Goal: Task Accomplishment & Management: Complete application form

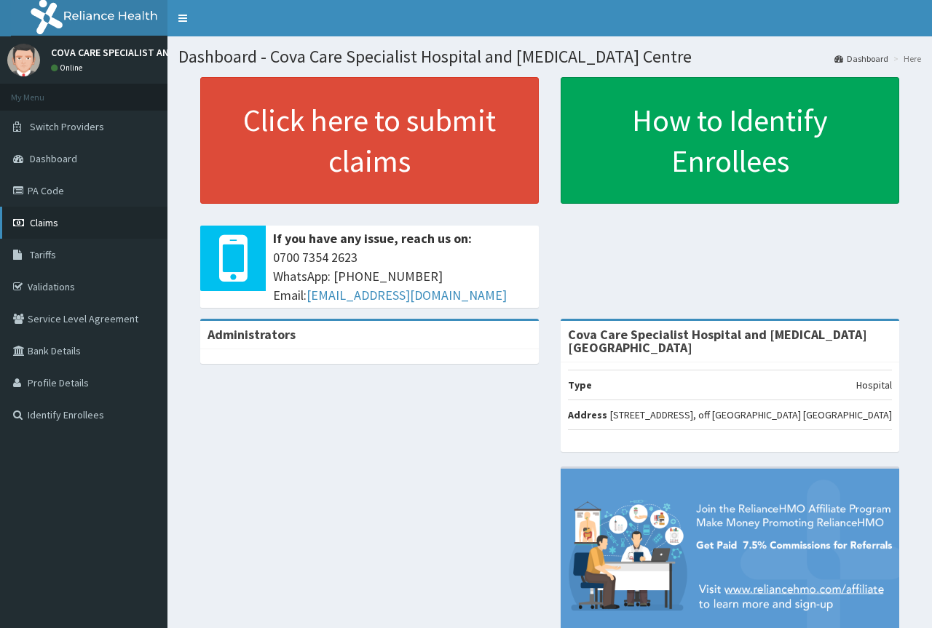
click at [68, 217] on link "Claims" at bounding box center [83, 223] width 167 height 32
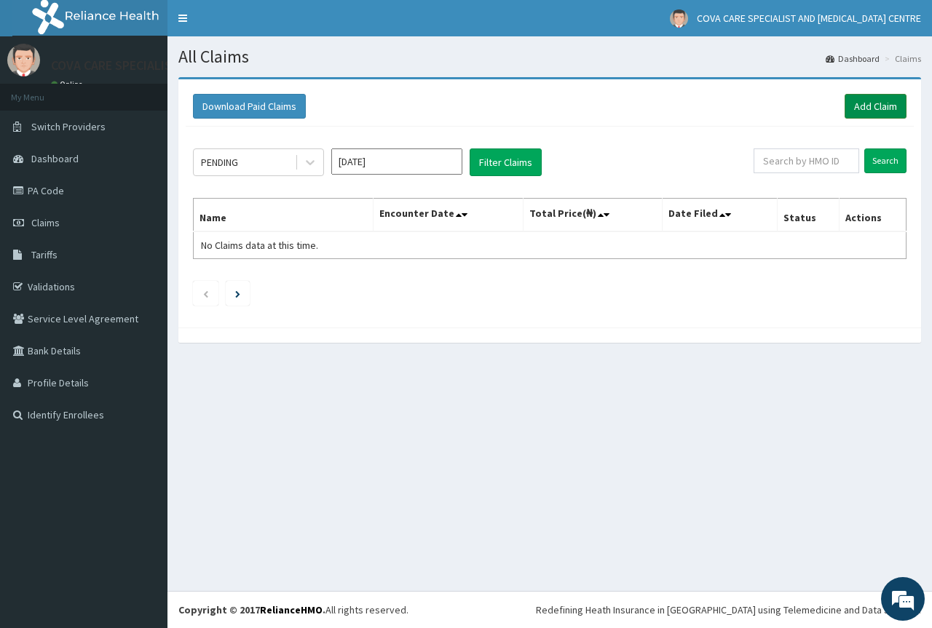
click at [890, 110] on link "Add Claim" at bounding box center [875, 106] width 62 height 25
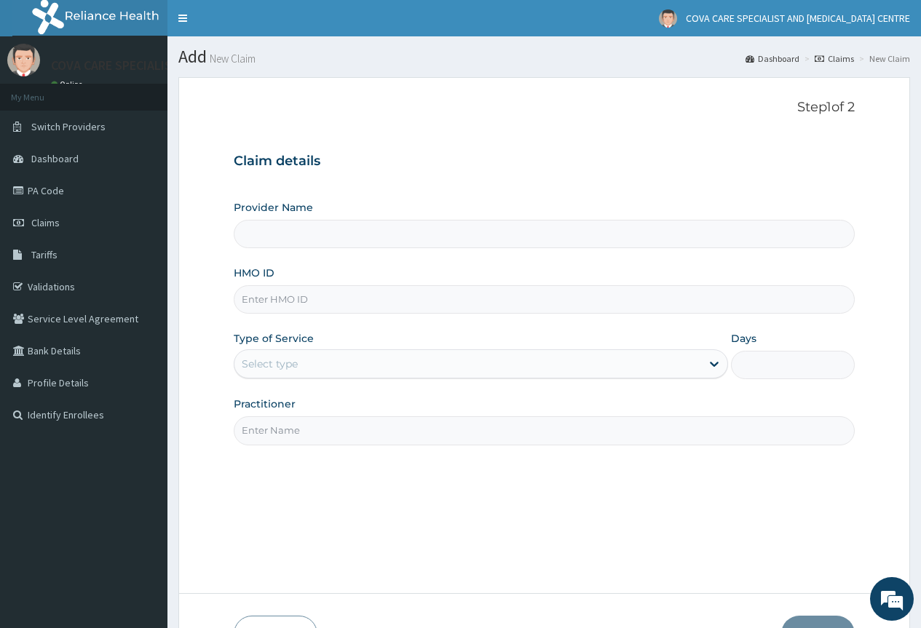
type input "Cova Care Specialist Hospital and Endoscopy Centre"
click at [320, 306] on input "HMO ID" at bounding box center [544, 299] width 621 height 28
click at [587, 510] on div "Step 1 of 2 Claim details Provider Name Cova Care Specialist Hospital and Endos…" at bounding box center [544, 335] width 621 height 471
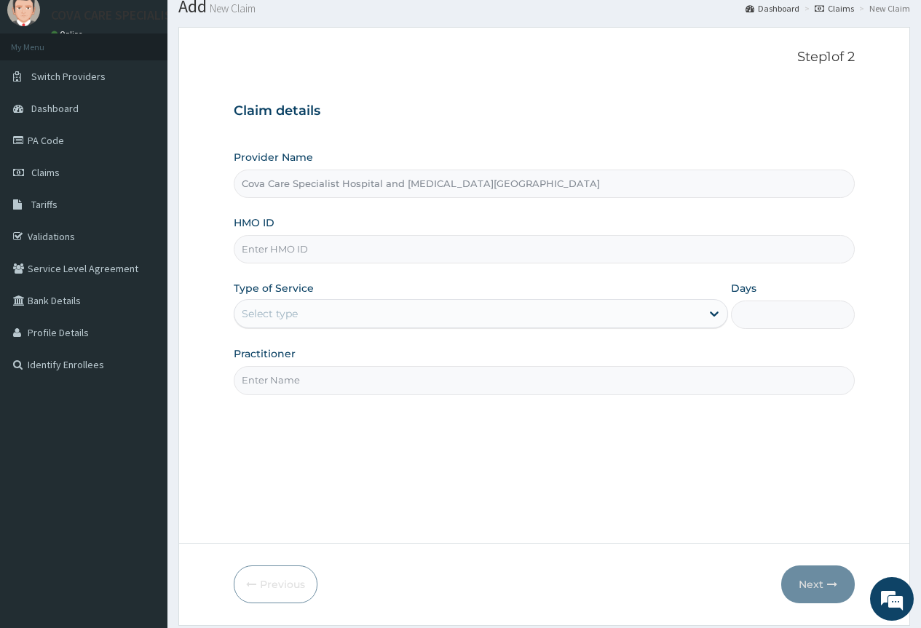
scroll to position [73, 0]
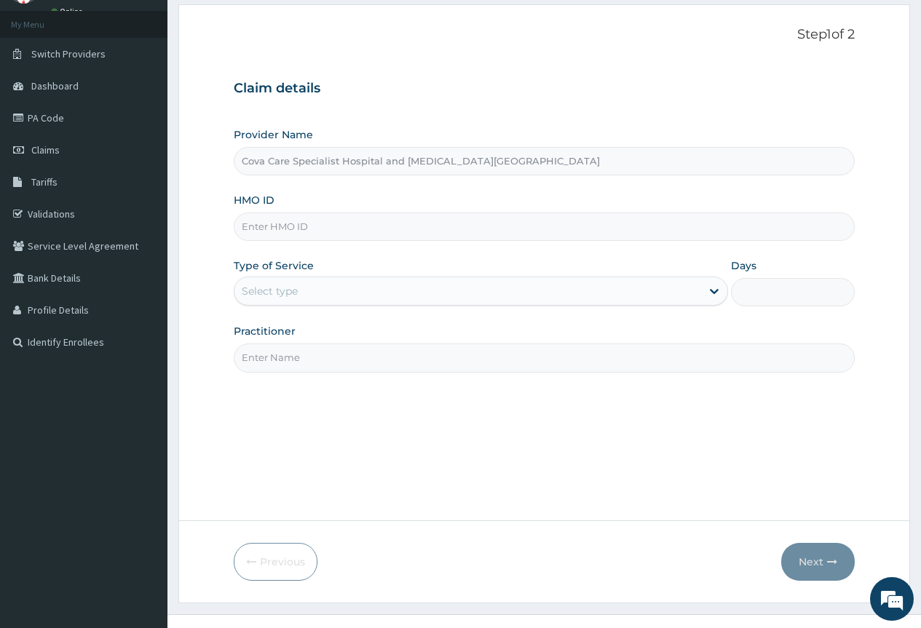
click at [309, 226] on input "HMO ID" at bounding box center [544, 227] width 621 height 28
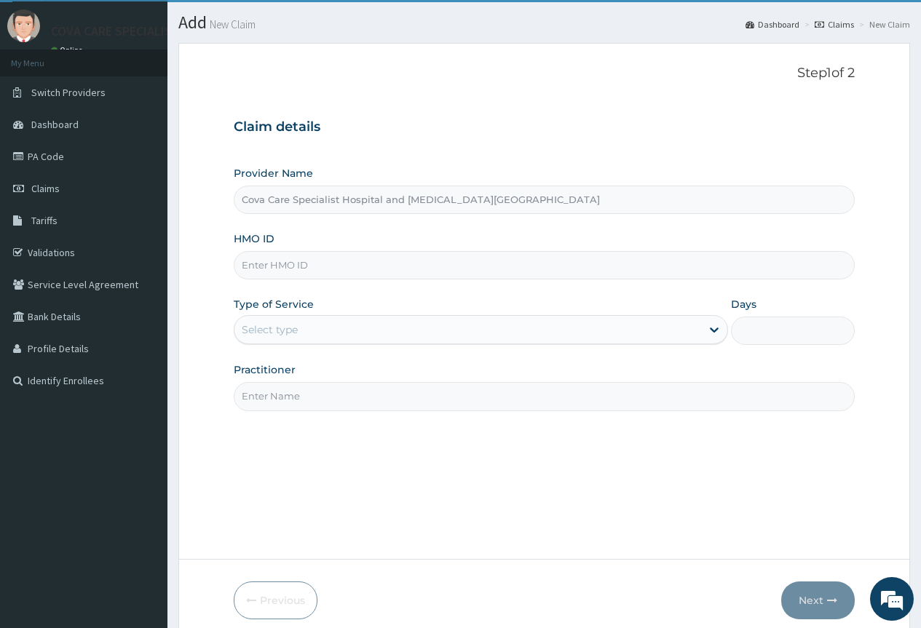
scroll to position [0, 0]
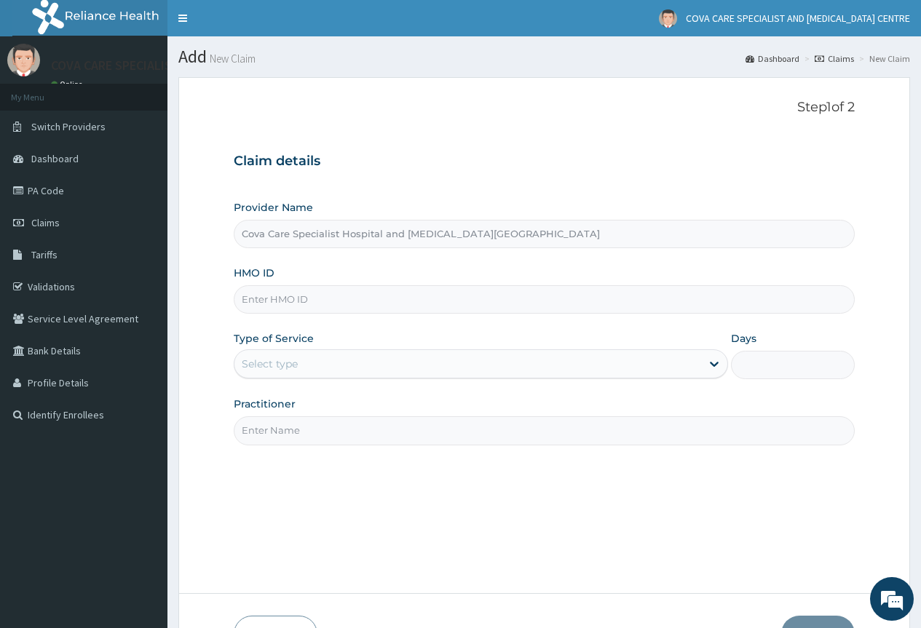
paste input "TMT/10272/C"
type input "TMT/10272/C"
click at [308, 358] on div "Select type" at bounding box center [467, 363] width 467 height 23
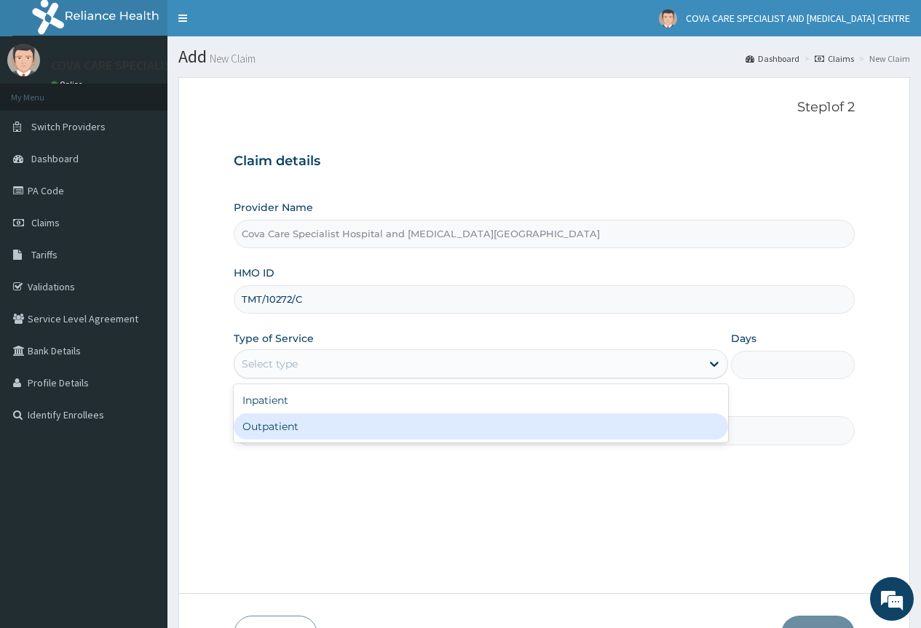
drag, startPoint x: 314, startPoint y: 429, endPoint x: 328, endPoint y: 422, distance: 15.3
click at [319, 427] on div "Outpatient" at bounding box center [481, 426] width 494 height 26
type input "1"
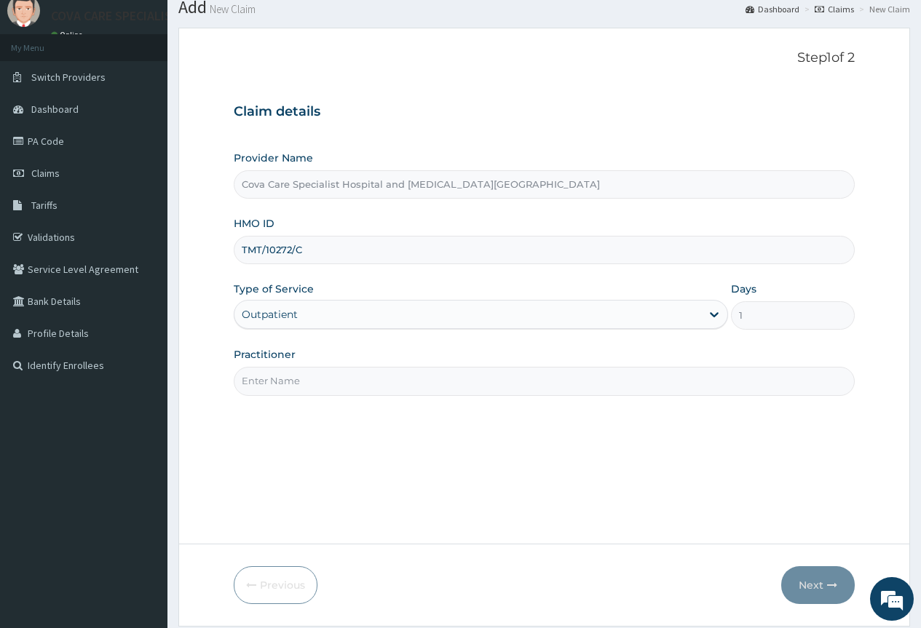
scroll to position [96, 0]
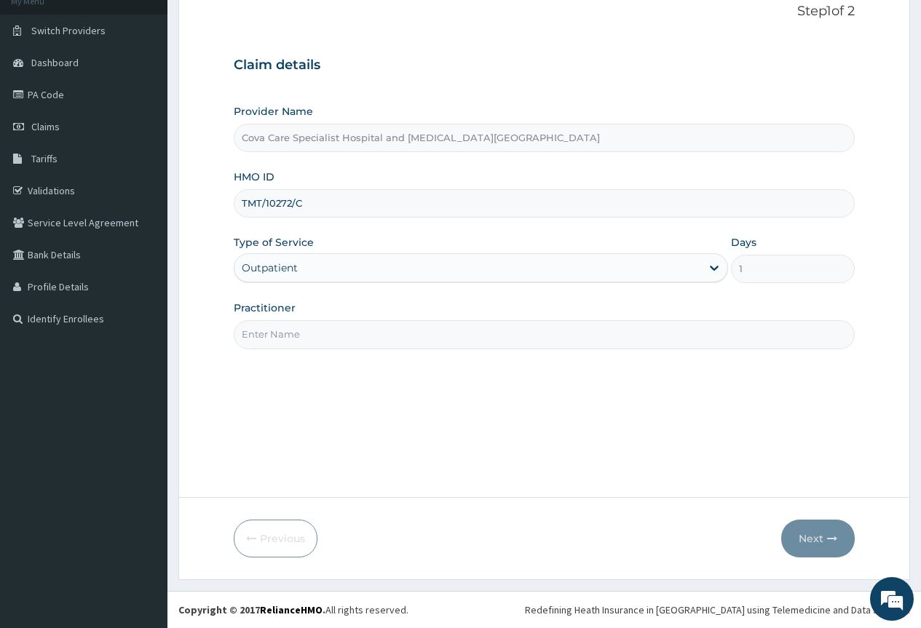
drag, startPoint x: 303, startPoint y: 339, endPoint x: 303, endPoint y: 347, distance: 8.0
click at [303, 339] on input "Practitioner" at bounding box center [544, 334] width 621 height 28
type input "[PERSON_NAME]"
click at [806, 551] on button "Next" at bounding box center [818, 539] width 74 height 38
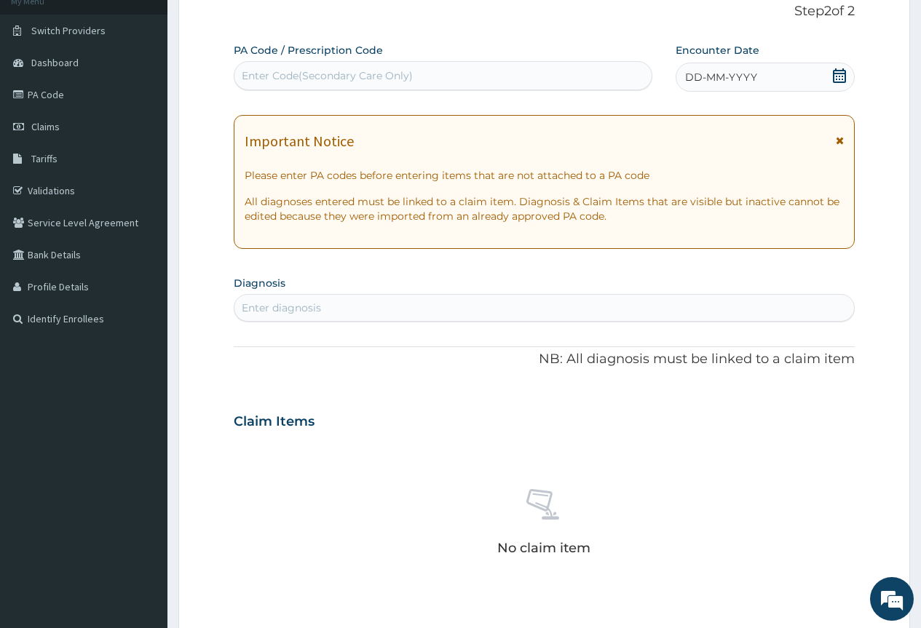
click at [314, 302] on div "Enter diagnosis" at bounding box center [281, 308] width 79 height 15
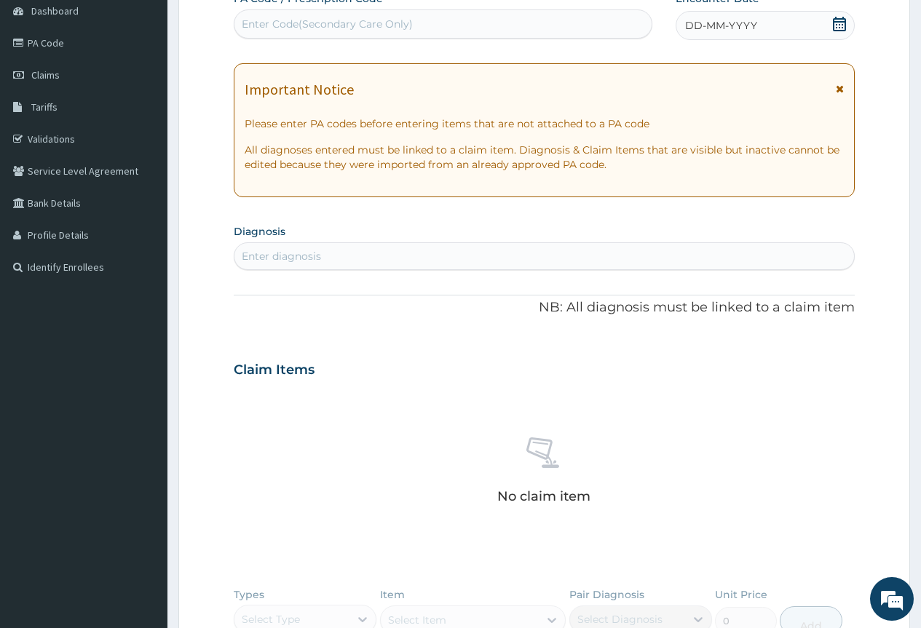
scroll to position [0, 0]
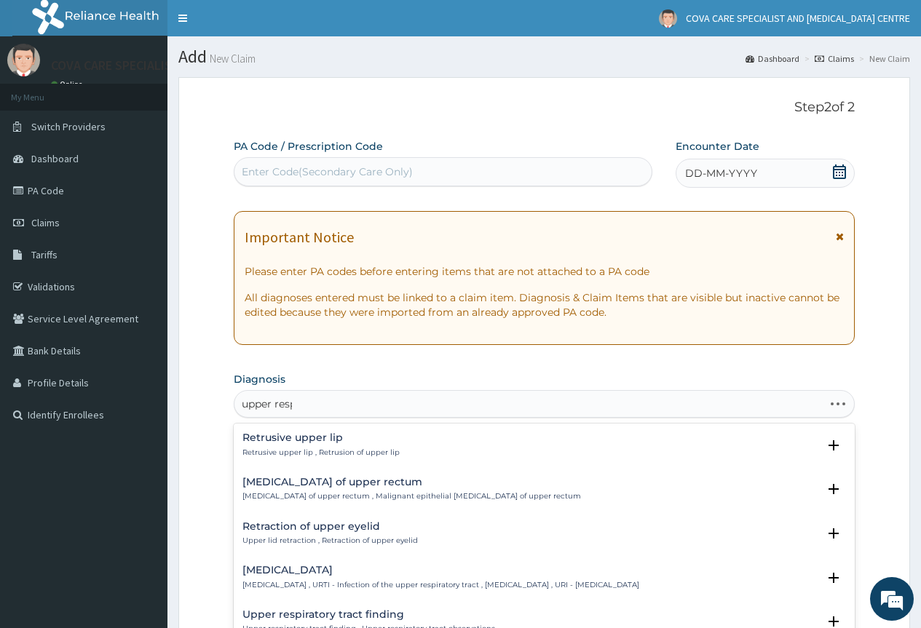
type input "upper respi"
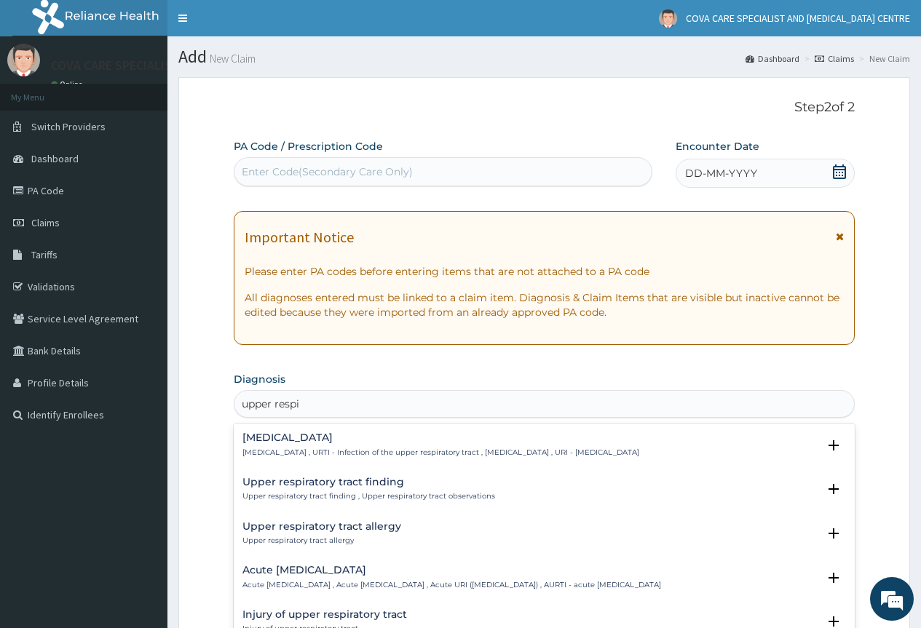
click at [332, 443] on h4 "[MEDICAL_DATA]" at bounding box center [440, 437] width 397 height 11
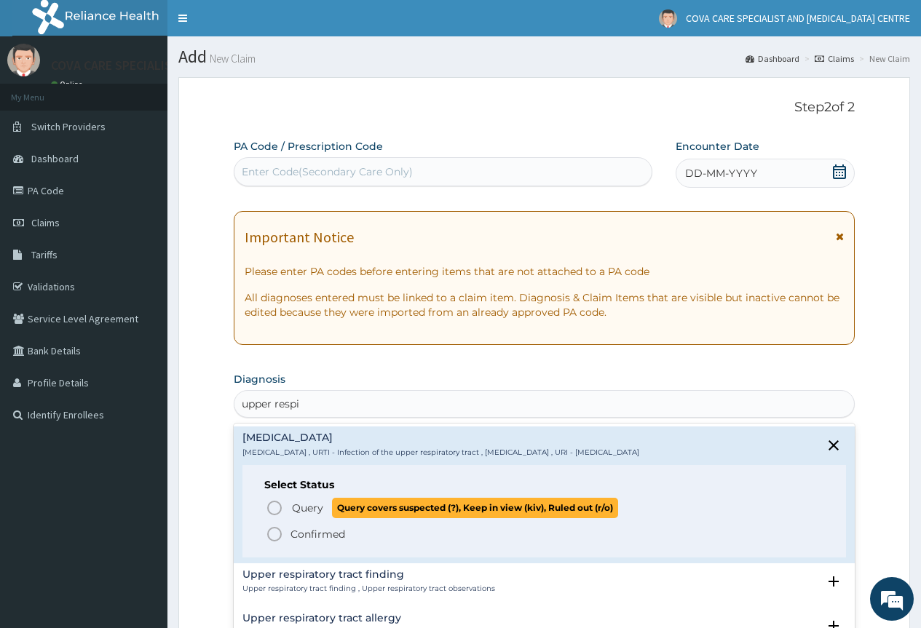
click at [273, 506] on icon "status option query" at bounding box center [274, 507] width 17 height 17
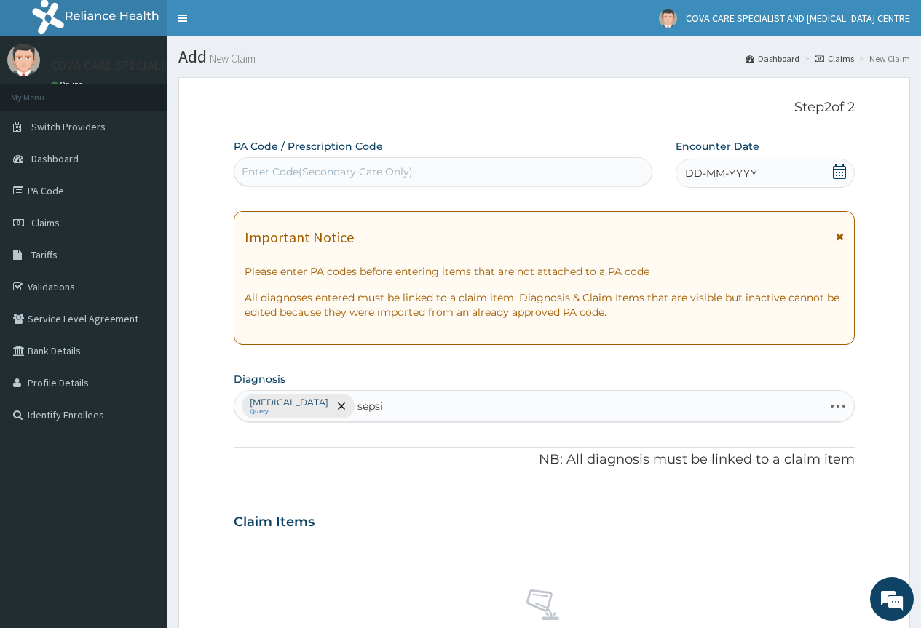
type input "sepsis"
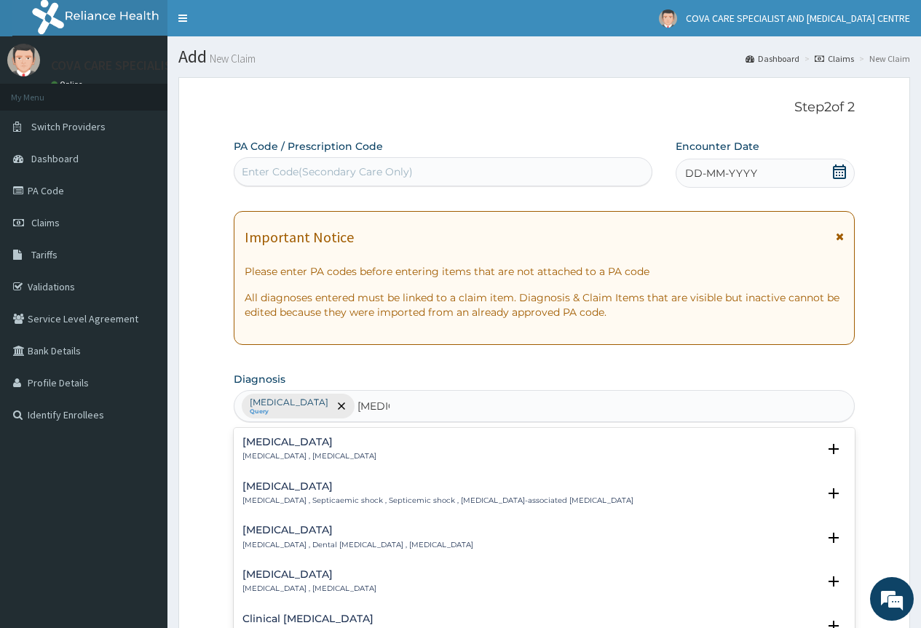
click at [257, 443] on h4 "Sepsis" at bounding box center [309, 442] width 134 height 11
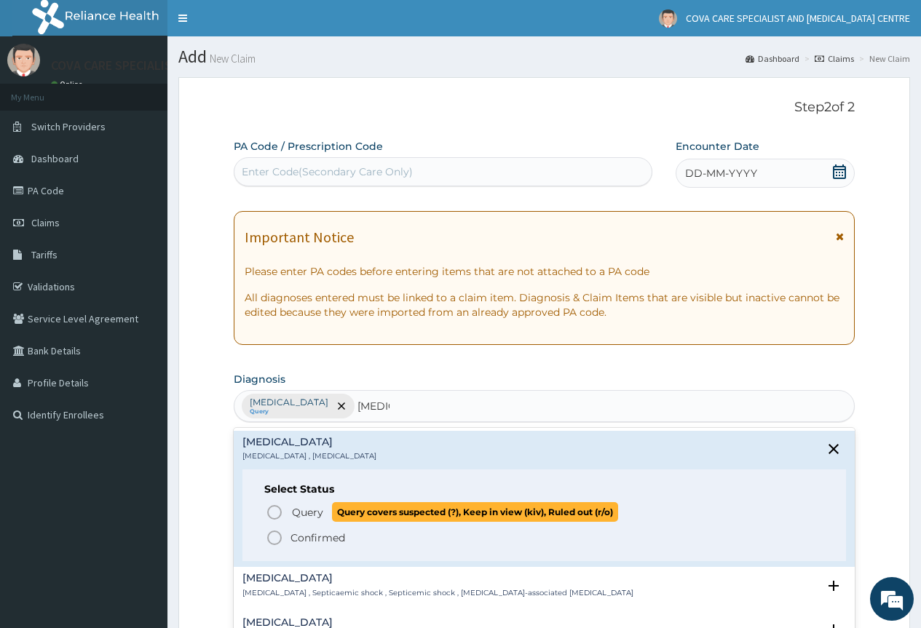
click at [274, 512] on icon "status option query" at bounding box center [274, 512] width 17 height 17
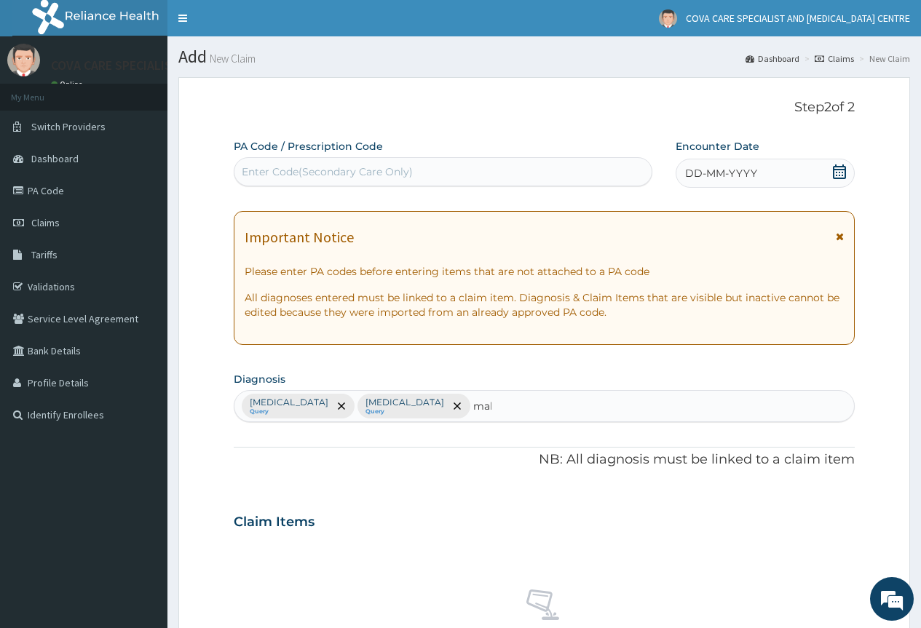
type input "mala"
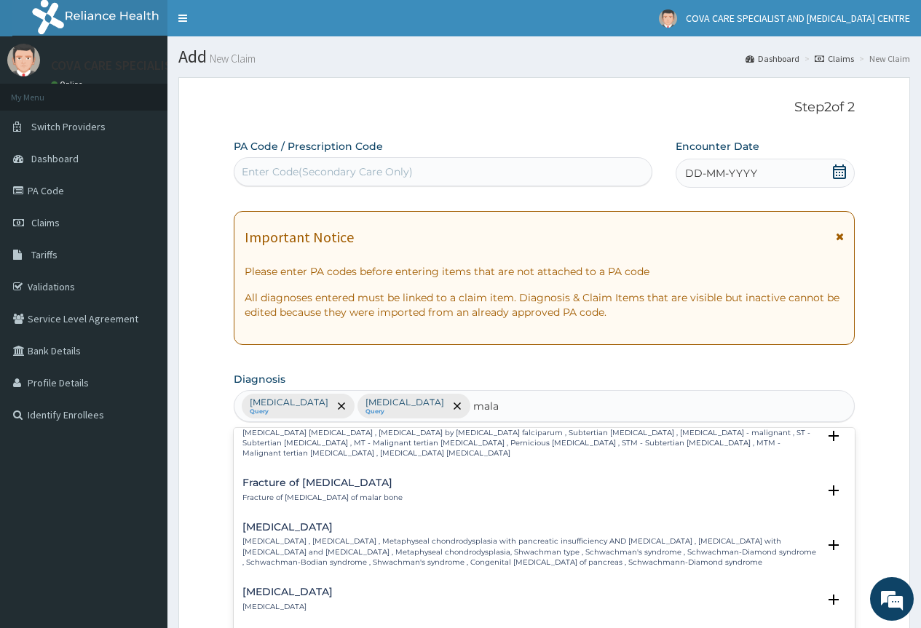
scroll to position [801, 0]
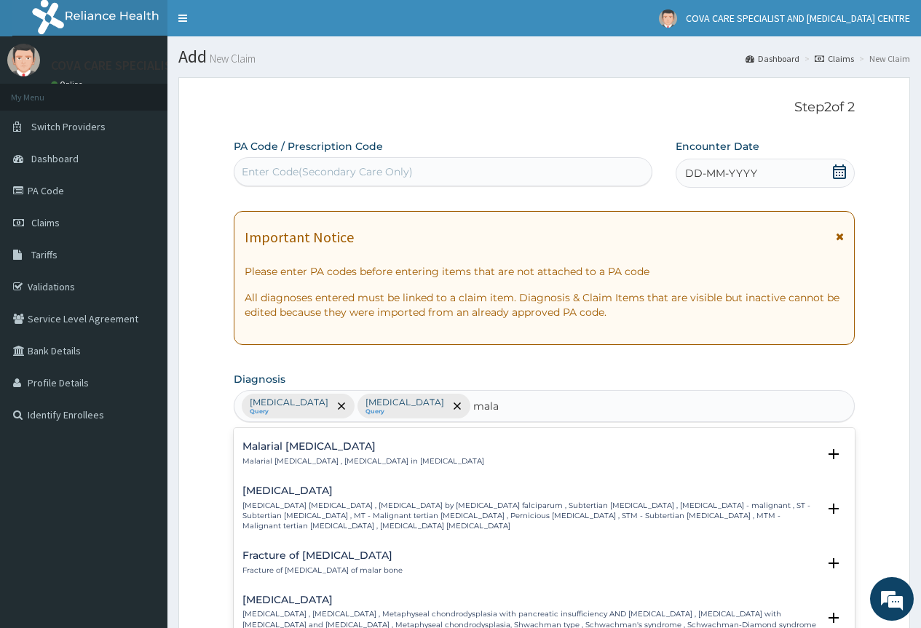
click at [338, 505] on p "[MEDICAL_DATA] [MEDICAL_DATA] , [MEDICAL_DATA] by [MEDICAL_DATA] falciparum , S…" at bounding box center [529, 516] width 575 height 31
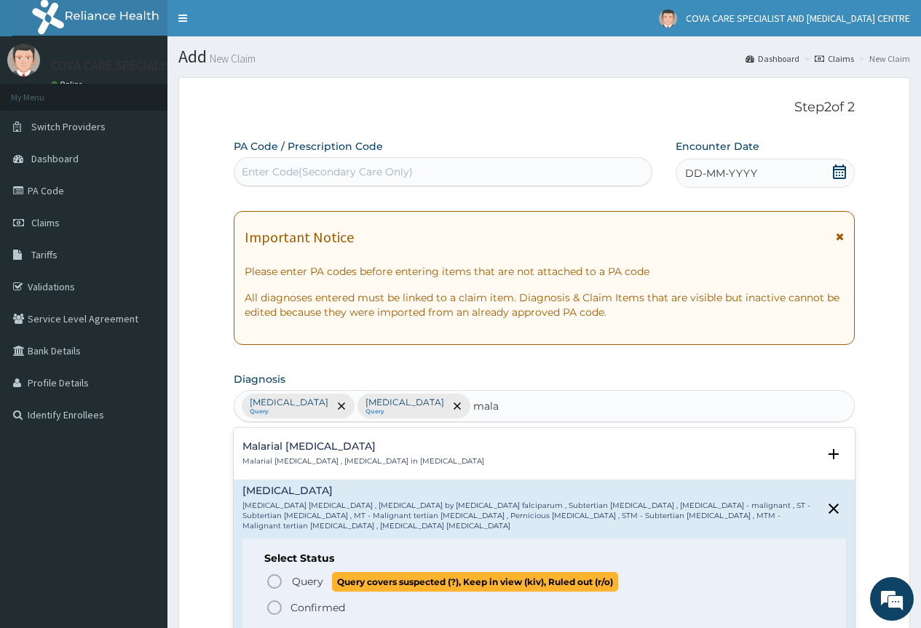
click at [275, 573] on icon "status option query" at bounding box center [274, 581] width 17 height 17
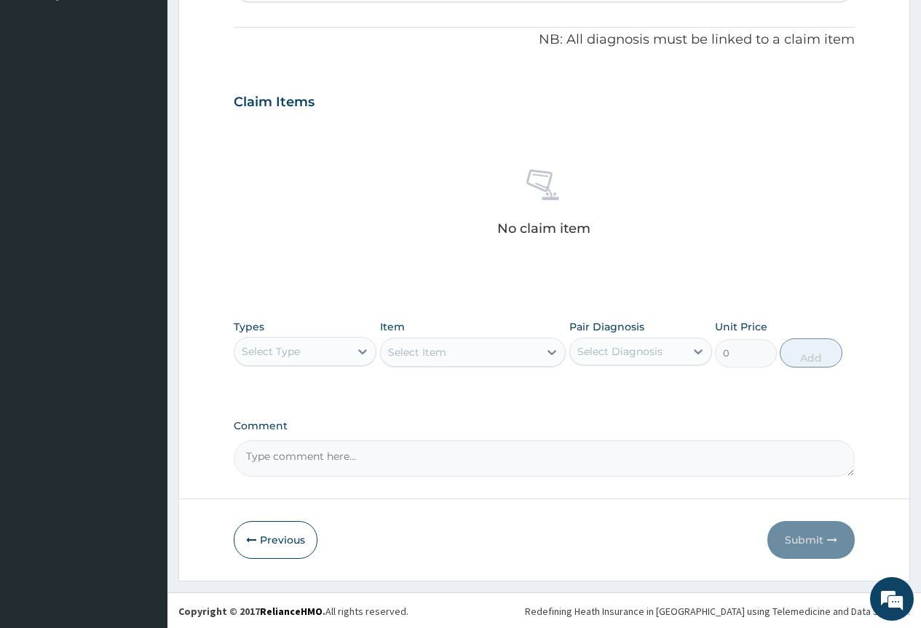
scroll to position [421, 0]
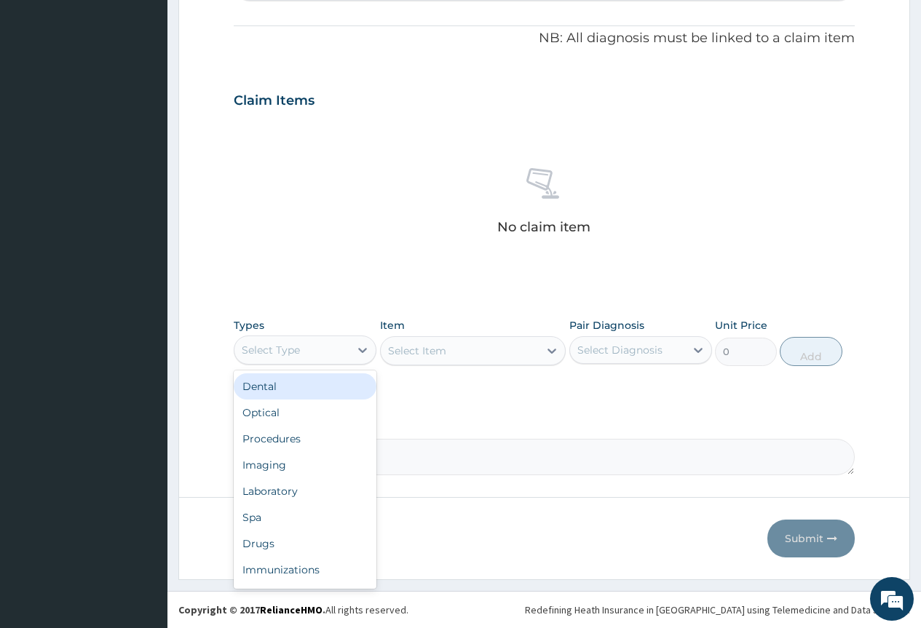
click at [314, 355] on div "Select Type" at bounding box center [291, 349] width 115 height 23
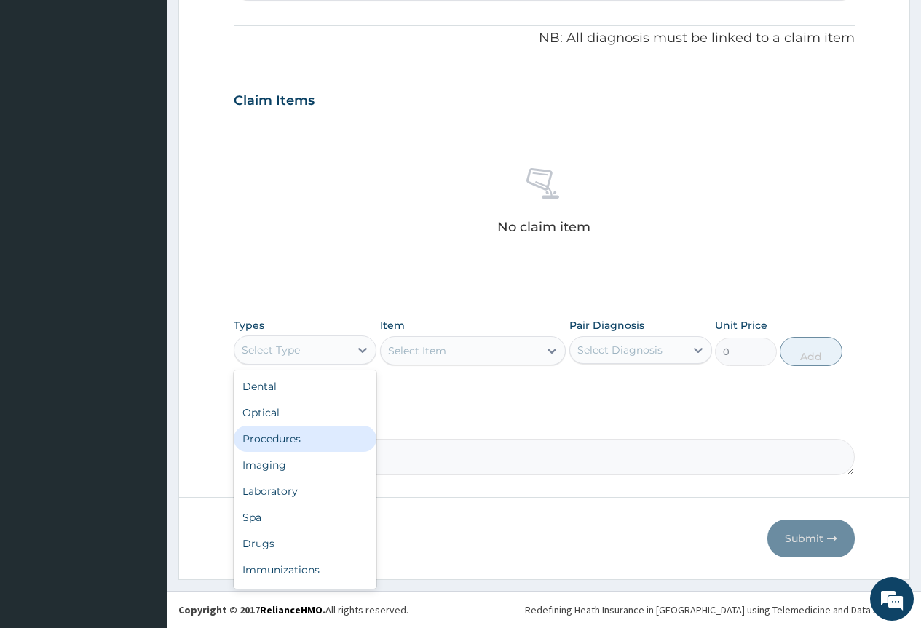
drag, startPoint x: 325, startPoint y: 440, endPoint x: 524, endPoint y: 397, distance: 203.3
click at [328, 440] on div "Procedures" at bounding box center [305, 439] width 143 height 26
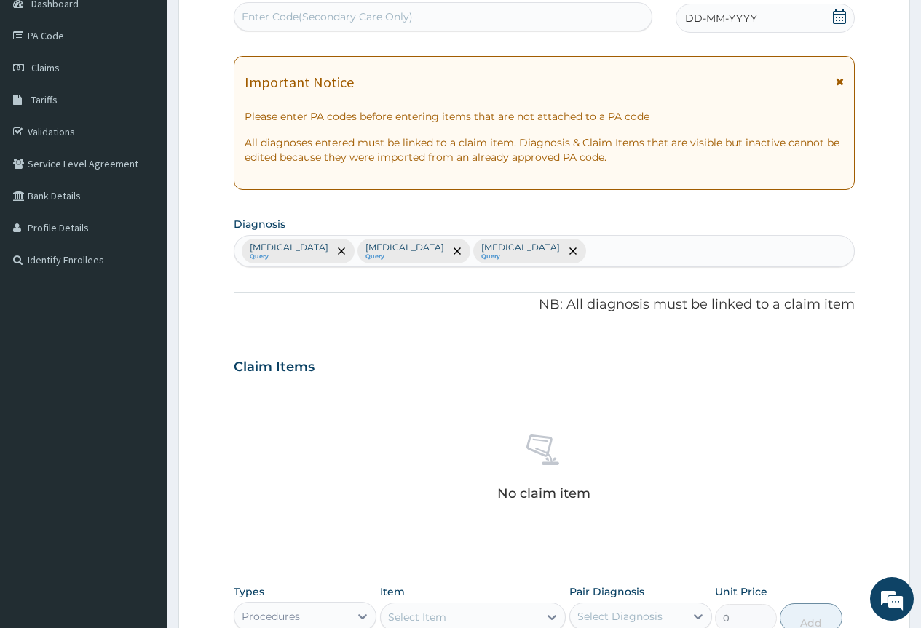
scroll to position [364, 0]
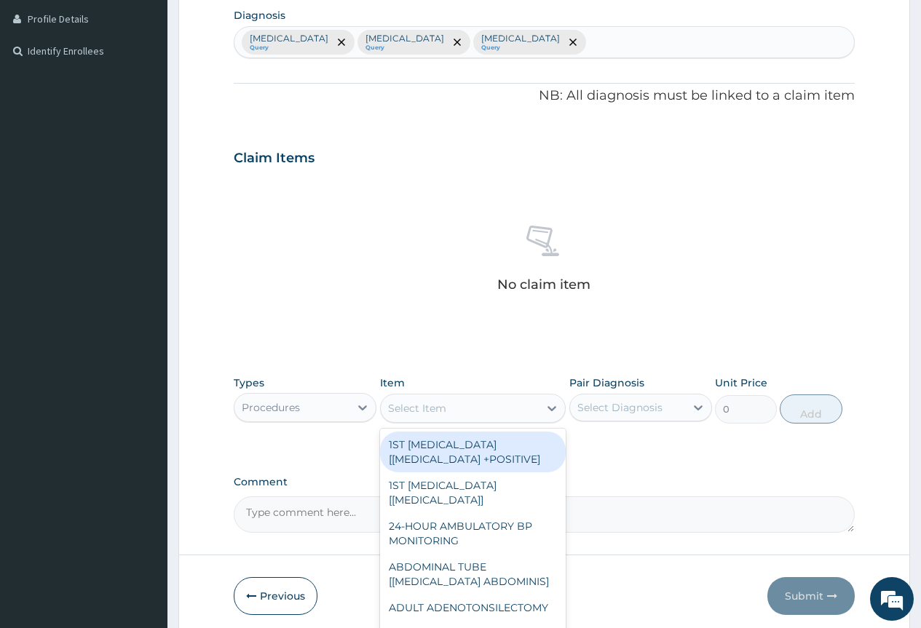
click at [416, 419] on div "Select Item" at bounding box center [460, 408] width 159 height 23
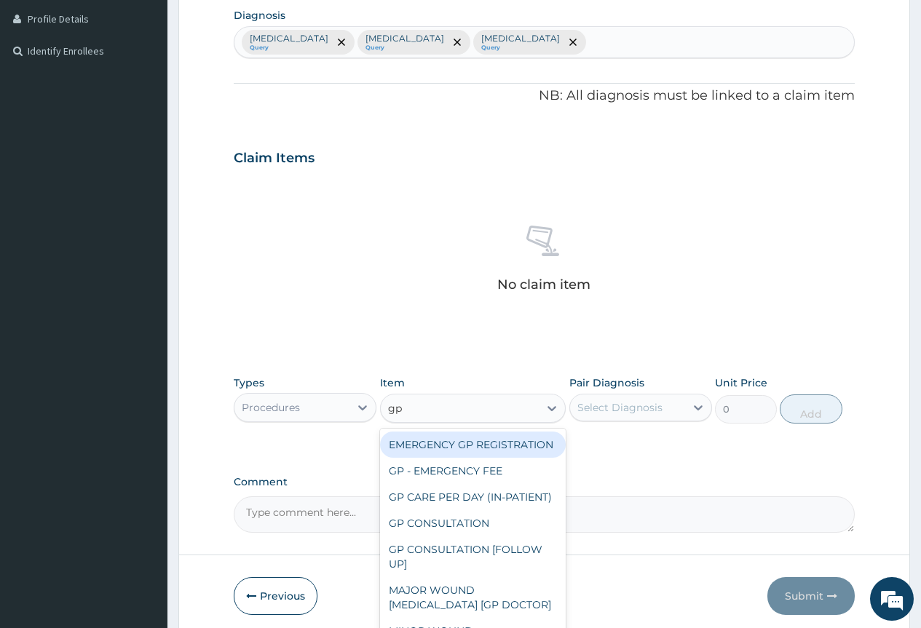
type input "gp"
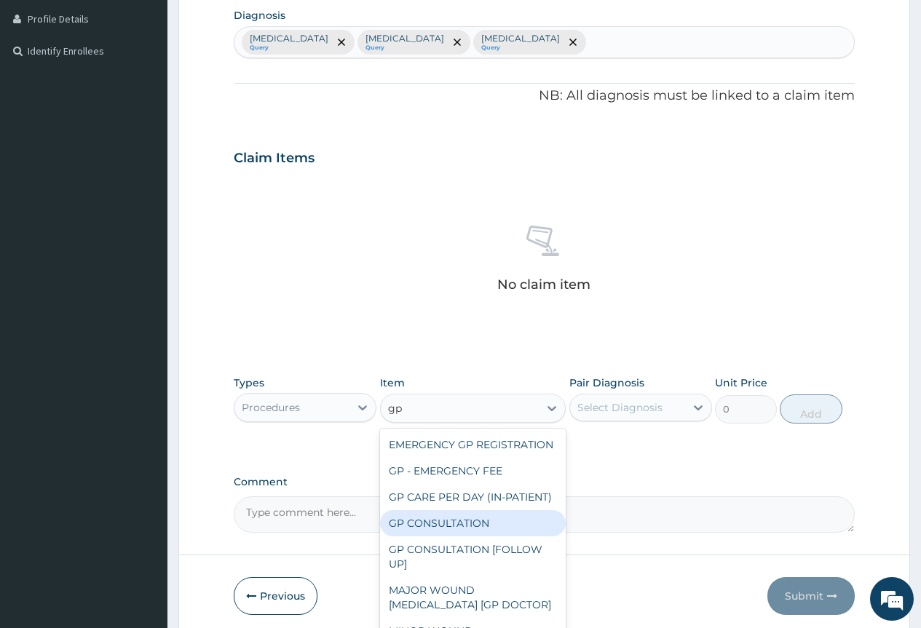
drag, startPoint x: 482, startPoint y: 560, endPoint x: 526, endPoint y: 523, distance: 57.9
click at [483, 536] on div "GP CONSULTATION" at bounding box center [473, 523] width 186 height 26
type input "4000"
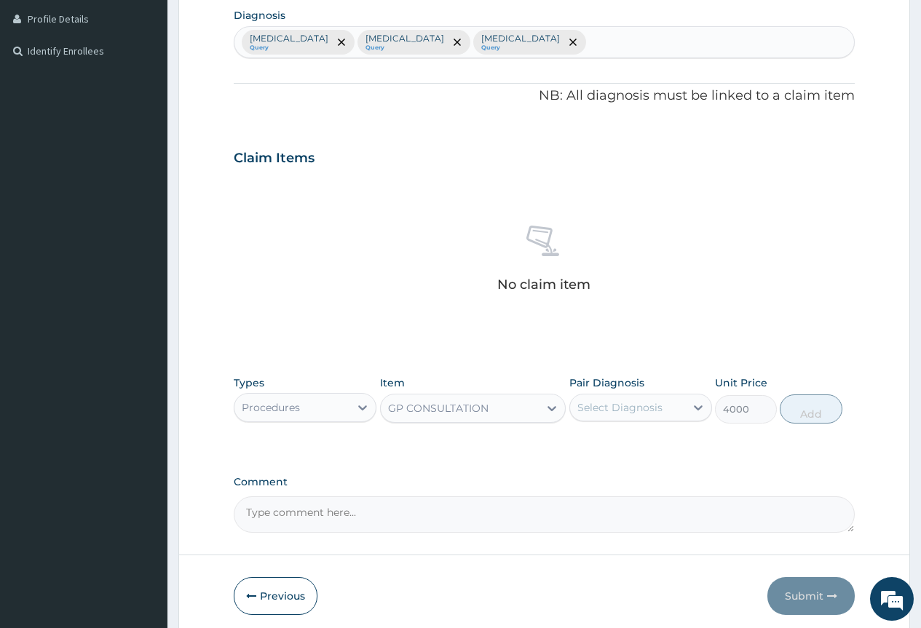
click at [627, 407] on div "Select Diagnosis" at bounding box center [619, 407] width 85 height 15
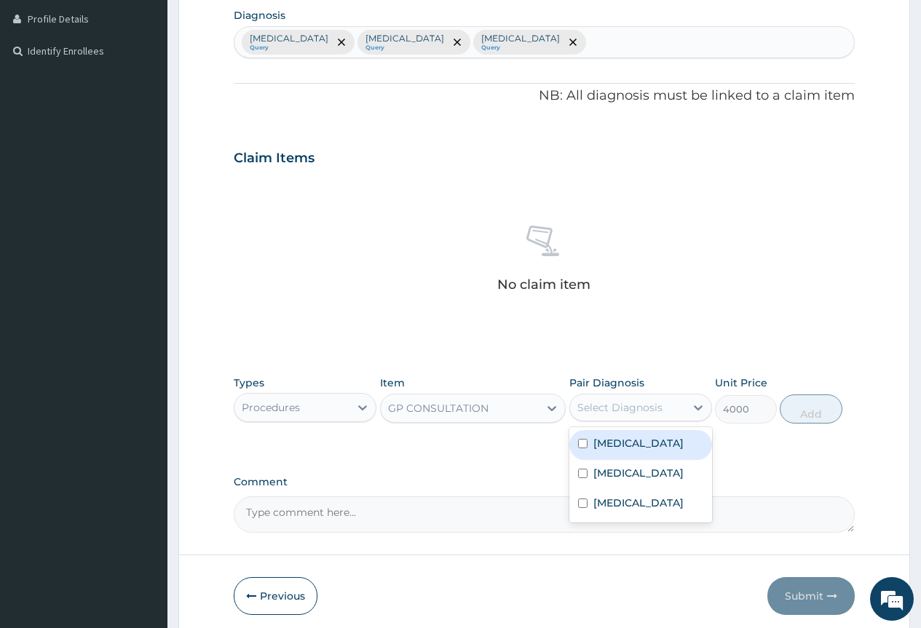
click at [665, 451] on label "Upper respiratory infection" at bounding box center [638, 443] width 90 height 15
checkbox input "true"
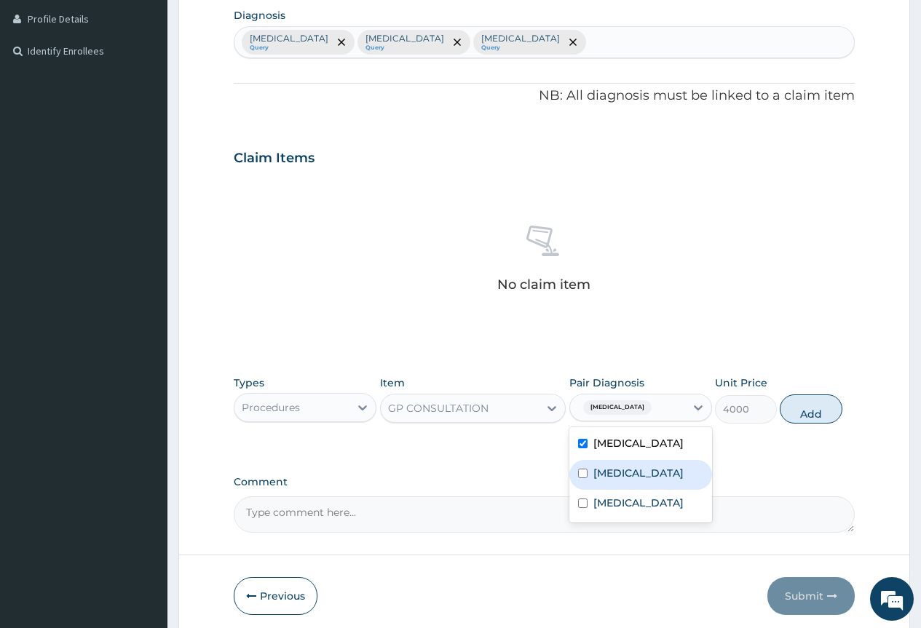
click at [671, 488] on div "Sepsis" at bounding box center [640, 475] width 143 height 30
checkbox input "true"
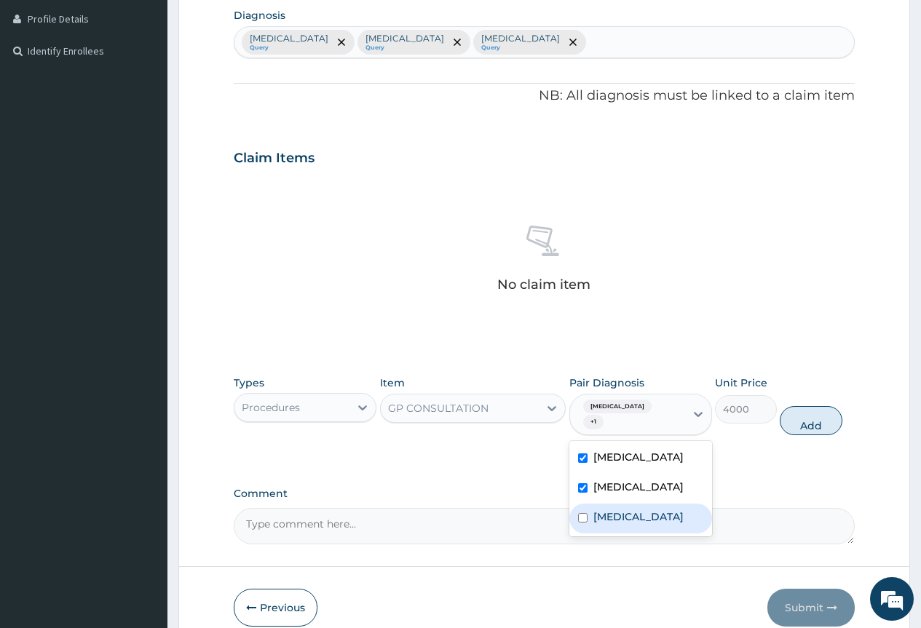
click at [668, 520] on div "[MEDICAL_DATA]" at bounding box center [640, 519] width 143 height 30
checkbox input "true"
click at [798, 427] on button "Add" at bounding box center [811, 420] width 62 height 29
type input "0"
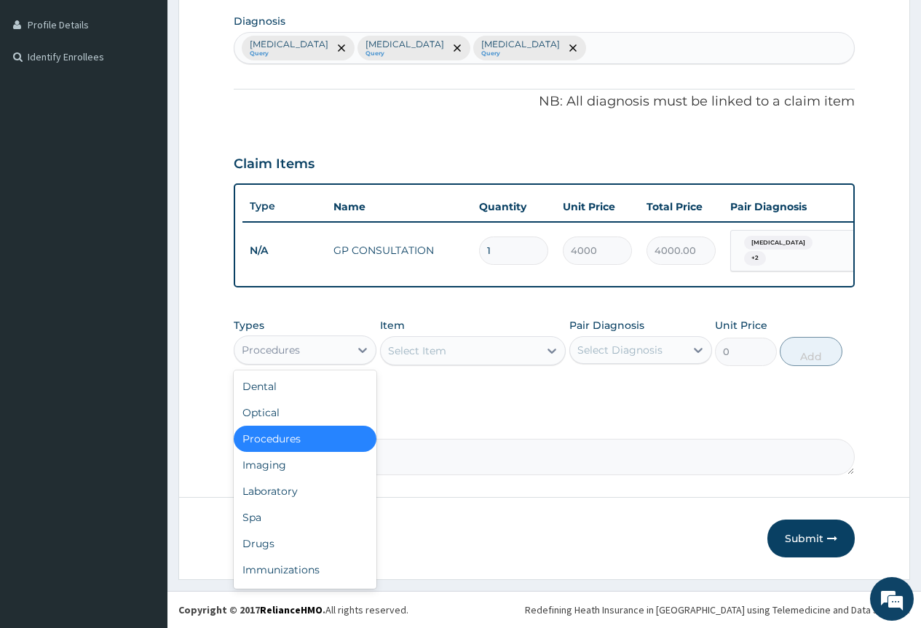
click at [334, 352] on div "Procedures" at bounding box center [291, 349] width 115 height 23
click at [328, 495] on div "Laboratory" at bounding box center [305, 491] width 143 height 26
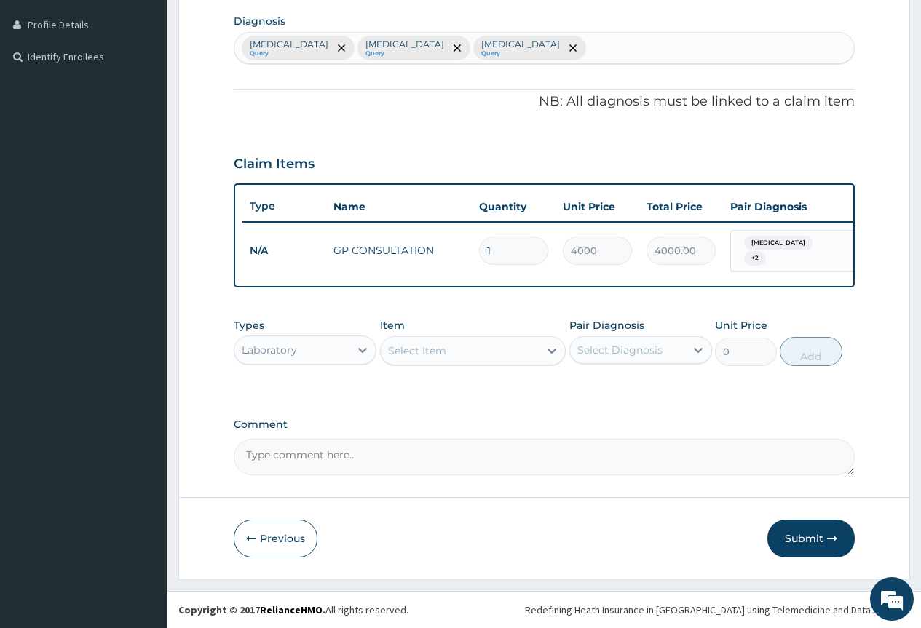
click at [448, 362] on div "Select Item" at bounding box center [460, 350] width 159 height 23
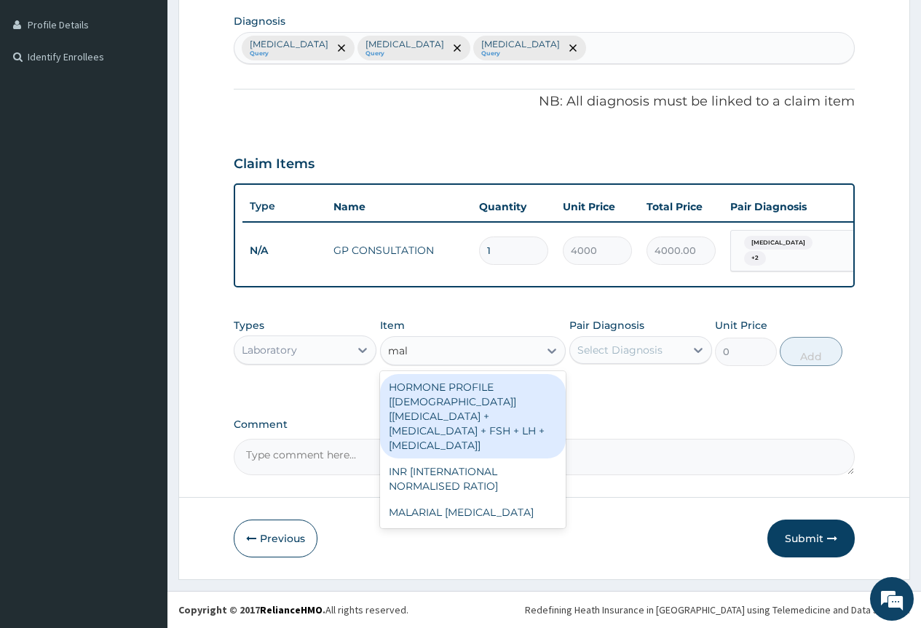
type input "mala"
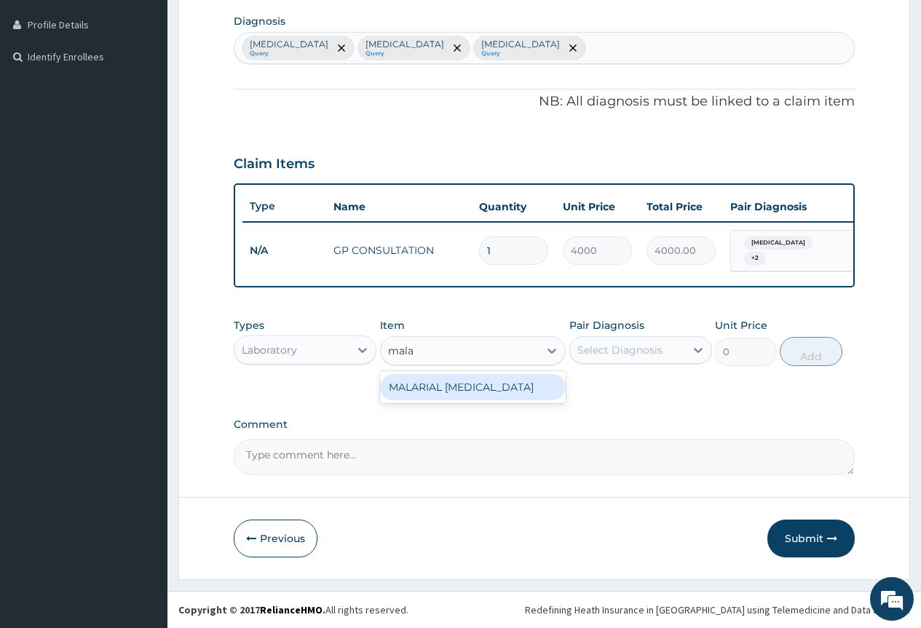
drag, startPoint x: 491, startPoint y: 403, endPoint x: 510, endPoint y: 403, distance: 18.9
click at [498, 400] on div "MALARIAL [MEDICAL_DATA]" at bounding box center [473, 387] width 186 height 26
type input "2000"
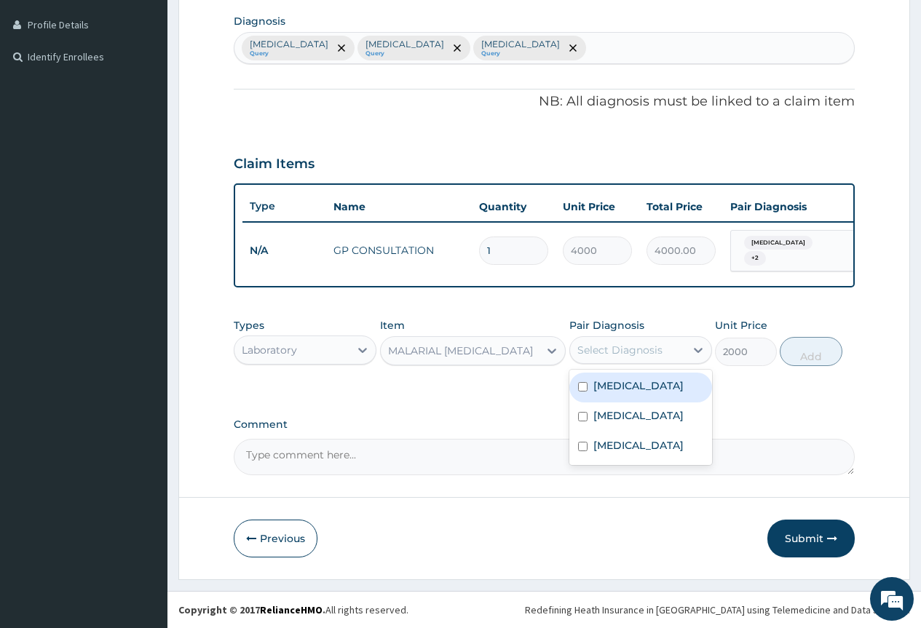
click at [642, 357] on div "Select Diagnosis" at bounding box center [619, 350] width 85 height 15
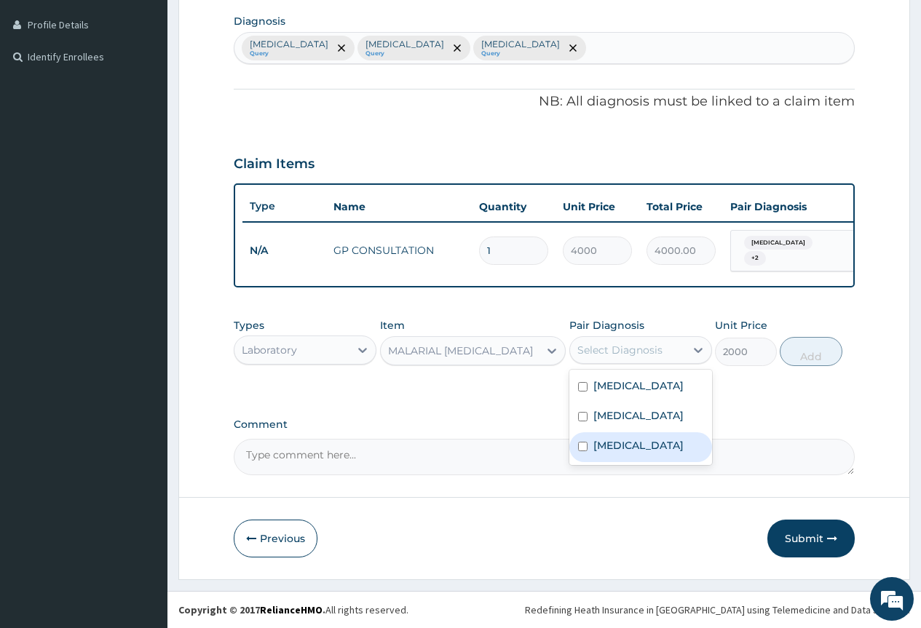
drag, startPoint x: 658, startPoint y: 460, endPoint x: 694, endPoint y: 425, distance: 50.4
click at [661, 453] on label "[MEDICAL_DATA]" at bounding box center [638, 445] width 90 height 15
checkbox input "true"
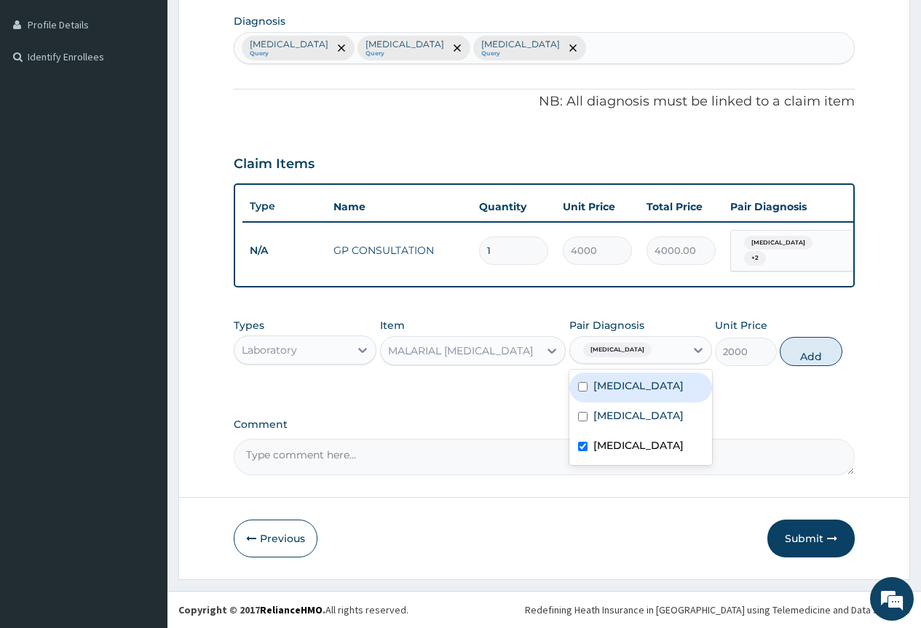
drag, startPoint x: 805, startPoint y: 362, endPoint x: 759, endPoint y: 371, distance: 46.7
click at [780, 369] on div "Types Laboratory Item MALARIAL PARASITE Pair Diagnosis option Falciparum malari…" at bounding box center [544, 342] width 621 height 63
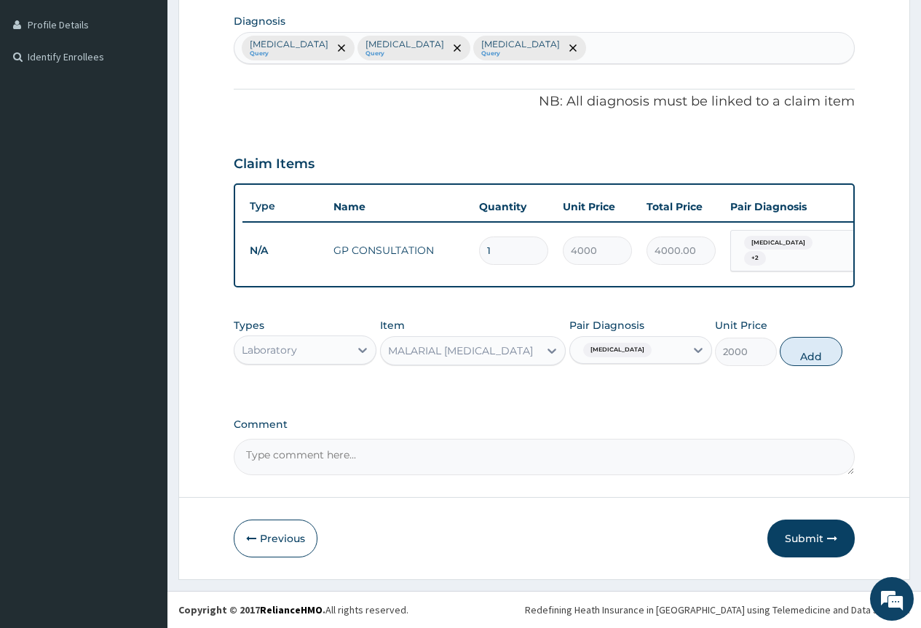
drag, startPoint x: 807, startPoint y: 358, endPoint x: 765, endPoint y: 371, distance: 44.2
click at [801, 358] on button "Add" at bounding box center [811, 351] width 62 height 29
type input "0"
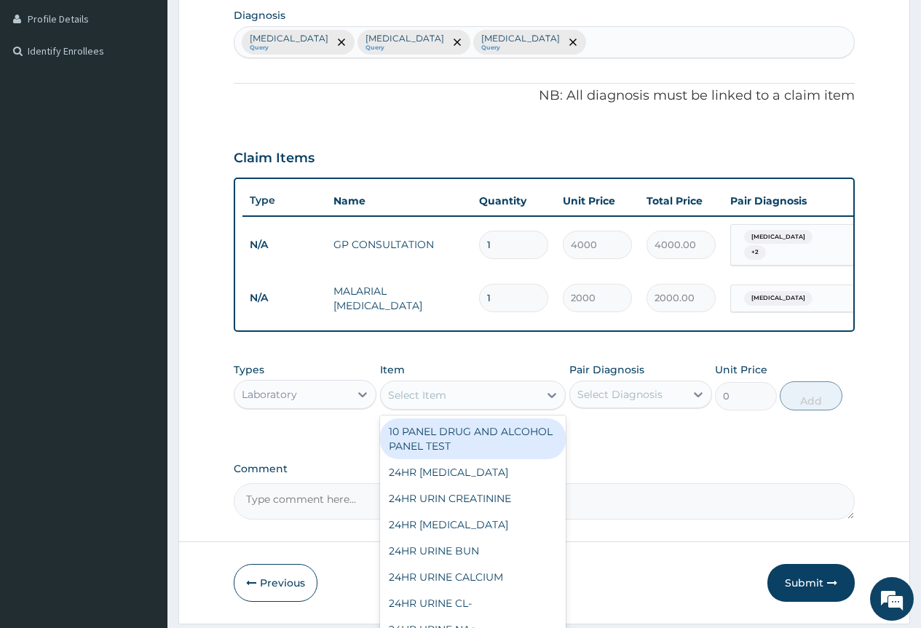
click at [460, 405] on div "Select Item" at bounding box center [460, 395] width 159 height 23
type input "cbc"
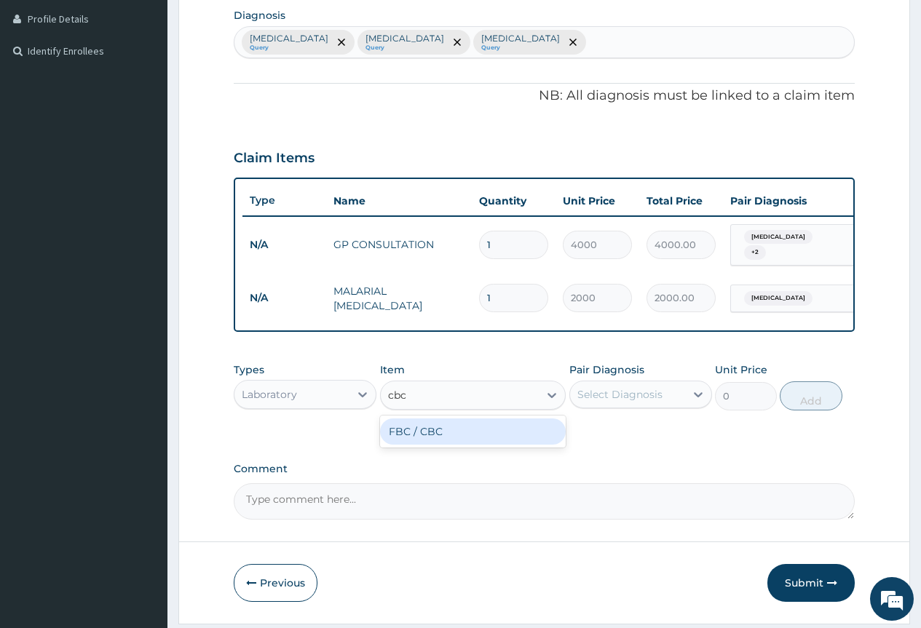
click at [469, 442] on div "FBC / CBC" at bounding box center [473, 432] width 186 height 26
type input "7500"
click at [598, 402] on div "Select Diagnosis" at bounding box center [619, 394] width 85 height 15
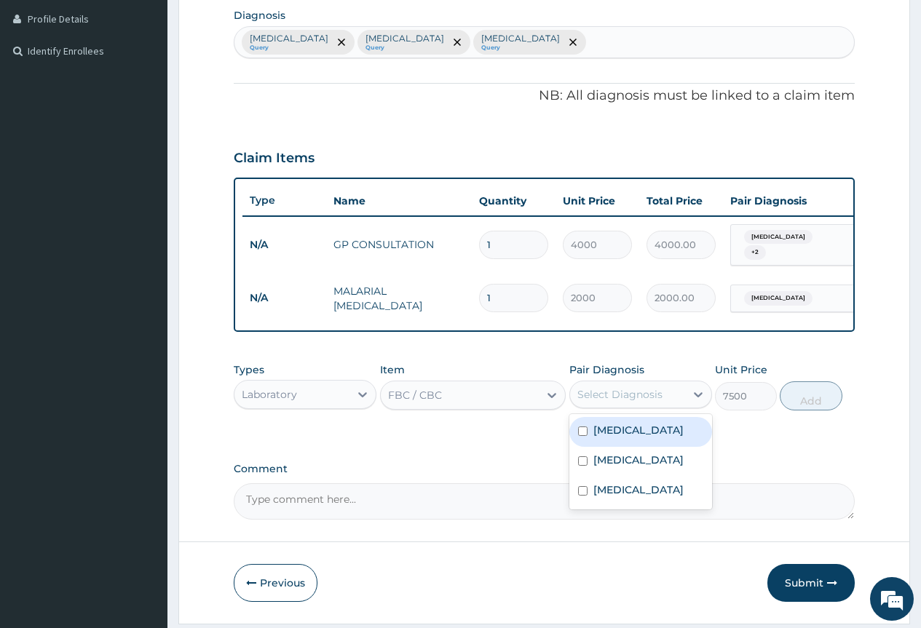
click at [643, 437] on label "Upper respiratory infection" at bounding box center [638, 430] width 90 height 15
checkbox input "true"
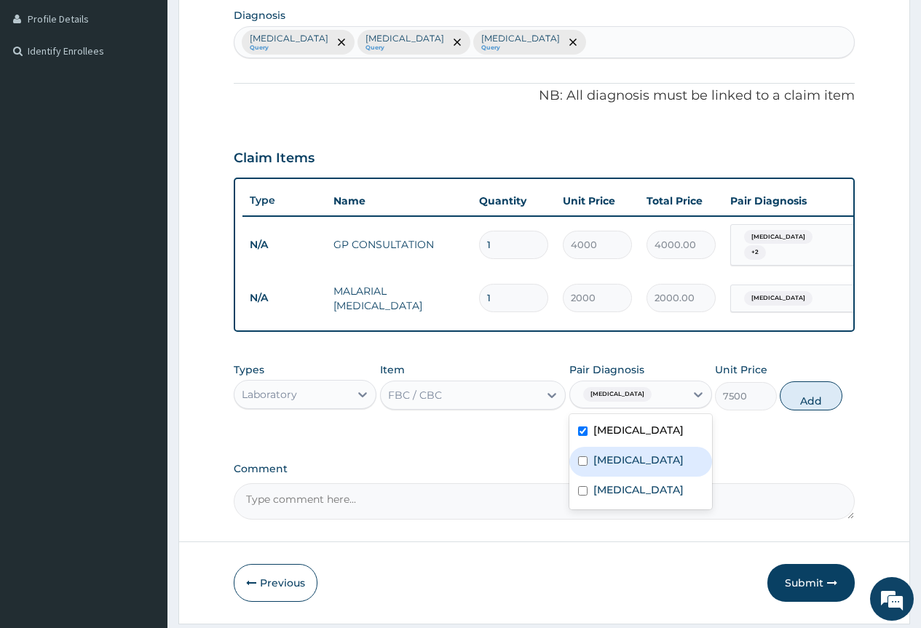
click at [651, 477] on div "Sepsis" at bounding box center [640, 462] width 143 height 30
checkbox input "true"
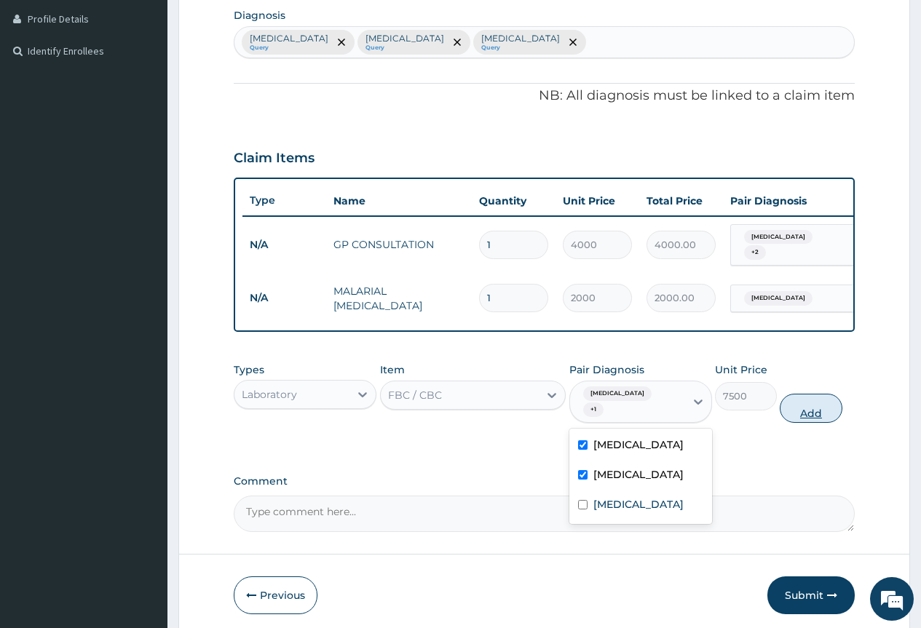
click at [809, 413] on button "Add" at bounding box center [811, 408] width 62 height 29
type input "0"
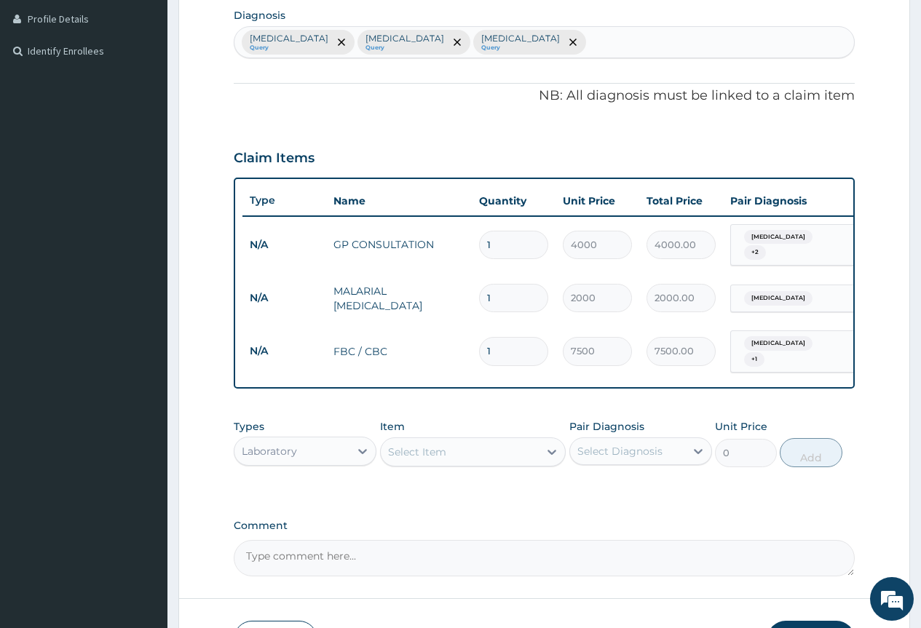
click at [336, 463] on div "Laboratory" at bounding box center [291, 451] width 115 height 23
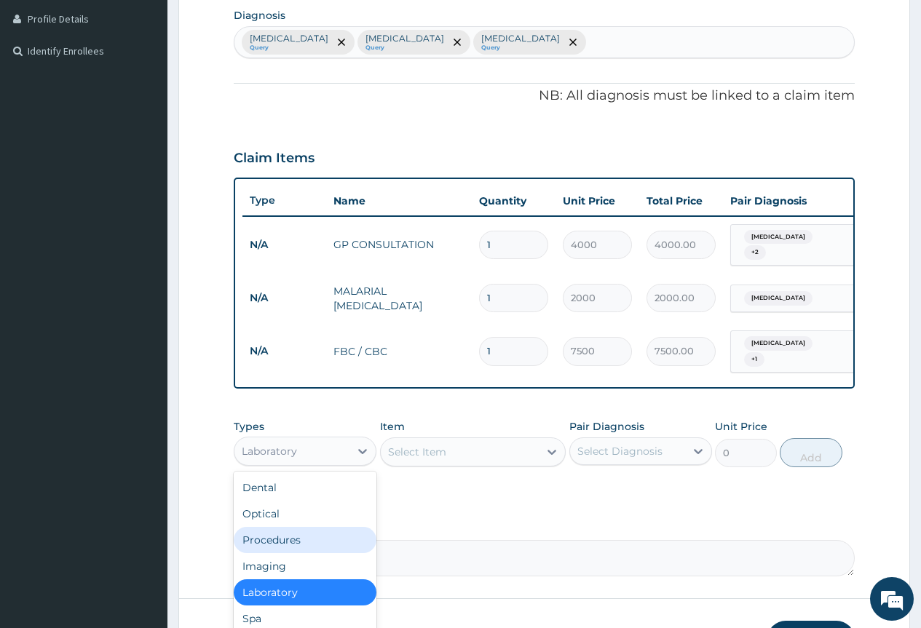
scroll to position [49, 0]
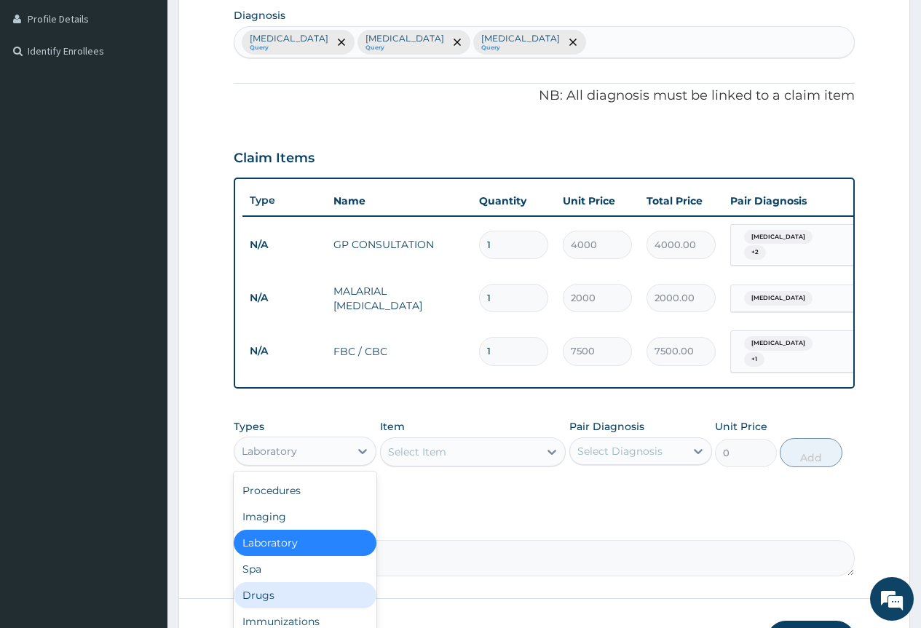
click at [316, 601] on div "Drugs" at bounding box center [305, 595] width 143 height 26
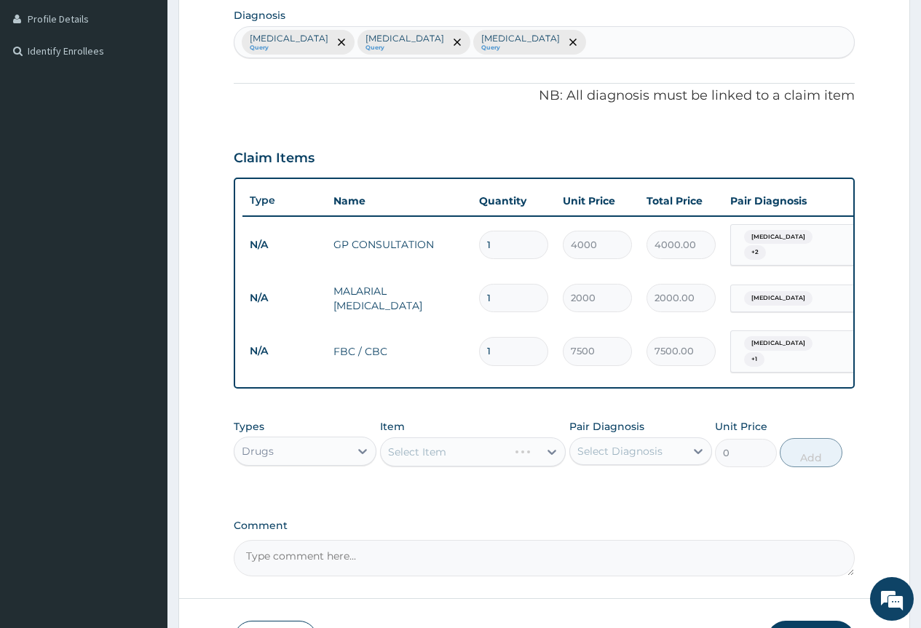
click at [435, 467] on div "Select Item" at bounding box center [473, 451] width 186 height 29
click at [461, 464] on div "Select Item" at bounding box center [460, 451] width 159 height 23
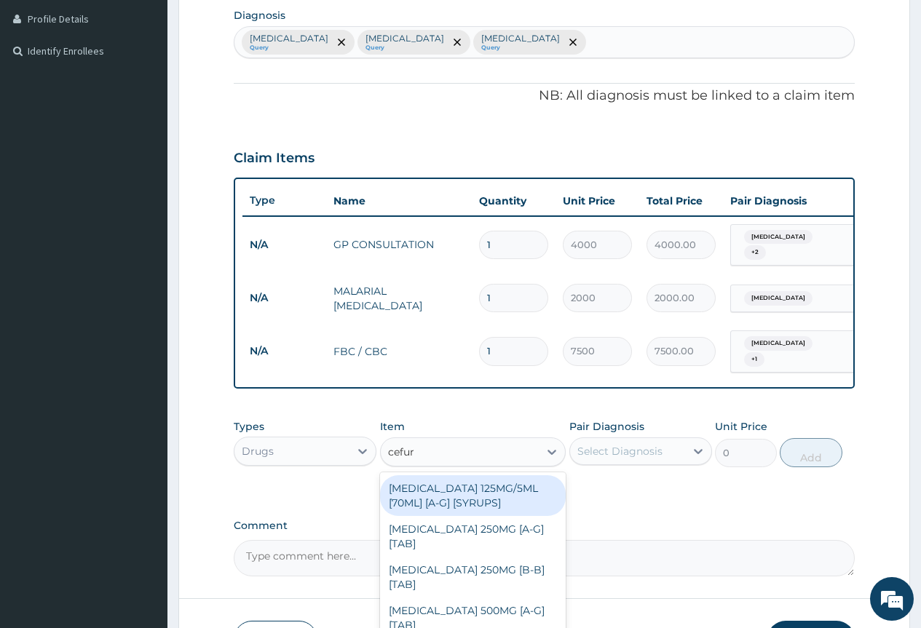
type input "cefuro"
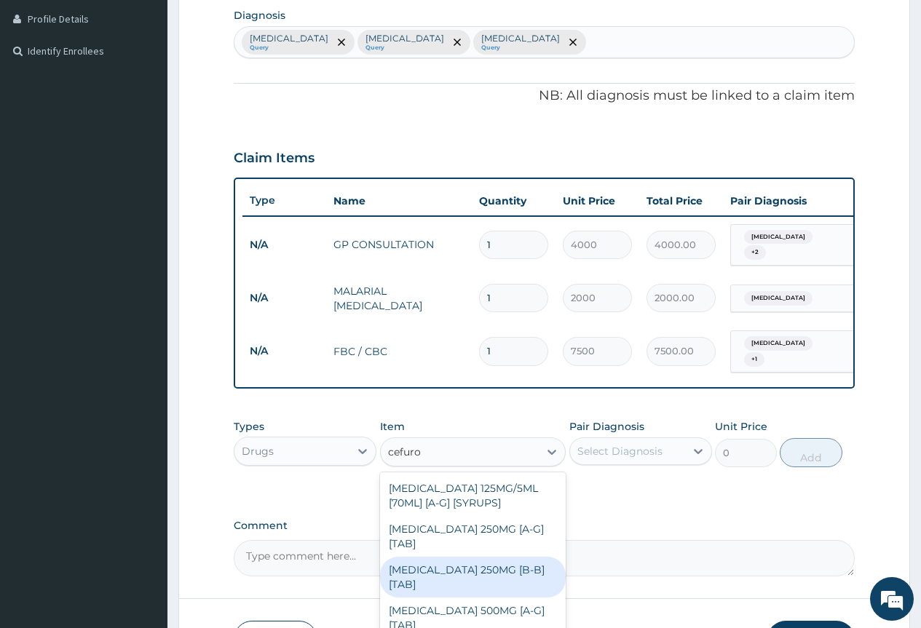
drag, startPoint x: 506, startPoint y: 588, endPoint x: 539, endPoint y: 614, distance: 42.1
click at [506, 589] on div "CEFUROXIME 250MG [B-B] [TAB]" at bounding box center [473, 577] width 186 height 41
type input "600"
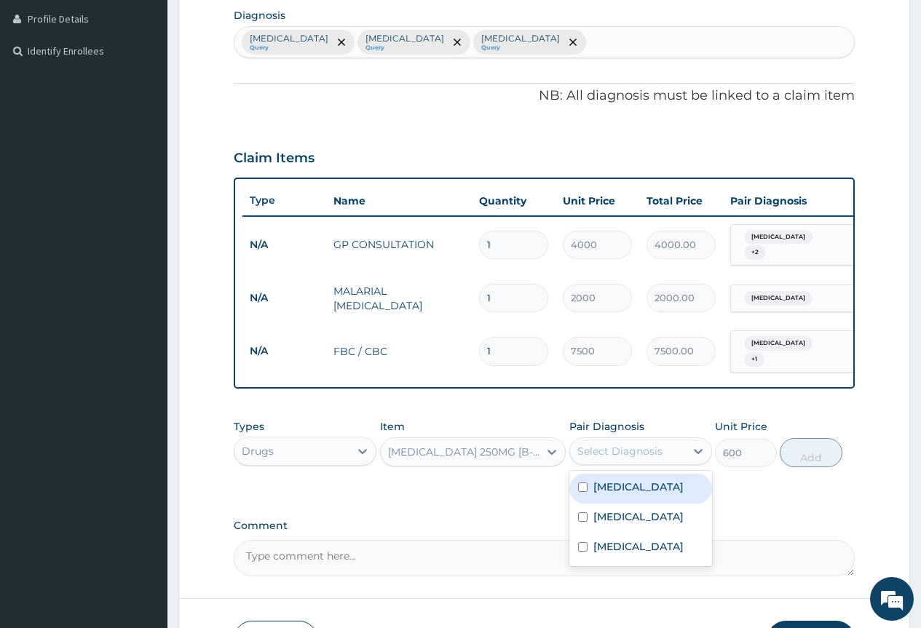
click at [595, 459] on div "Select Diagnosis" at bounding box center [619, 451] width 85 height 15
click at [630, 494] on label "Upper respiratory infection" at bounding box center [638, 487] width 90 height 15
checkbox input "true"
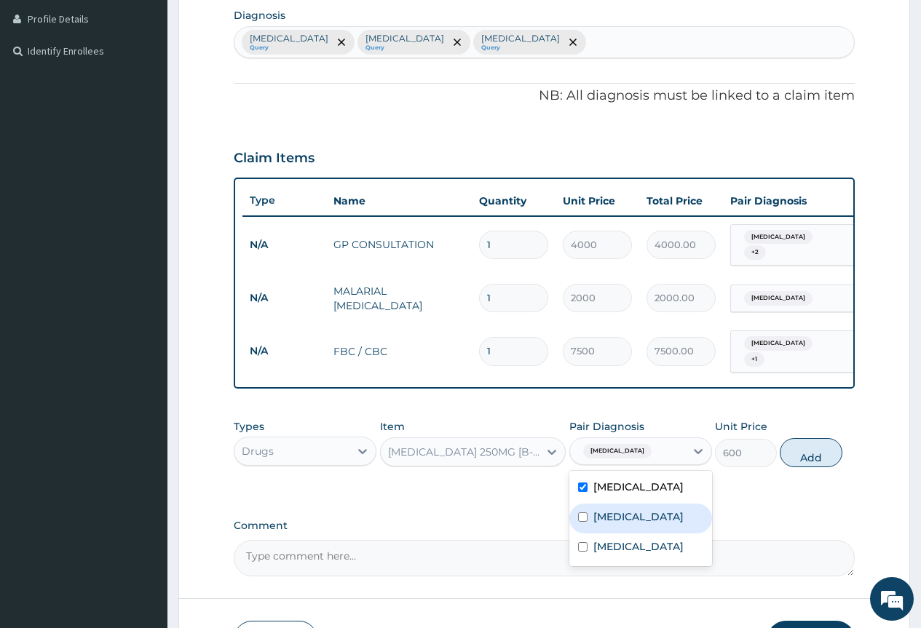
drag, startPoint x: 633, startPoint y: 538, endPoint x: 660, endPoint y: 540, distance: 27.0
click at [639, 534] on div "Sepsis" at bounding box center [640, 519] width 143 height 30
checkbox input "true"
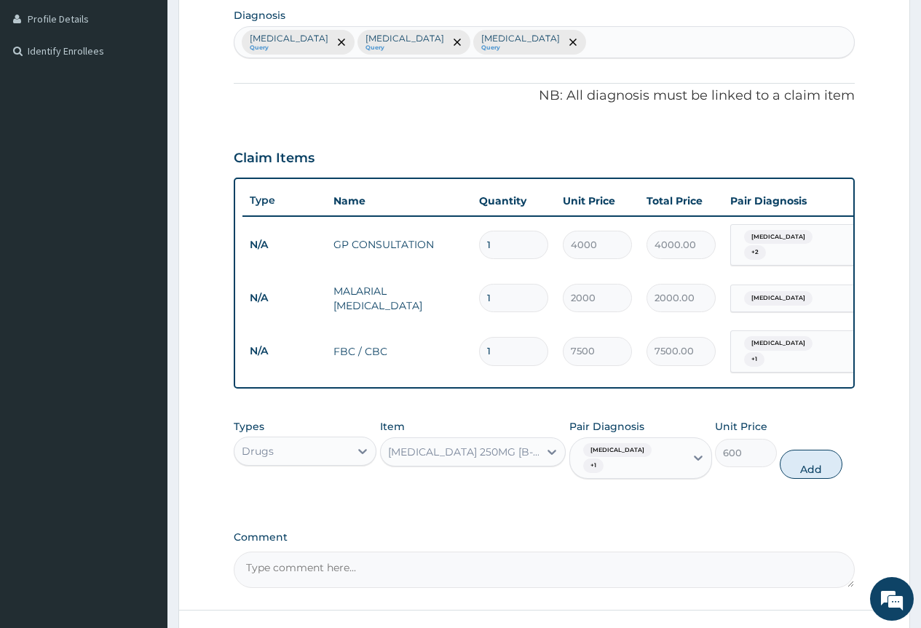
drag, startPoint x: 803, startPoint y: 485, endPoint x: 694, endPoint y: 472, distance: 109.2
click at [796, 479] on button "Add" at bounding box center [811, 464] width 62 height 29
type input "0"
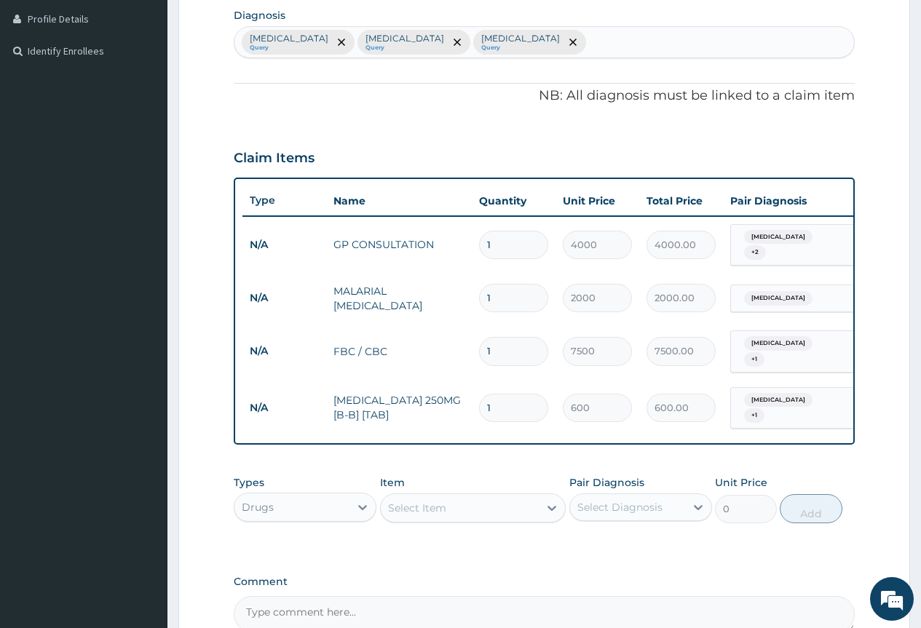
type input "14"
type input "8400.00"
type input "14"
click at [477, 520] on div "Select Item" at bounding box center [460, 507] width 159 height 23
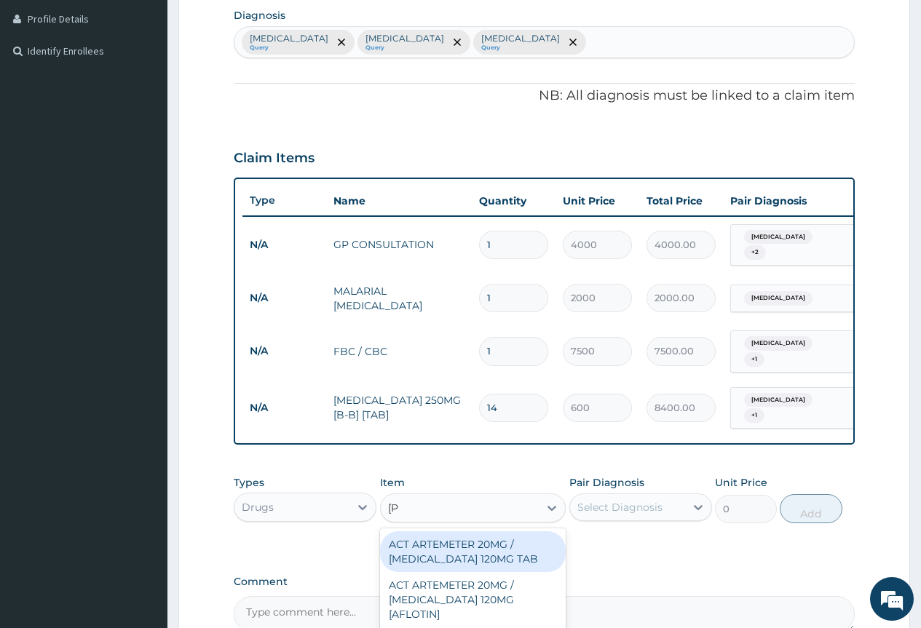
type input "lume"
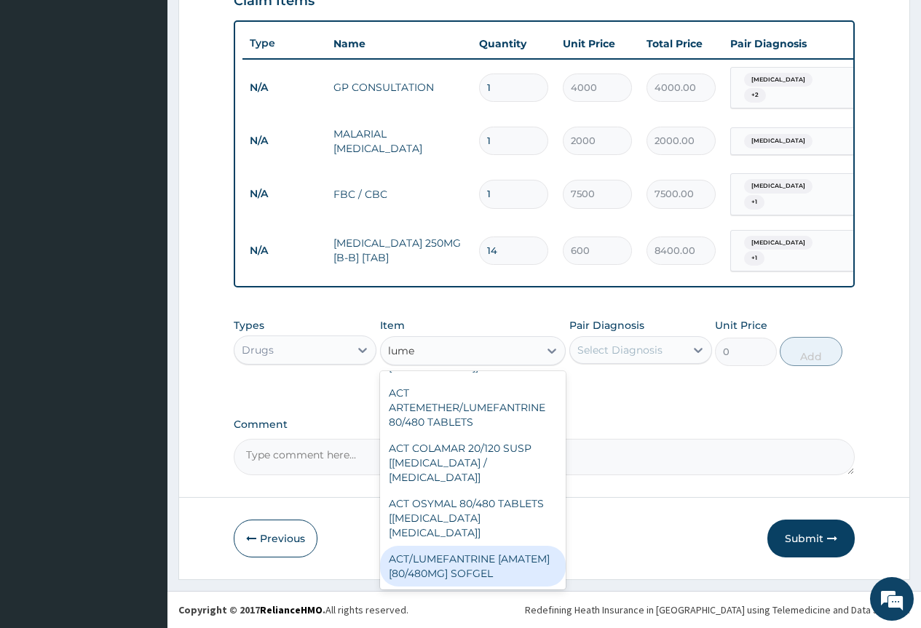
scroll to position [215, 0]
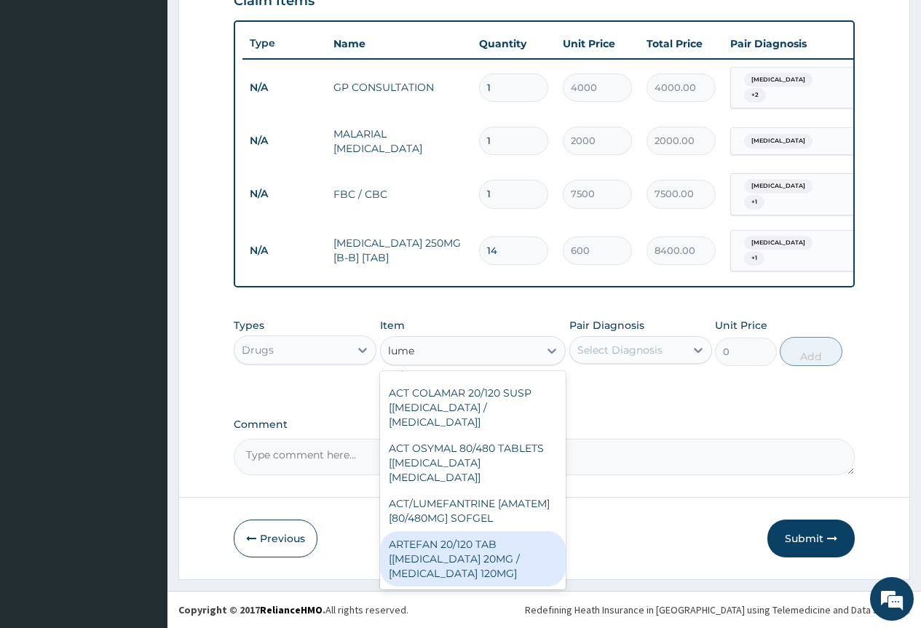
click at [499, 558] on div "ARTEFAN 20/120 TAB [ARTEMETHER 20MG / LUMEFANTRINE 120MG]" at bounding box center [473, 558] width 186 height 55
type input "120"
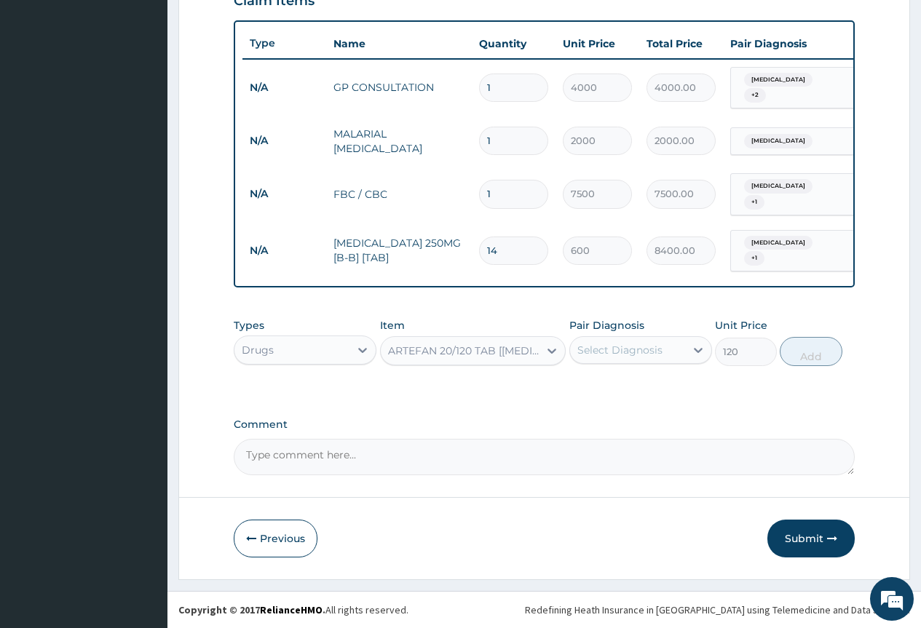
click at [639, 358] on div "Select Diagnosis" at bounding box center [627, 349] width 115 height 23
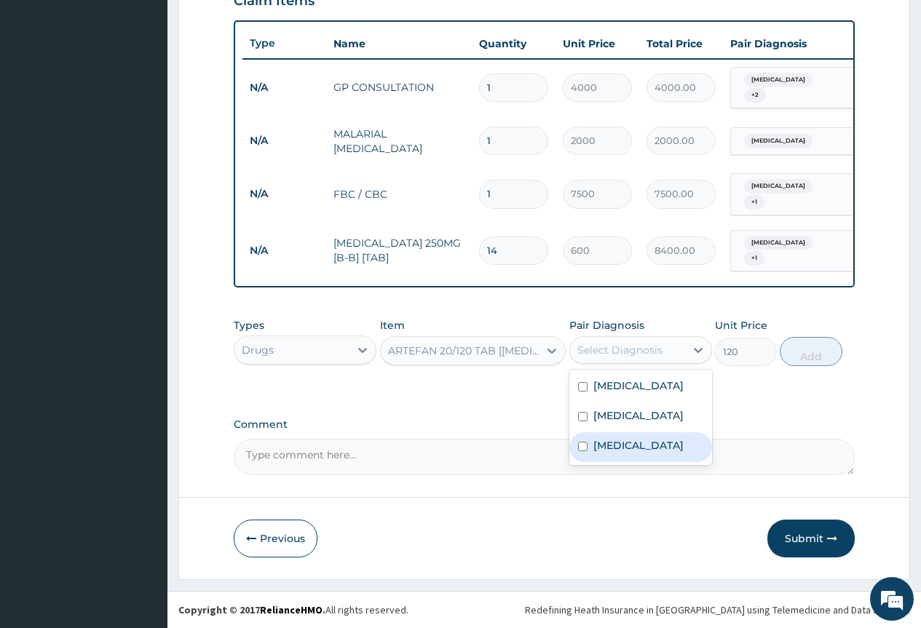
drag, startPoint x: 651, startPoint y: 461, endPoint x: 694, endPoint y: 445, distance: 44.9
click at [670, 453] on label "Falciparum malaria" at bounding box center [638, 445] width 90 height 15
checkbox input "true"
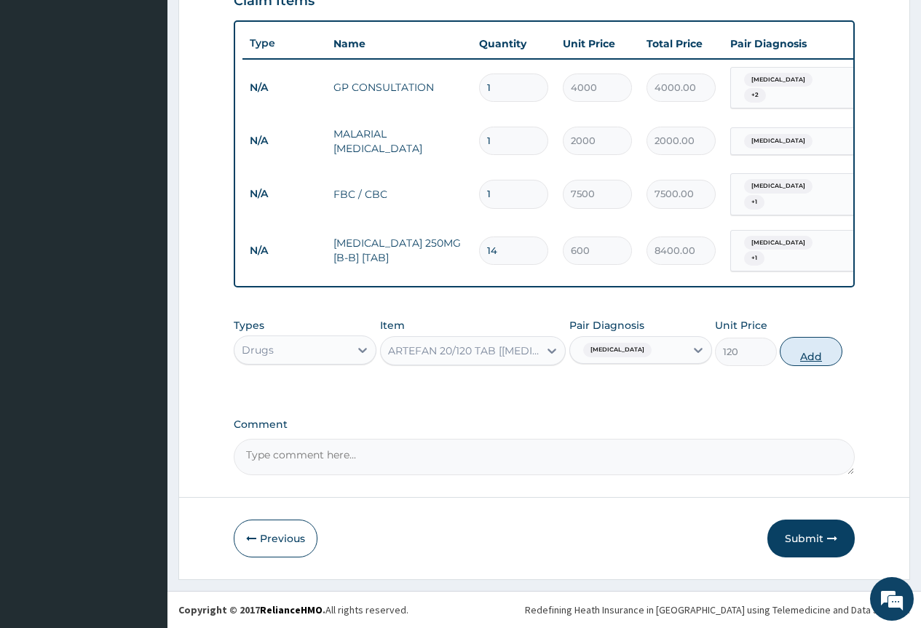
click at [808, 358] on button "Add" at bounding box center [811, 351] width 62 height 29
type input "0"
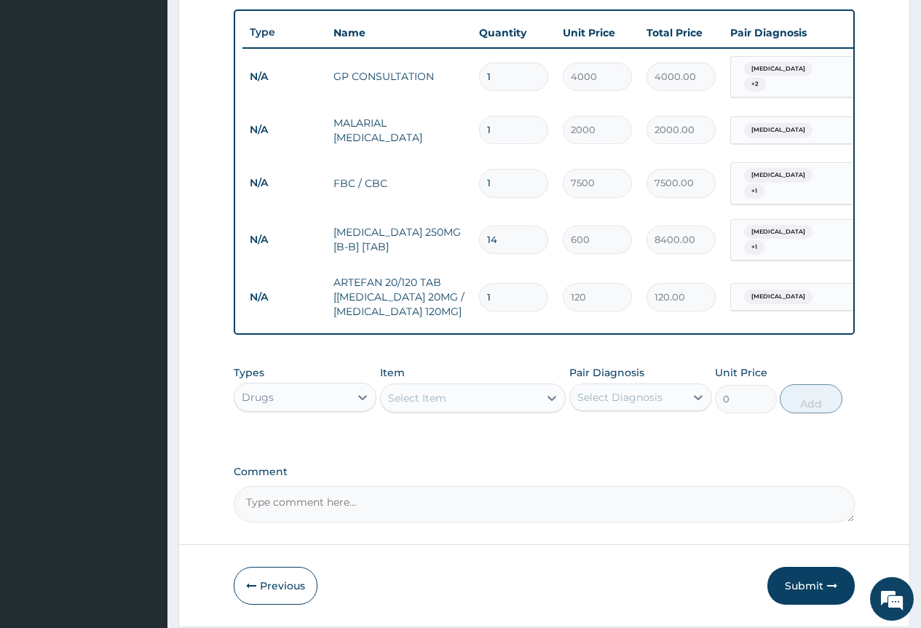
type input "12"
type input "1440.00"
type input "12"
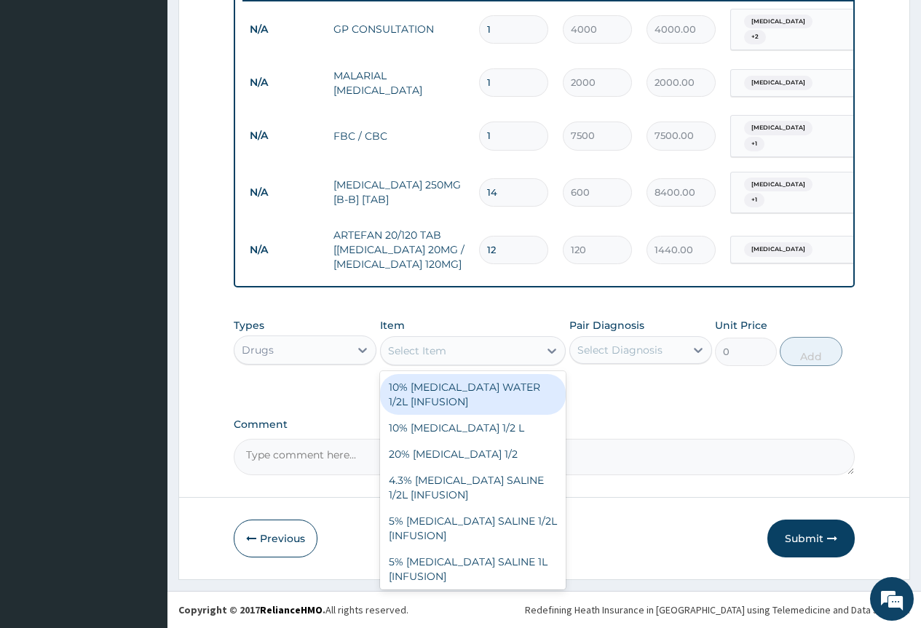
click at [448, 361] on div "Select Item" at bounding box center [460, 350] width 159 height 23
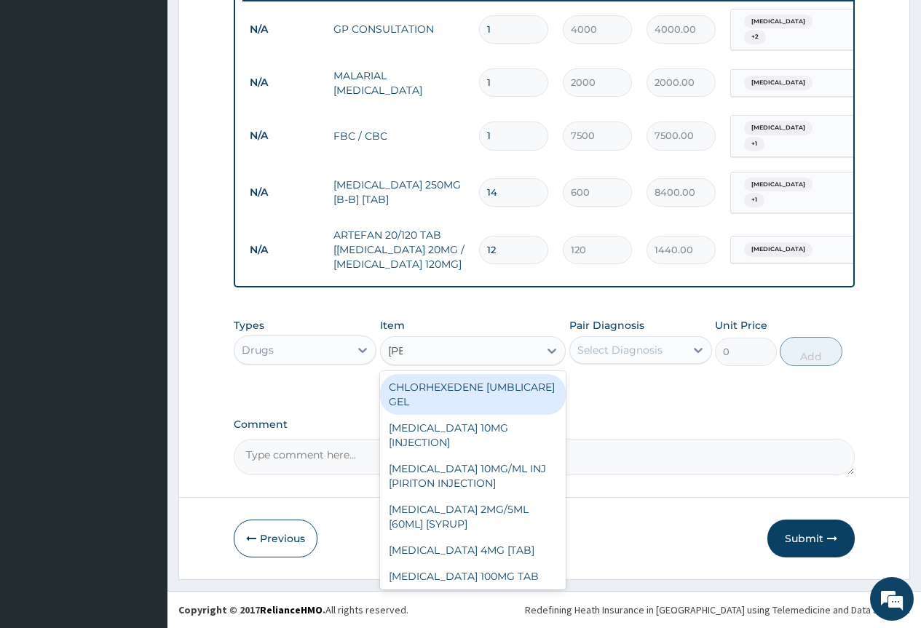
type input "lorat"
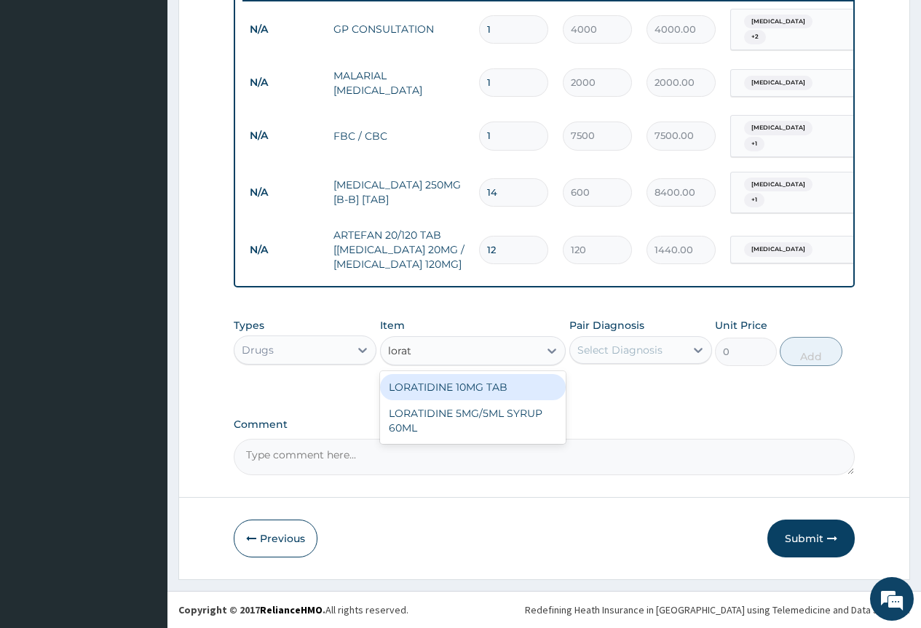
drag, startPoint x: 491, startPoint y: 389, endPoint x: 614, endPoint y: 352, distance: 128.0
click at [496, 388] on div "LORATIDINE 10MG TAB" at bounding box center [473, 387] width 186 height 26
type input "100"
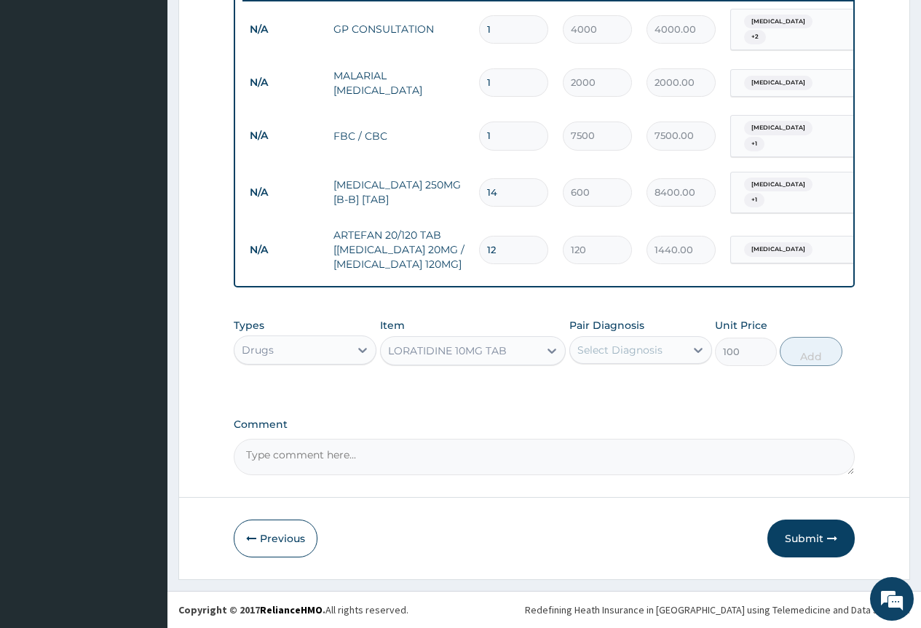
click at [624, 349] on div "Select Diagnosis" at bounding box center [619, 350] width 85 height 15
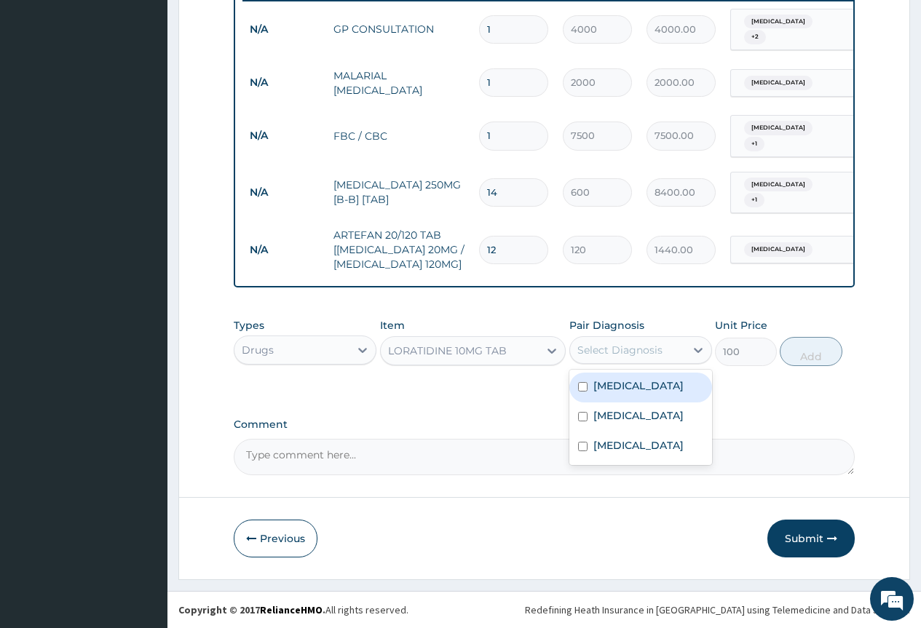
drag, startPoint x: 662, startPoint y: 394, endPoint x: 670, endPoint y: 392, distance: 9.0
click at [665, 392] on label "Upper respiratory infection" at bounding box center [638, 385] width 90 height 15
checkbox input "true"
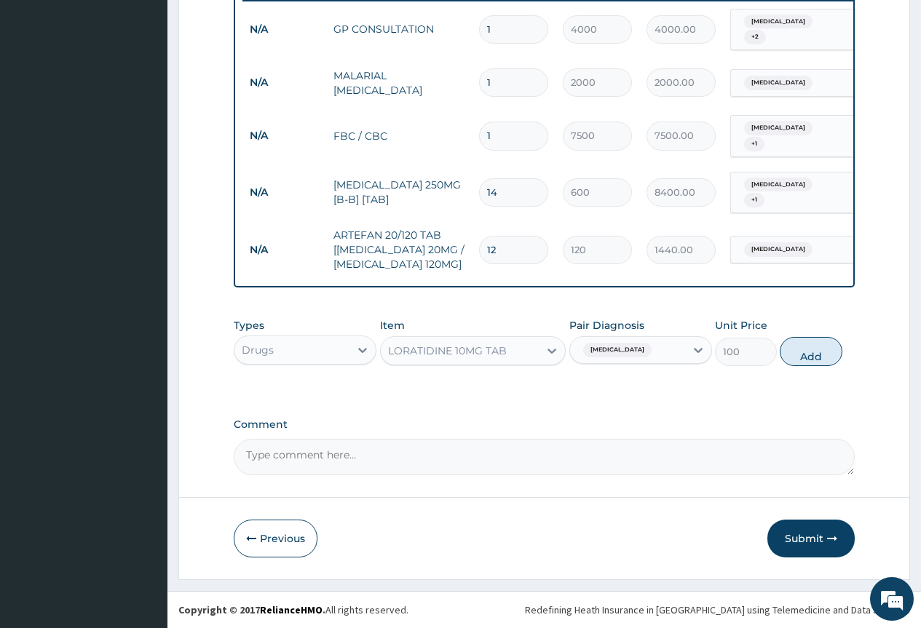
drag, startPoint x: 819, startPoint y: 341, endPoint x: 806, endPoint y: 367, distance: 28.3
click at [819, 343] on button "Add" at bounding box center [811, 351] width 62 height 29
type input "0"
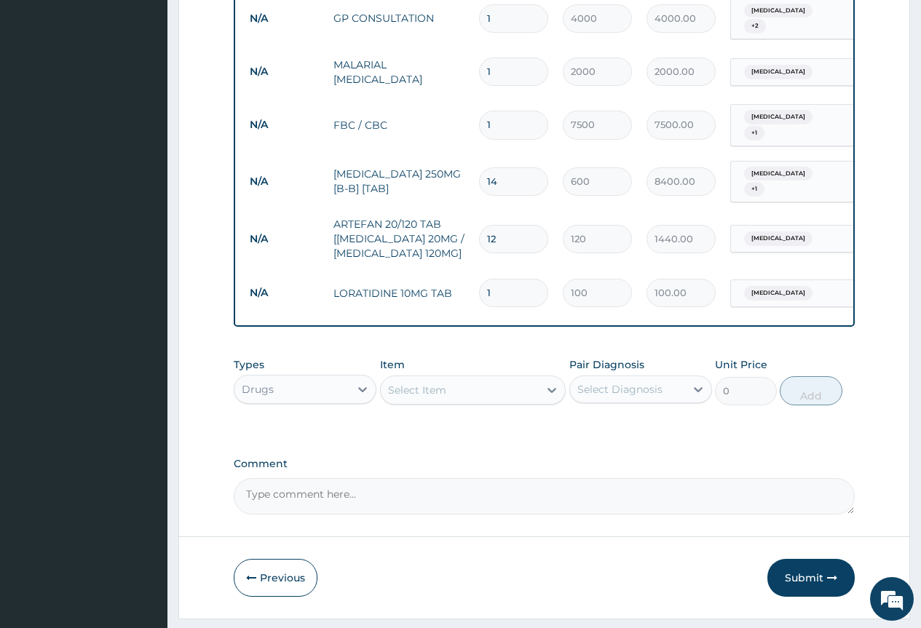
type input "0.00"
type input "3"
type input "300.00"
type input "3"
click at [474, 397] on div "Select Item" at bounding box center [460, 389] width 159 height 23
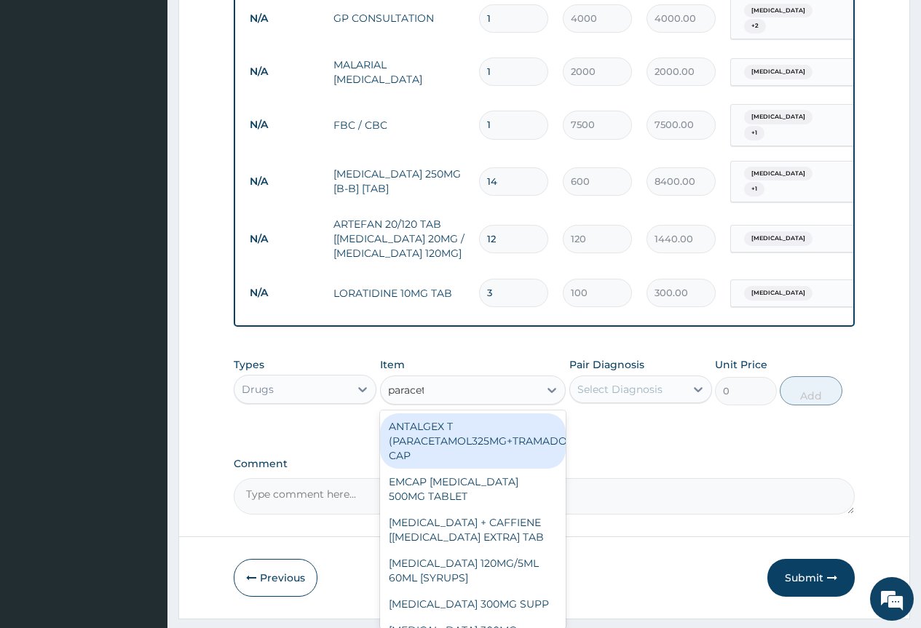
type input "paraceta"
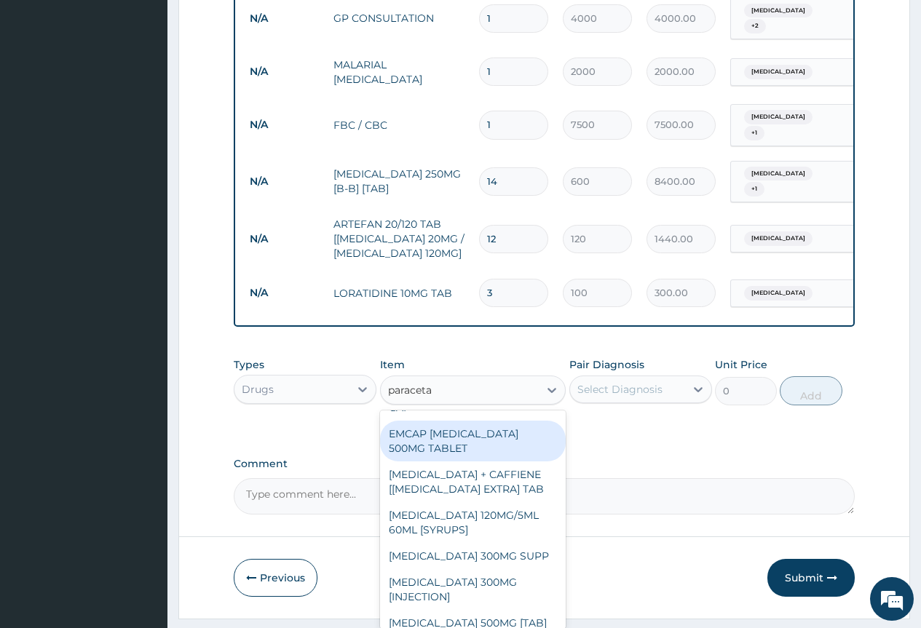
scroll to position [73, 0]
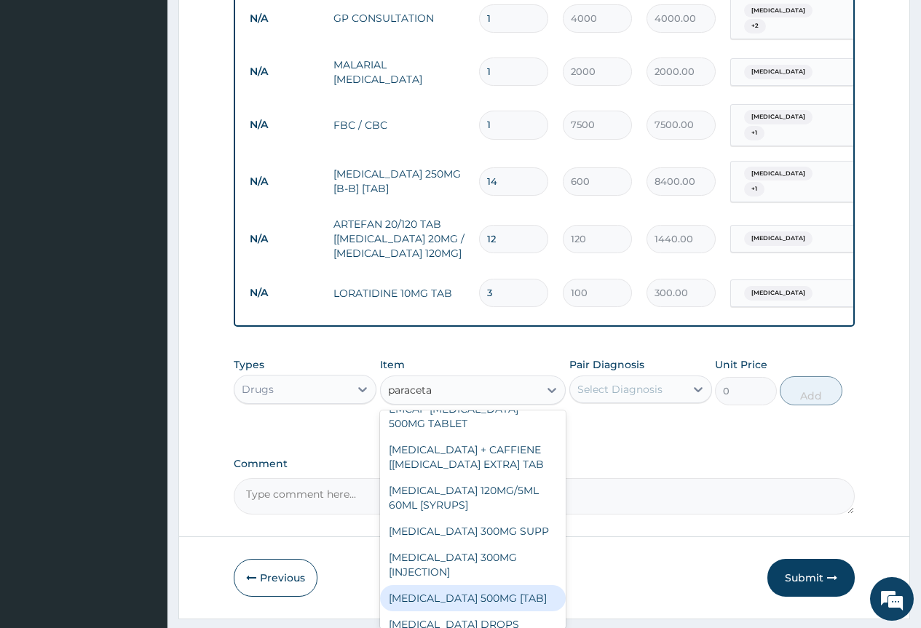
click at [515, 611] on div "PARACETAMOL 500MG [TAB]" at bounding box center [473, 598] width 186 height 26
type input "30"
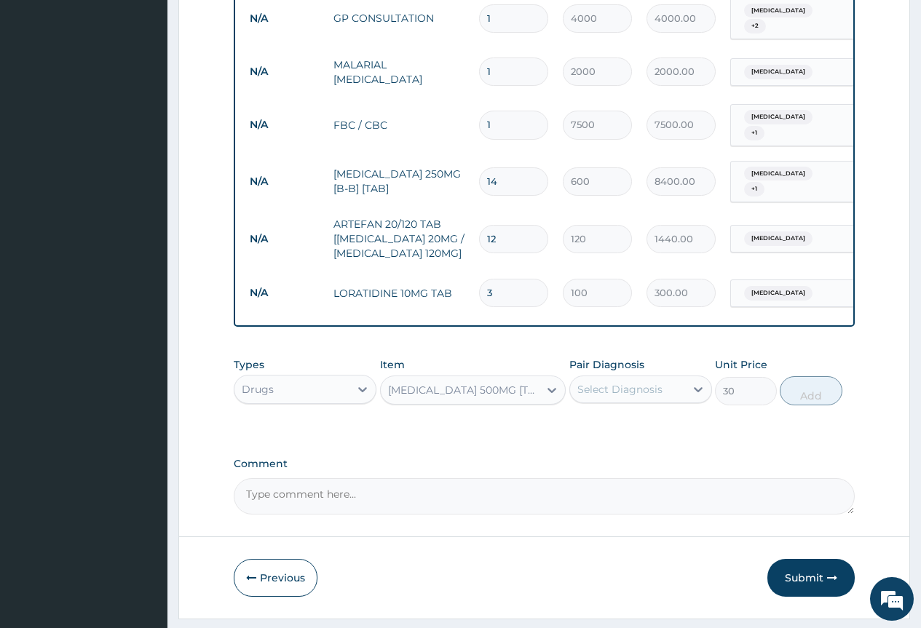
click at [650, 397] on div "Select Diagnosis" at bounding box center [619, 389] width 85 height 15
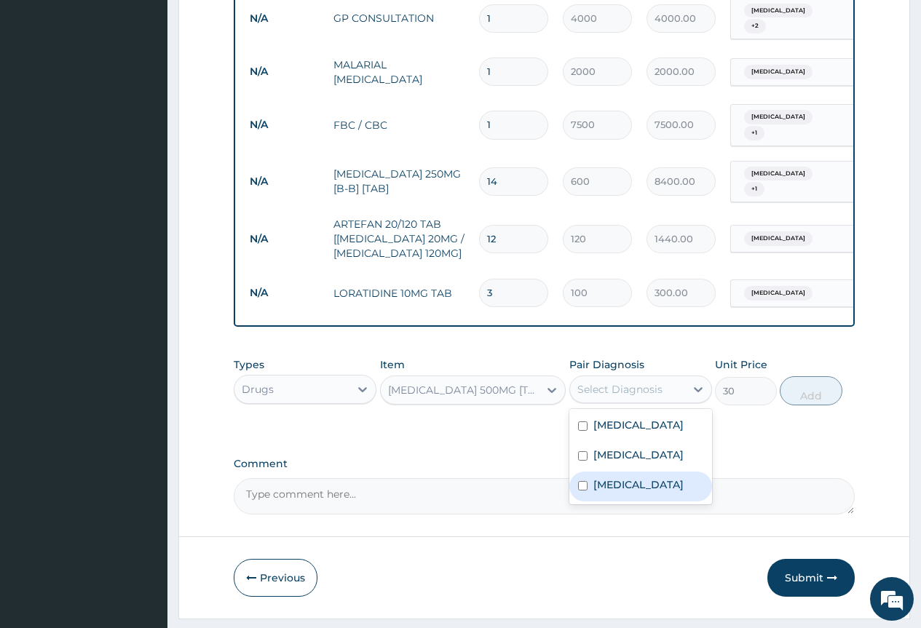
drag, startPoint x: 658, startPoint y: 517, endPoint x: 668, endPoint y: 510, distance: 12.5
click at [658, 492] on label "Falciparum malaria" at bounding box center [638, 484] width 90 height 15
checkbox input "true"
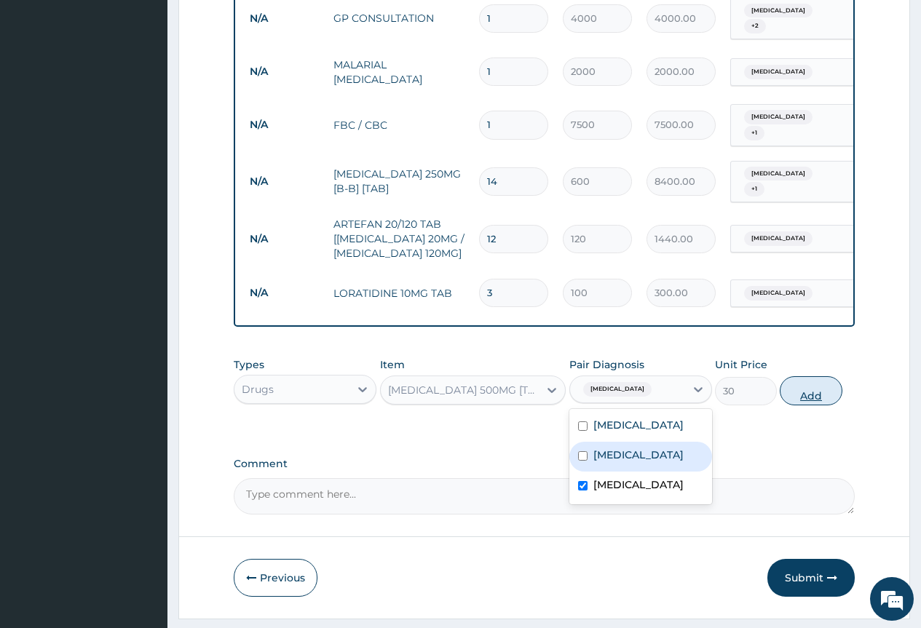
click at [825, 405] on button "Add" at bounding box center [811, 390] width 62 height 29
type input "0"
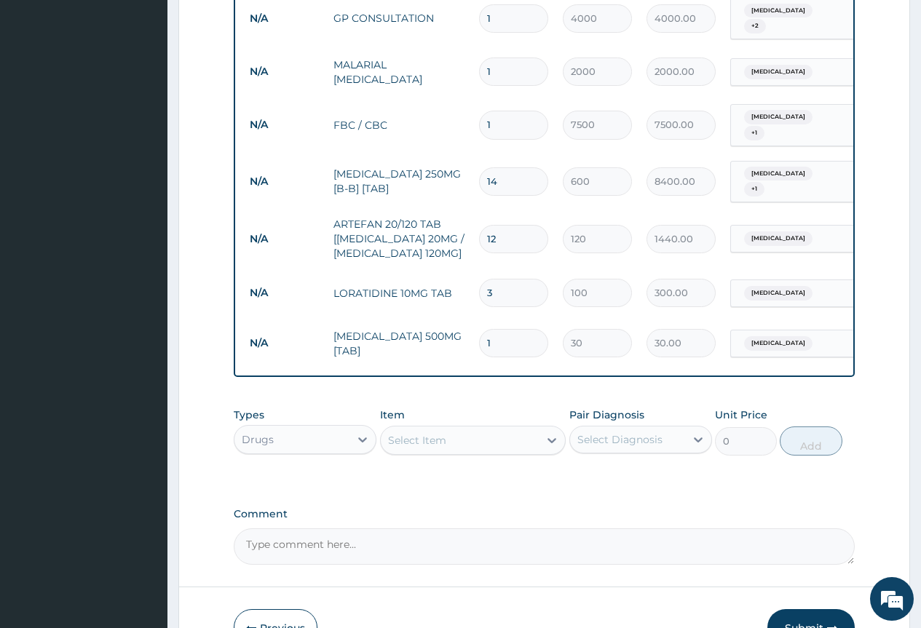
type input "0.00"
type input "5"
type input "150.00"
type input "5"
click at [442, 448] on div "Select Item" at bounding box center [417, 440] width 58 height 15
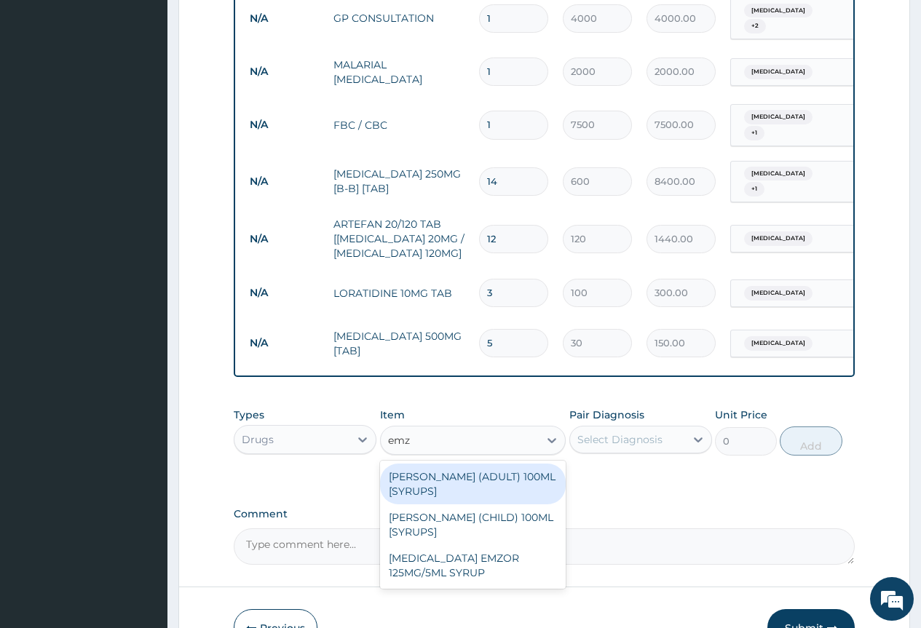
type input "emzo"
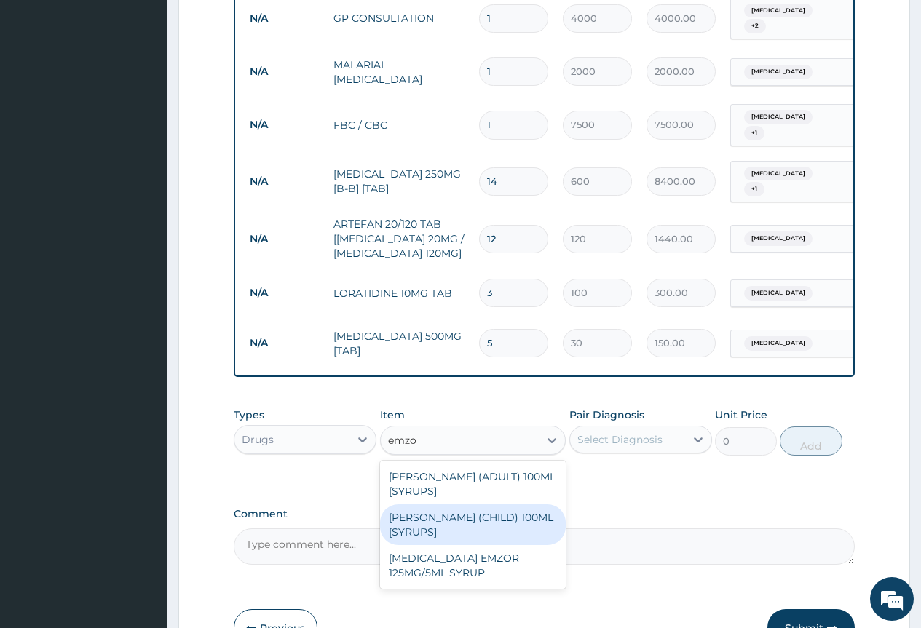
drag, startPoint x: 524, startPoint y: 544, endPoint x: 611, endPoint y: 509, distance: 93.4
click at [523, 543] on div "EMZOLYN COUGH (CHILD) 100ML [SYRUPS]" at bounding box center [473, 524] width 186 height 41
type input "1700"
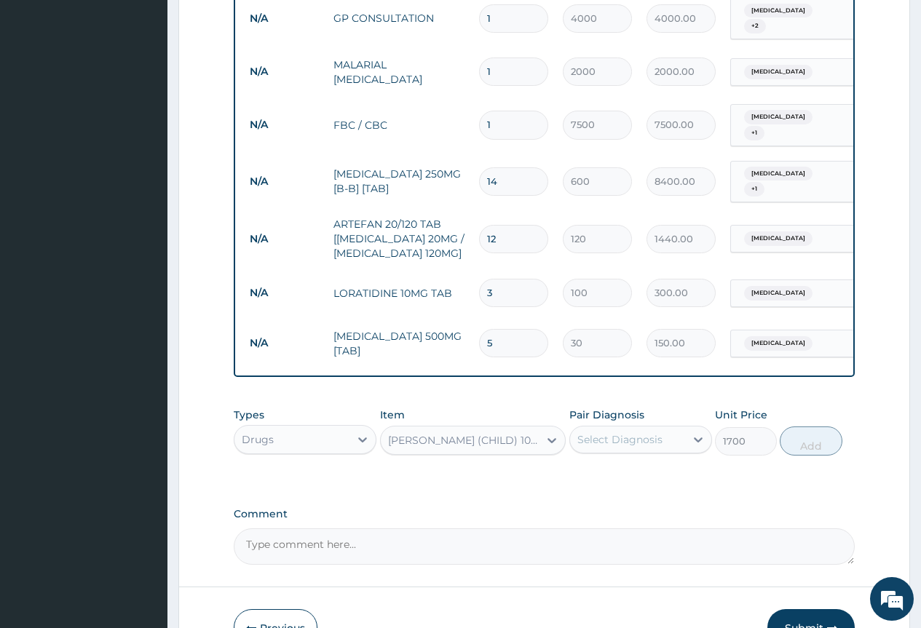
click at [653, 447] on div "Select Diagnosis" at bounding box center [619, 439] width 85 height 15
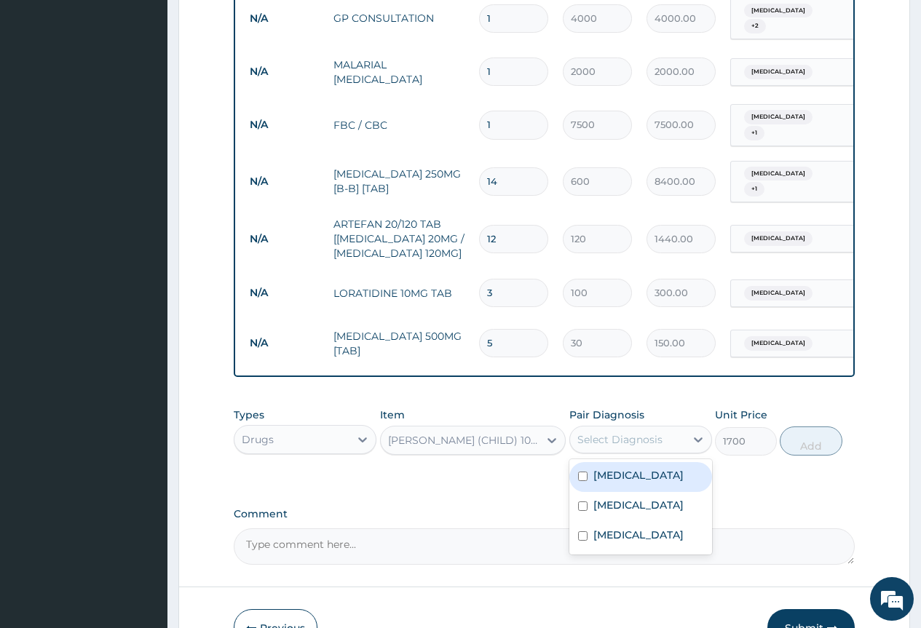
drag, startPoint x: 658, startPoint y: 507, endPoint x: 786, endPoint y: 474, distance: 132.2
click at [659, 483] on label "Upper respiratory infection" at bounding box center [638, 475] width 90 height 15
checkbox input "true"
click at [801, 456] on button "Add" at bounding box center [811, 441] width 62 height 29
type input "0"
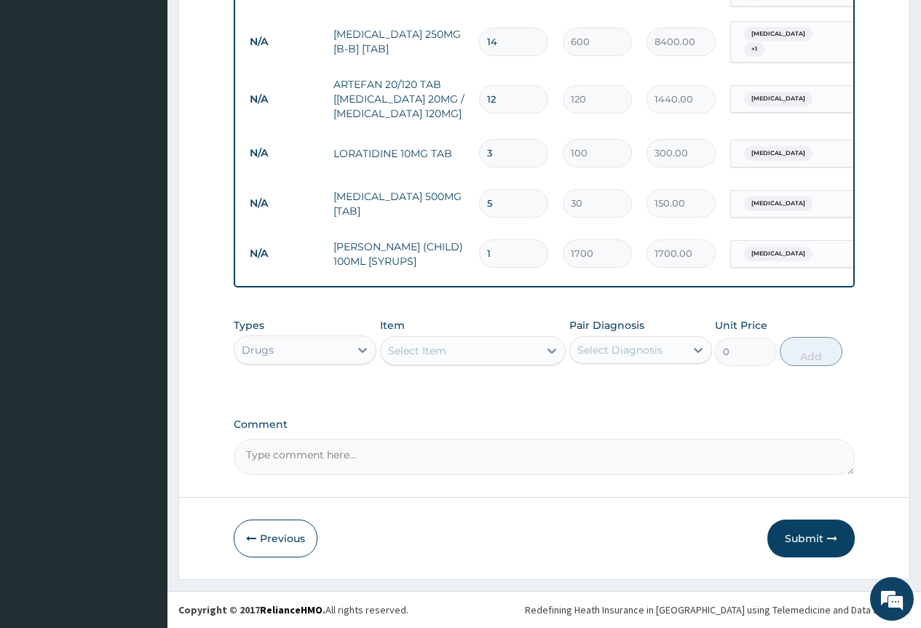
type input "0"
type input "0.00"
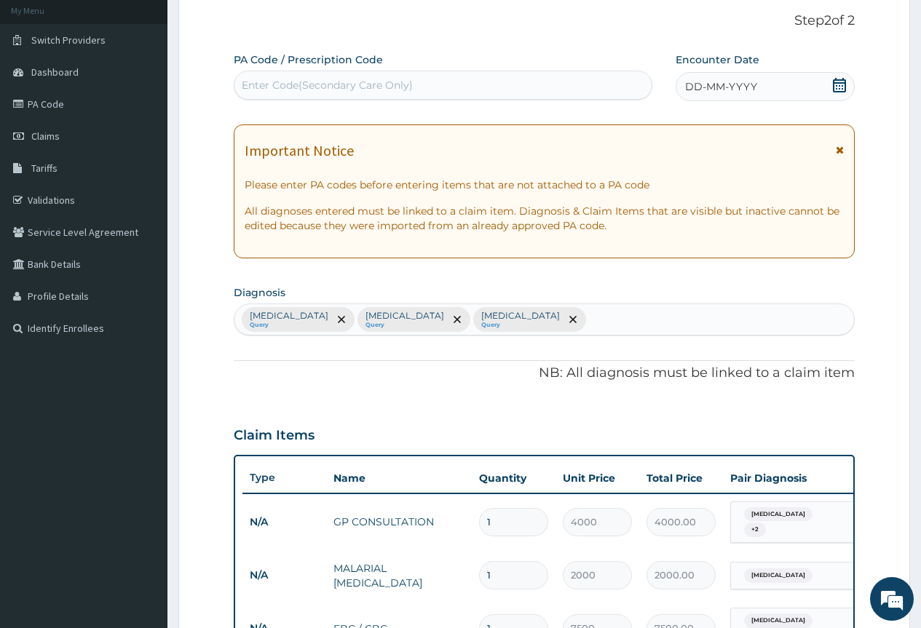
scroll to position [86, 0]
type input "0"
drag, startPoint x: 839, startPoint y: 84, endPoint x: 831, endPoint y: 98, distance: 16.6
click at [839, 84] on icon at bounding box center [839, 86] width 15 height 15
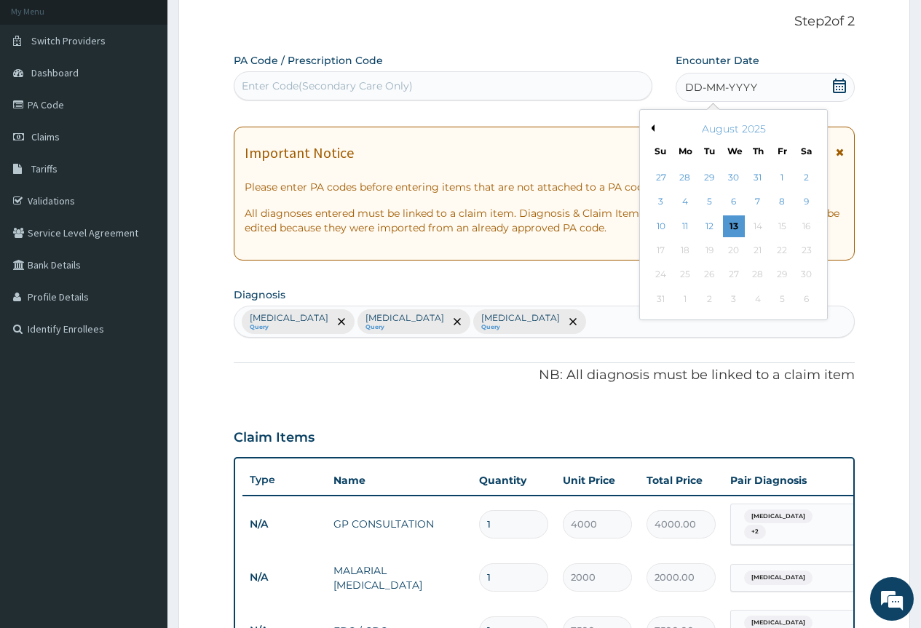
click at [649, 130] on button "Previous Month" at bounding box center [650, 127] width 7 height 7
click at [814, 223] on div "19" at bounding box center [806, 226] width 22 height 22
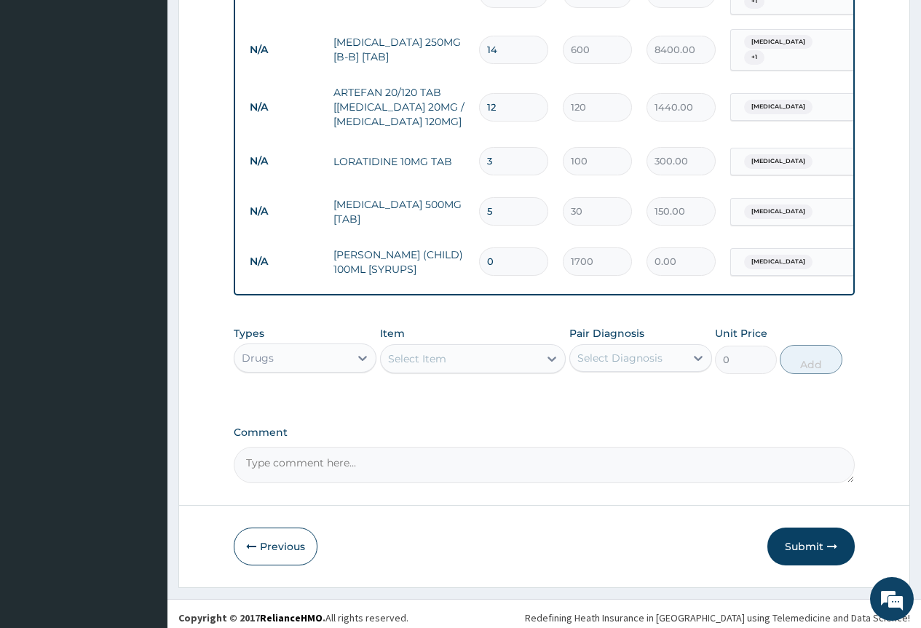
scroll to position [741, 0]
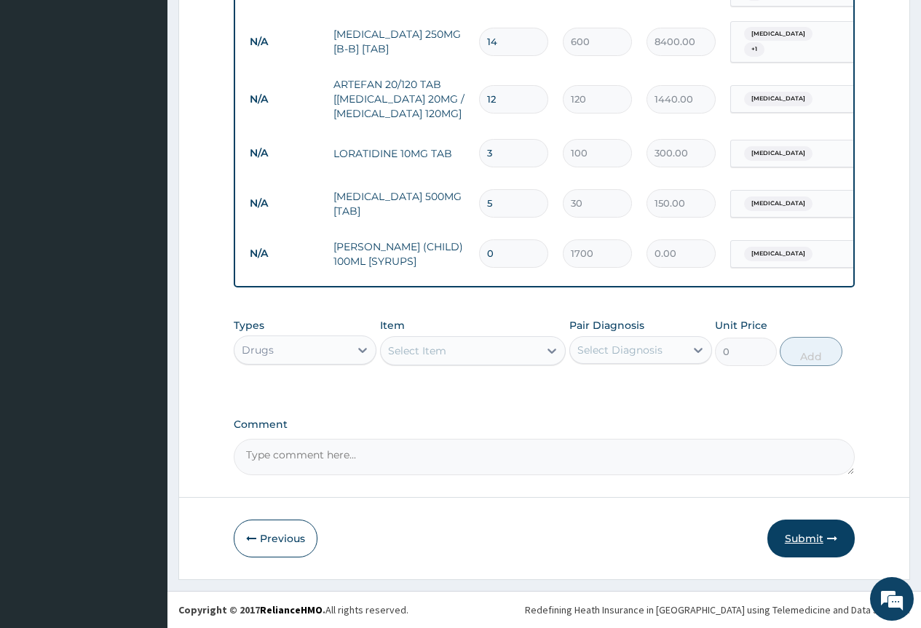
click at [794, 546] on button "Submit" at bounding box center [810, 539] width 87 height 38
click at [514, 245] on input "0" at bounding box center [513, 253] width 69 height 28
type input "1"
type input "1700.00"
type input "1"
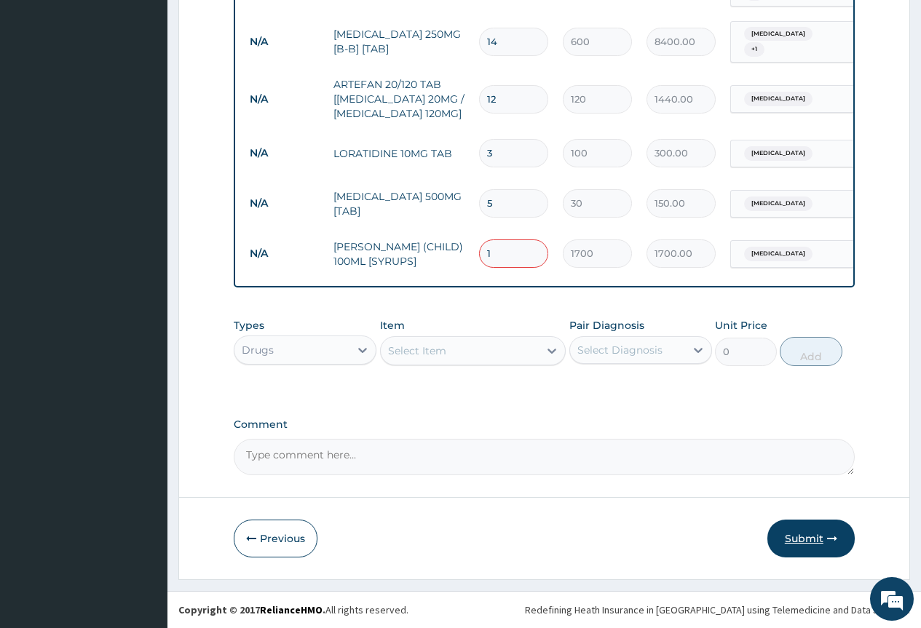
click at [808, 541] on button "Submit" at bounding box center [810, 539] width 87 height 38
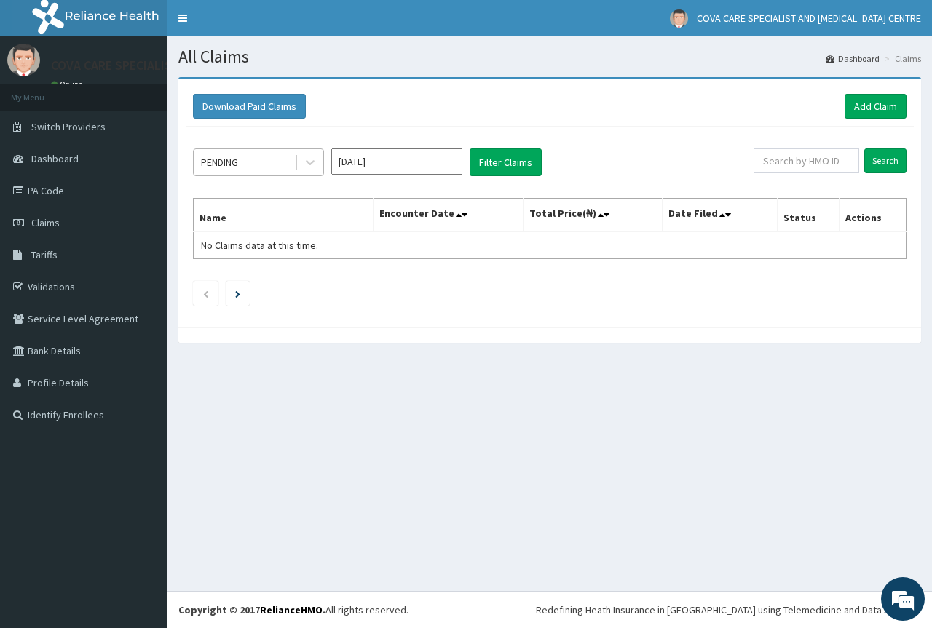
click at [275, 159] on div "PENDING" at bounding box center [244, 162] width 101 height 23
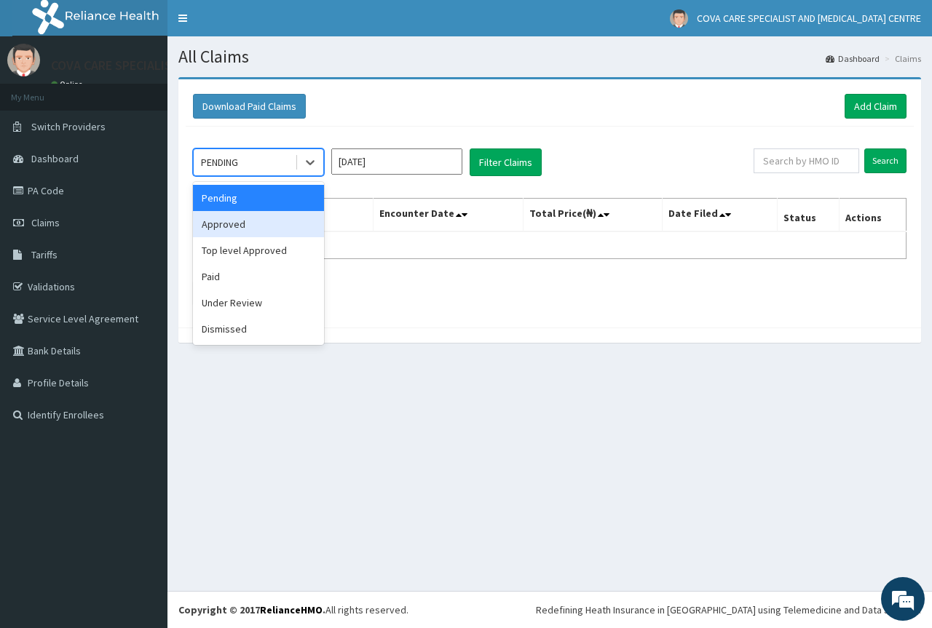
click at [288, 224] on div "Approved" at bounding box center [258, 224] width 131 height 26
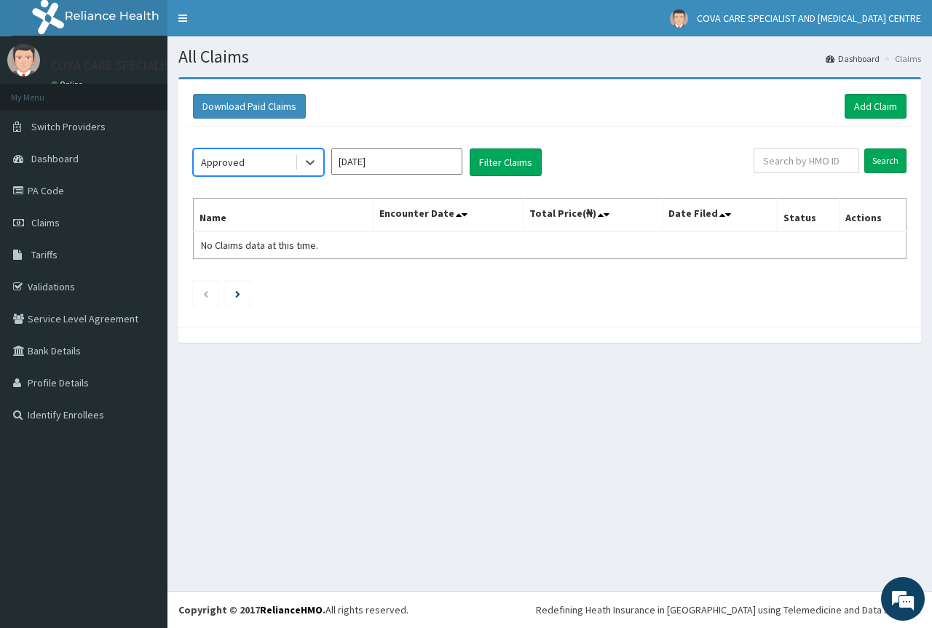
click at [436, 165] on input "Aug 2025" at bounding box center [396, 161] width 131 height 26
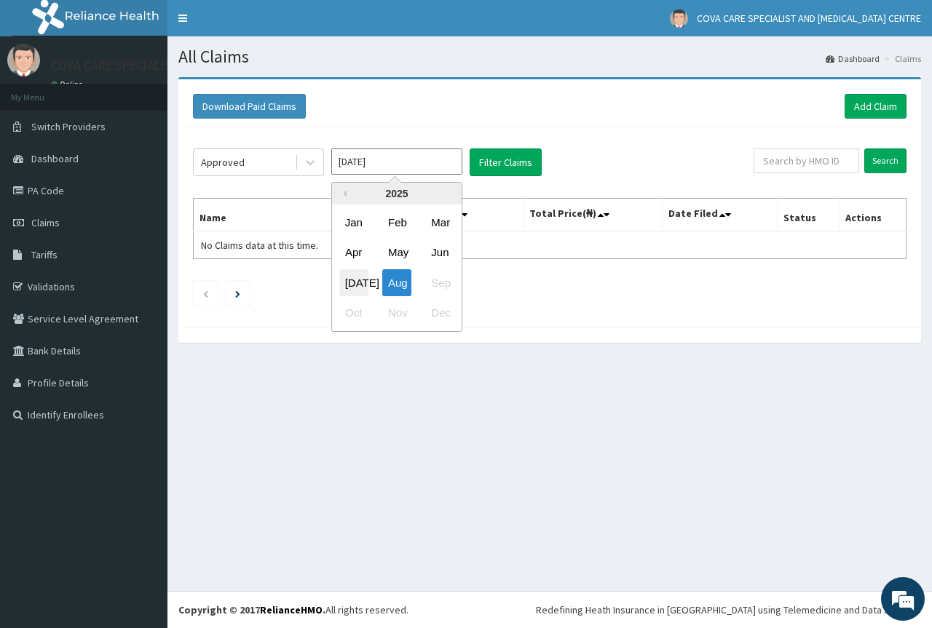
click at [362, 273] on div "Jul" at bounding box center [353, 282] width 29 height 27
type input "Jul 2025"
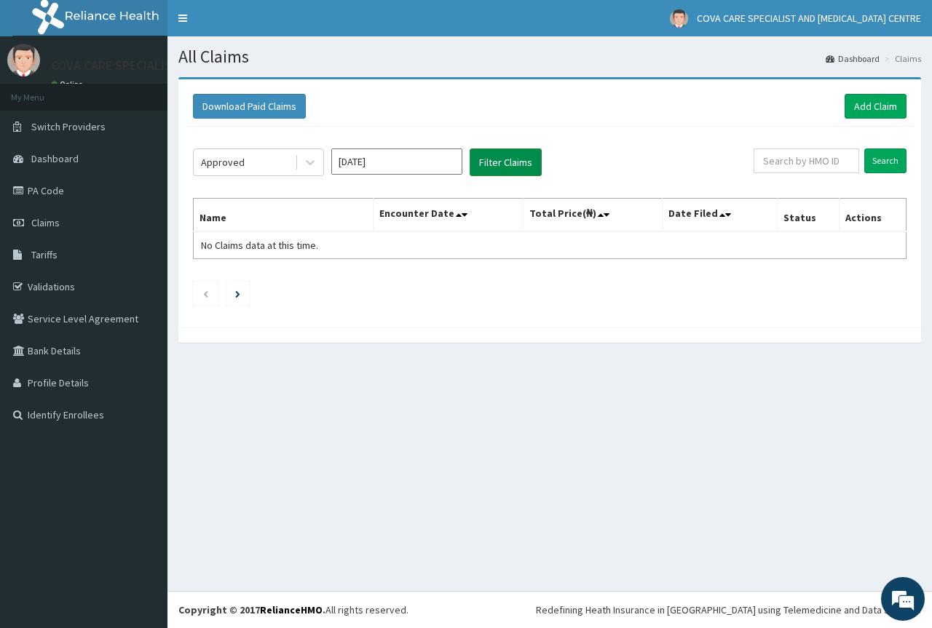
click at [500, 174] on button "Filter Claims" at bounding box center [505, 162] width 72 height 28
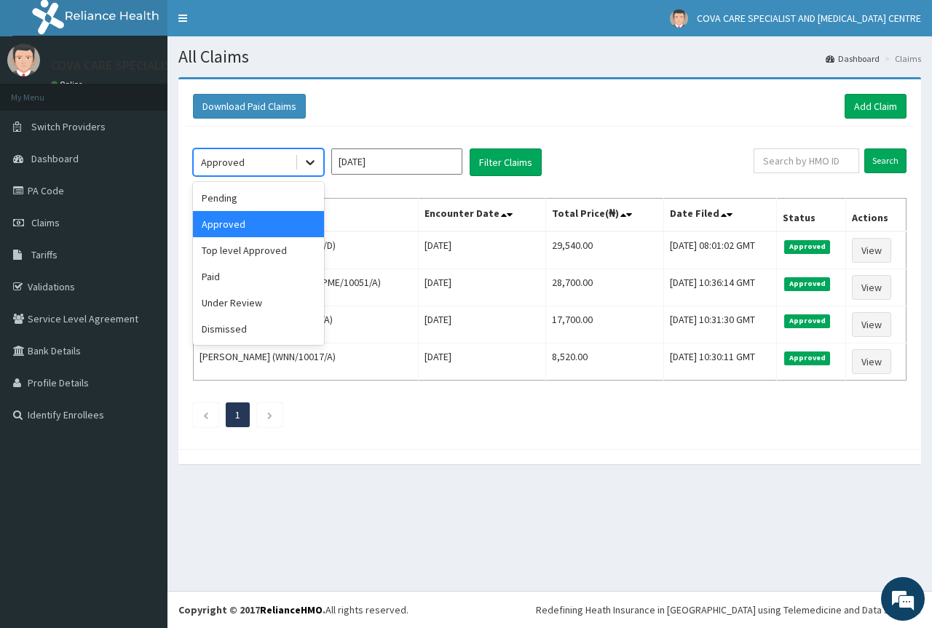
click at [313, 168] on icon at bounding box center [310, 162] width 15 height 15
click at [271, 192] on div "Pending" at bounding box center [258, 198] width 131 height 26
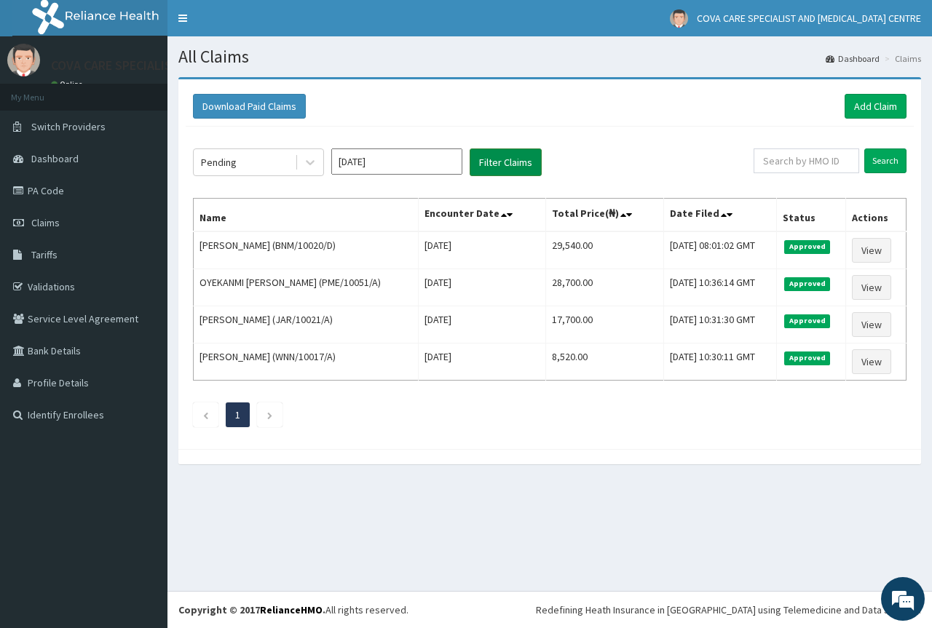
click at [502, 159] on button "Filter Claims" at bounding box center [505, 162] width 72 height 28
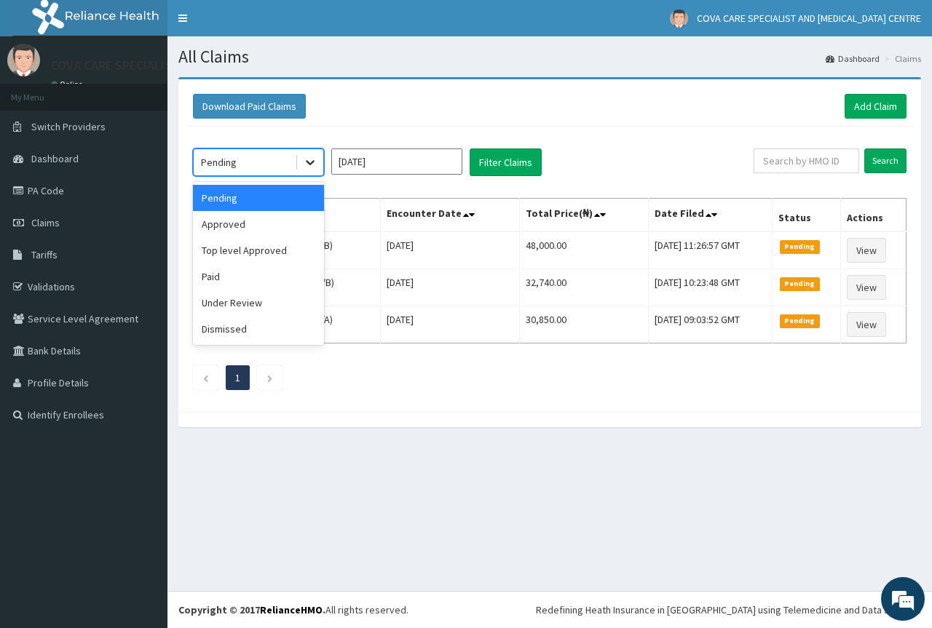
click at [304, 165] on icon at bounding box center [310, 162] width 15 height 15
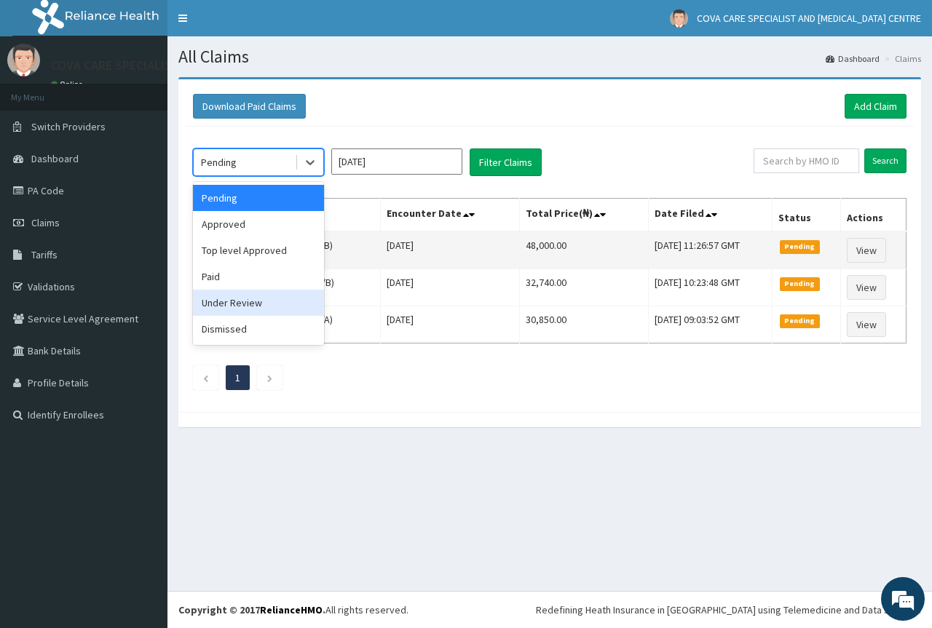
drag, startPoint x: 266, startPoint y: 296, endPoint x: 321, endPoint y: 261, distance: 65.2
click at [266, 296] on div "Under Review" at bounding box center [258, 303] width 131 height 26
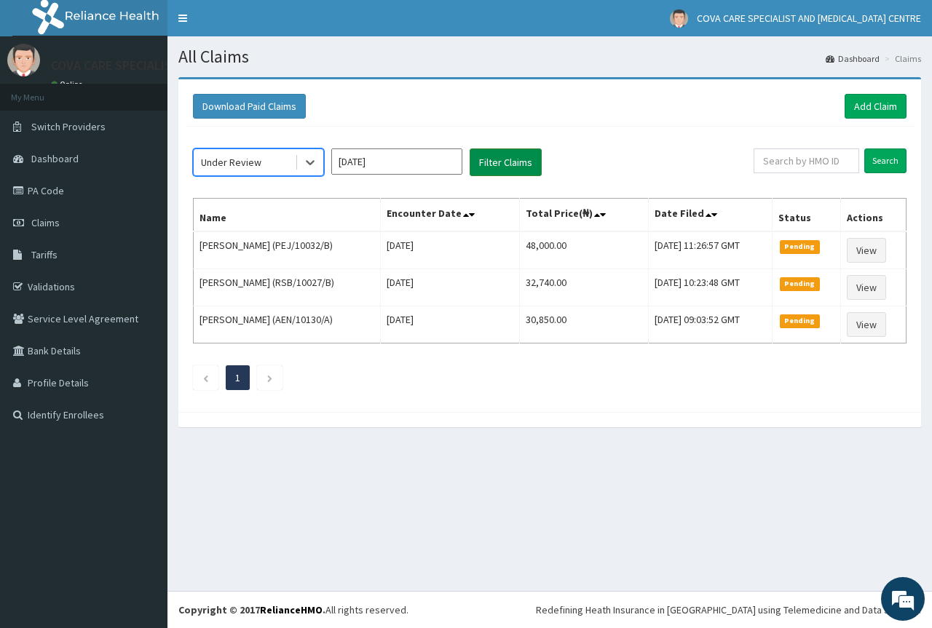
click at [507, 163] on button "Filter Claims" at bounding box center [505, 162] width 72 height 28
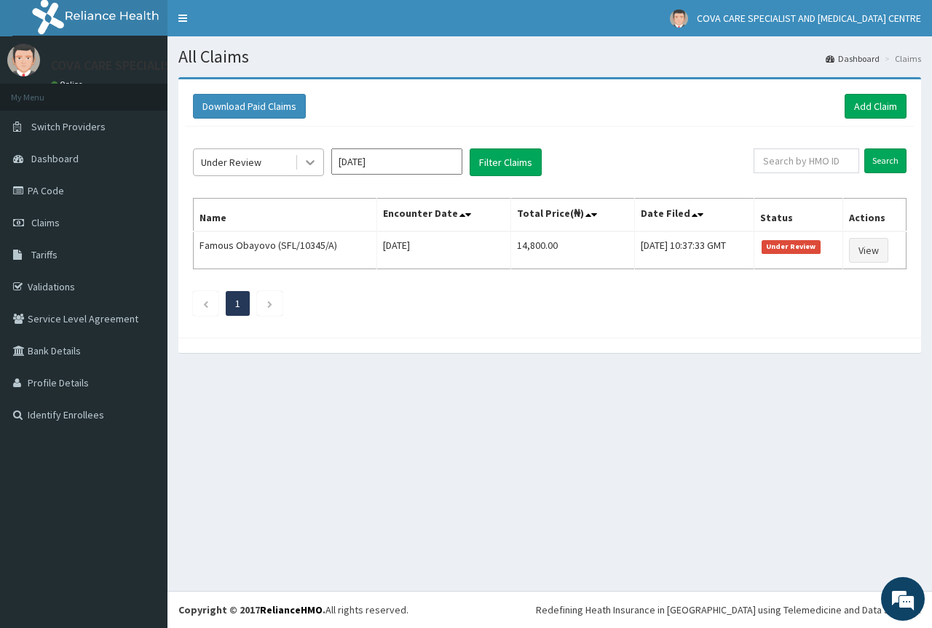
click at [312, 167] on icon at bounding box center [310, 162] width 15 height 15
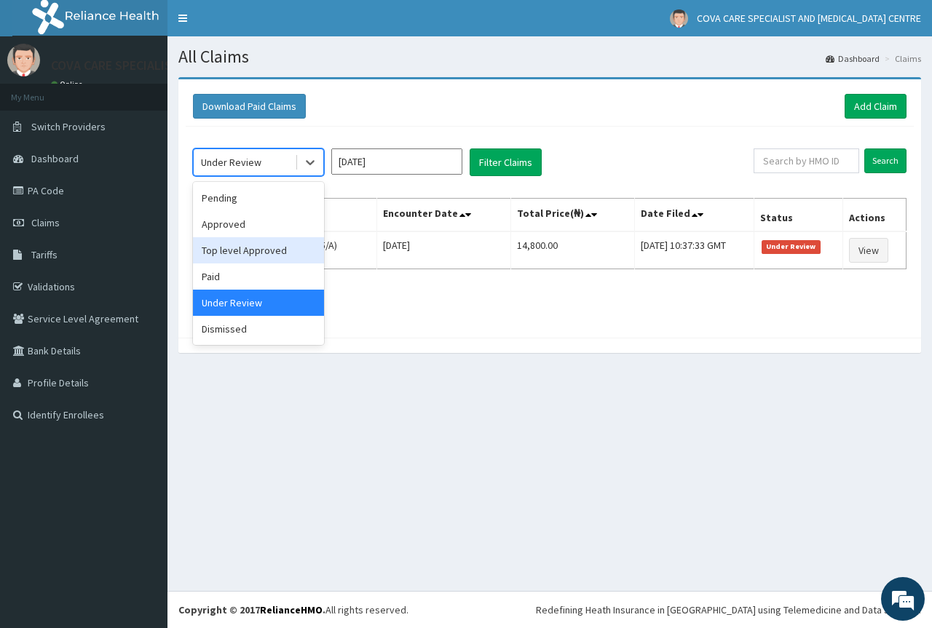
click at [277, 243] on div "Top level Approved" at bounding box center [258, 250] width 131 height 26
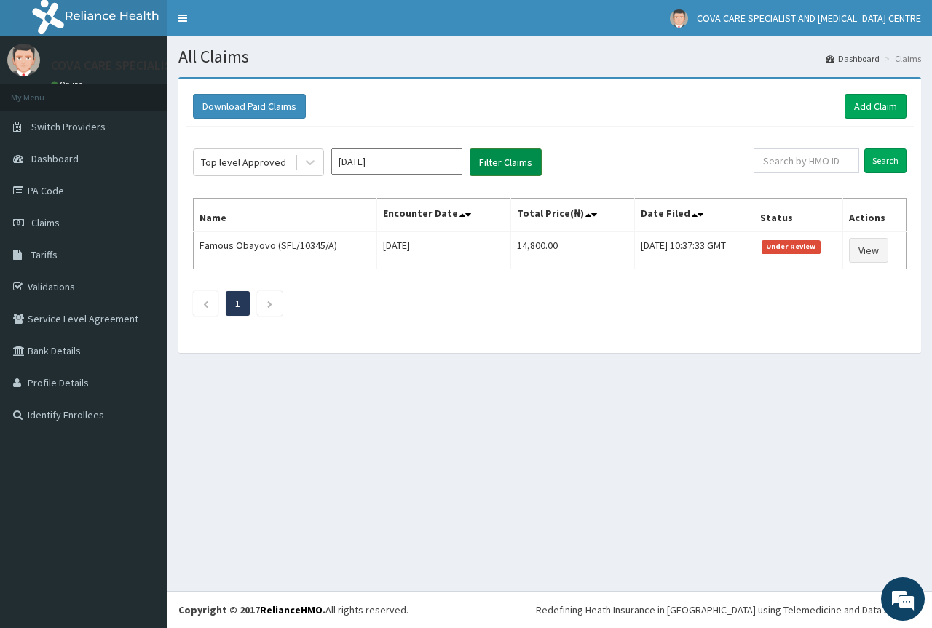
click at [519, 175] on button "Filter Claims" at bounding box center [505, 162] width 72 height 28
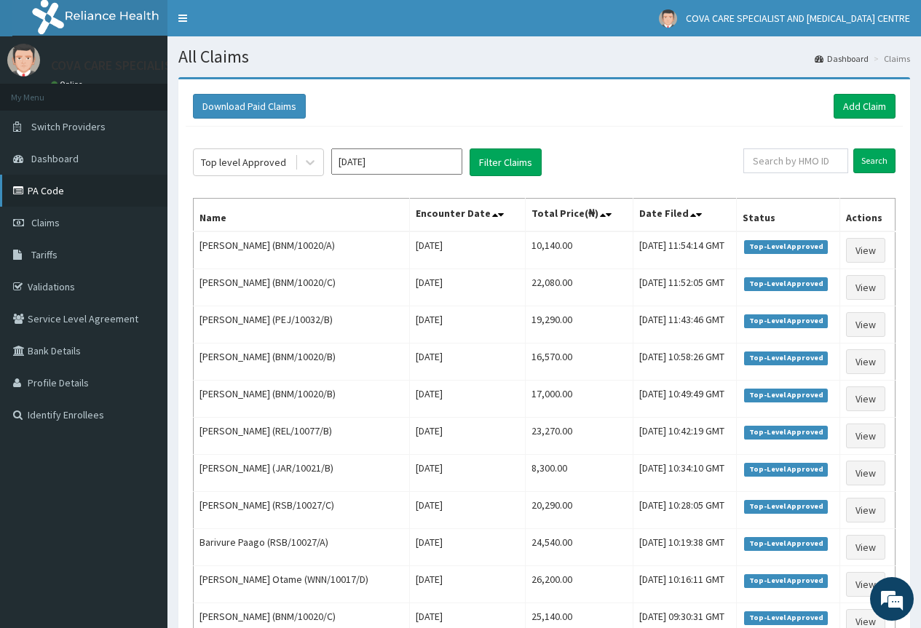
click at [40, 190] on link "PA Code" at bounding box center [83, 191] width 167 height 32
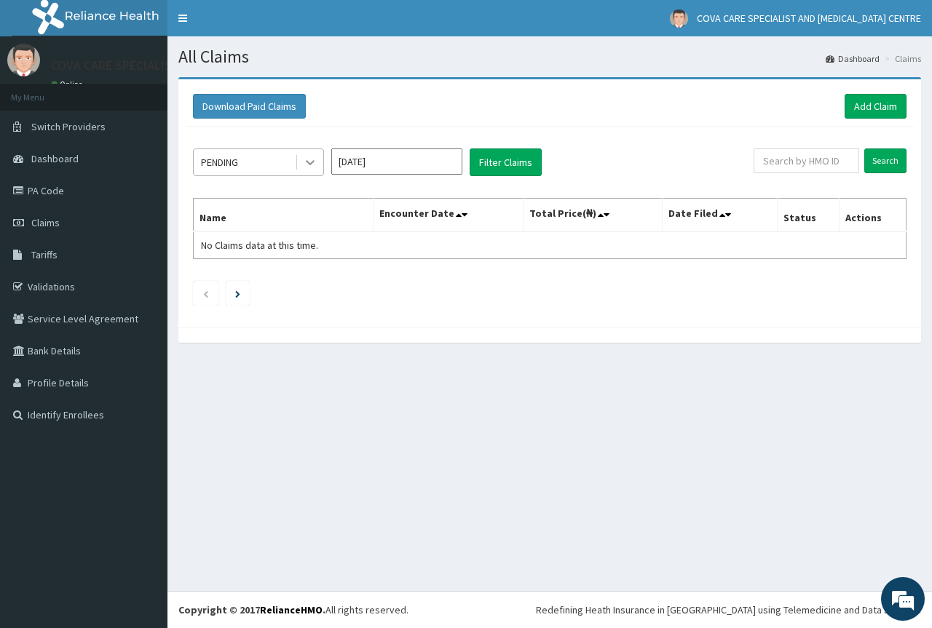
click at [317, 160] on icon at bounding box center [310, 162] width 15 height 15
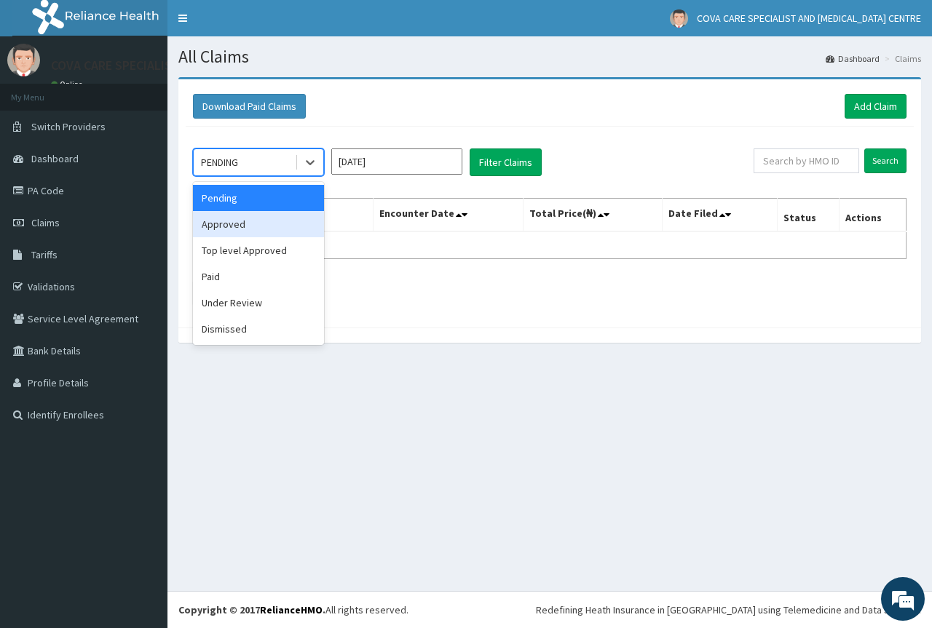
drag, startPoint x: 274, startPoint y: 223, endPoint x: 400, endPoint y: 184, distance: 131.0
click at [276, 220] on div "Approved" at bounding box center [258, 224] width 131 height 26
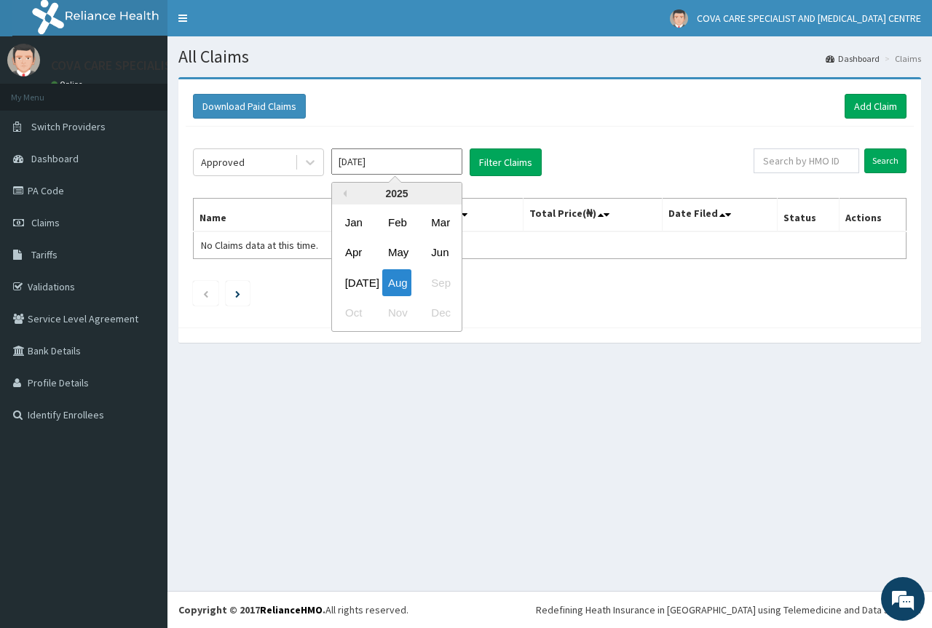
drag, startPoint x: 416, startPoint y: 166, endPoint x: 424, endPoint y: 250, distance: 84.9
click at [414, 166] on input "[DATE]" at bounding box center [396, 161] width 131 height 26
click at [352, 280] on div "Jul" at bounding box center [353, 282] width 29 height 27
type input "Jul 2025"
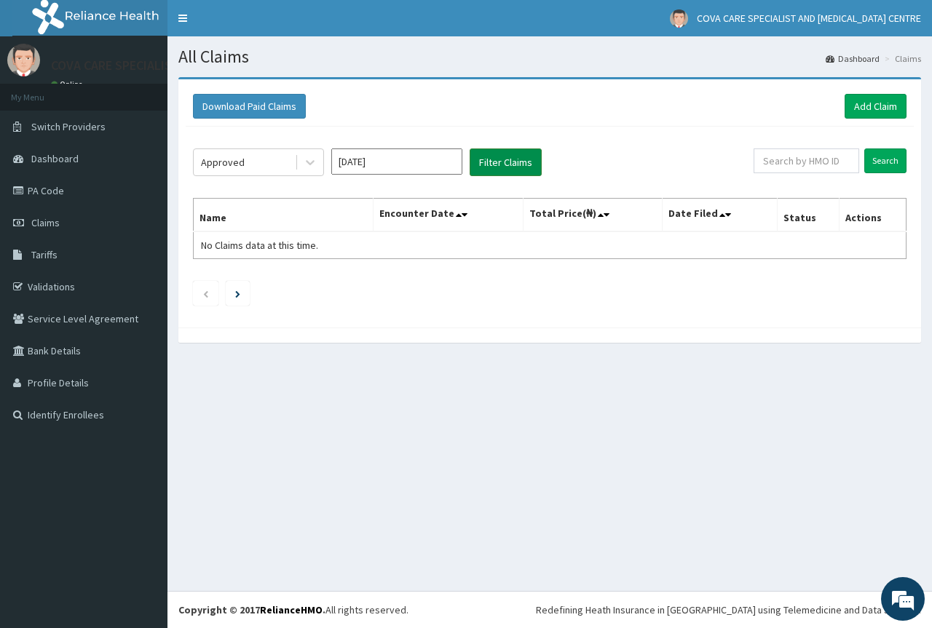
click at [529, 164] on button "Filter Claims" at bounding box center [505, 162] width 72 height 28
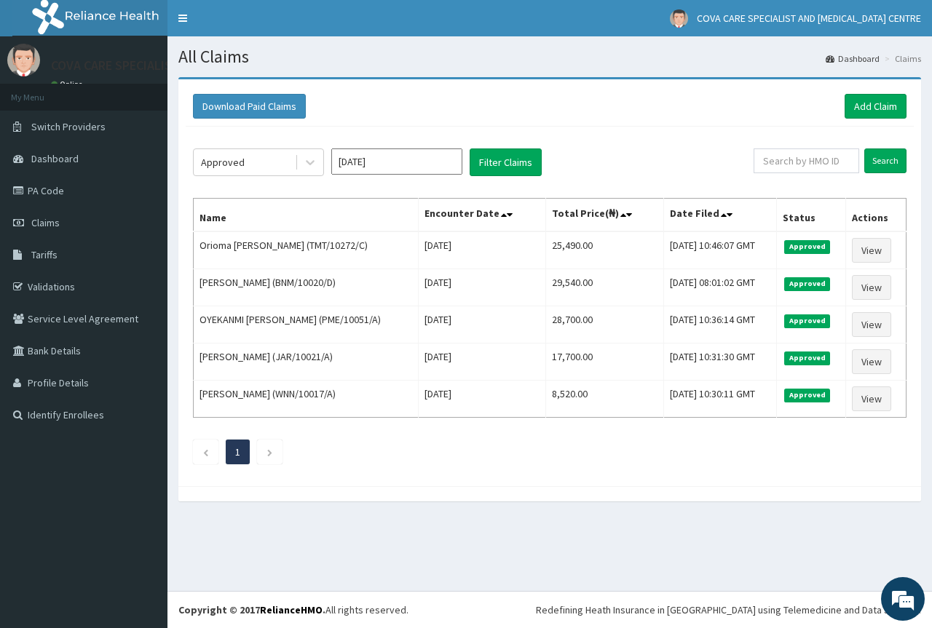
click at [855, 93] on div "Download Paid Claims Add Claim" at bounding box center [550, 107] width 728 height 40
click at [884, 103] on link "Add Claim" at bounding box center [875, 106] width 62 height 25
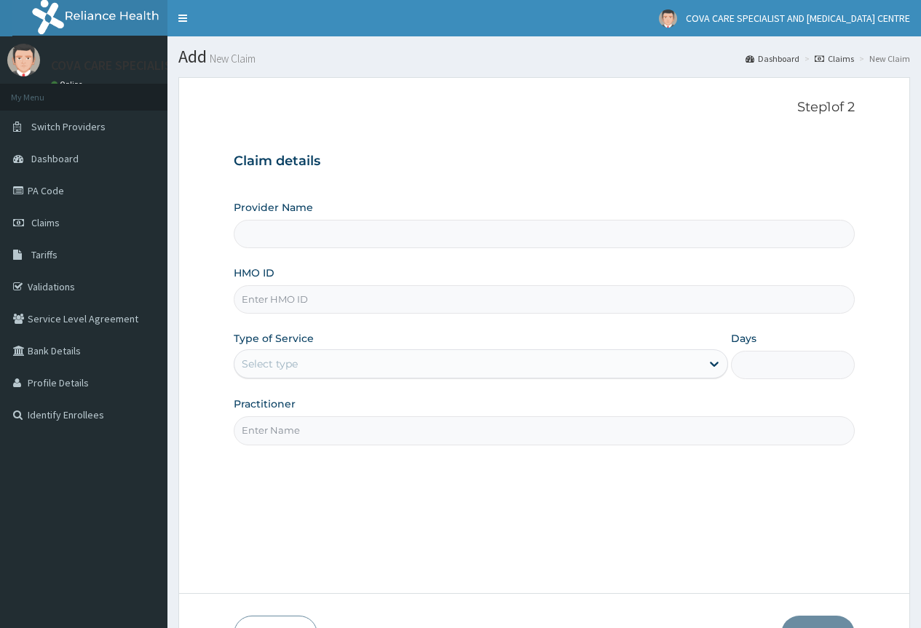
click at [336, 226] on input "Provider Name" at bounding box center [544, 234] width 621 height 28
type input "Cova Care Specialist Hospital and [MEDICAL_DATA][GEOGRAPHIC_DATA]"
click at [333, 304] on input "HMO ID" at bounding box center [544, 299] width 621 height 28
paste input "TMT/10272/B"
type input "TMT/10272/B"
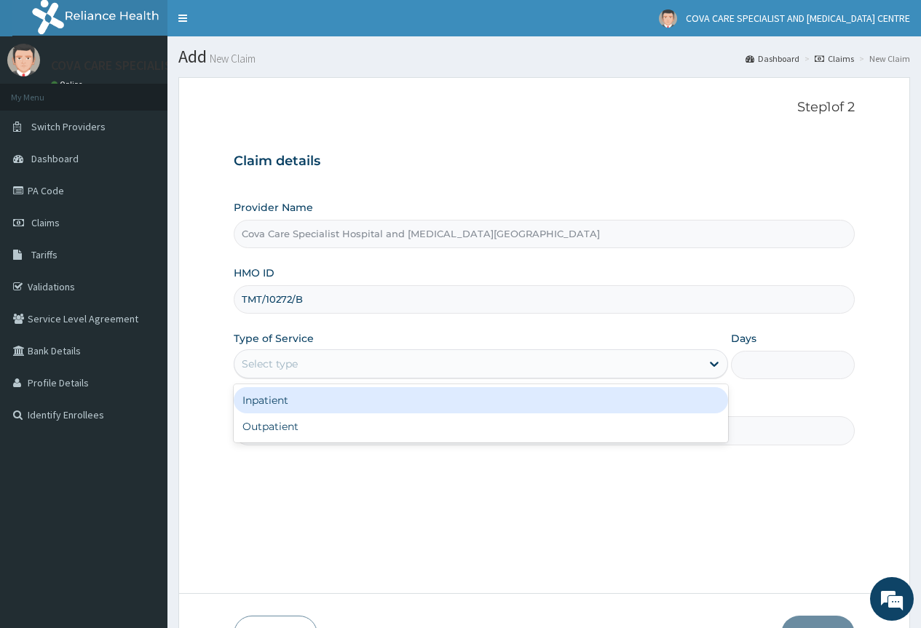
click at [356, 369] on div "Select type" at bounding box center [467, 363] width 467 height 23
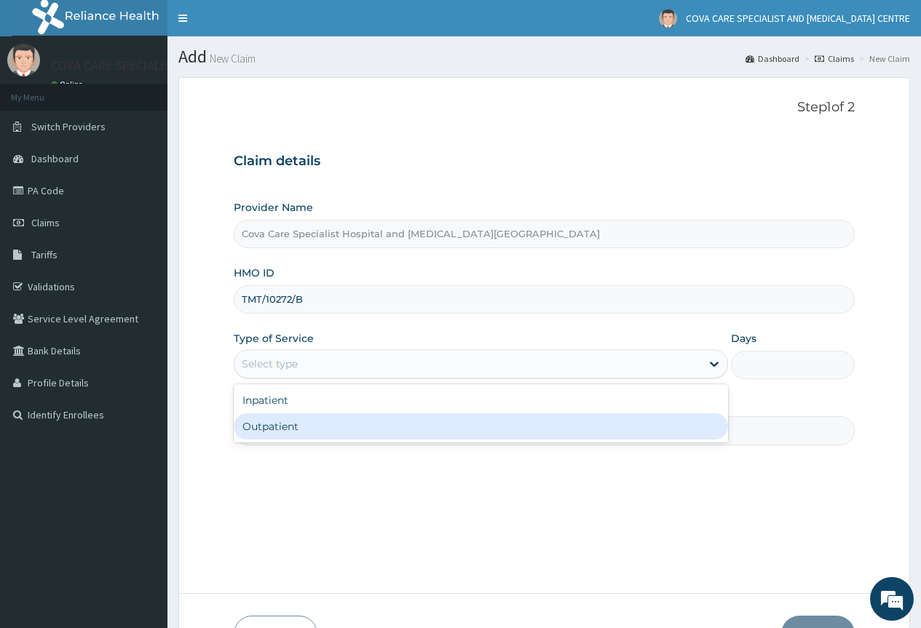
drag, startPoint x: 352, startPoint y: 424, endPoint x: 434, endPoint y: 391, distance: 88.5
click at [354, 423] on div "Outpatient" at bounding box center [481, 426] width 494 height 26
type input "1"
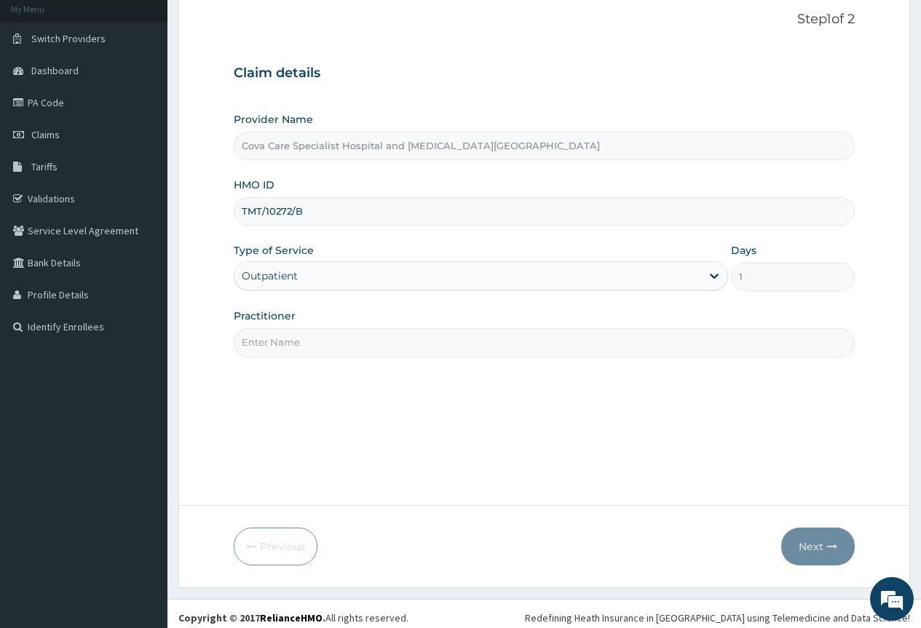
scroll to position [96, 0]
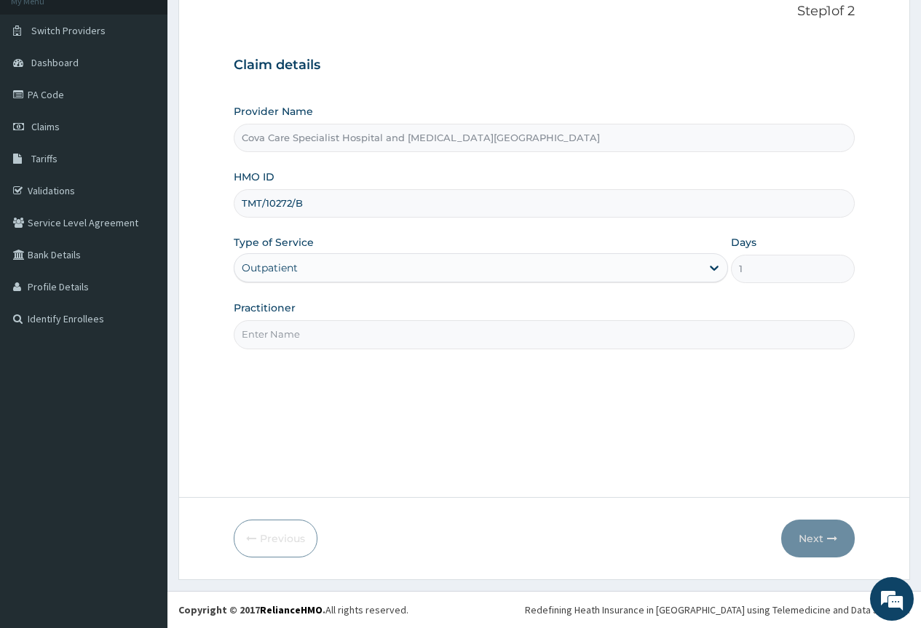
click at [597, 357] on div "Step 1 of 2 Claim details Provider Name Cova Care Specialist Hospital and [MEDI…" at bounding box center [544, 239] width 621 height 471
click at [609, 335] on input "Practitioner" at bounding box center [544, 334] width 621 height 28
click at [304, 327] on input "Practitioner" at bounding box center [544, 334] width 621 height 28
type input "[PERSON_NAME]"
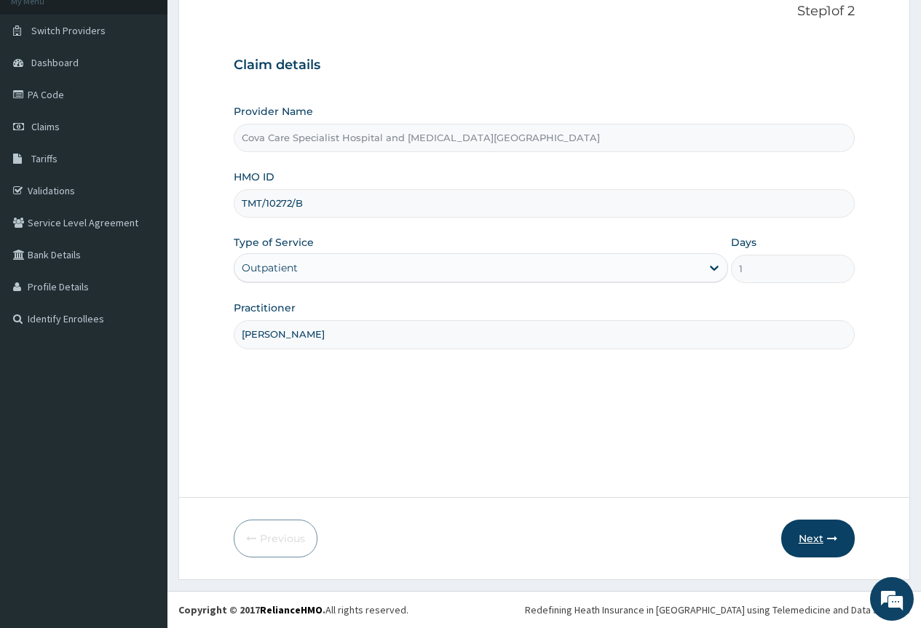
click at [829, 526] on button "Next" at bounding box center [818, 539] width 74 height 38
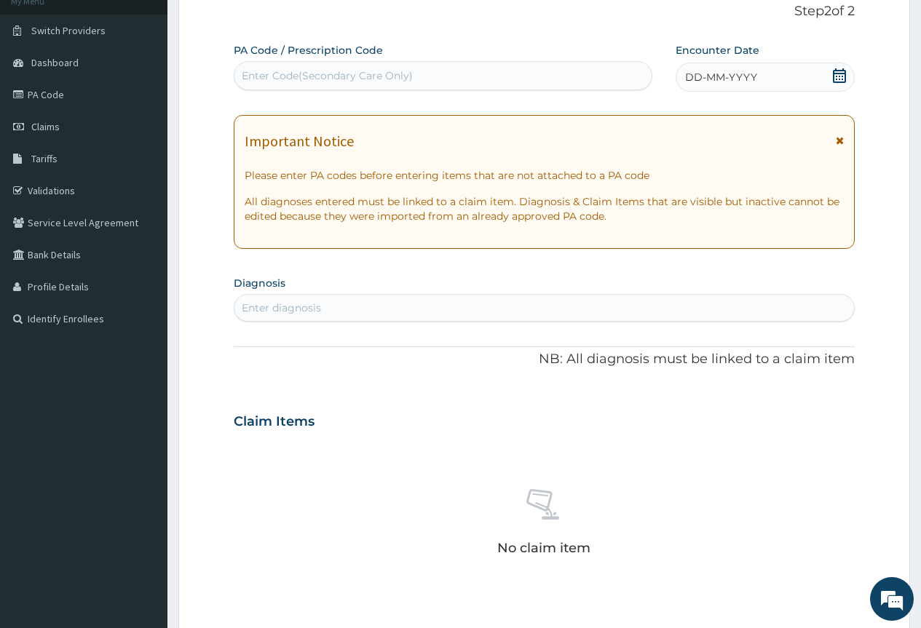
click at [839, 76] on icon at bounding box center [839, 75] width 13 height 15
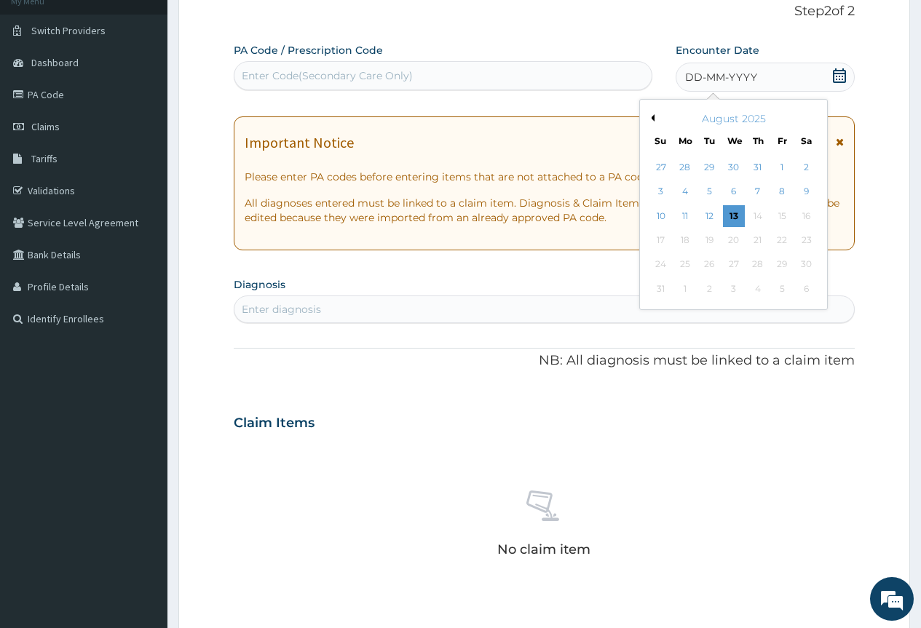
click at [653, 119] on button "Previous Month" at bounding box center [650, 117] width 7 height 7
click at [734, 242] on div "23" at bounding box center [733, 240] width 22 height 22
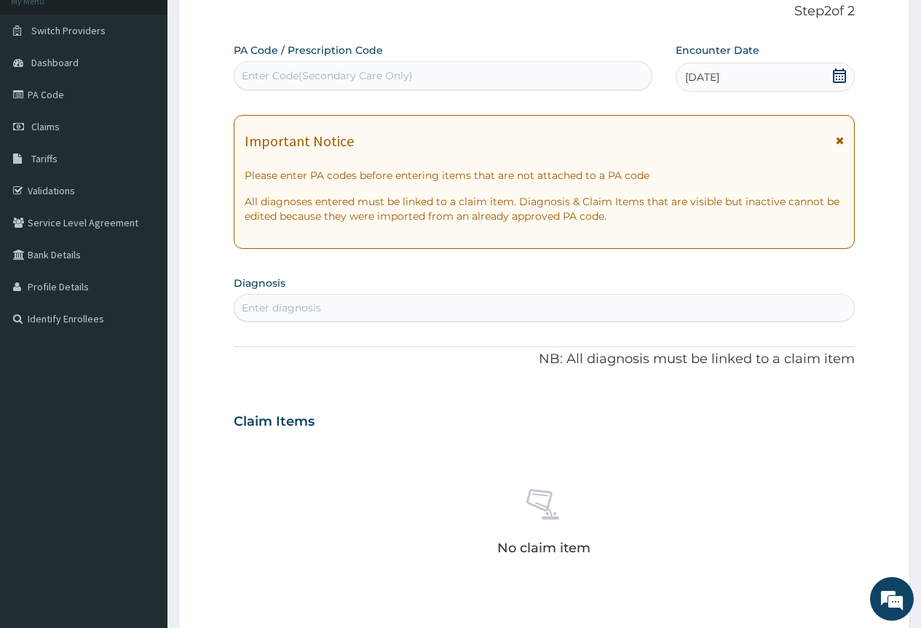
click at [389, 297] on div "Enter diagnosis" at bounding box center [543, 307] width 619 height 23
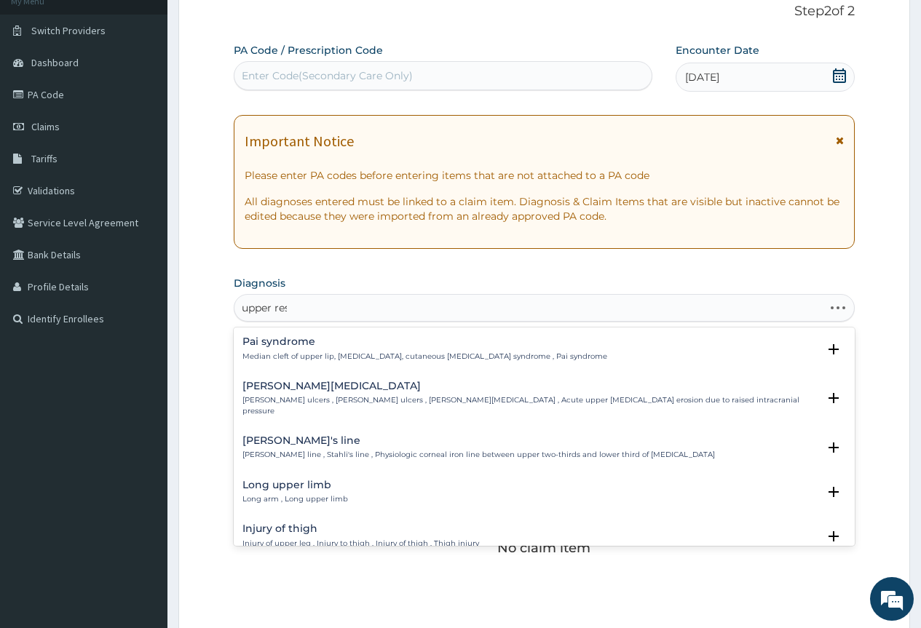
type input "upper resp"
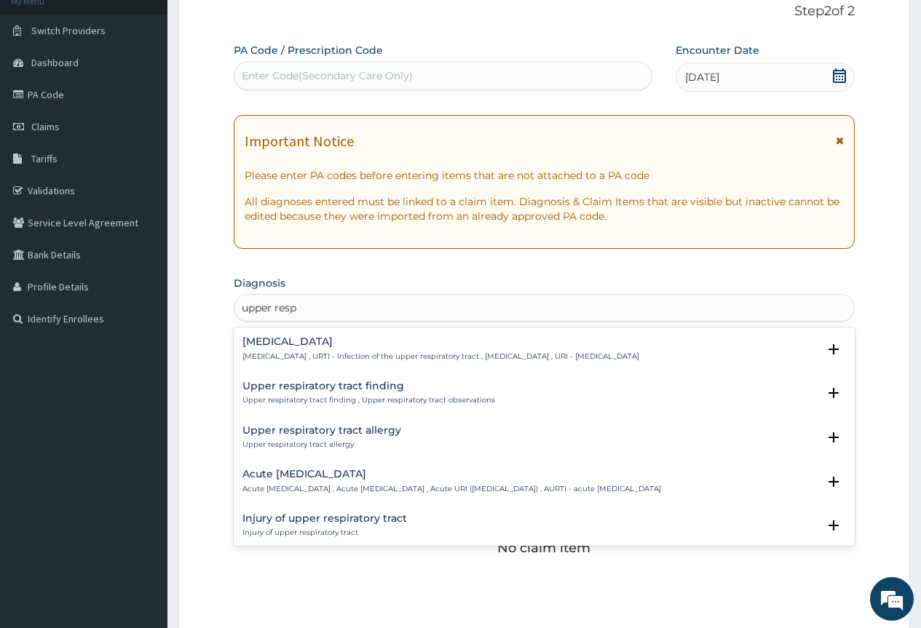
click at [279, 352] on p "[MEDICAL_DATA] , URTI - Infection of the upper respiratory tract , [MEDICAL_DAT…" at bounding box center [440, 357] width 397 height 10
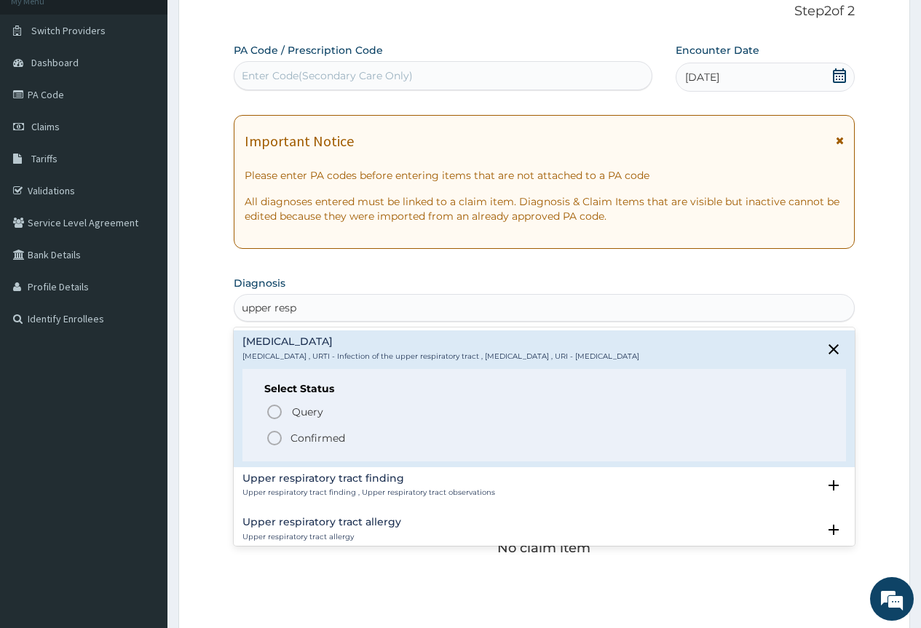
click at [275, 438] on icon "status option filled" at bounding box center [274, 437] width 17 height 17
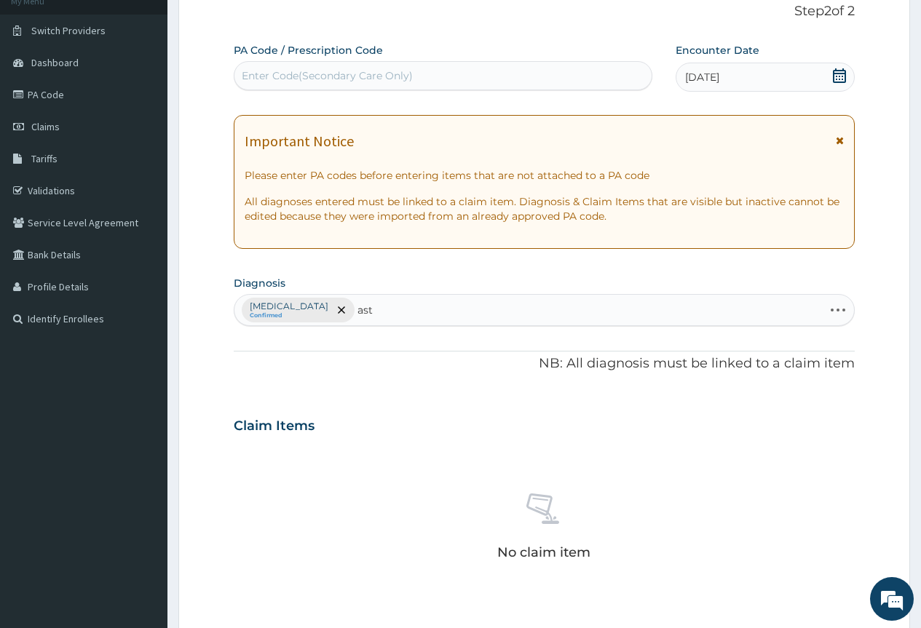
type input "asth"
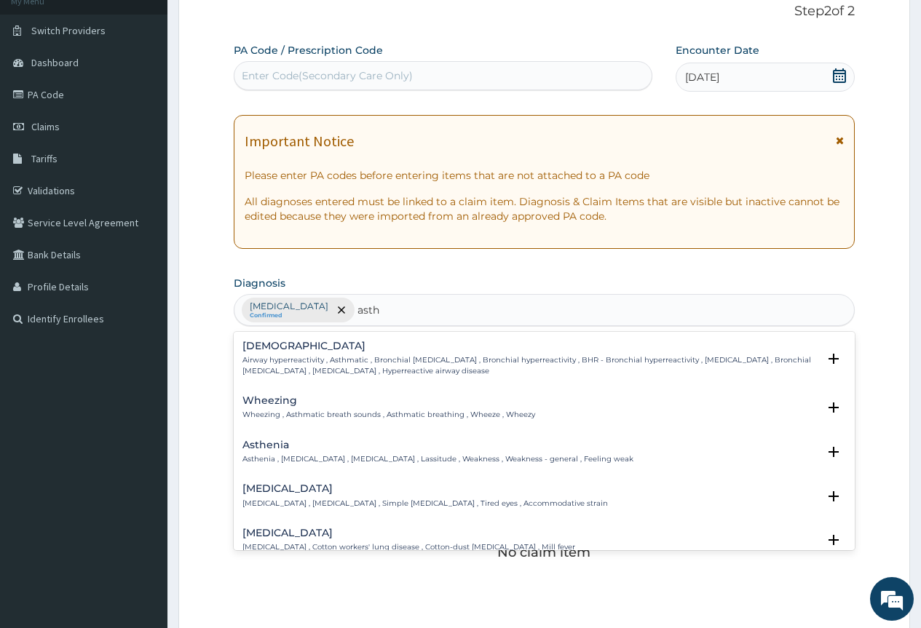
click at [285, 360] on p "Airway hyperreactivity , Asthmatic , Bronchial [MEDICAL_DATA] , Bronchial hyper…" at bounding box center [529, 365] width 575 height 21
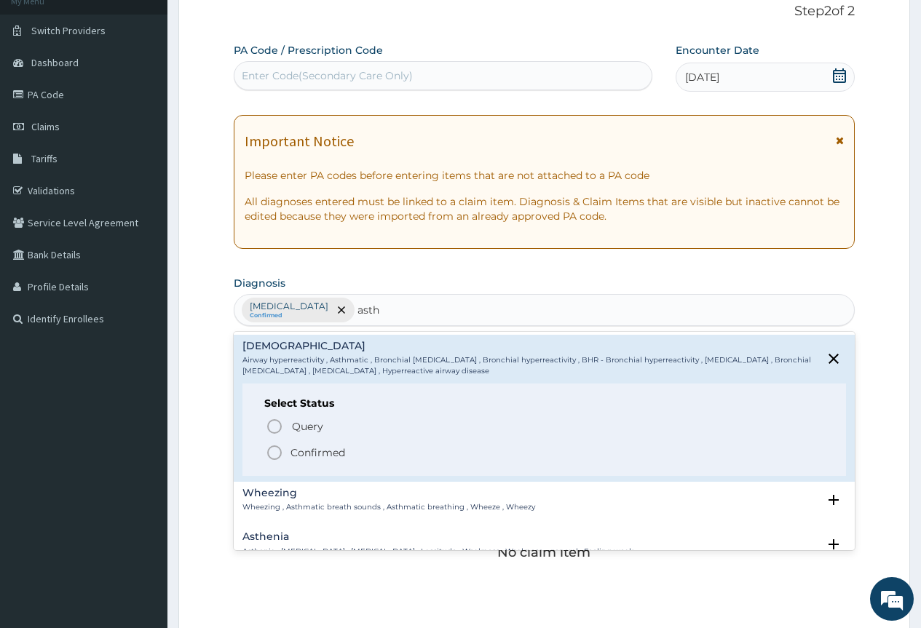
click at [274, 444] on icon "status option filled" at bounding box center [274, 452] width 17 height 17
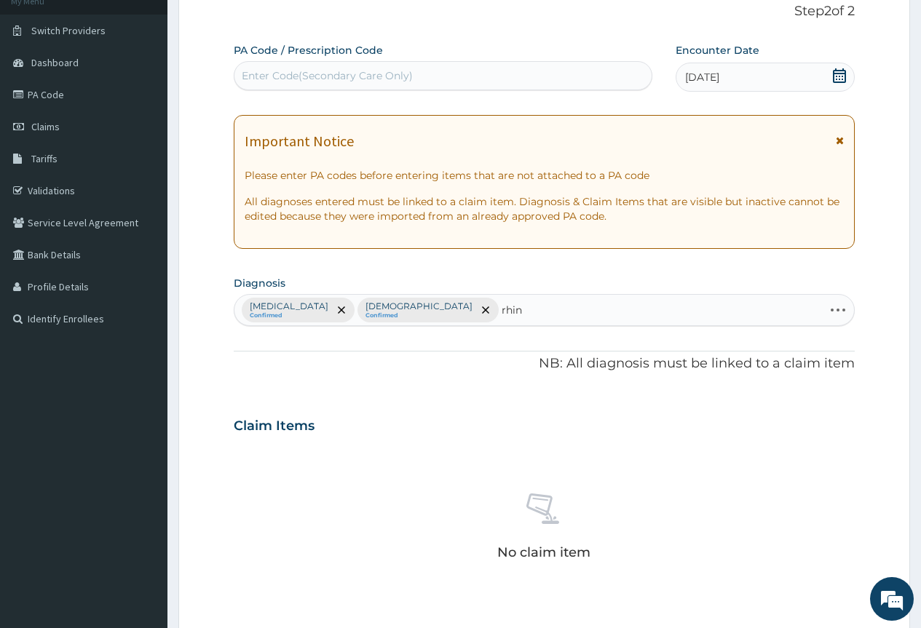
type input "rhini"
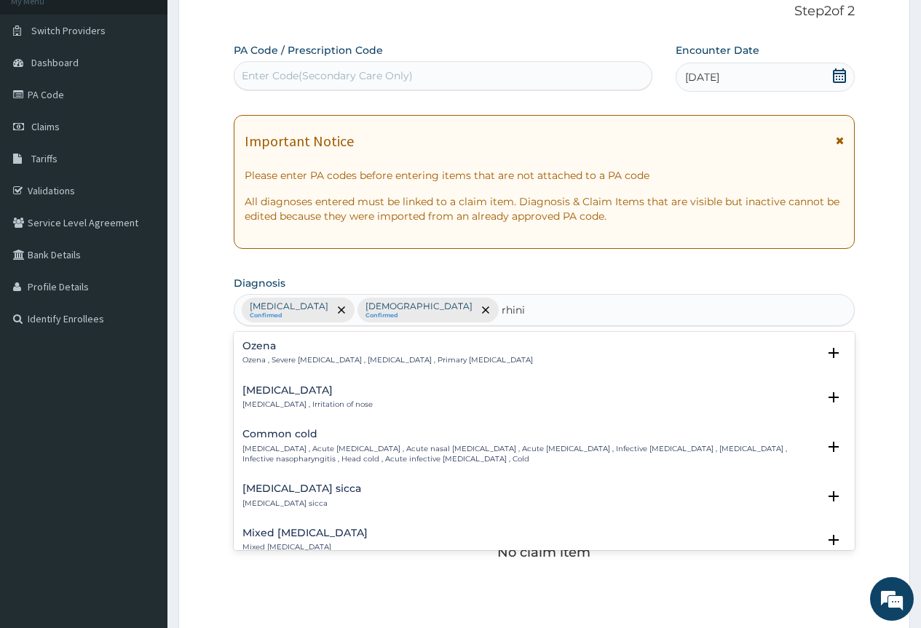
click at [301, 403] on p "[MEDICAL_DATA] , Irritation of nose" at bounding box center [307, 405] width 130 height 10
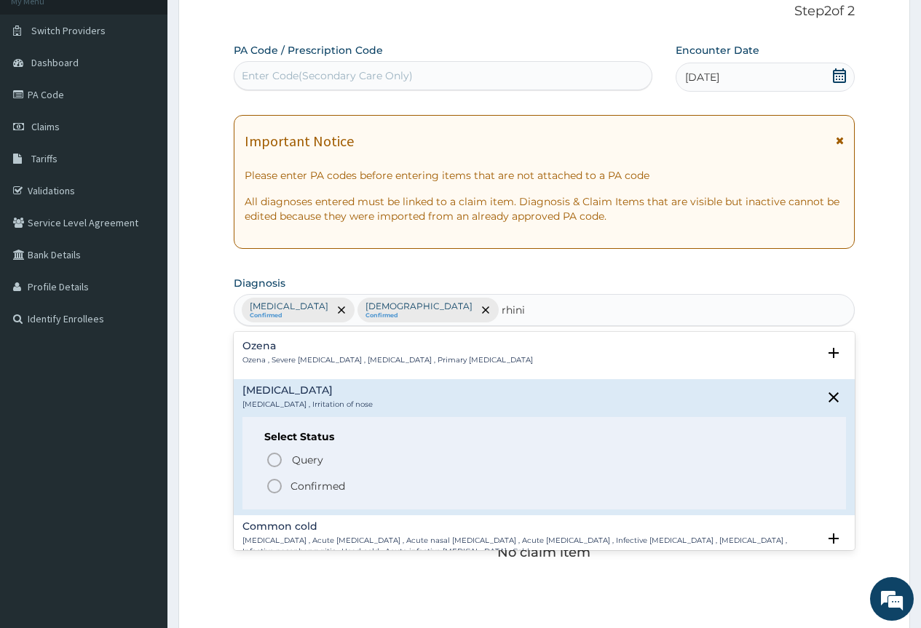
drag, startPoint x: 272, startPoint y: 481, endPoint x: 334, endPoint y: 532, distance: 80.1
click at [274, 485] on icon "status option filled" at bounding box center [274, 485] width 17 height 17
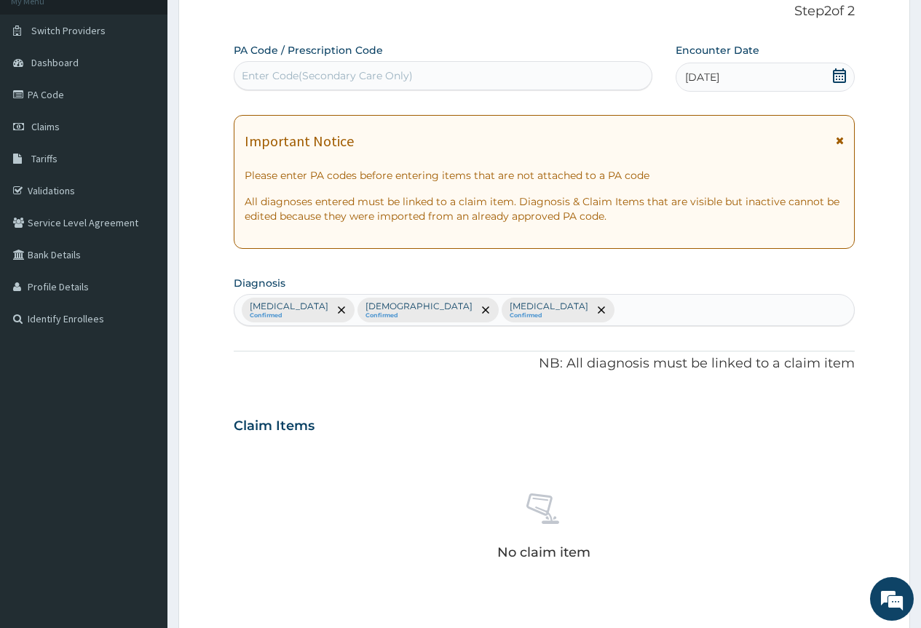
scroll to position [421, 0]
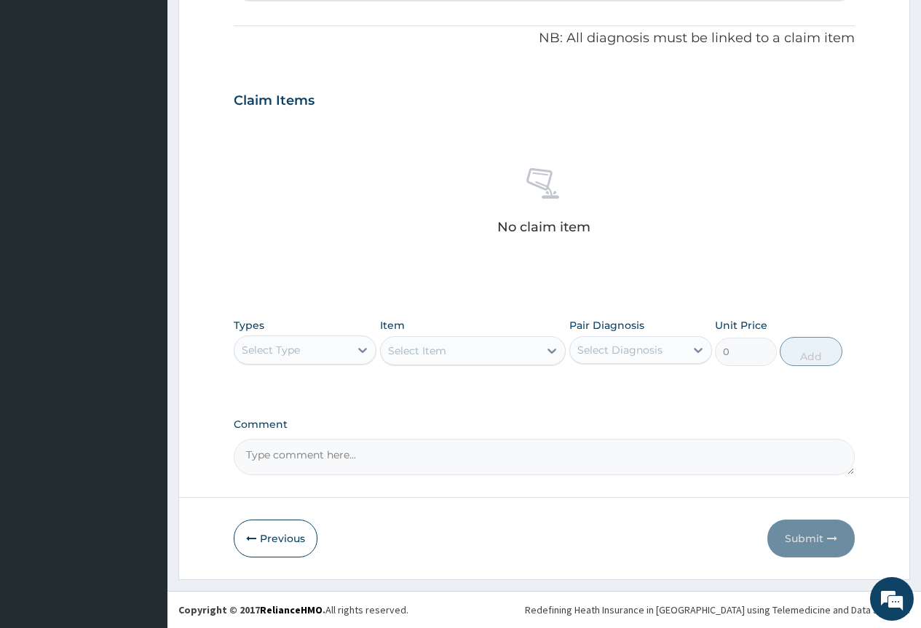
click at [333, 356] on div "Select Type" at bounding box center [291, 349] width 115 height 23
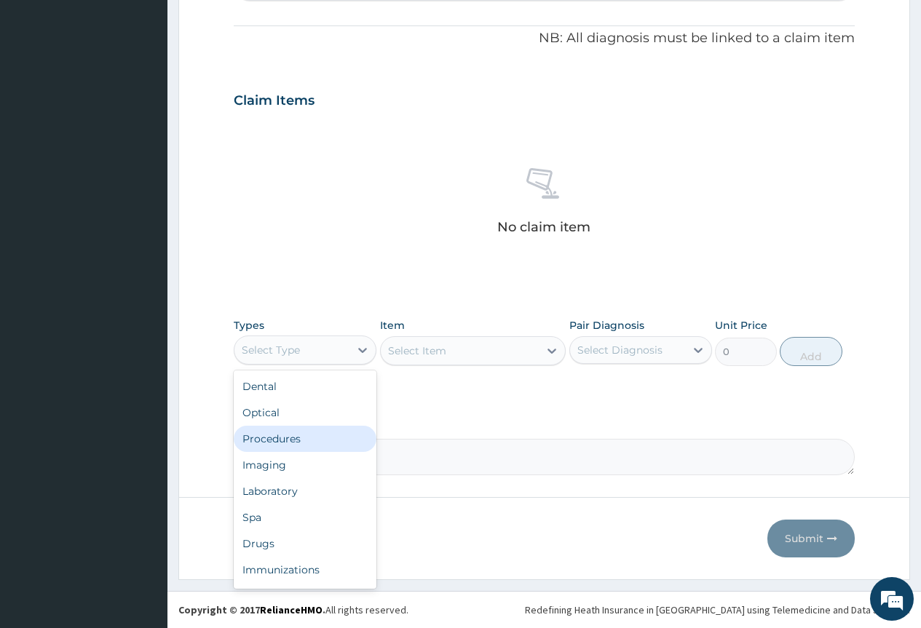
click at [318, 444] on div "Procedures" at bounding box center [305, 439] width 143 height 26
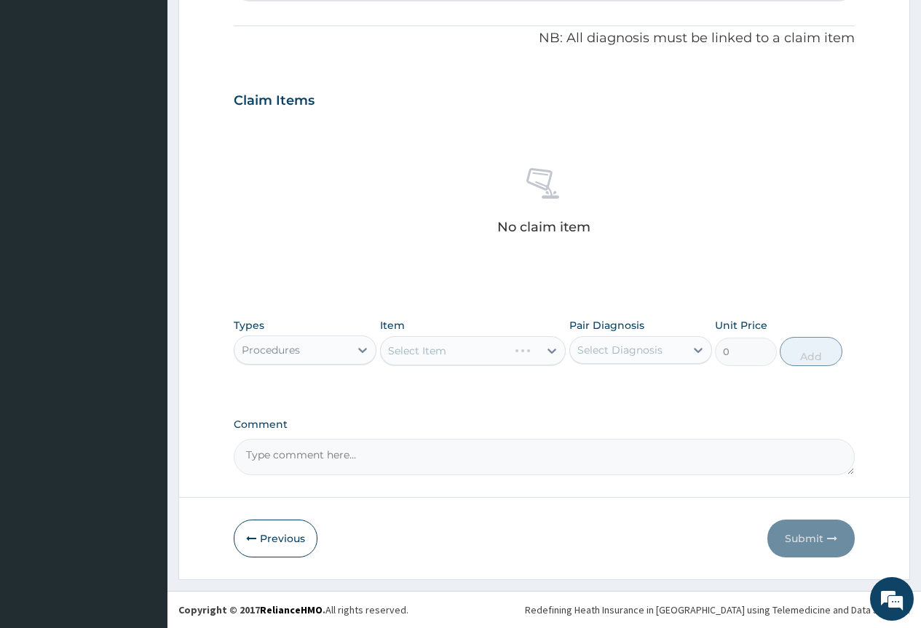
click at [502, 353] on div "Select Item" at bounding box center [473, 350] width 186 height 29
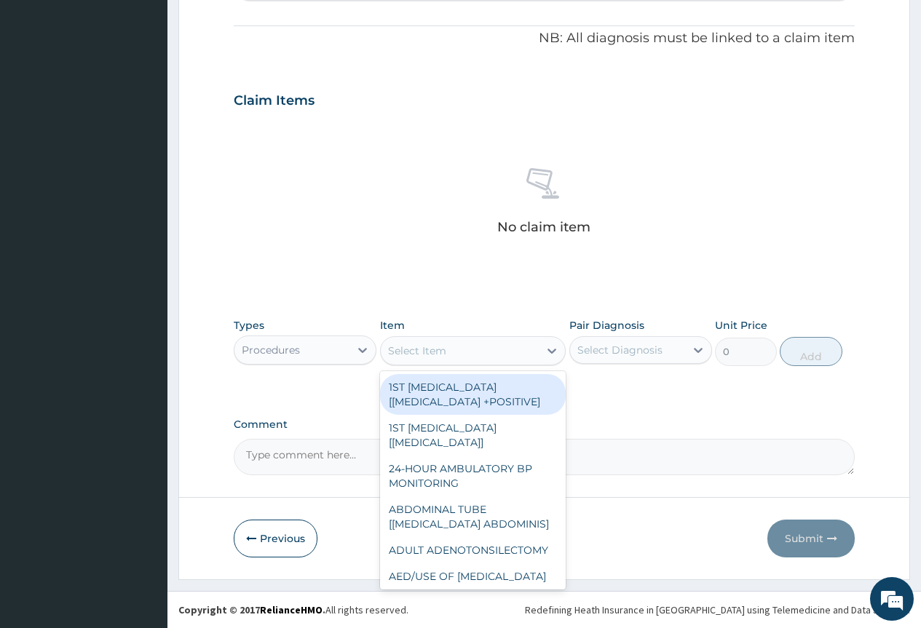
click at [501, 354] on div "Select Item" at bounding box center [460, 350] width 159 height 23
type input "gp"
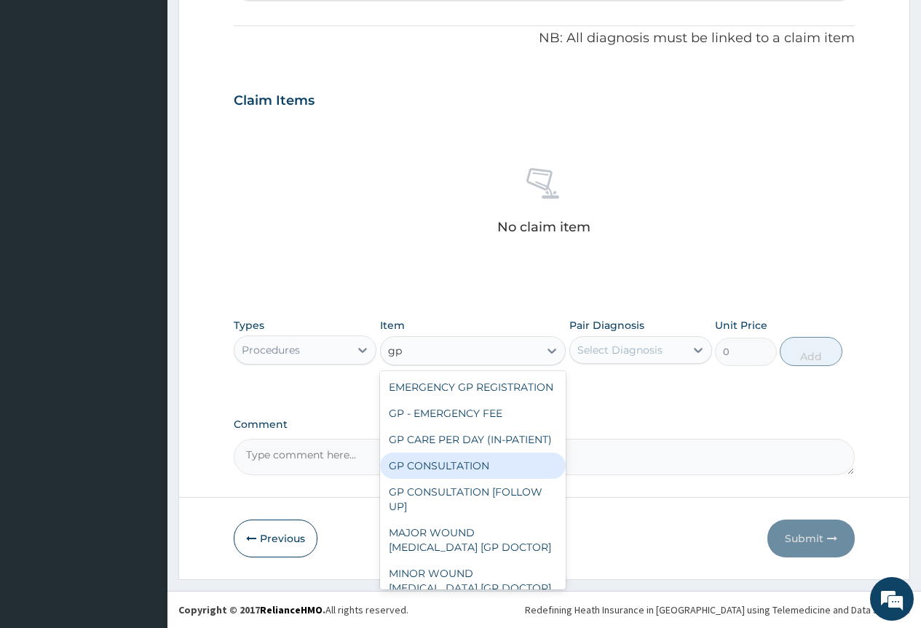
drag, startPoint x: 487, startPoint y: 501, endPoint x: 594, endPoint y: 408, distance: 141.9
click at [492, 479] on div "GP CONSULTATION" at bounding box center [473, 466] width 186 height 26
type input "4000"
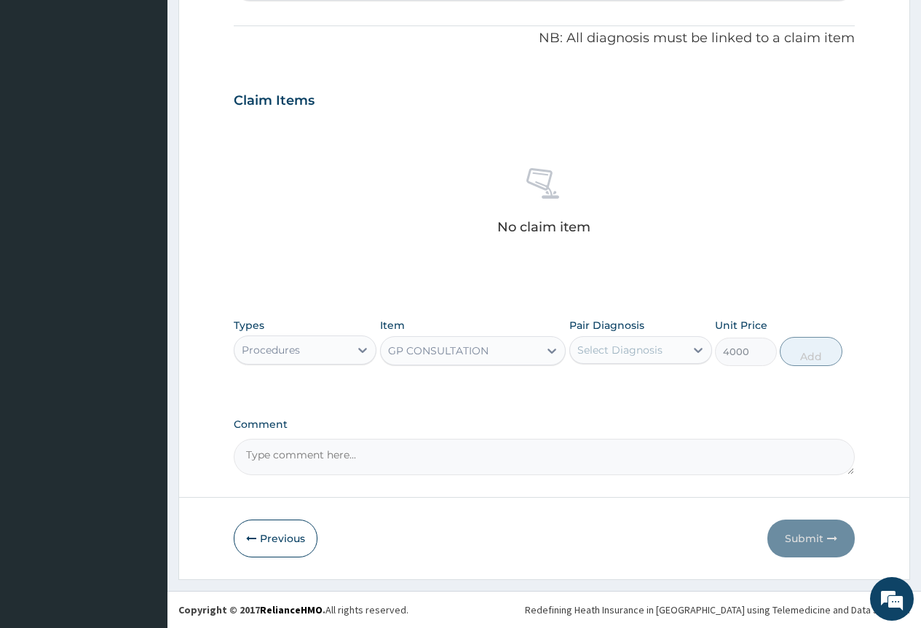
click at [651, 336] on div "Select Diagnosis" at bounding box center [640, 350] width 143 height 28
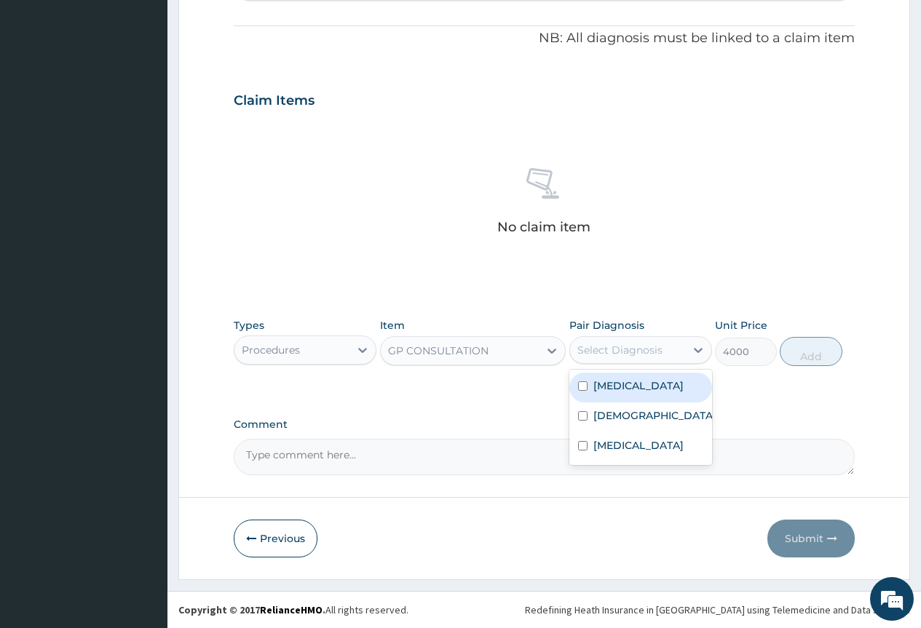
drag, startPoint x: 667, startPoint y: 400, endPoint x: 664, endPoint y: 440, distance: 40.1
click at [667, 393] on label "[MEDICAL_DATA]" at bounding box center [638, 385] width 90 height 15
checkbox input "true"
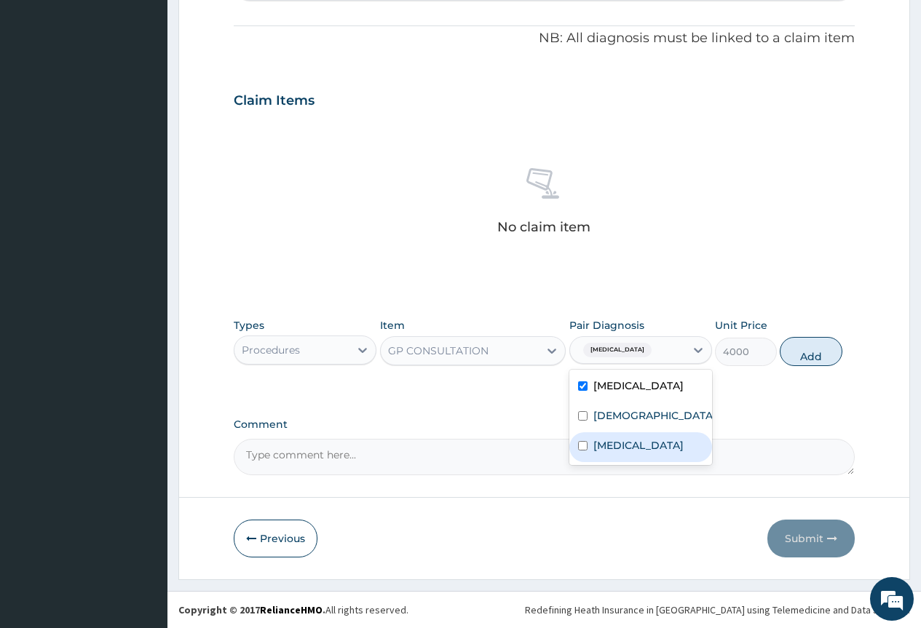
click at [664, 447] on div "[MEDICAL_DATA]" at bounding box center [640, 447] width 143 height 30
checkbox input "true"
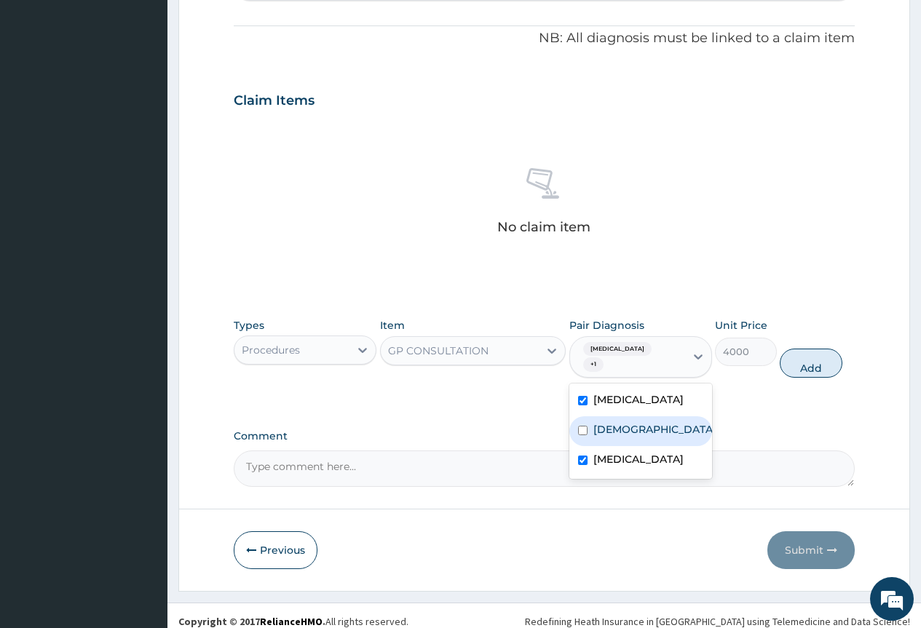
click at [669, 434] on div "[DEMOGRAPHIC_DATA]" at bounding box center [640, 431] width 143 height 30
checkbox input "true"
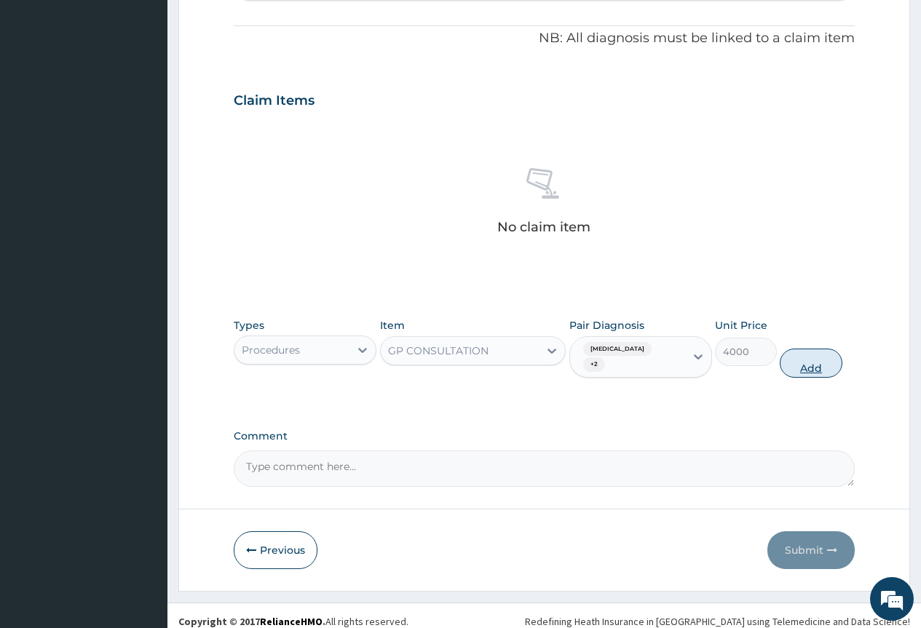
drag, startPoint x: 798, startPoint y: 370, endPoint x: 657, endPoint y: 397, distance: 144.5
click at [798, 370] on button "Add" at bounding box center [811, 363] width 62 height 29
type input "0"
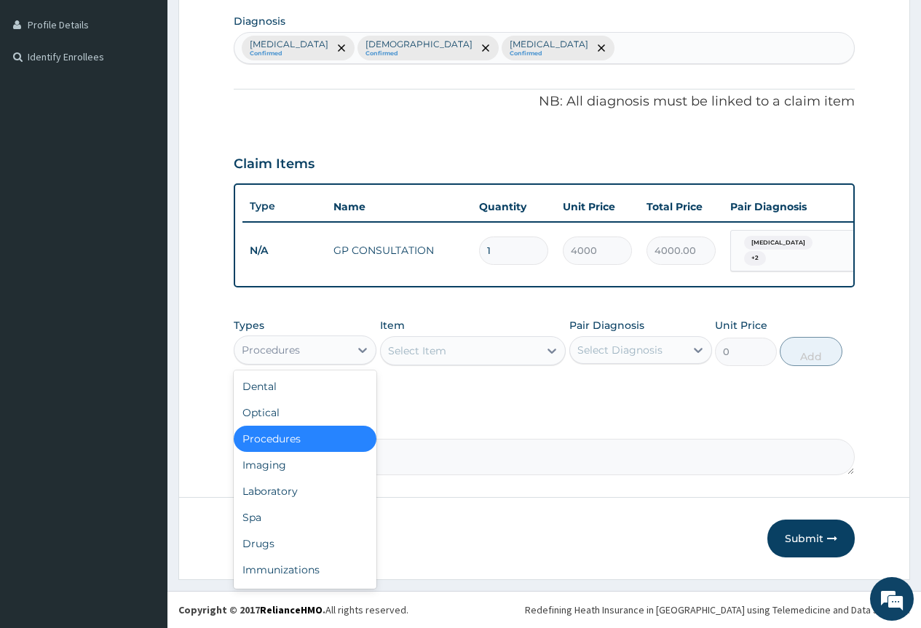
click at [312, 354] on div "Procedures" at bounding box center [291, 349] width 115 height 23
click at [296, 492] on div "Laboratory" at bounding box center [305, 491] width 143 height 26
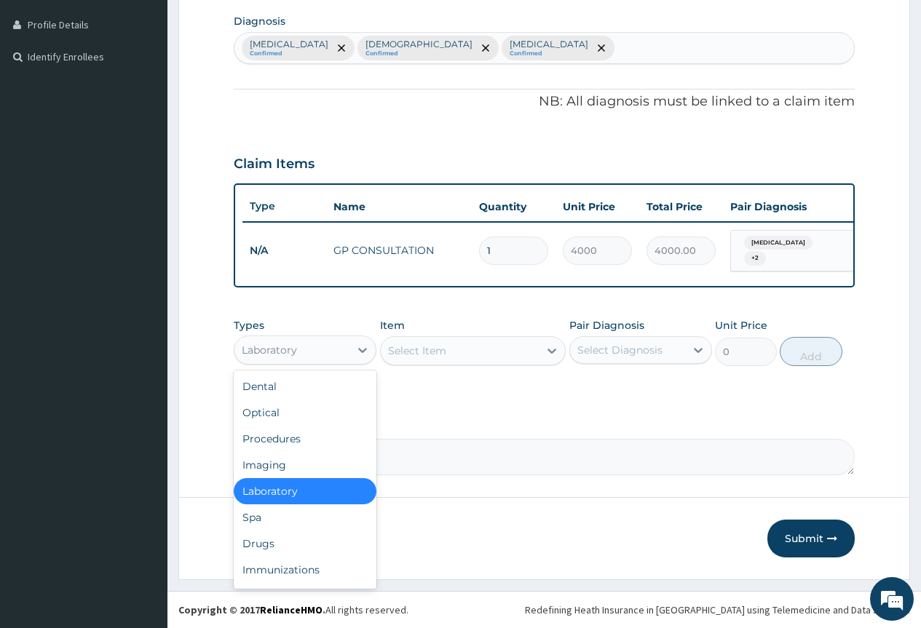
click at [347, 364] on div "Laboratory" at bounding box center [305, 350] width 143 height 29
click at [334, 544] on div "Drugs" at bounding box center [305, 544] width 143 height 26
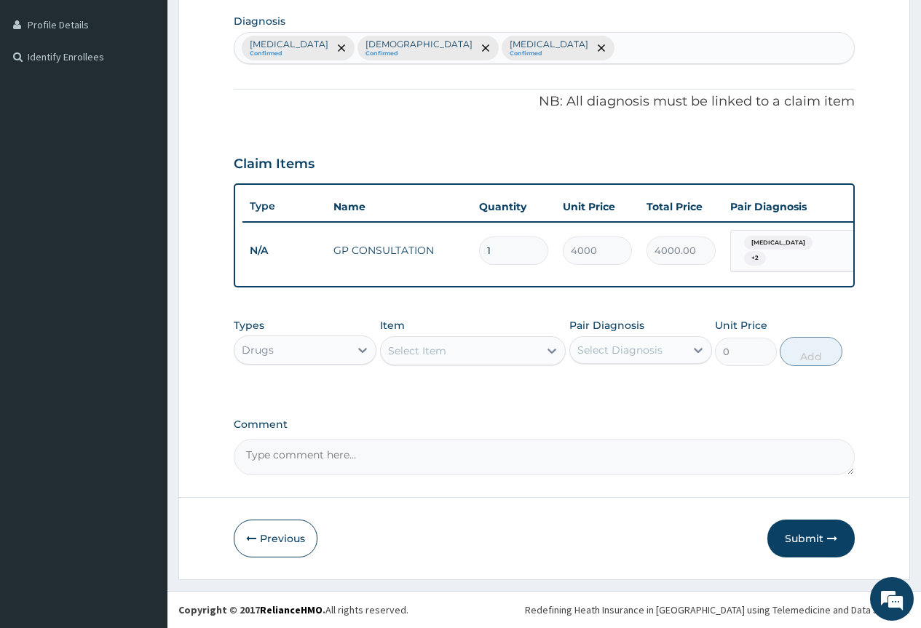
click at [484, 357] on div "Select Item" at bounding box center [460, 350] width 159 height 23
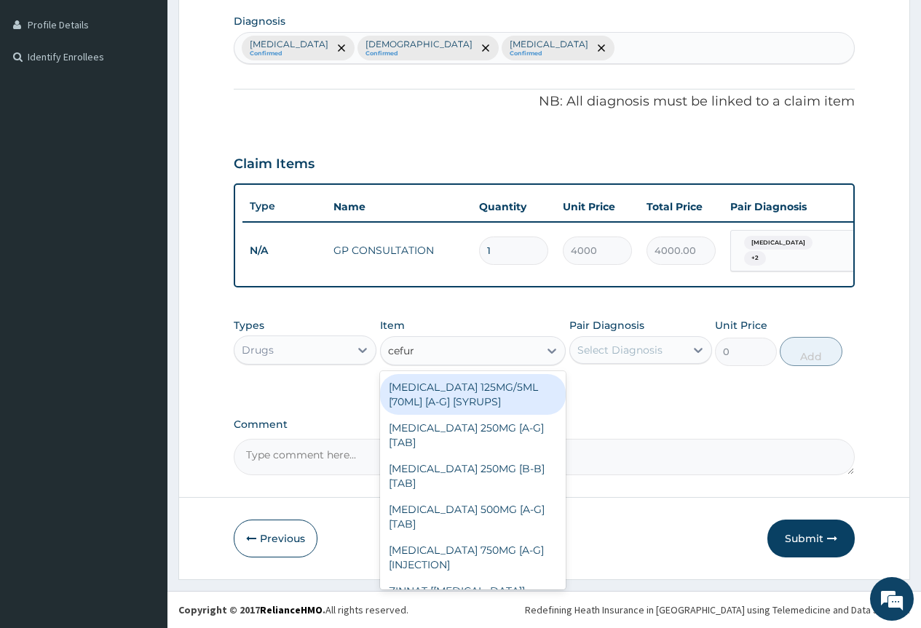
type input "cefuro"
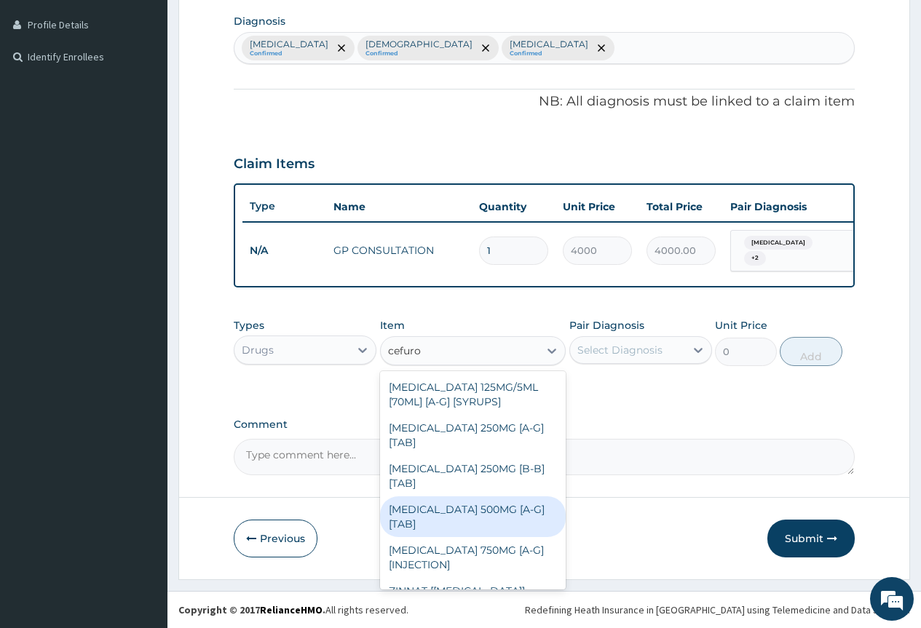
drag, startPoint x: 502, startPoint y: 518, endPoint x: 592, endPoint y: 416, distance: 135.1
click at [502, 516] on div "[MEDICAL_DATA] 500MG [A-G] [TAB]" at bounding box center [473, 516] width 186 height 41
type input "450"
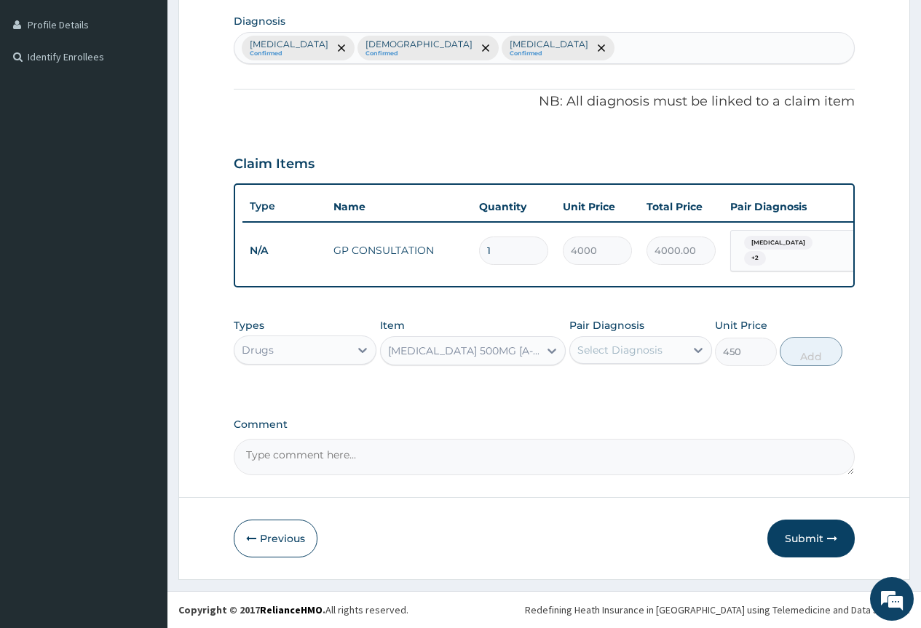
click at [641, 346] on div "Select Diagnosis" at bounding box center [619, 350] width 85 height 15
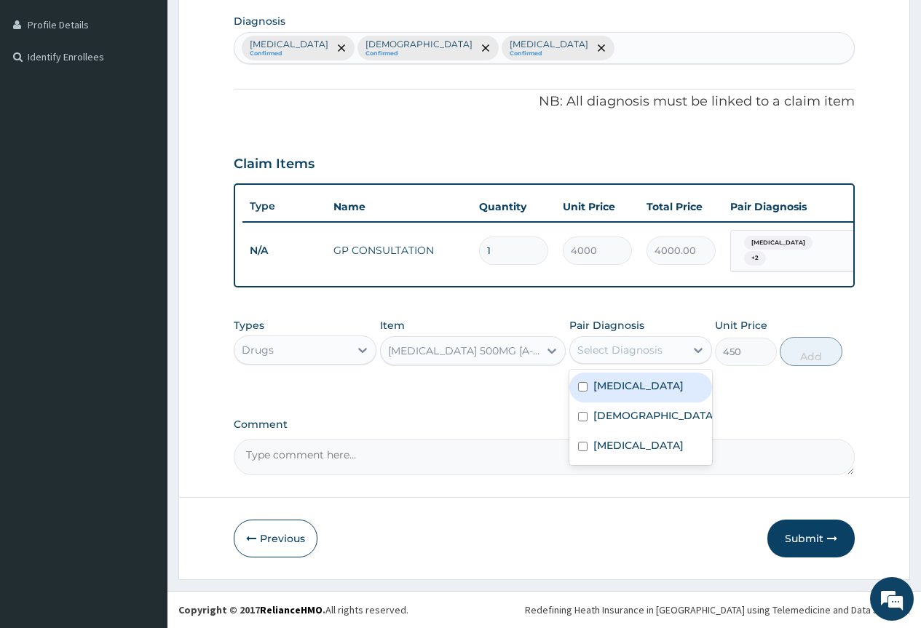
click at [645, 393] on label "[MEDICAL_DATA]" at bounding box center [638, 385] width 90 height 15
checkbox input "true"
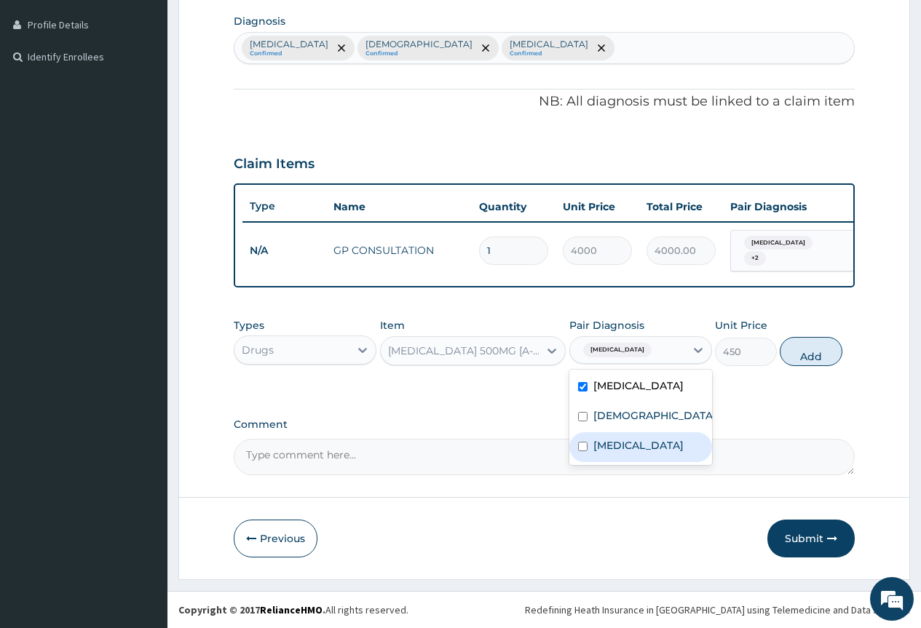
drag, startPoint x: 640, startPoint y: 462, endPoint x: 630, endPoint y: 531, distance: 69.8
click at [641, 462] on div "[MEDICAL_DATA]" at bounding box center [640, 447] width 143 height 30
checkbox input "true"
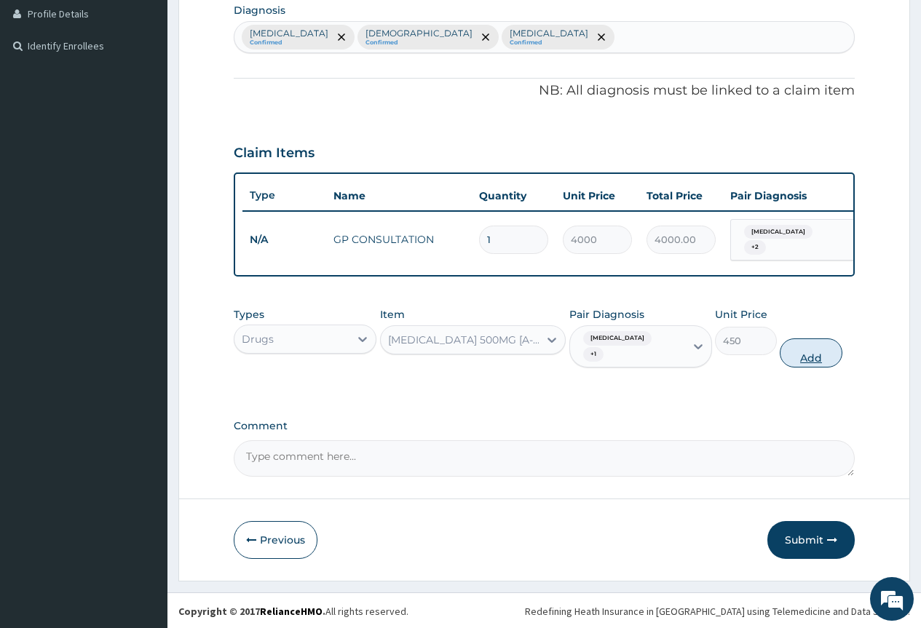
click at [819, 363] on button "Add" at bounding box center [811, 352] width 62 height 29
type input "0"
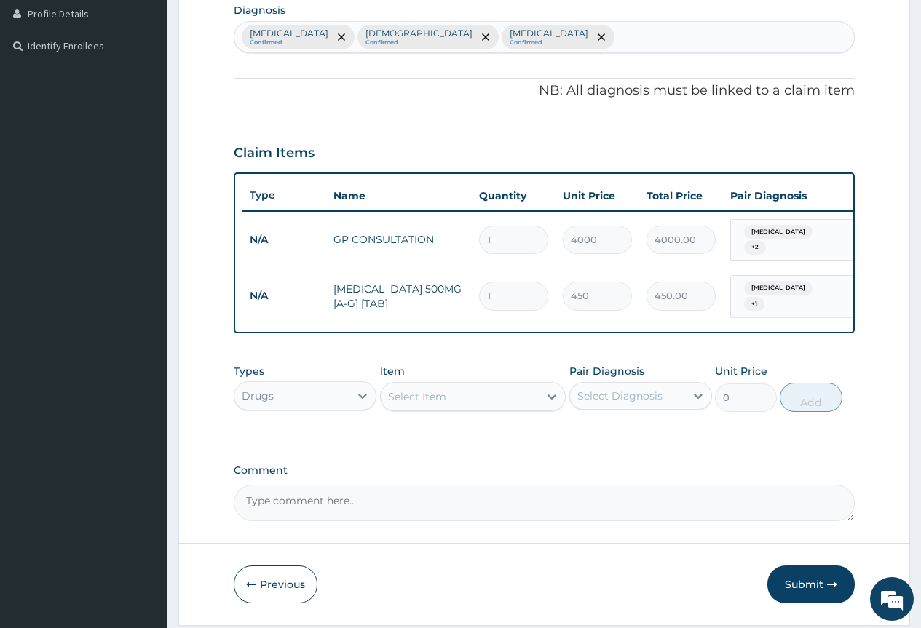
type input "10"
type input "4500.00"
type input "10"
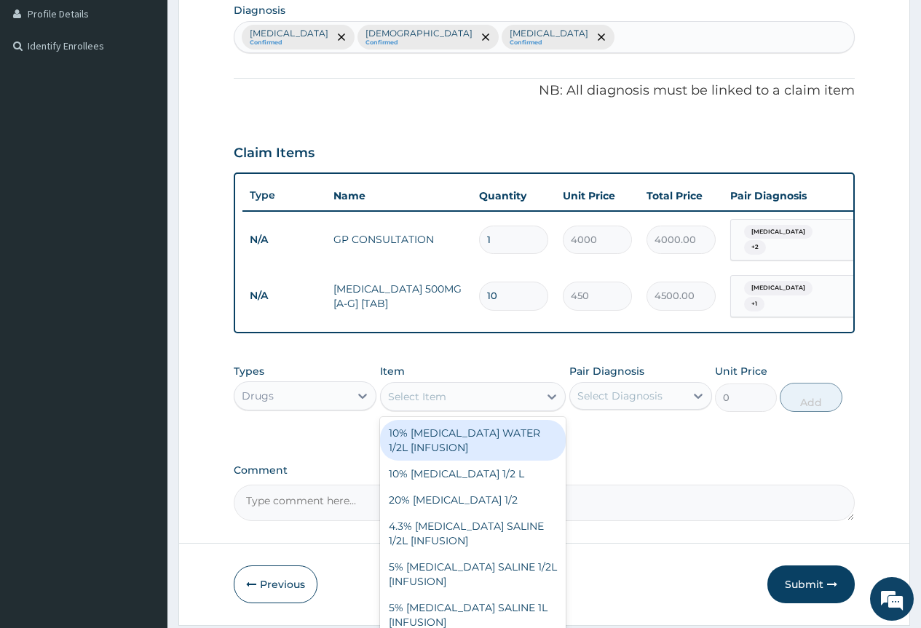
click at [420, 404] on div "Select Item" at bounding box center [417, 396] width 58 height 15
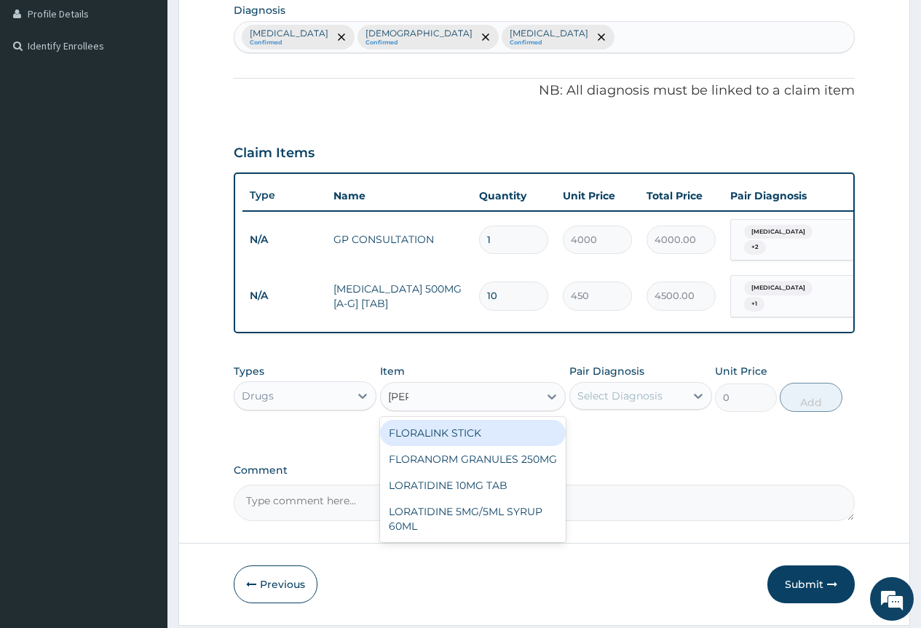
type input "lorat"
drag, startPoint x: 486, startPoint y: 441, endPoint x: 689, endPoint y: 419, distance: 204.2
click at [510, 439] on div "LORATIDINE 10MG TAB" at bounding box center [473, 433] width 186 height 26
type input "100"
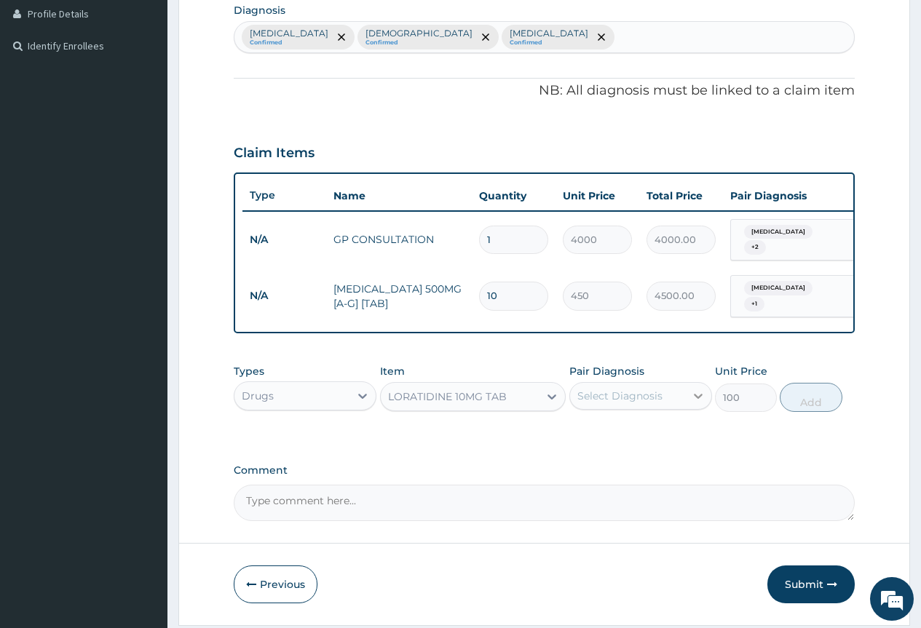
click at [707, 409] on div at bounding box center [698, 396] width 26 height 26
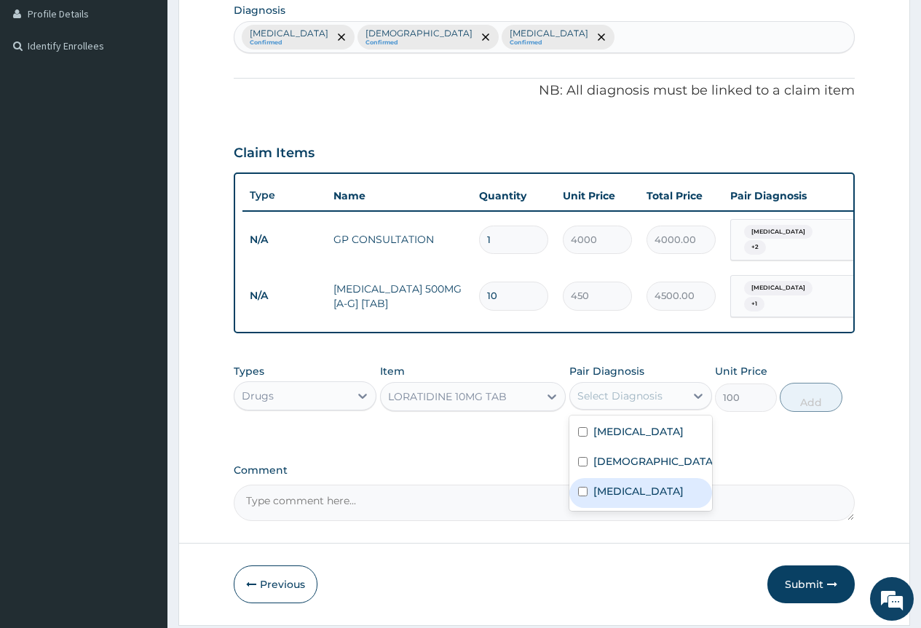
click at [619, 499] on label "[MEDICAL_DATA]" at bounding box center [638, 491] width 90 height 15
checkbox input "true"
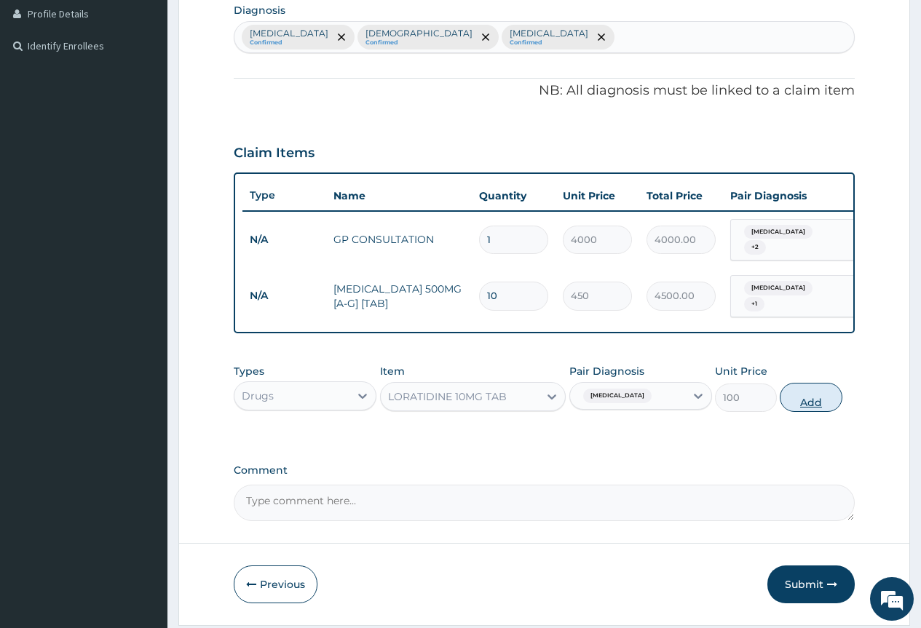
click at [809, 412] on button "Add" at bounding box center [811, 397] width 62 height 29
type input "0"
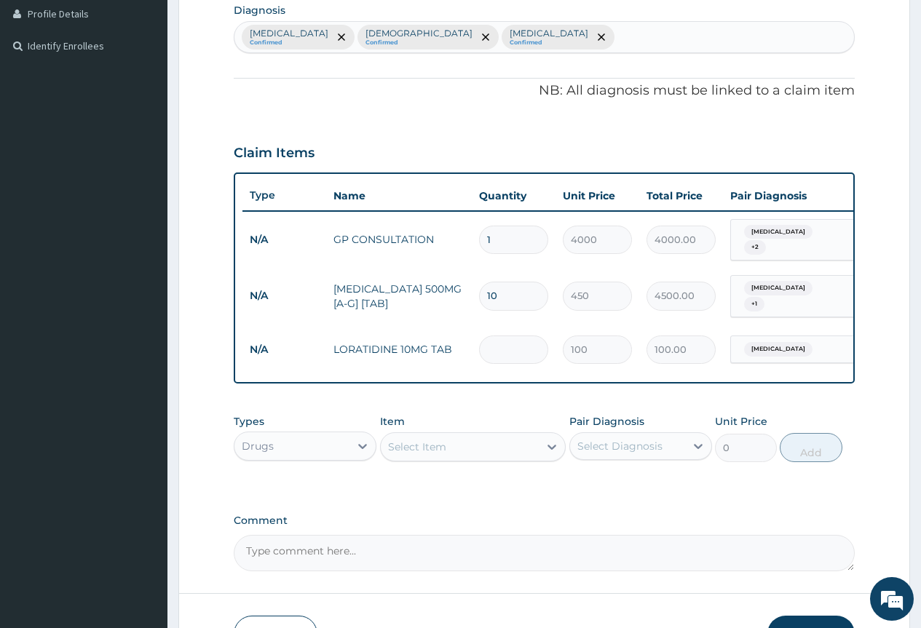
type input "0.00"
type input "5"
type input "500.00"
type input "5"
click at [480, 447] on div "Select Item" at bounding box center [460, 446] width 159 height 23
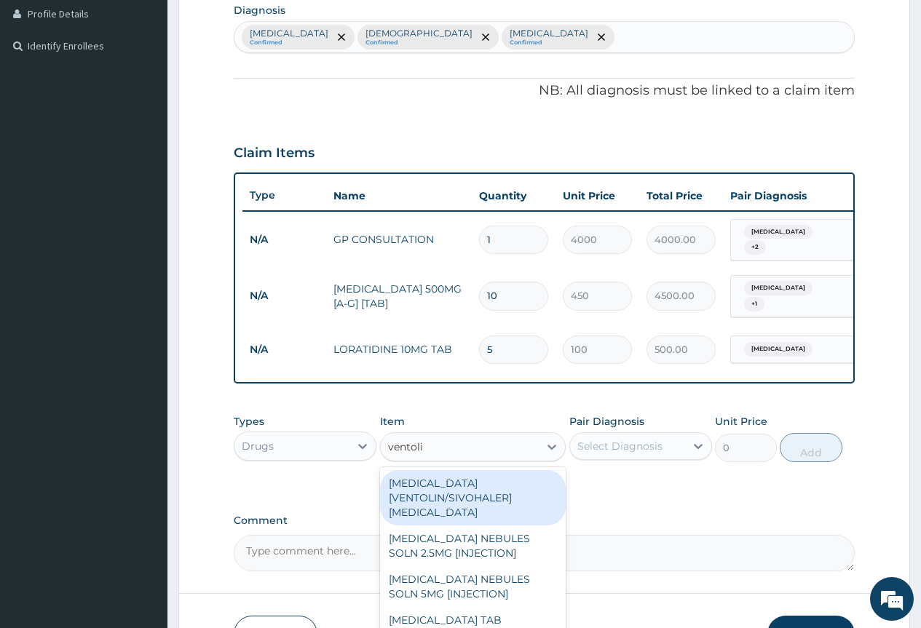
type input "[MEDICAL_DATA]"
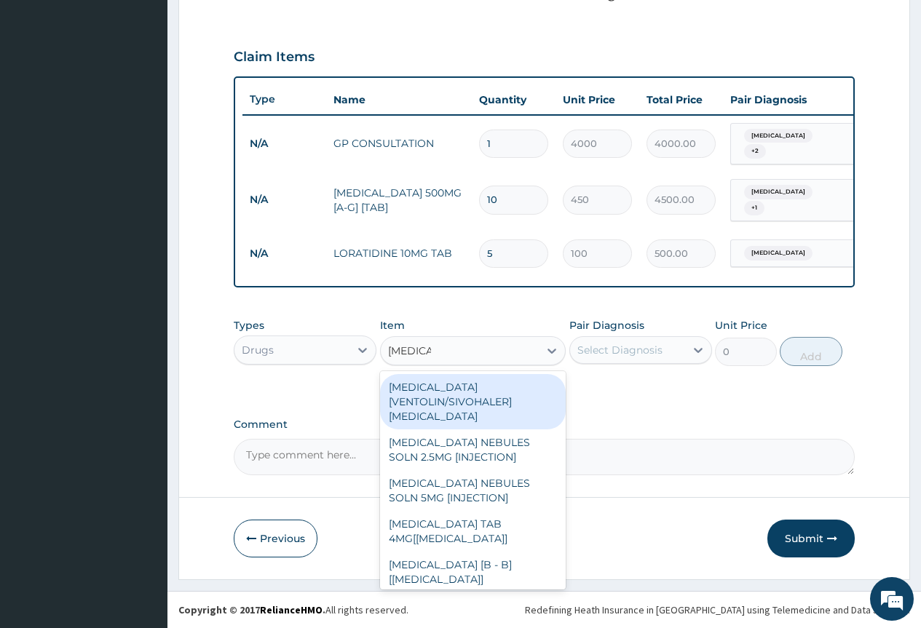
scroll to position [476, 0]
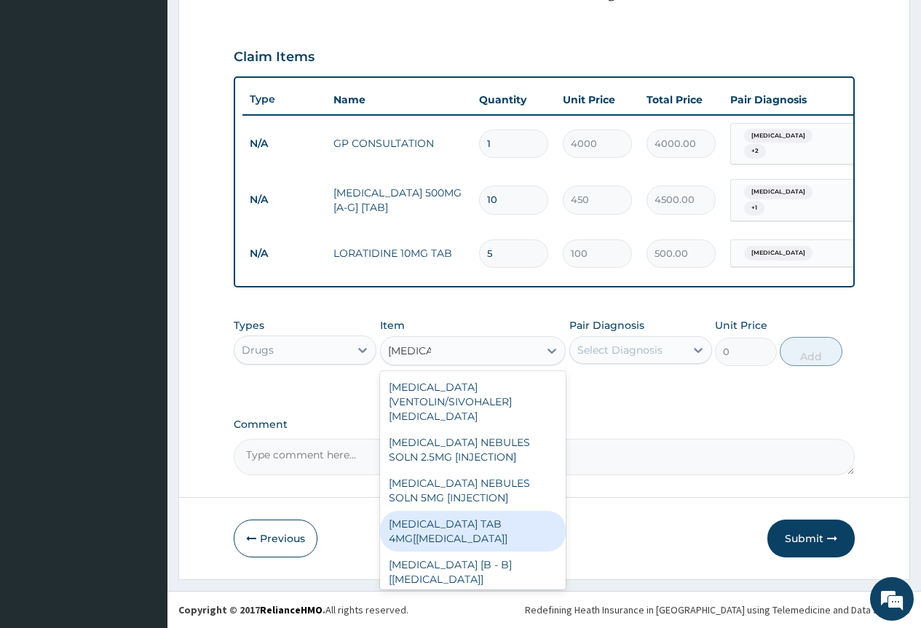
click at [500, 525] on div "[MEDICAL_DATA] TAB 4MG[[MEDICAL_DATA]]" at bounding box center [473, 531] width 186 height 41
type input "150"
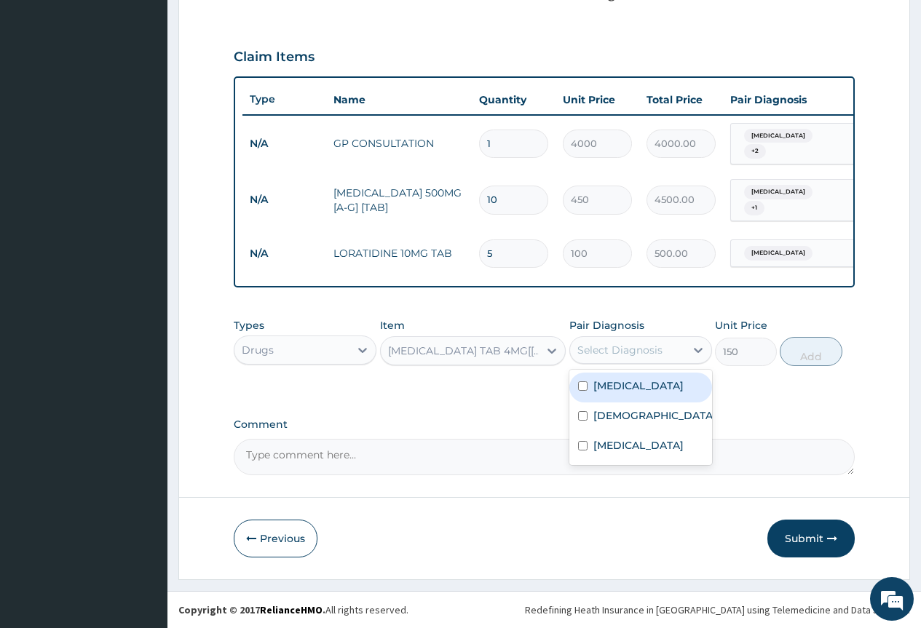
click at [676, 349] on div "Select Diagnosis" at bounding box center [627, 349] width 115 height 23
click at [660, 432] on div "[DEMOGRAPHIC_DATA]" at bounding box center [640, 418] width 143 height 30
checkbox input "true"
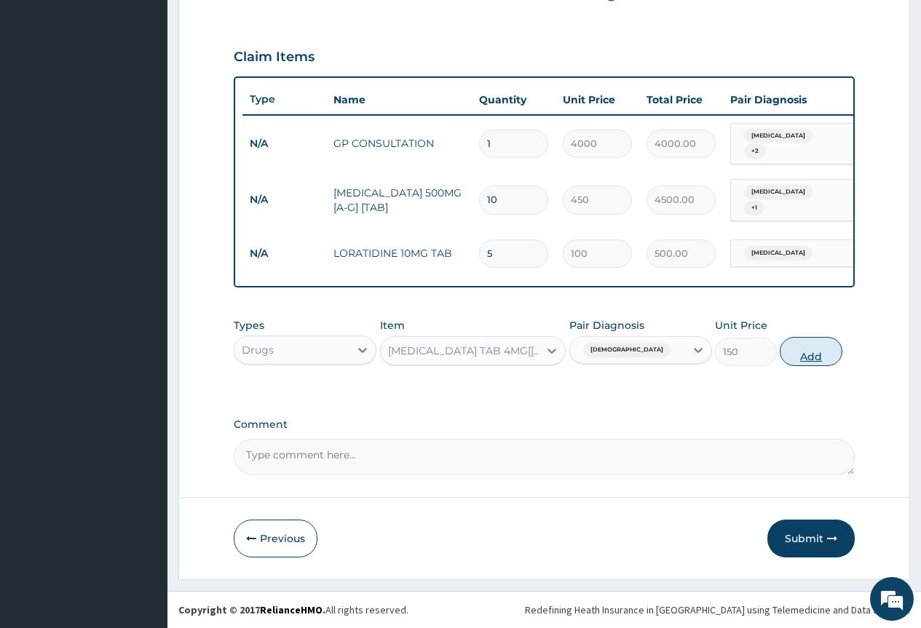
drag, startPoint x: 803, startPoint y: 354, endPoint x: 766, endPoint y: 389, distance: 50.4
click at [801, 357] on button "Add" at bounding box center [811, 351] width 62 height 29
type input "0"
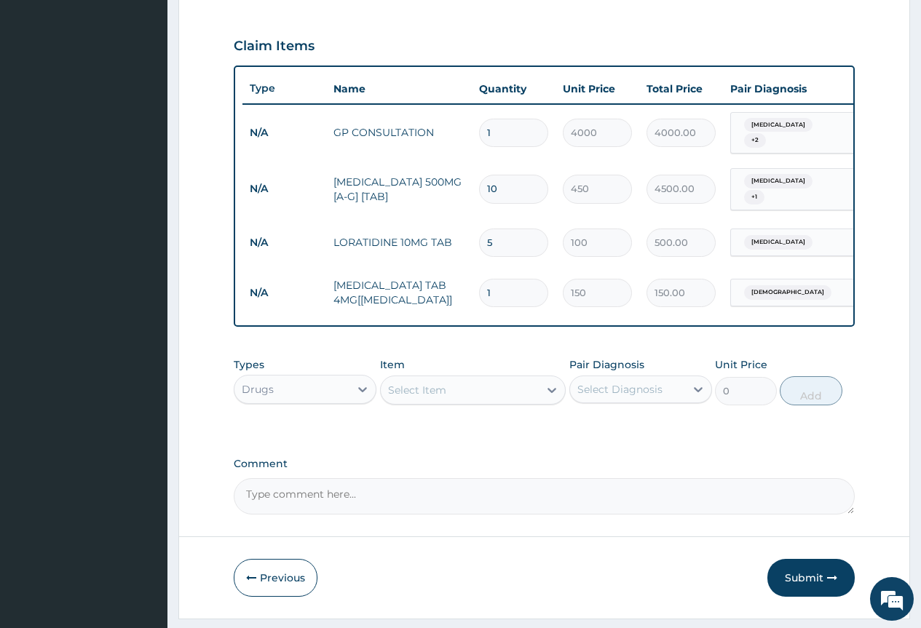
type input "14"
type input "2100.00"
type input "14"
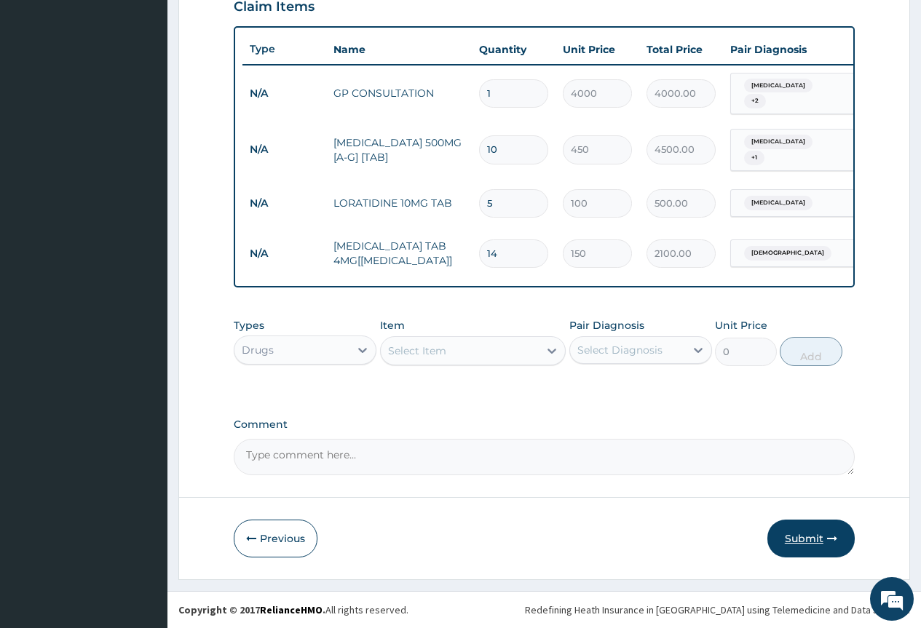
click at [810, 542] on button "Submit" at bounding box center [810, 539] width 87 height 38
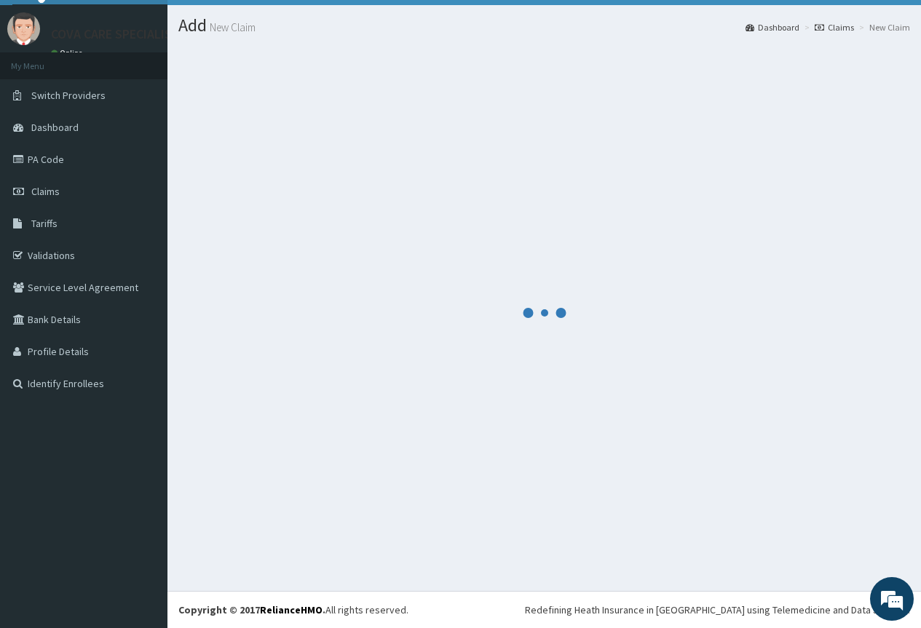
scroll to position [526, 0]
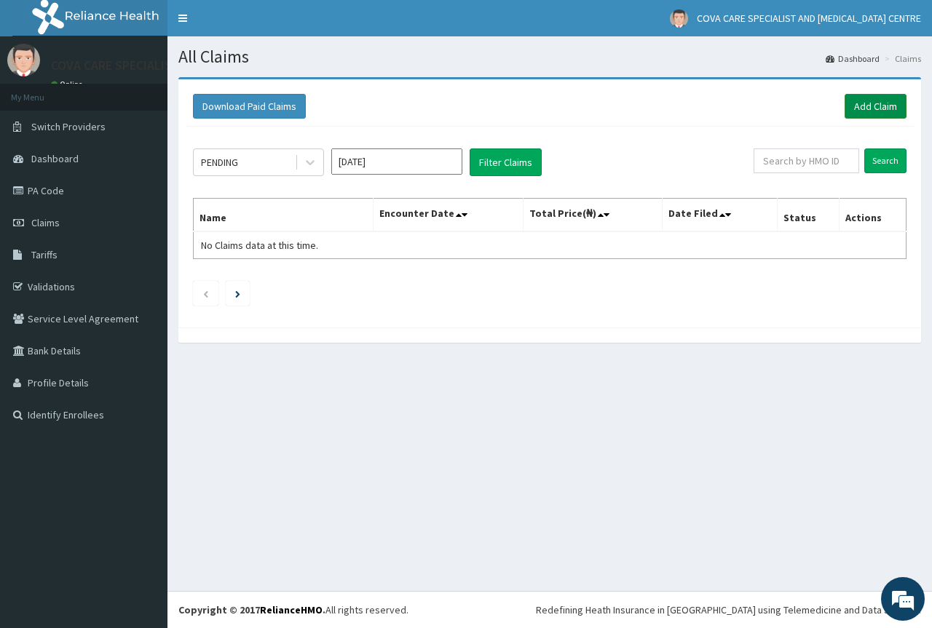
click at [886, 108] on link "Add Claim" at bounding box center [875, 106] width 62 height 25
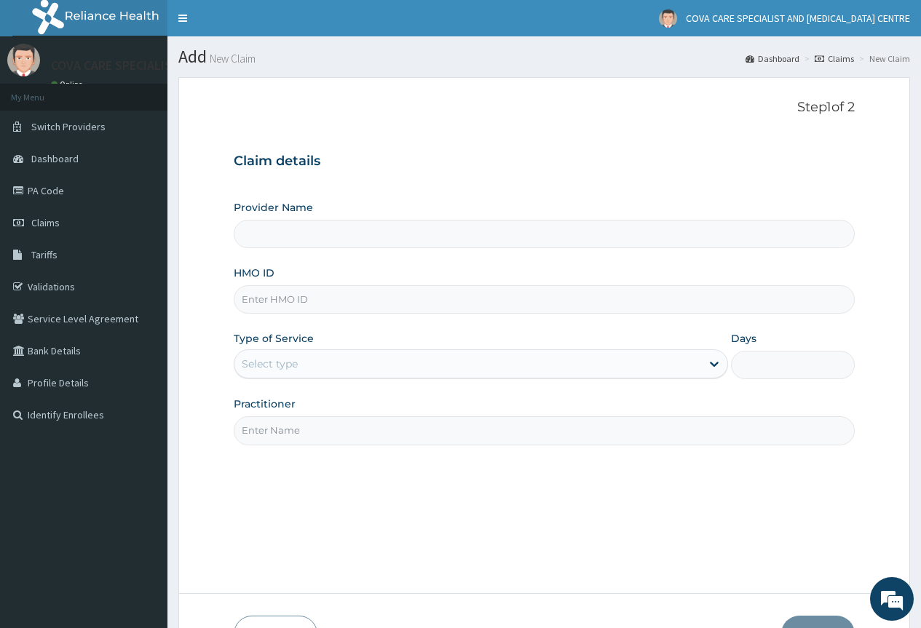
click at [332, 308] on input "HMO ID" at bounding box center [544, 299] width 621 height 28
paste input "TMT/10272/D"
type input "TMT/10272/D"
type input "Cova Care Specialist Hospital and [MEDICAL_DATA][GEOGRAPHIC_DATA]"
click at [332, 364] on div "Select type" at bounding box center [467, 363] width 467 height 23
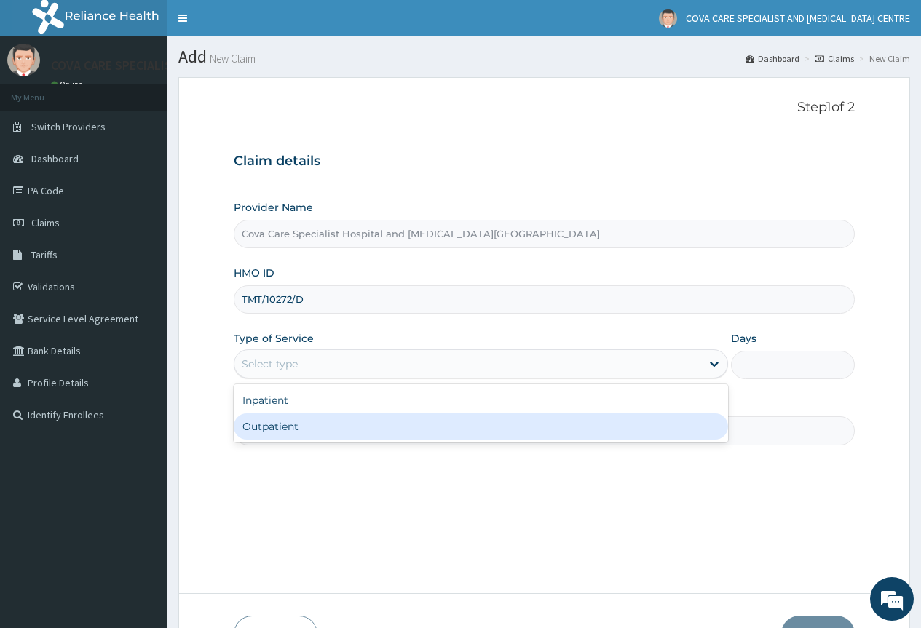
click at [344, 437] on div "Outpatient" at bounding box center [481, 426] width 494 height 26
type input "1"
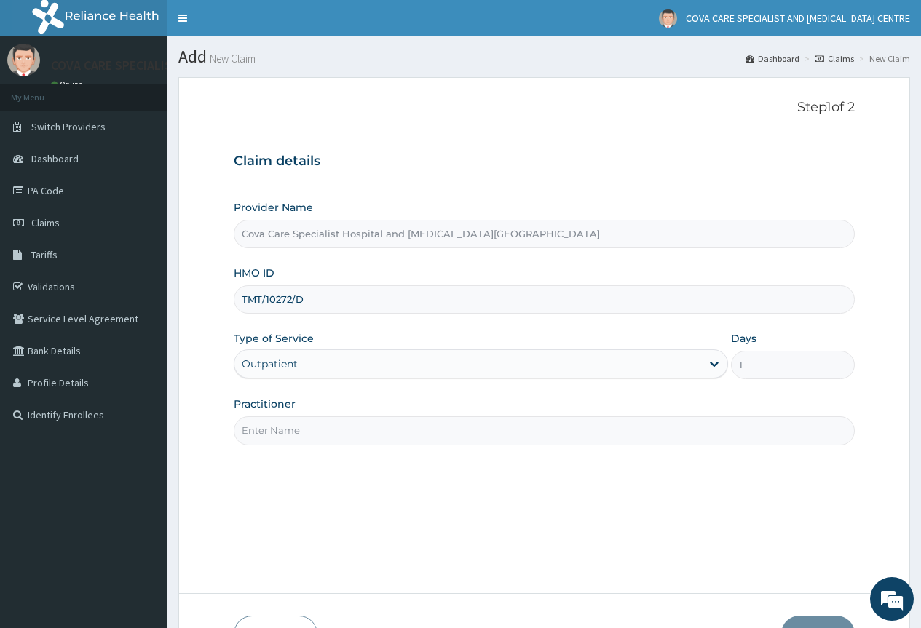
click at [388, 433] on input "Practitioner" at bounding box center [544, 430] width 621 height 28
type input "[PERSON_NAME]"
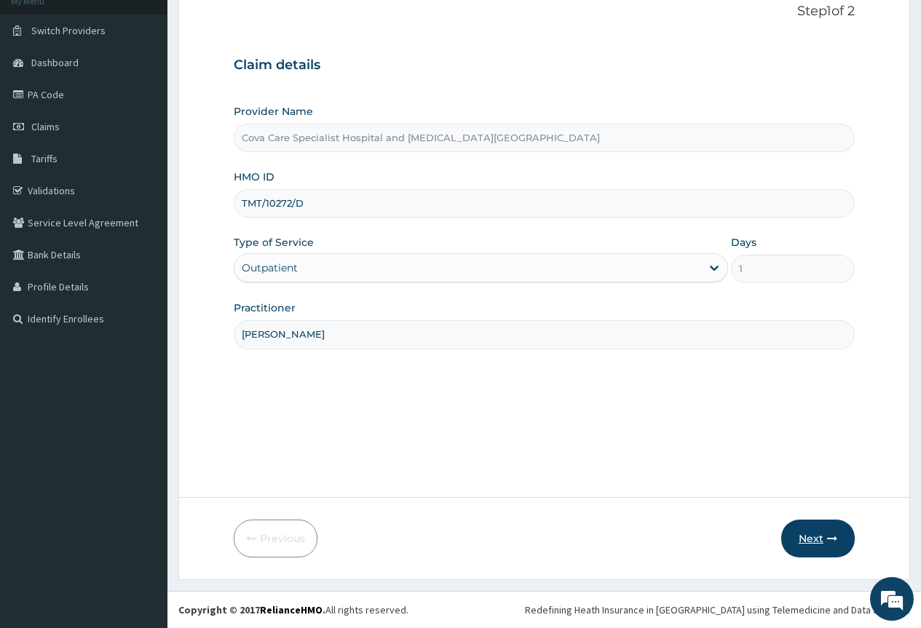
click at [815, 537] on button "Next" at bounding box center [818, 539] width 74 height 38
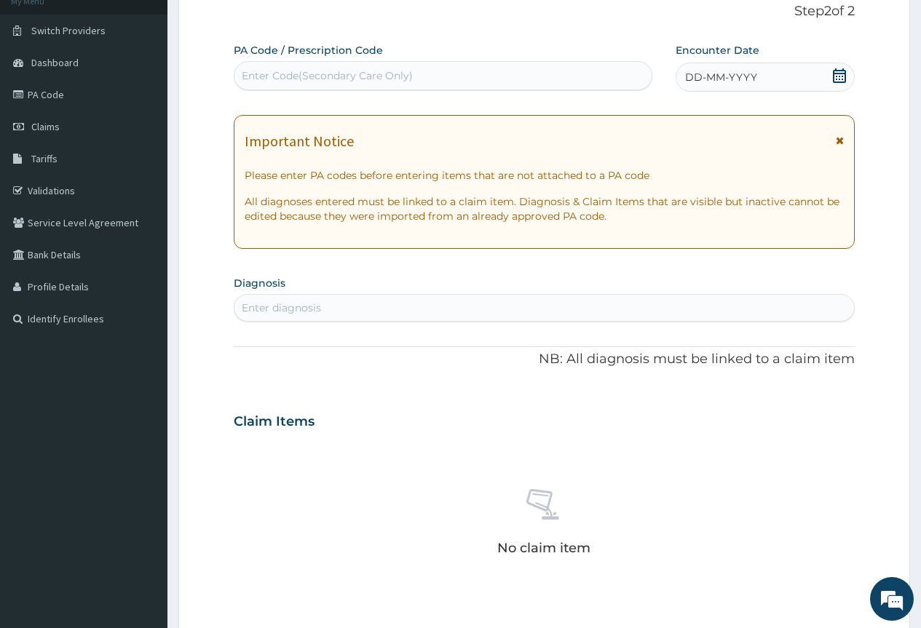
click at [845, 76] on icon at bounding box center [839, 75] width 13 height 15
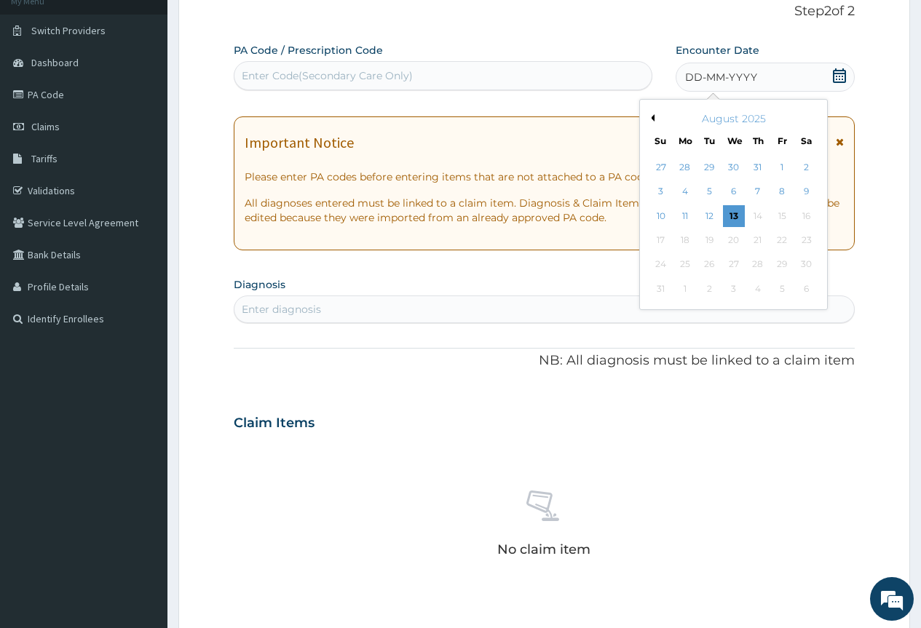
click at [649, 119] on button "Previous Month" at bounding box center [650, 117] width 7 height 7
click at [739, 242] on div "23" at bounding box center [733, 240] width 22 height 22
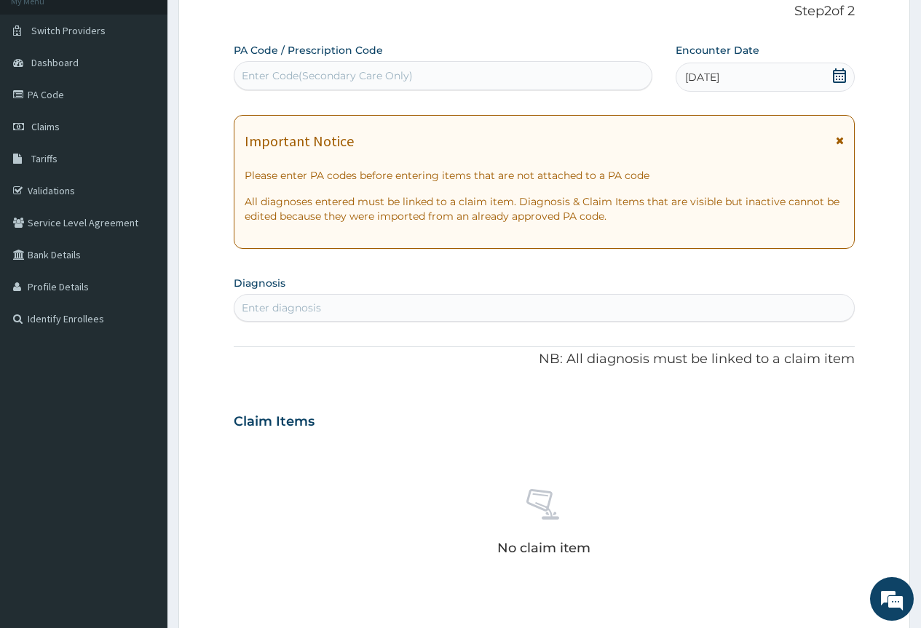
click at [326, 308] on div "Enter diagnosis" at bounding box center [543, 307] width 619 height 23
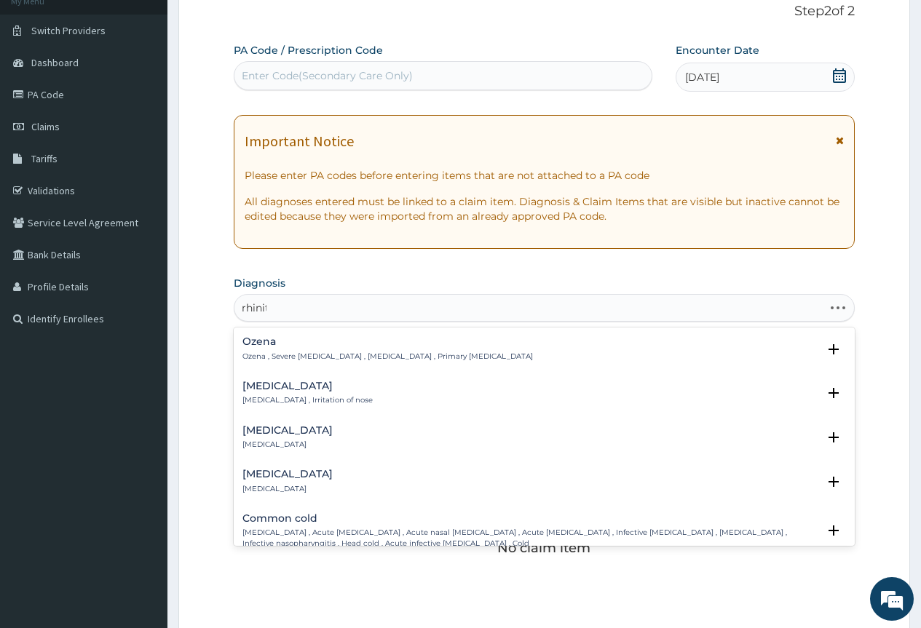
type input "rhiniti"
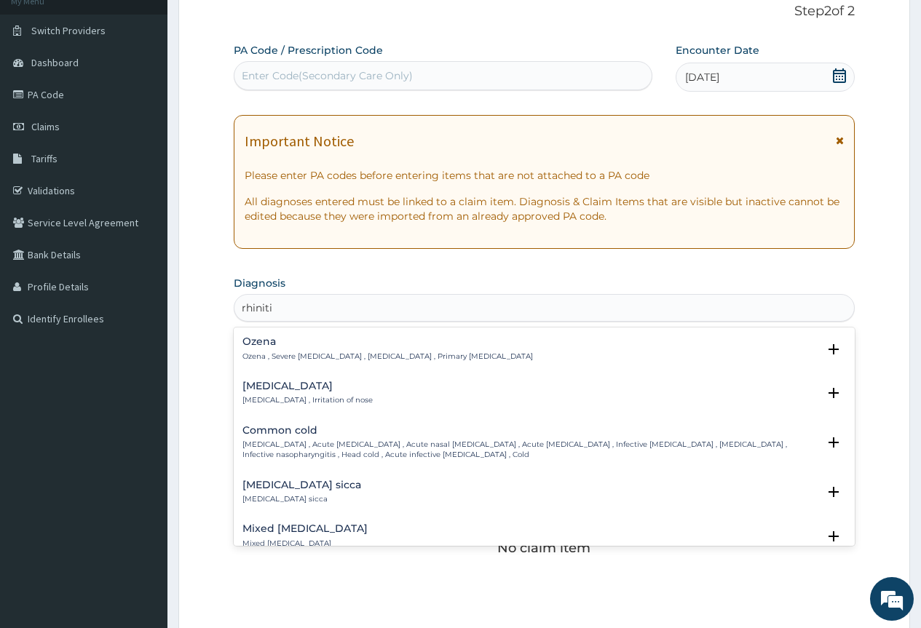
click at [255, 397] on p "Rhinitis , Irritation of nose" at bounding box center [307, 400] width 130 height 10
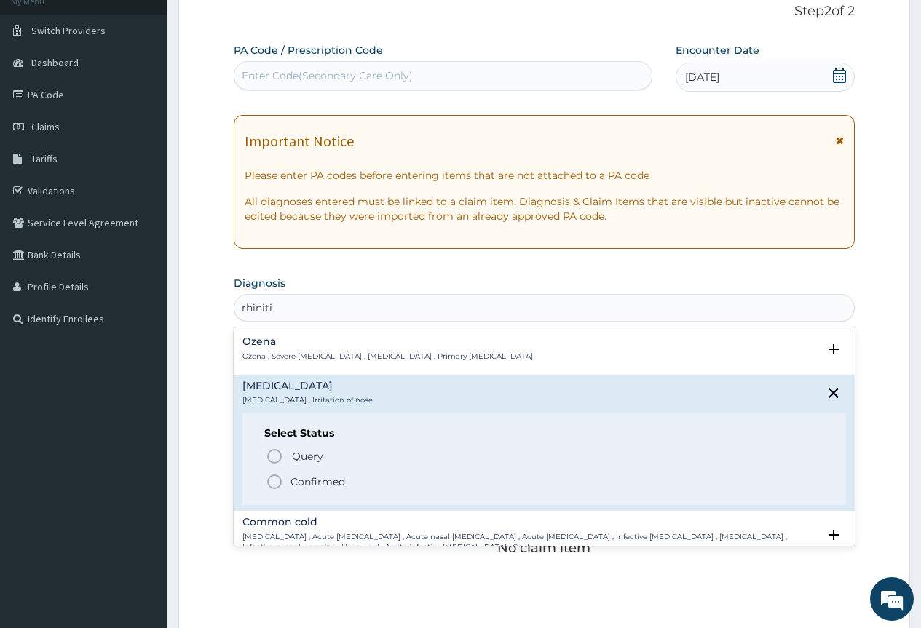
click at [279, 485] on icon "status option filled" at bounding box center [274, 481] width 17 height 17
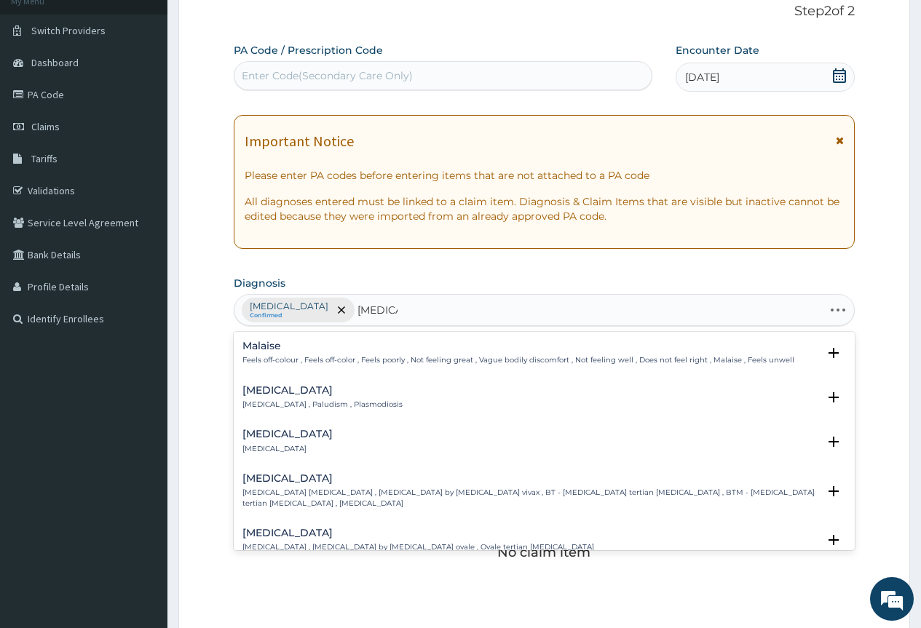
type input "[MEDICAL_DATA]"
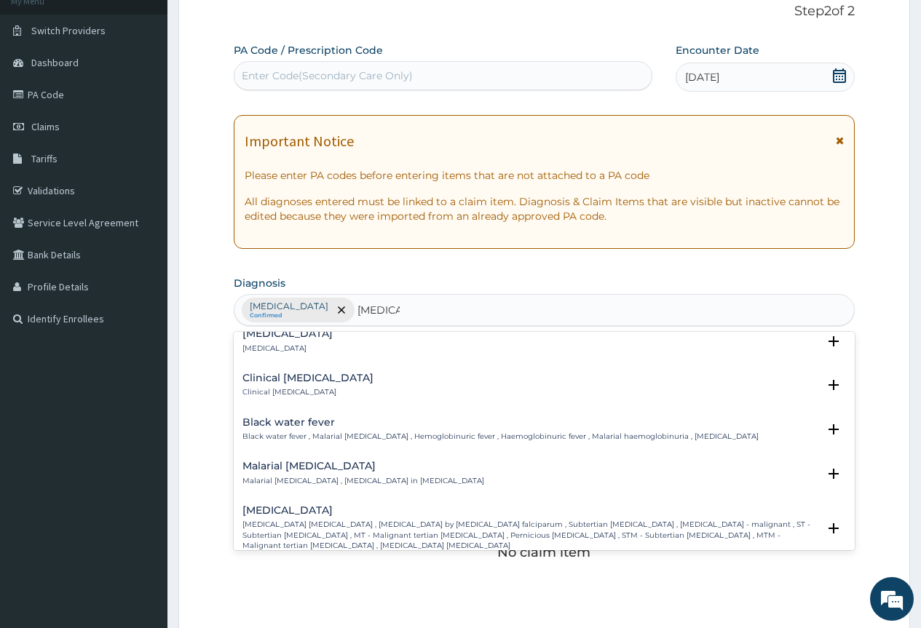
scroll to position [437, 0]
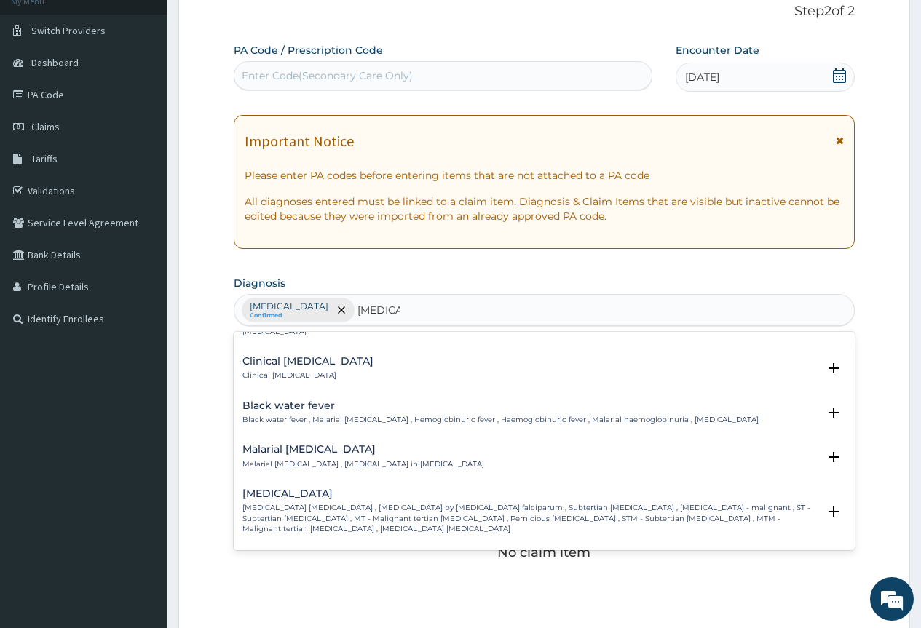
click at [407, 508] on p "[MEDICAL_DATA] [MEDICAL_DATA] , [MEDICAL_DATA] by [MEDICAL_DATA] falciparum , S…" at bounding box center [529, 518] width 575 height 31
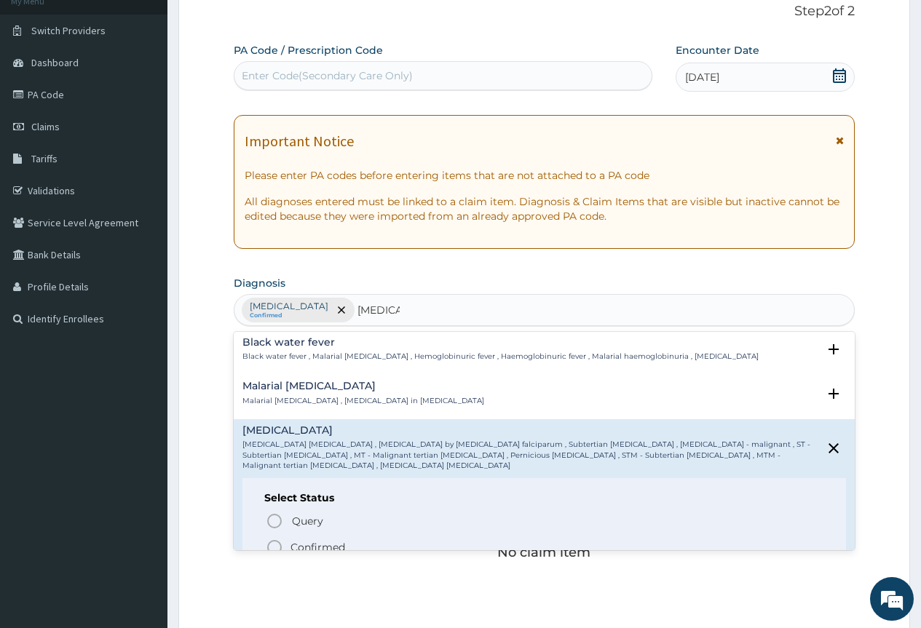
scroll to position [582, 0]
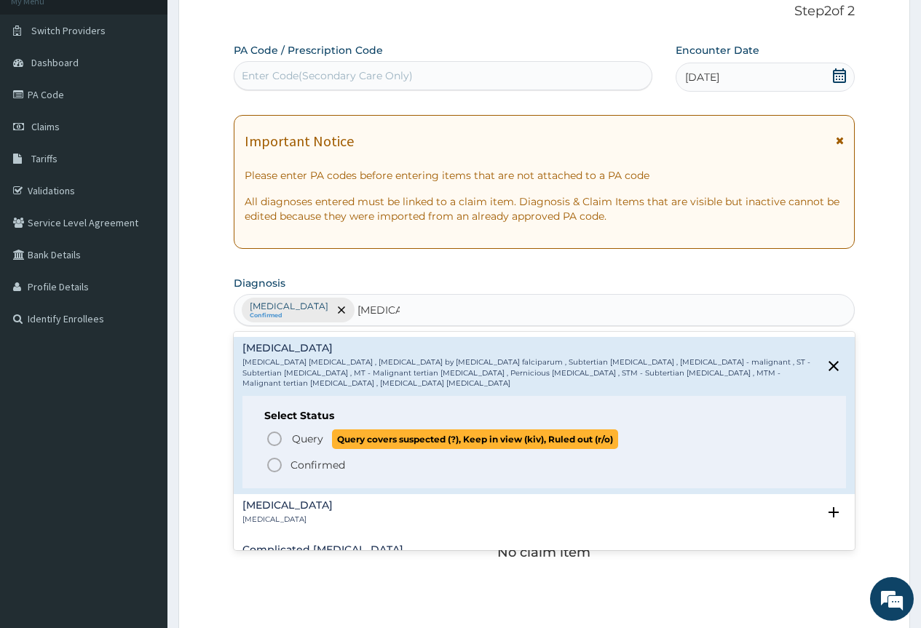
click at [279, 430] on icon "status option query" at bounding box center [274, 438] width 17 height 17
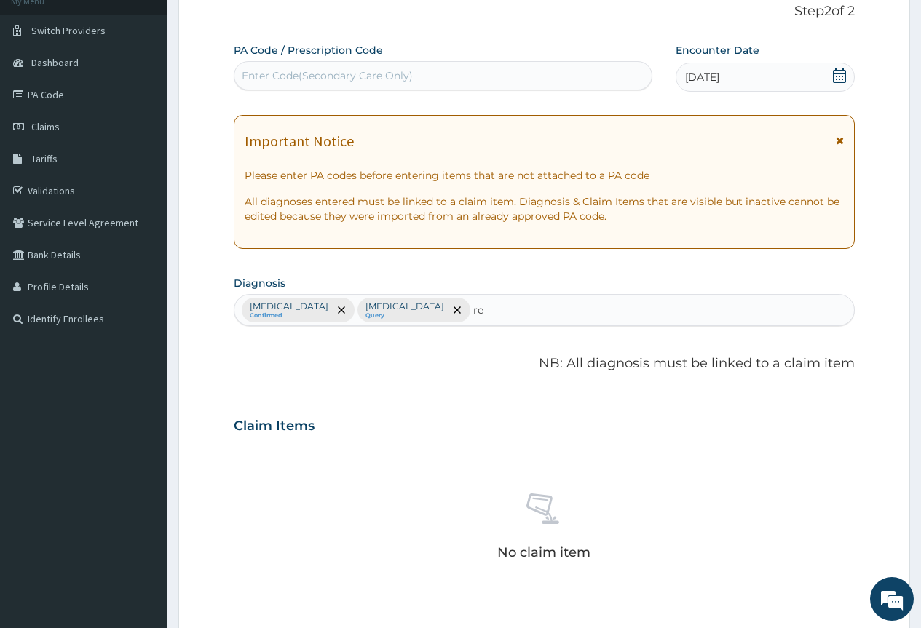
type input "re"
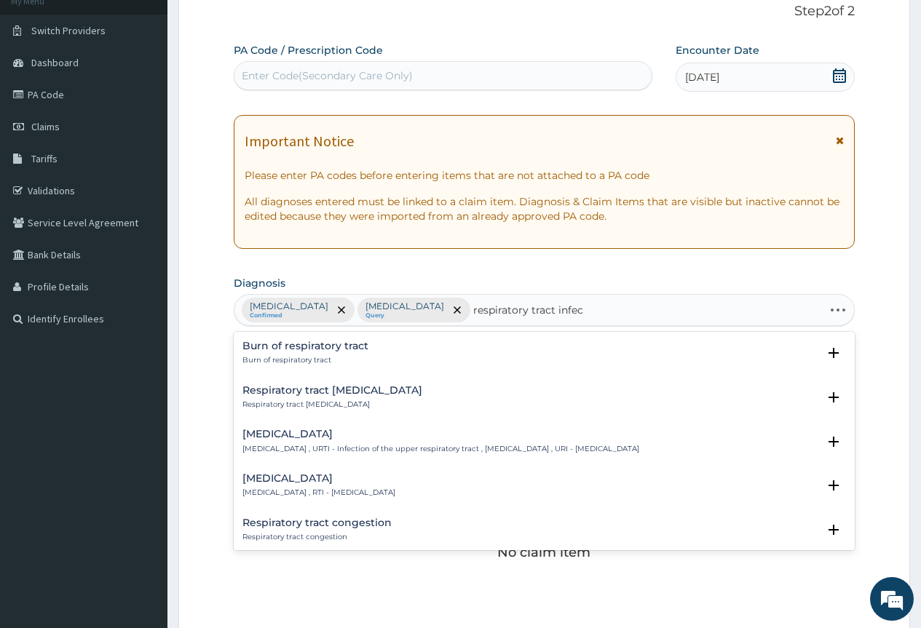
type input "respiratory tract infect"
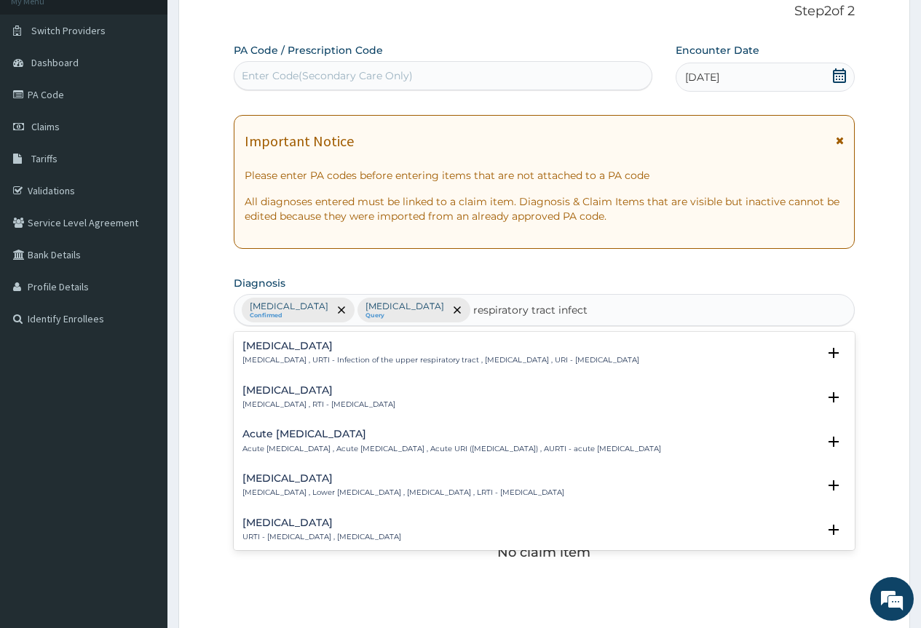
click at [337, 395] on h4 "Respiratory tract infection" at bounding box center [318, 390] width 153 height 11
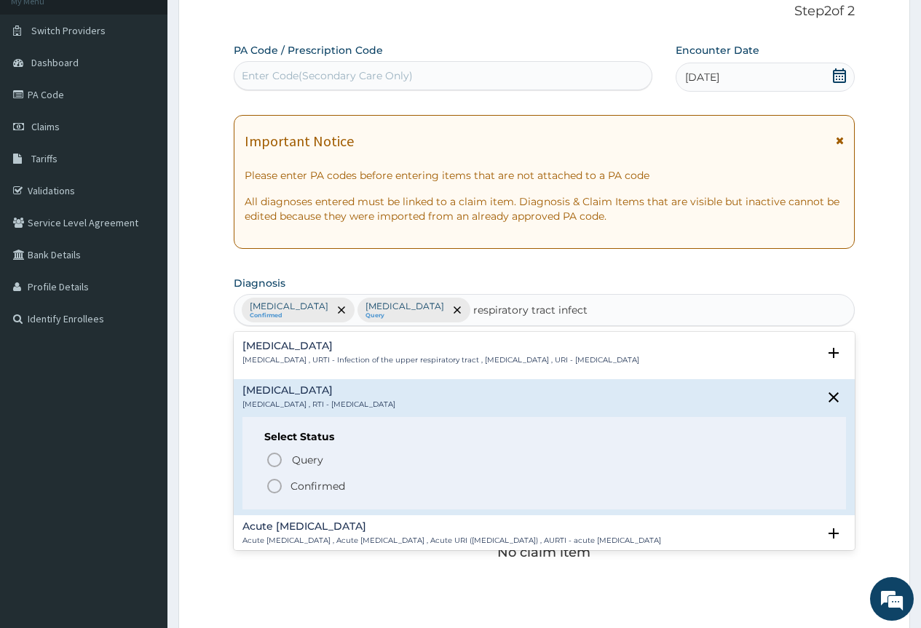
click at [277, 485] on icon "status option filled" at bounding box center [274, 485] width 17 height 17
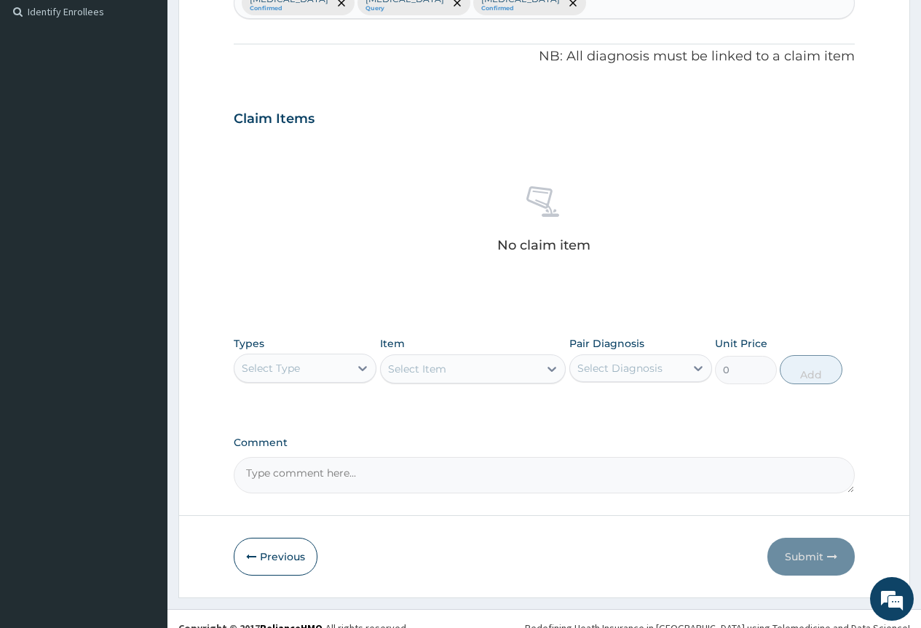
scroll to position [421, 0]
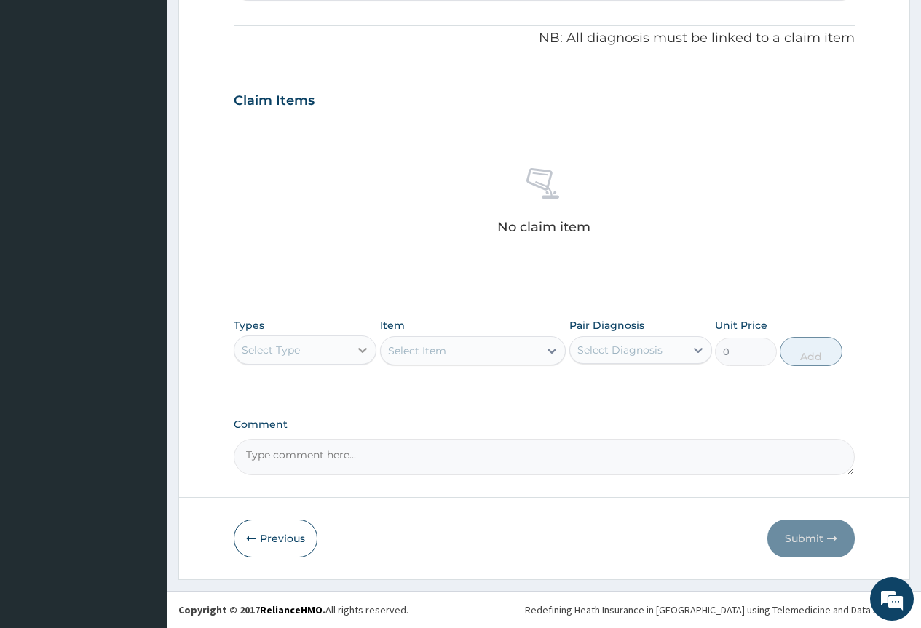
drag, startPoint x: 350, startPoint y: 351, endPoint x: 344, endPoint y: 369, distance: 19.1
click at [350, 352] on div at bounding box center [362, 350] width 26 height 26
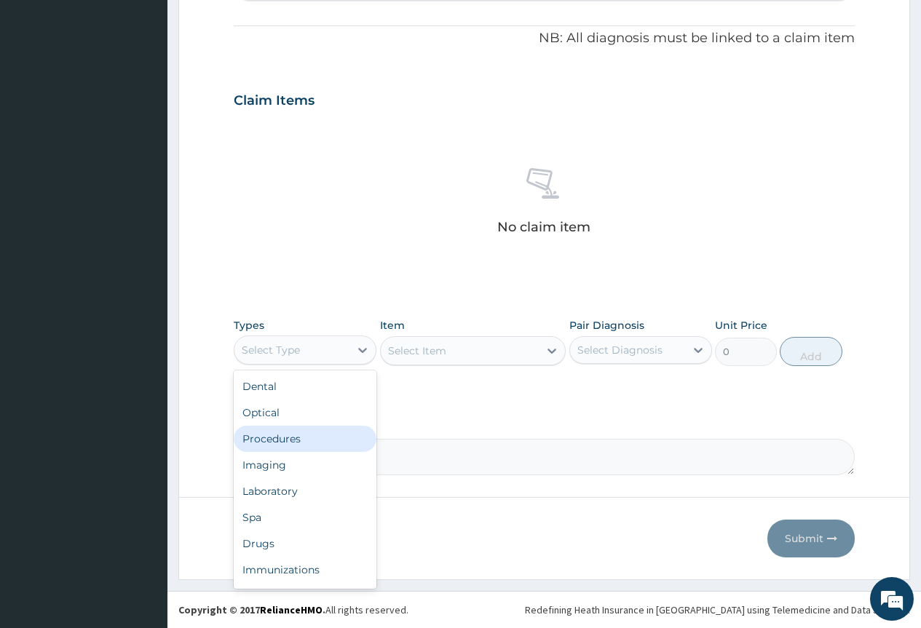
click at [325, 445] on div "Procedures" at bounding box center [305, 439] width 143 height 26
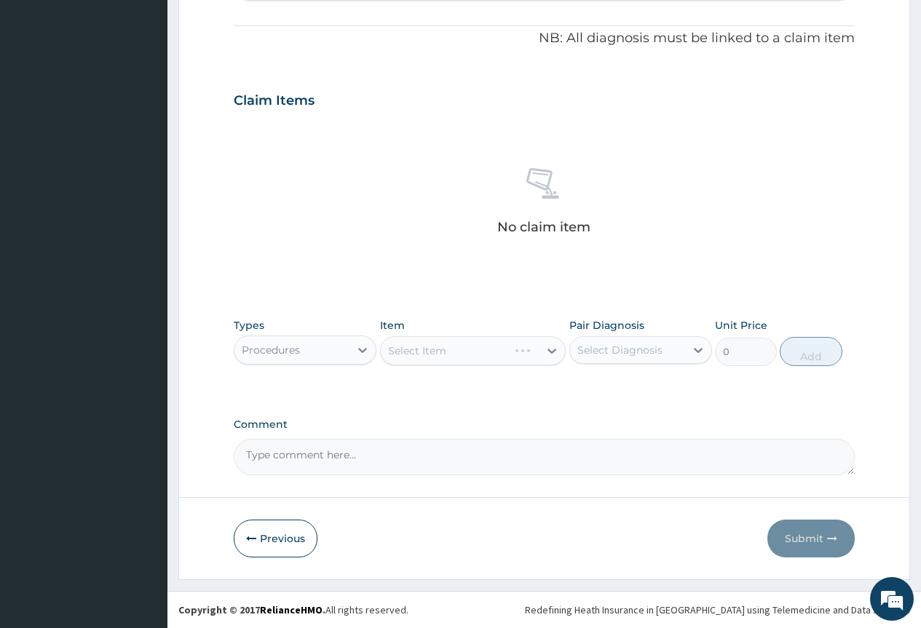
click at [489, 357] on div "Select Item" at bounding box center [473, 350] width 186 height 29
click at [491, 357] on div "Select Item" at bounding box center [460, 350] width 159 height 23
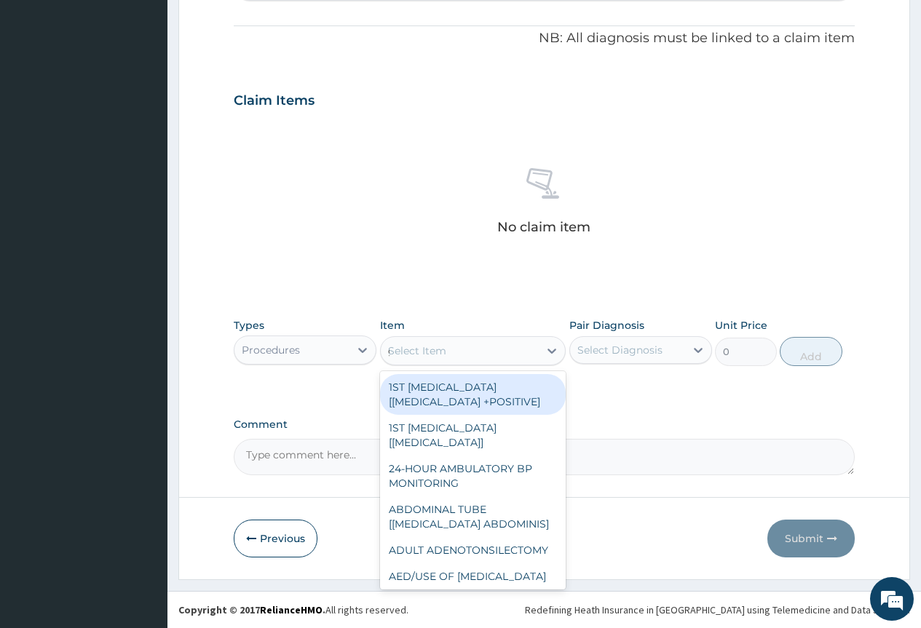
type input "gp"
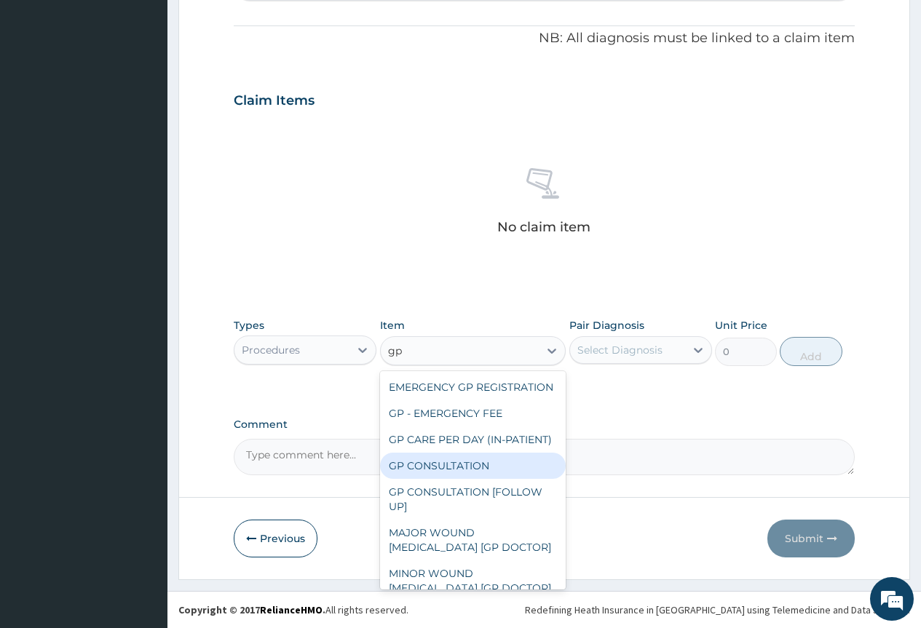
drag, startPoint x: 446, startPoint y: 502, endPoint x: 485, endPoint y: 465, distance: 53.5
click at [462, 479] on div "GP CONSULTATION" at bounding box center [473, 466] width 186 height 26
type input "4000"
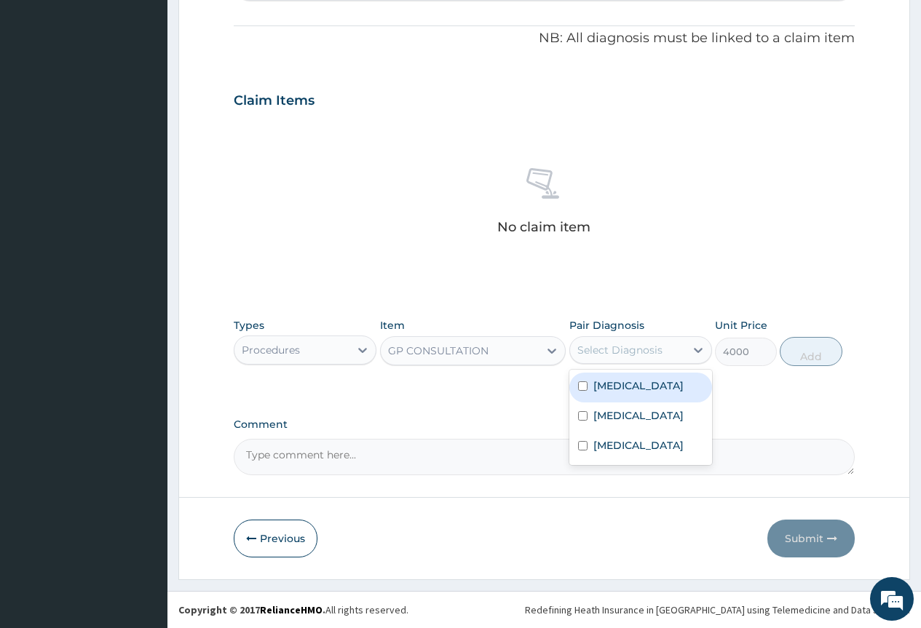
click at [669, 347] on div "Select Diagnosis" at bounding box center [627, 349] width 115 height 23
drag, startPoint x: 662, startPoint y: 392, endPoint x: 659, endPoint y: 402, distance: 9.7
click at [662, 394] on div "Rhinitis" at bounding box center [640, 388] width 143 height 30
checkbox input "true"
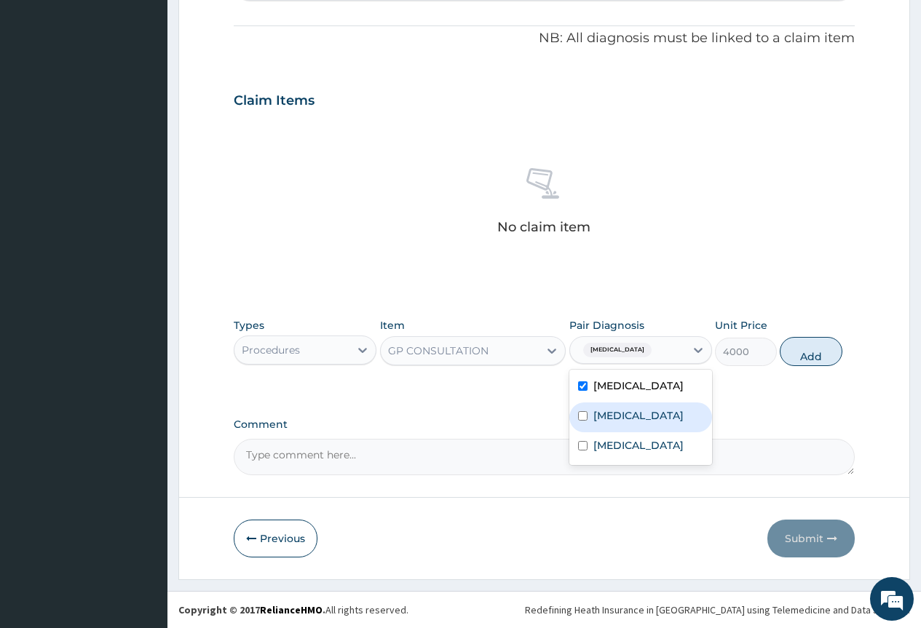
click at [662, 423] on div "Falciparum malaria" at bounding box center [640, 418] width 143 height 30
checkbox input "true"
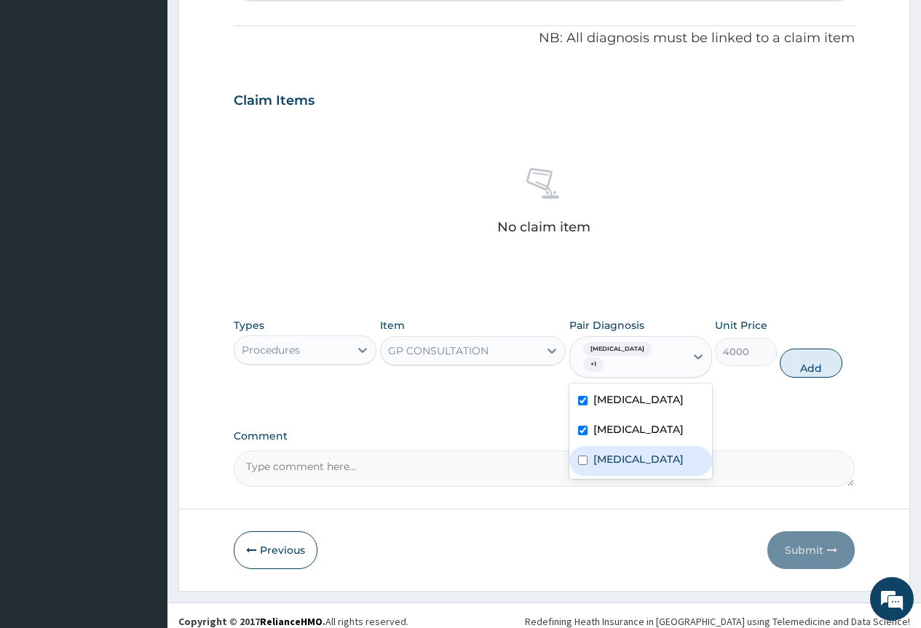
drag, startPoint x: 669, startPoint y: 446, endPoint x: 742, endPoint y: 440, distance: 73.7
click at [672, 452] on label "Respiratory tract infection" at bounding box center [638, 459] width 90 height 15
checkbox input "true"
drag, startPoint x: 808, startPoint y: 359, endPoint x: 787, endPoint y: 385, distance: 33.6
click at [806, 362] on button "Add" at bounding box center [811, 363] width 62 height 29
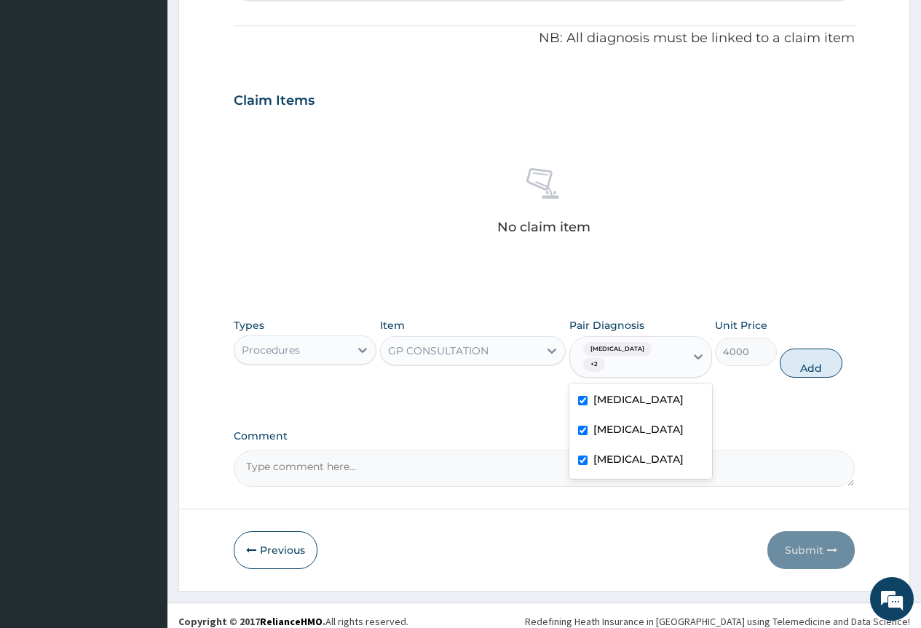
type input "0"
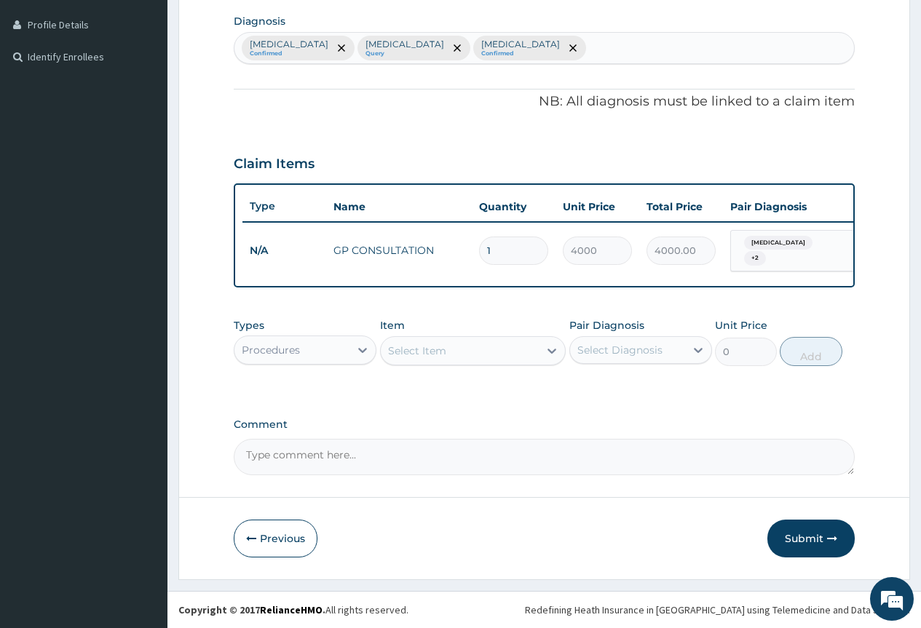
scroll to position [363, 0]
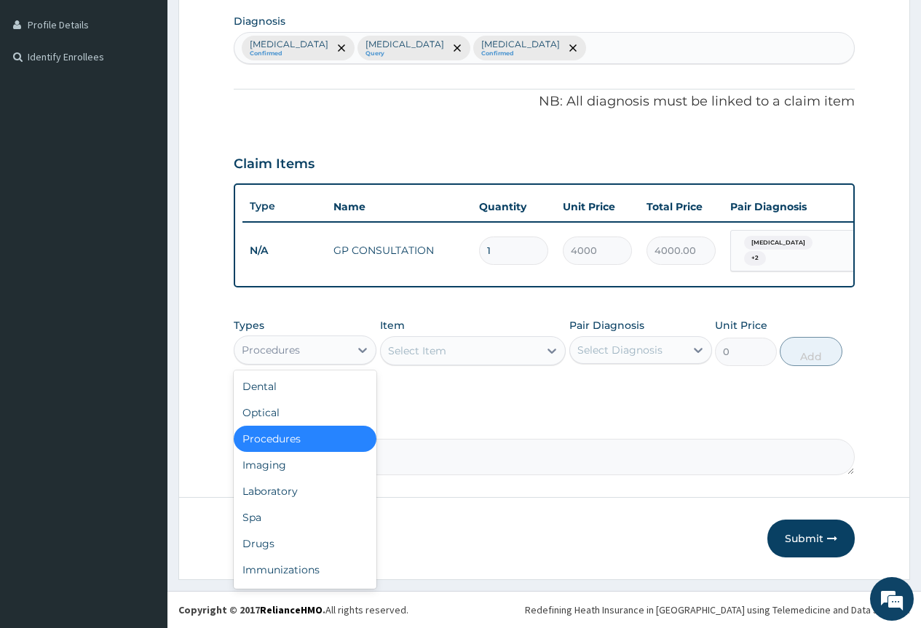
click at [312, 351] on div "Procedures" at bounding box center [291, 349] width 115 height 23
click at [314, 483] on div "Laboratory" at bounding box center [305, 491] width 143 height 26
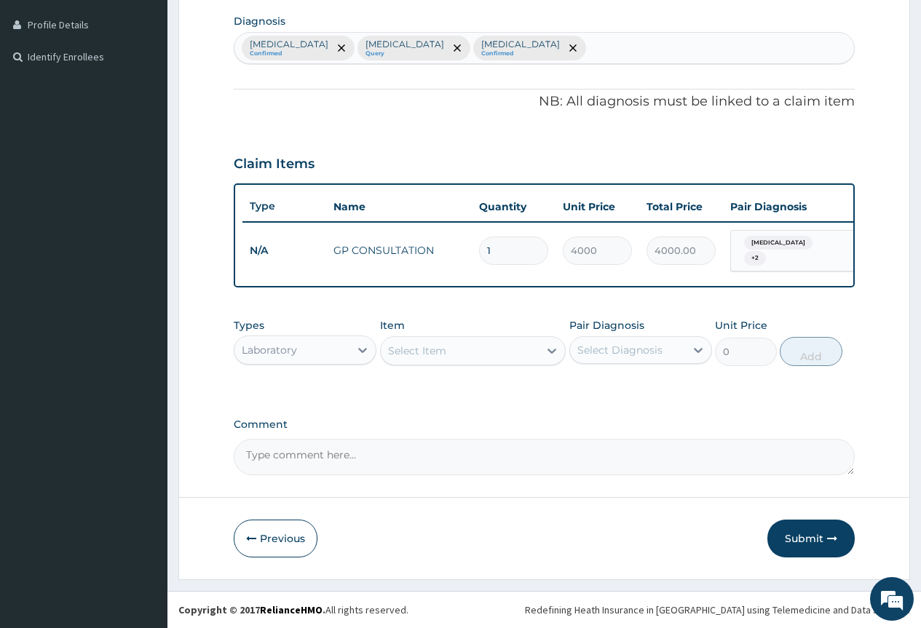
click at [478, 353] on div "Select Item" at bounding box center [460, 350] width 159 height 23
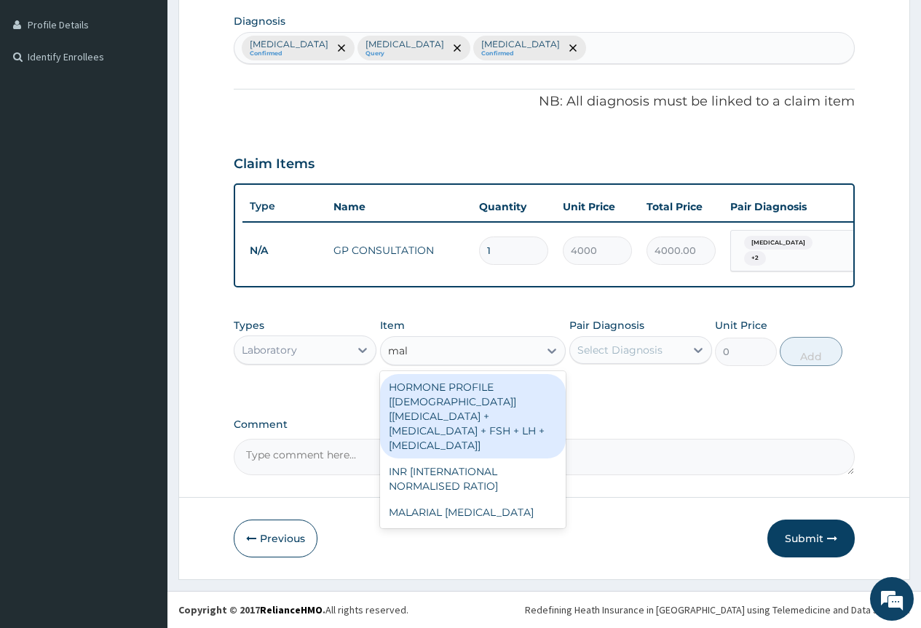
type input "mala"
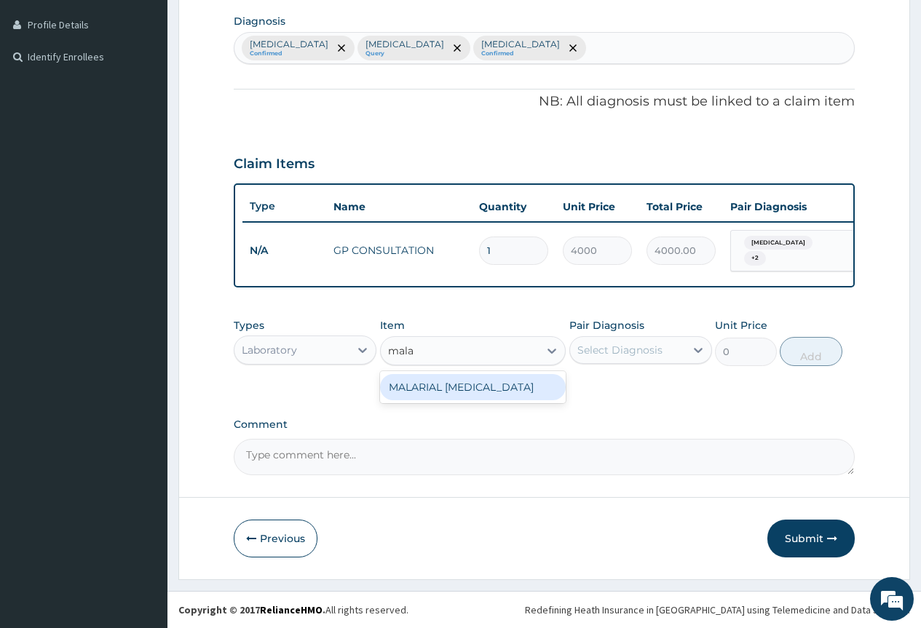
drag, startPoint x: 466, startPoint y: 384, endPoint x: 649, endPoint y: 383, distance: 183.4
click at [469, 383] on div "MALARIAL PARASITE" at bounding box center [473, 387] width 186 height 26
type input "2000"
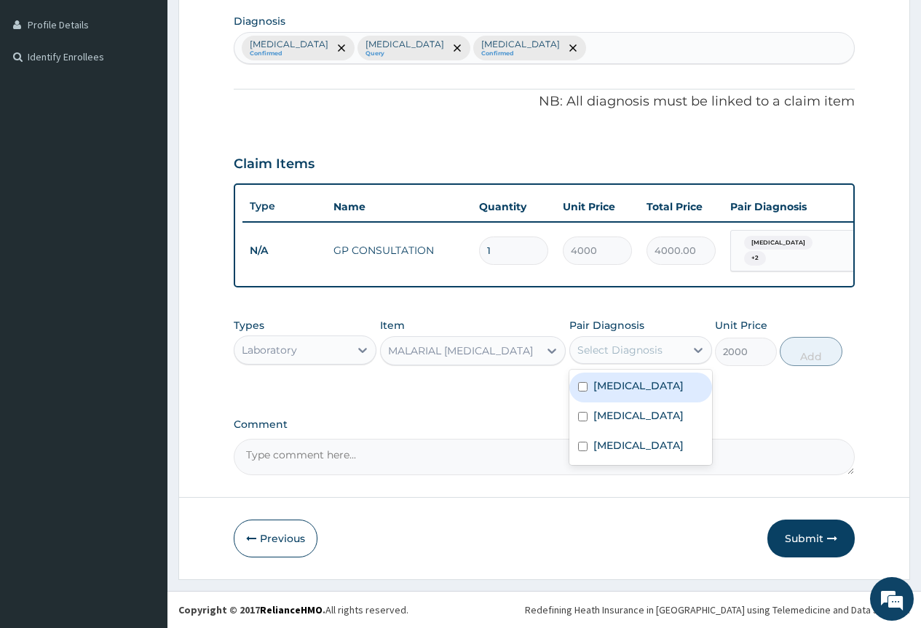
click at [657, 344] on div "Select Diagnosis" at bounding box center [619, 350] width 85 height 15
drag, startPoint x: 675, startPoint y: 420, endPoint x: 750, endPoint y: 383, distance: 83.7
click at [676, 419] on label "Falciparum malaria" at bounding box center [638, 415] width 90 height 15
checkbox input "true"
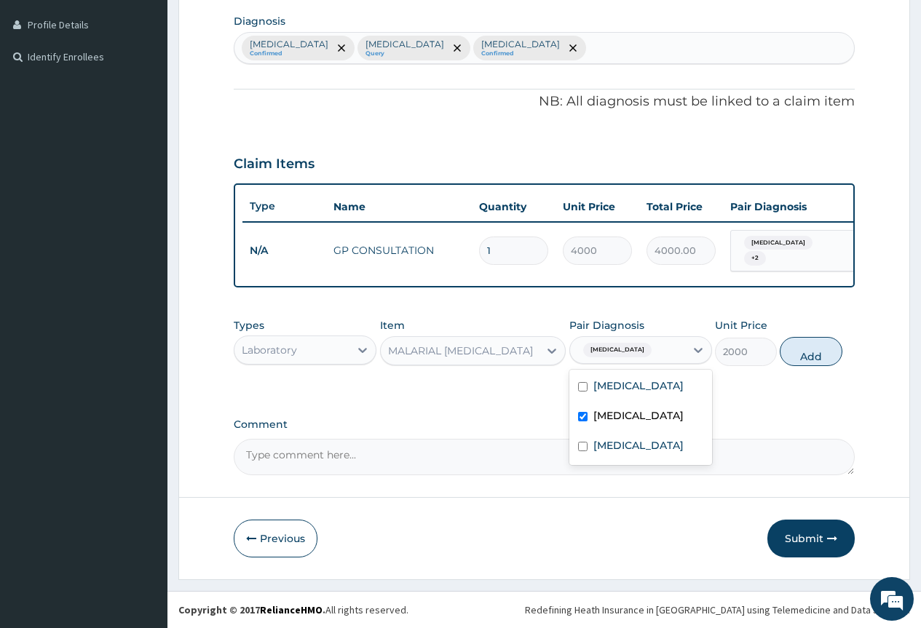
drag, startPoint x: 811, startPoint y: 350, endPoint x: 793, endPoint y: 358, distance: 19.2
click at [807, 352] on button "Add" at bounding box center [811, 351] width 62 height 29
type input "0"
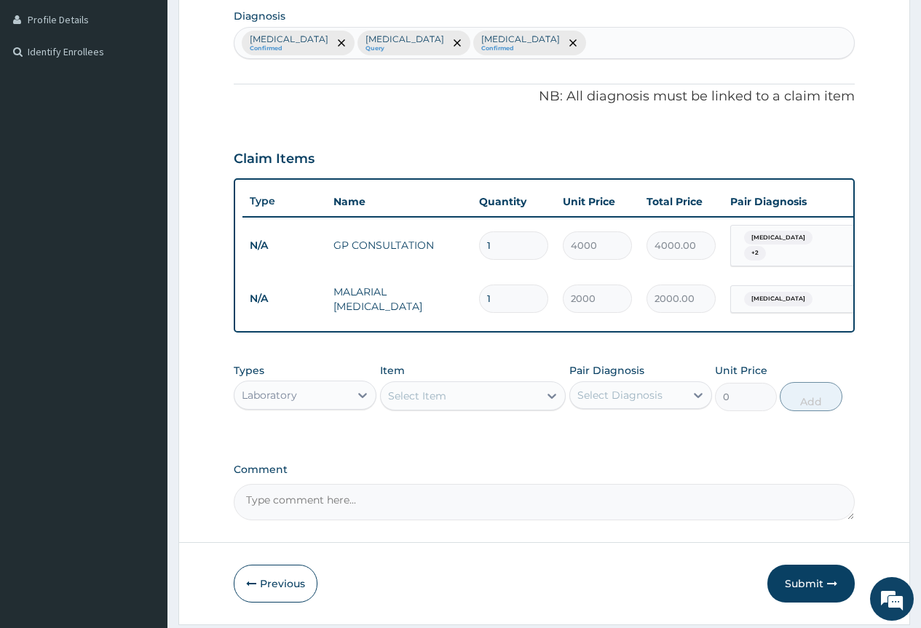
click at [394, 400] on div "Select Item" at bounding box center [417, 396] width 58 height 15
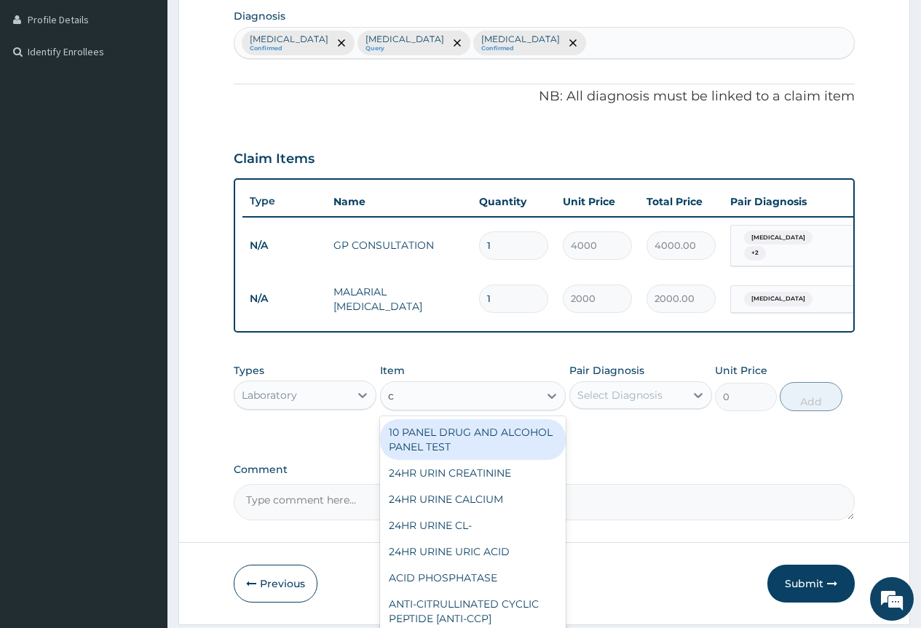
type input "cb"
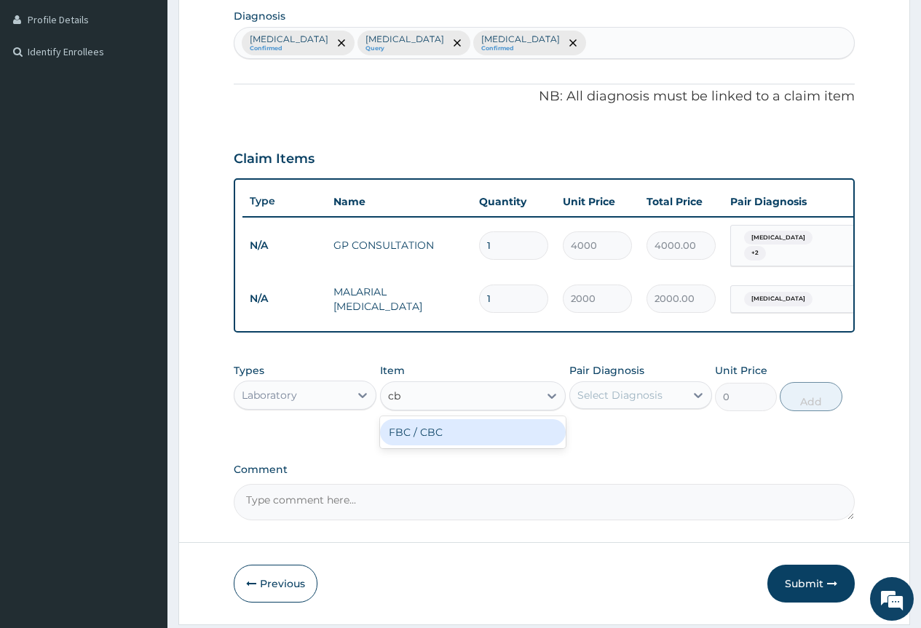
drag, startPoint x: 465, startPoint y: 440, endPoint x: 592, endPoint y: 413, distance: 129.3
click at [472, 440] on div "FBC / CBC" at bounding box center [473, 432] width 186 height 26
type input "7500"
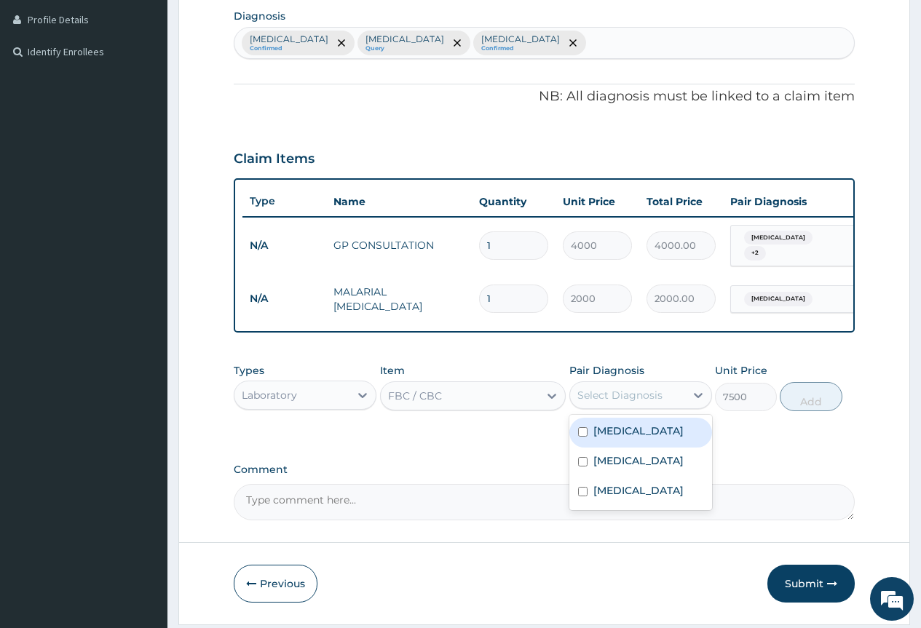
click at [611, 402] on div "Select Diagnosis" at bounding box center [619, 395] width 85 height 15
click at [657, 445] on div "Rhinitis" at bounding box center [640, 433] width 143 height 30
checkbox input "true"
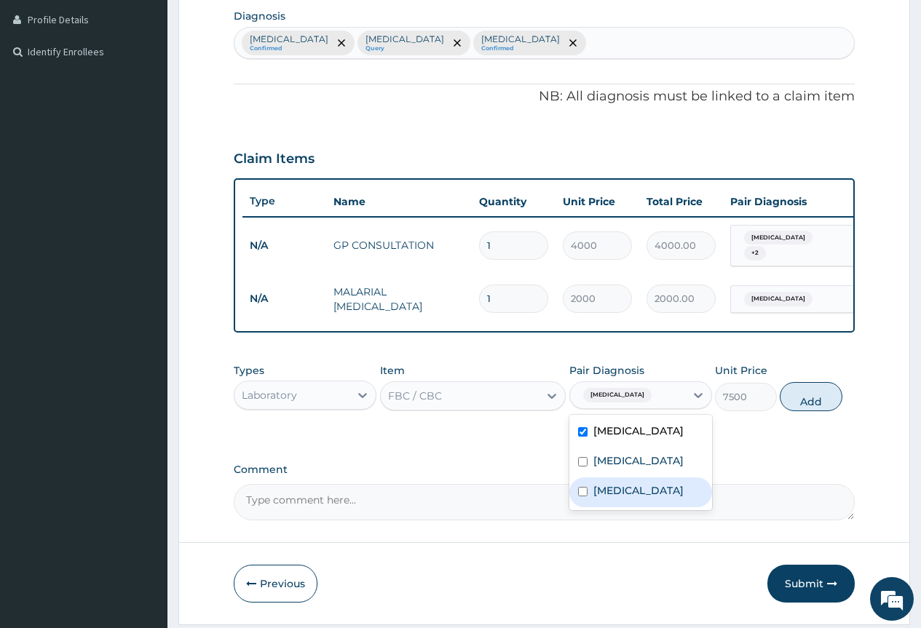
drag, startPoint x: 657, startPoint y: 509, endPoint x: 745, endPoint y: 413, distance: 129.3
click at [671, 498] on label "Respiratory tract infection" at bounding box center [638, 490] width 90 height 15
checkbox input "true"
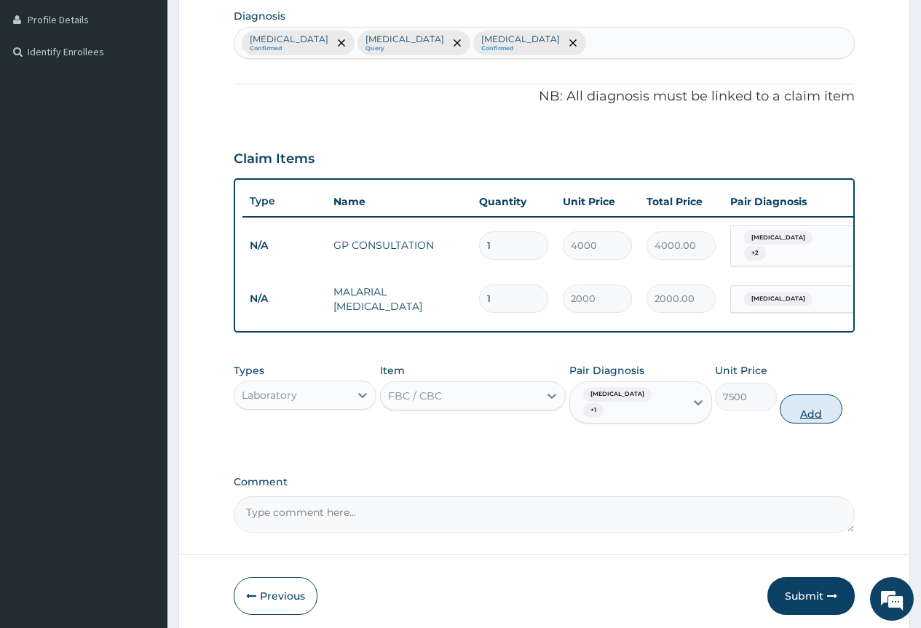
drag, startPoint x: 806, startPoint y: 398, endPoint x: 796, endPoint y: 405, distance: 12.5
click at [806, 400] on button "Add" at bounding box center [811, 409] width 62 height 29
type input "0"
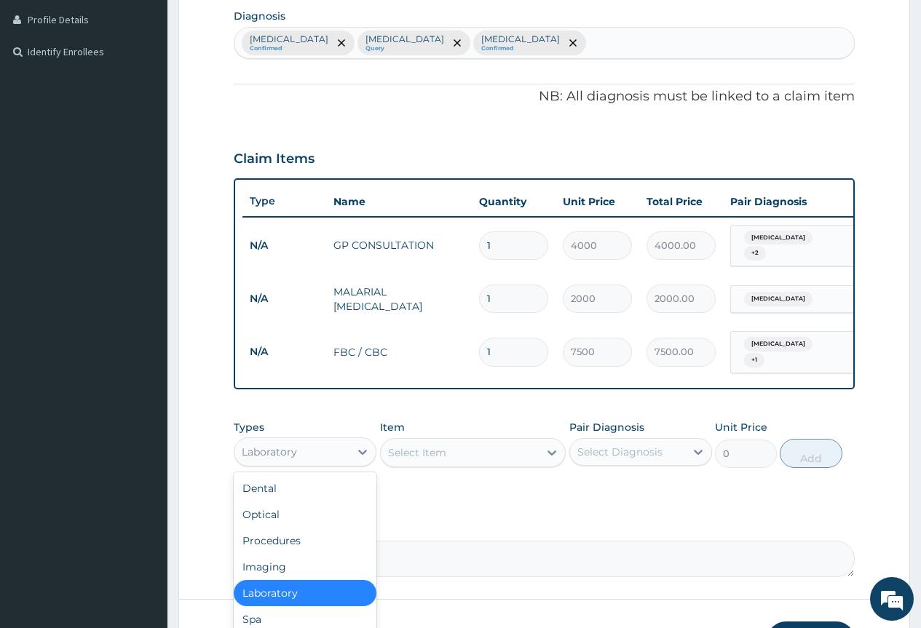
drag, startPoint x: 327, startPoint y: 445, endPoint x: 320, endPoint y: 483, distance: 37.8
click at [327, 453] on div "Laboratory" at bounding box center [291, 451] width 115 height 23
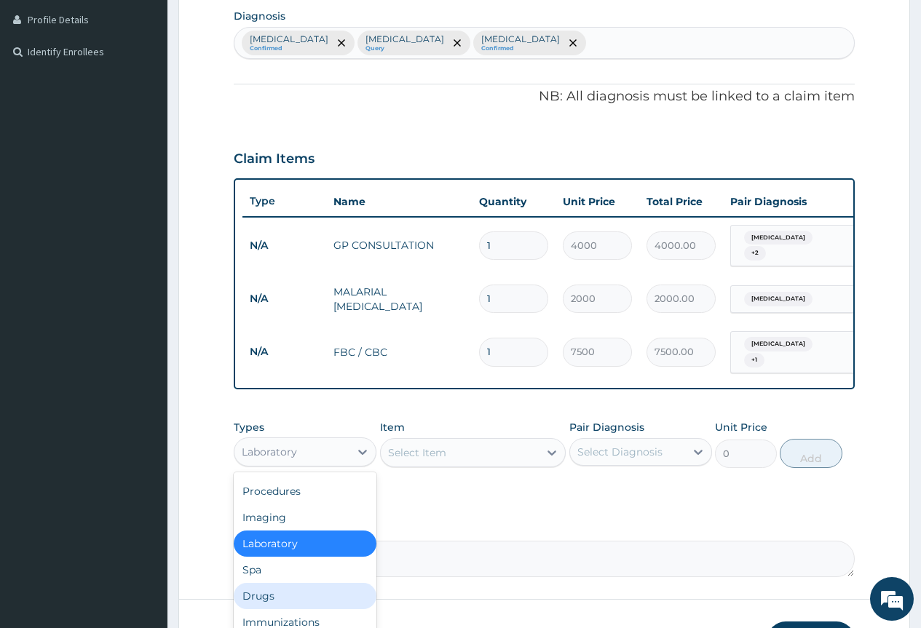
click at [306, 599] on div "Drugs" at bounding box center [305, 596] width 143 height 26
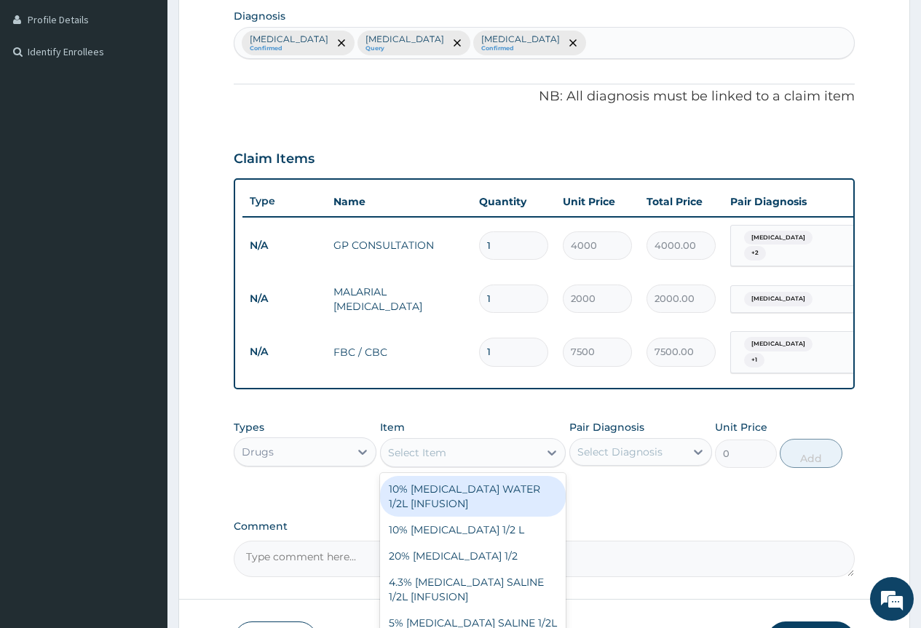
click at [519, 456] on div "Select Item" at bounding box center [460, 452] width 159 height 23
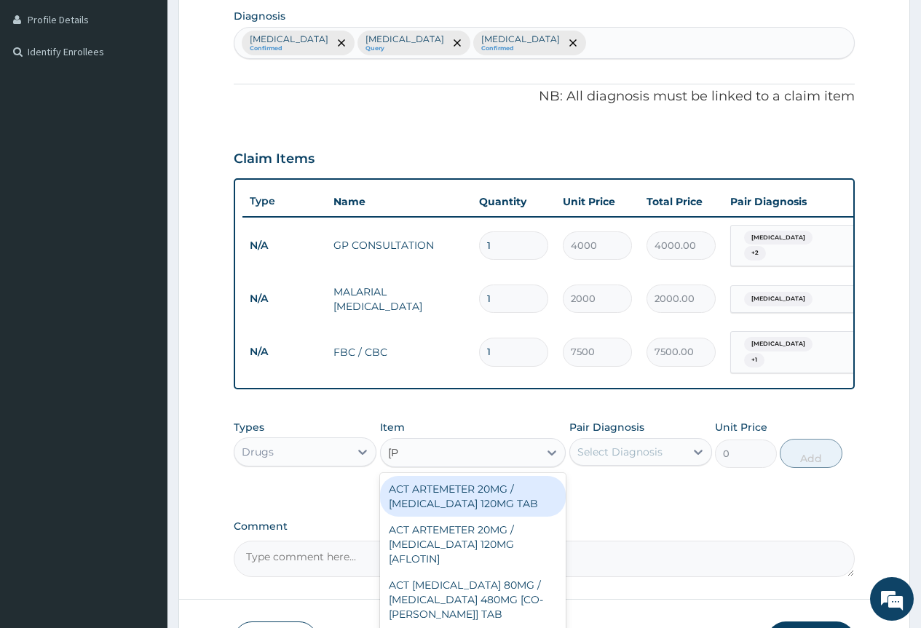
type input "lume"
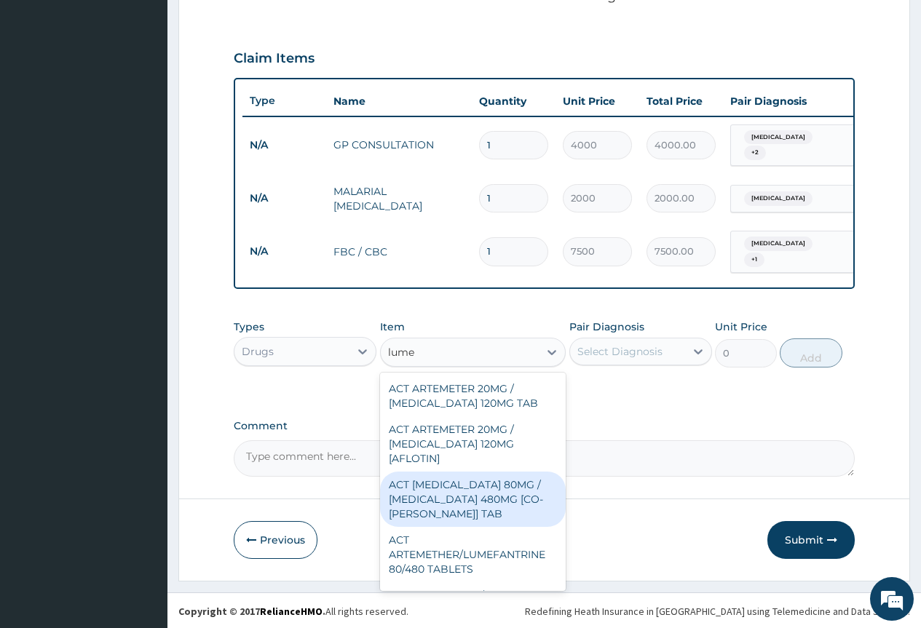
click at [480, 519] on div "ACT ARTEMETHER 80MG / LUMEFANTRINE 480MG [CO-MAL FORTE] TAB" at bounding box center [473, 499] width 186 height 55
type input "380"
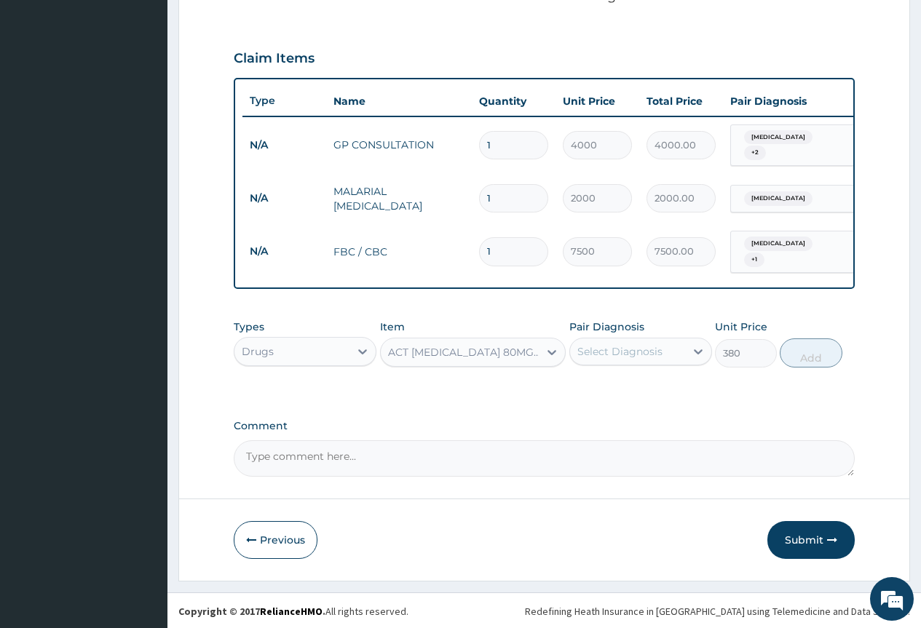
click at [645, 360] on div "Select Diagnosis" at bounding box center [627, 351] width 115 height 23
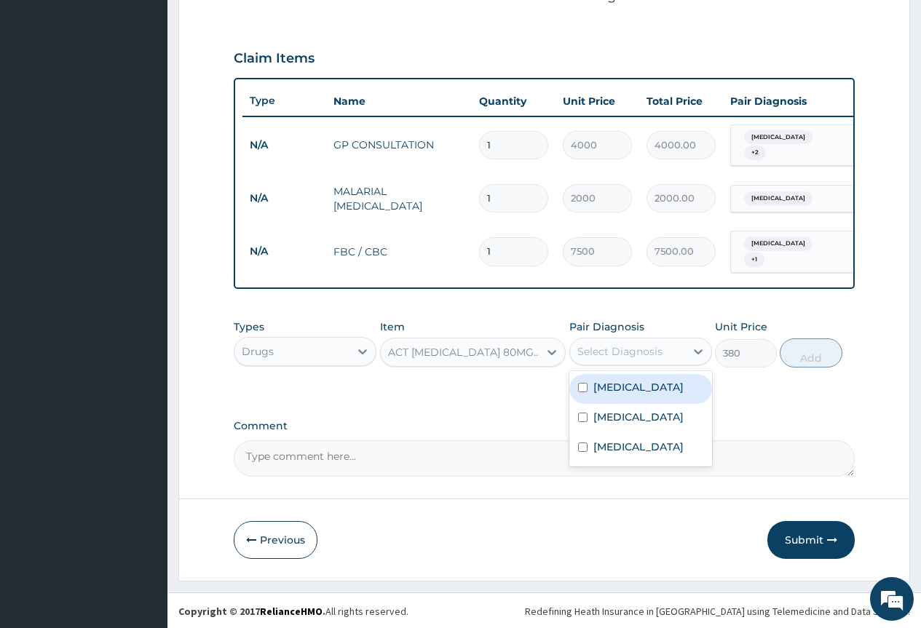
click at [651, 397] on div "Rhinitis" at bounding box center [640, 389] width 143 height 30
checkbox input "true"
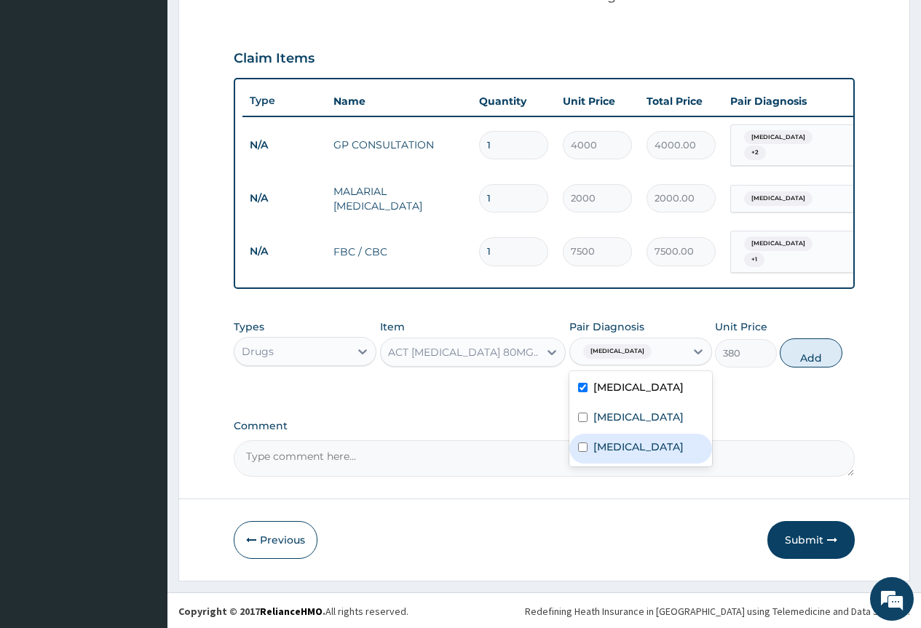
drag, startPoint x: 649, startPoint y: 456, endPoint x: 729, endPoint y: 400, distance: 98.3
click at [652, 454] on label "Respiratory tract infection" at bounding box center [638, 447] width 90 height 15
checkbox input "true"
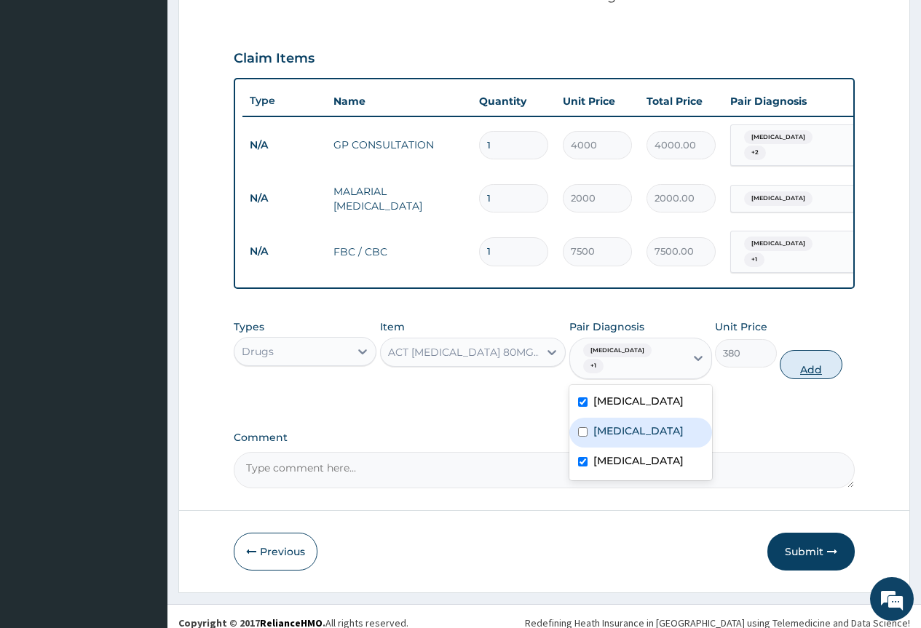
click at [833, 350] on button "Add" at bounding box center [811, 364] width 62 height 29
type input "0"
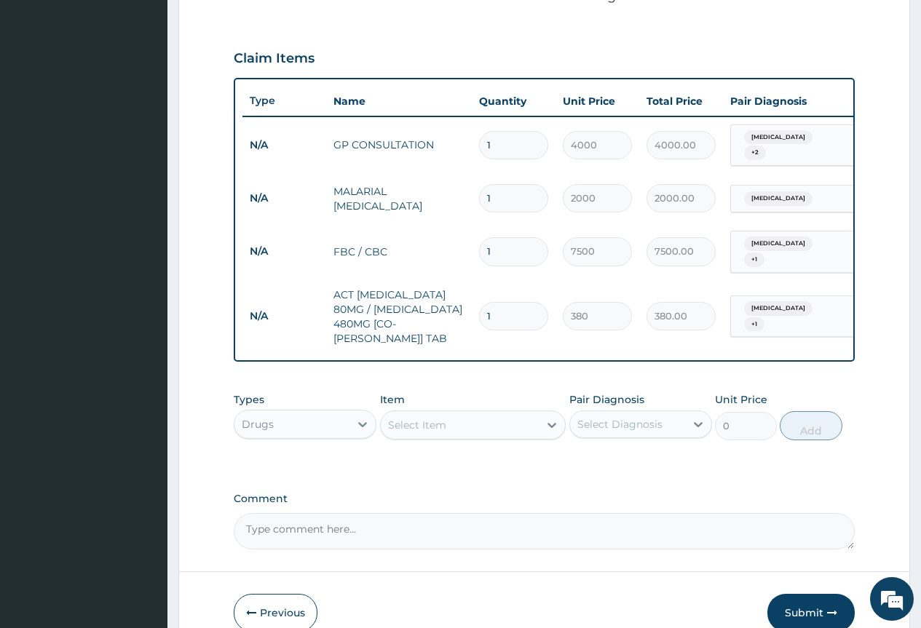
type input "0.00"
type input "6"
type input "2280.00"
type input "6"
click at [454, 413] on div "Select Item" at bounding box center [460, 424] width 159 height 23
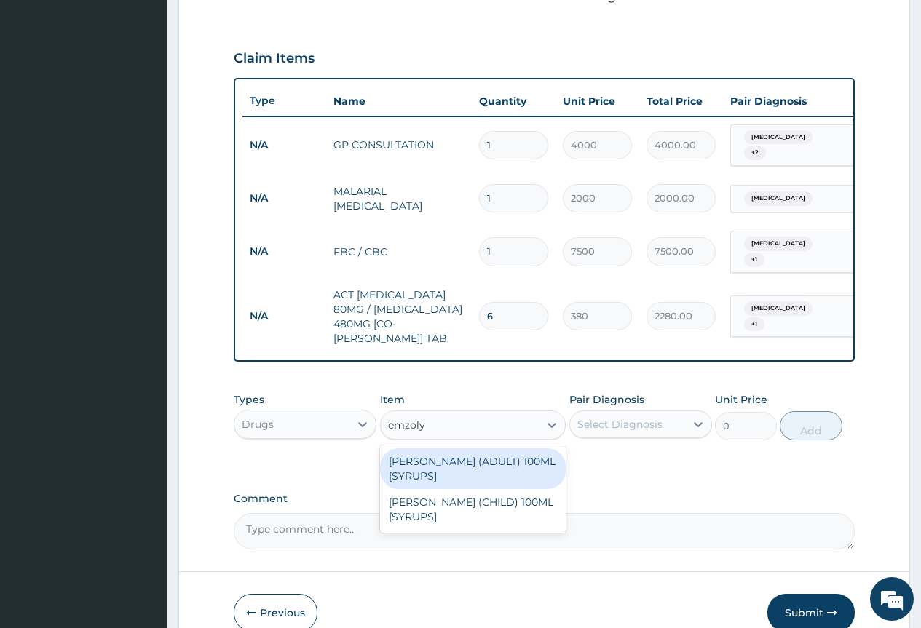
type input "emzolyn"
click at [456, 448] on div "EMZOLYN COUGH (ADULT) 100ML [SYRUPS]" at bounding box center [473, 468] width 186 height 41
type input "2000"
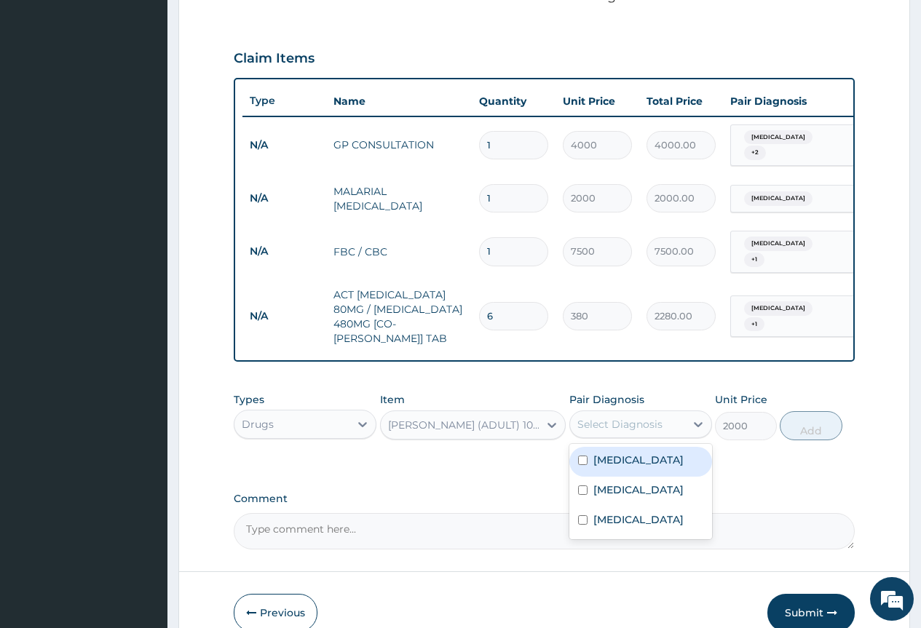
click at [643, 417] on div "Select Diagnosis" at bounding box center [619, 424] width 85 height 15
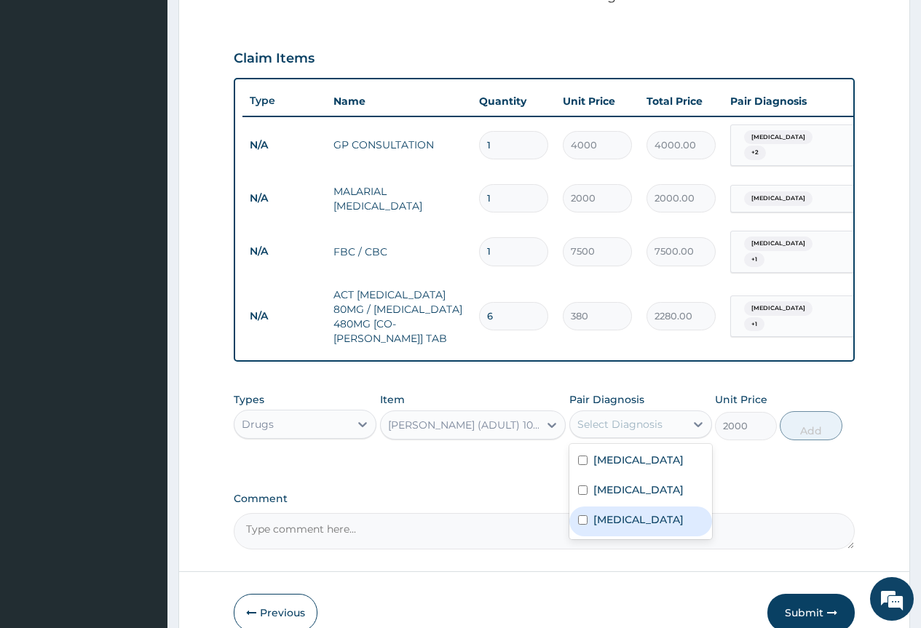
drag, startPoint x: 659, startPoint y: 509, endPoint x: 675, endPoint y: 485, distance: 28.7
click at [667, 507] on div "Respiratory tract infection" at bounding box center [640, 522] width 143 height 30
checkbox input "true"
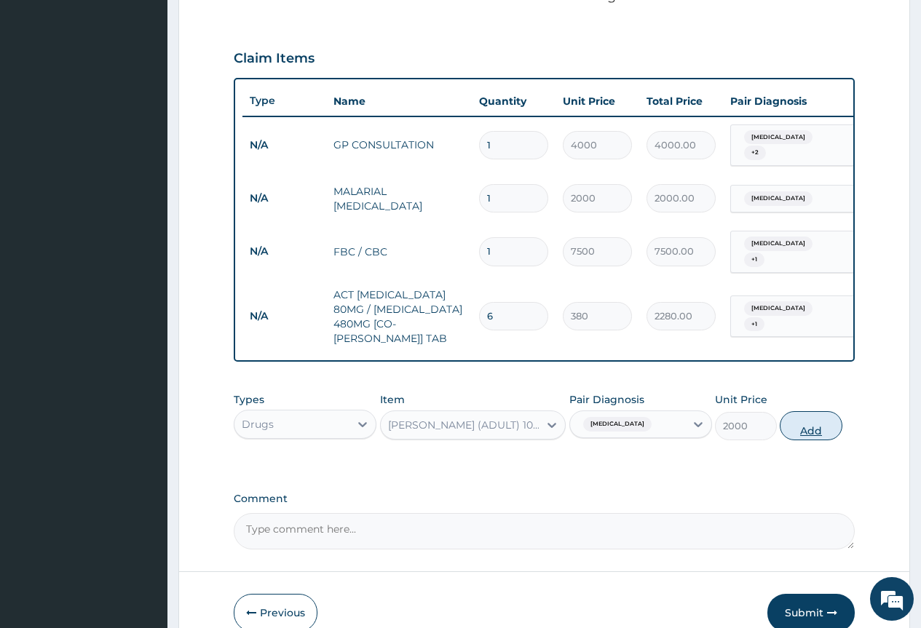
click at [836, 416] on button "Add" at bounding box center [811, 425] width 62 height 29
type input "0"
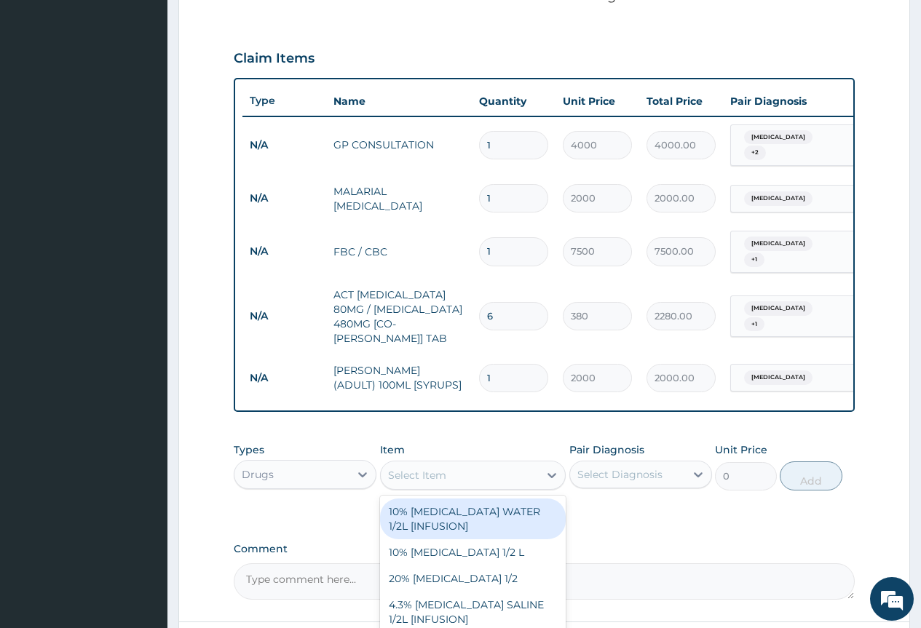
click at [433, 468] on div "Select Item" at bounding box center [417, 475] width 58 height 15
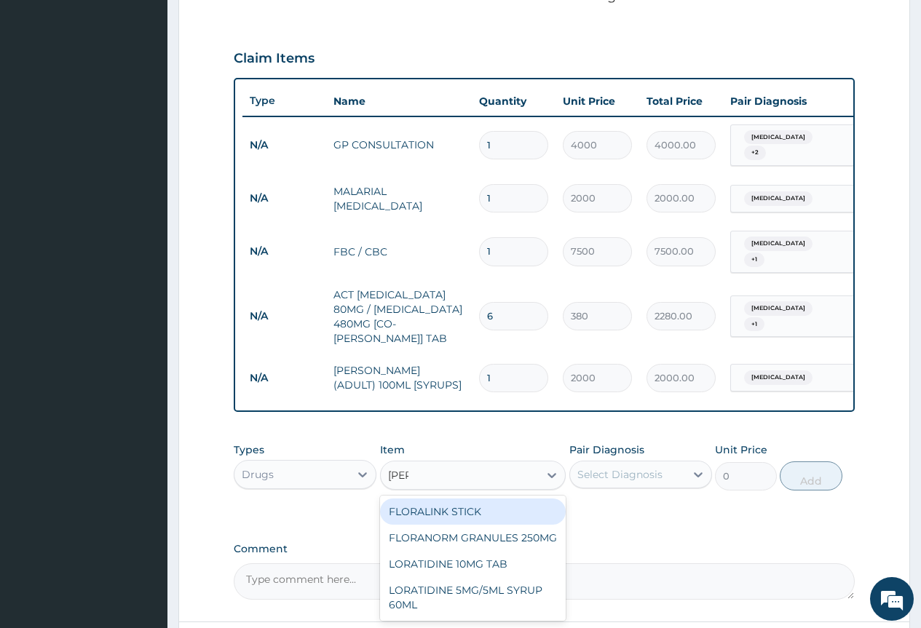
type input "lorat"
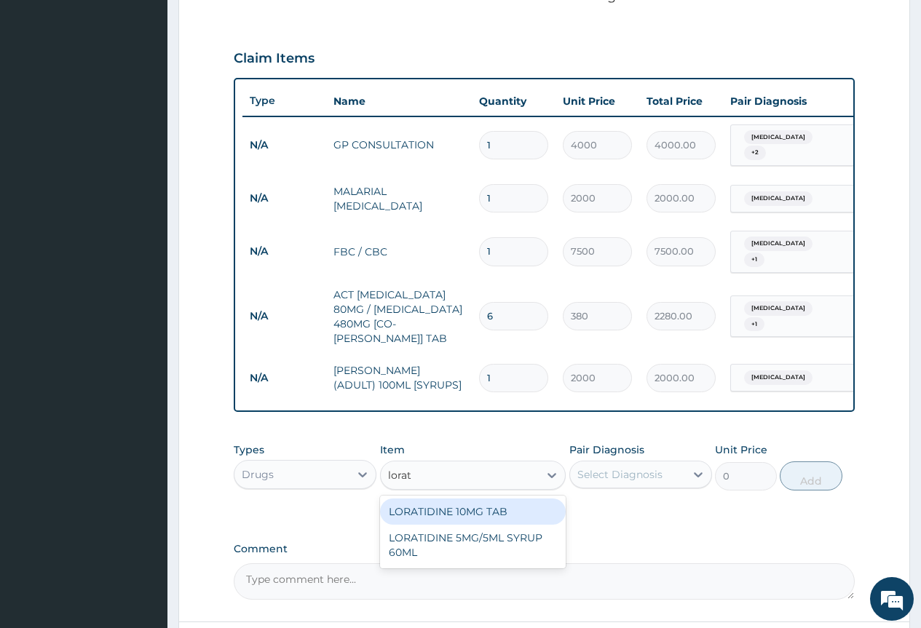
drag, startPoint x: 448, startPoint y: 498, endPoint x: 557, endPoint y: 491, distance: 108.7
click at [449, 499] on div "LORATIDINE 10MG TAB" at bounding box center [473, 512] width 186 height 26
type input "100"
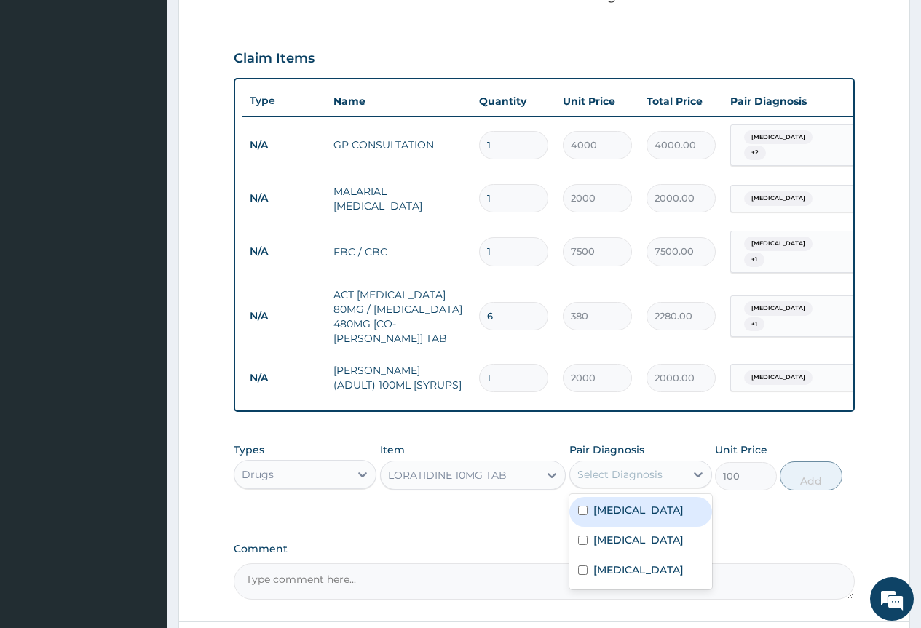
click at [619, 467] on div "Select Diagnosis" at bounding box center [619, 474] width 85 height 15
click at [648, 508] on div "Rhinitis" at bounding box center [640, 512] width 143 height 30
checkbox input "true"
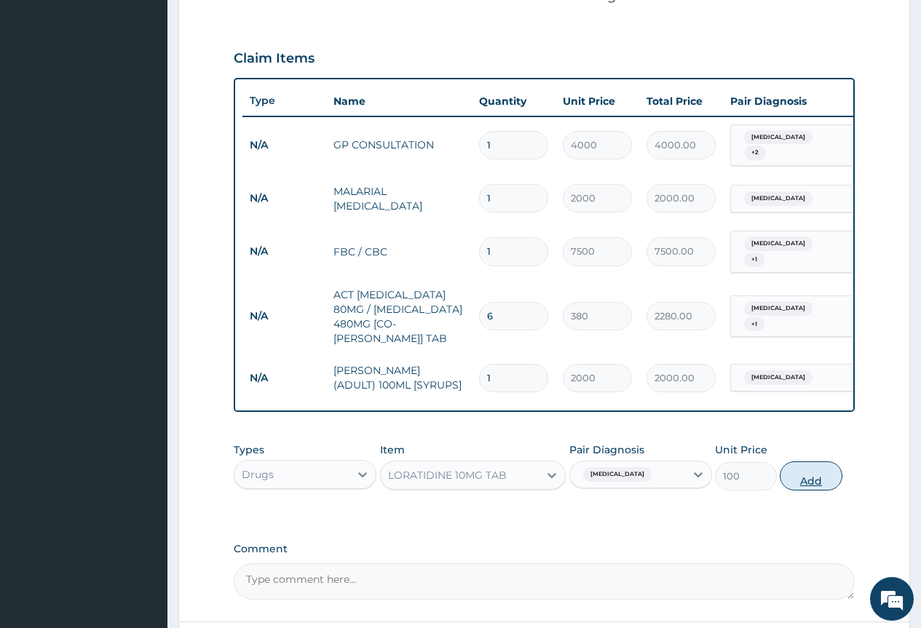
click at [797, 468] on button "Add" at bounding box center [811, 475] width 62 height 29
type input "0"
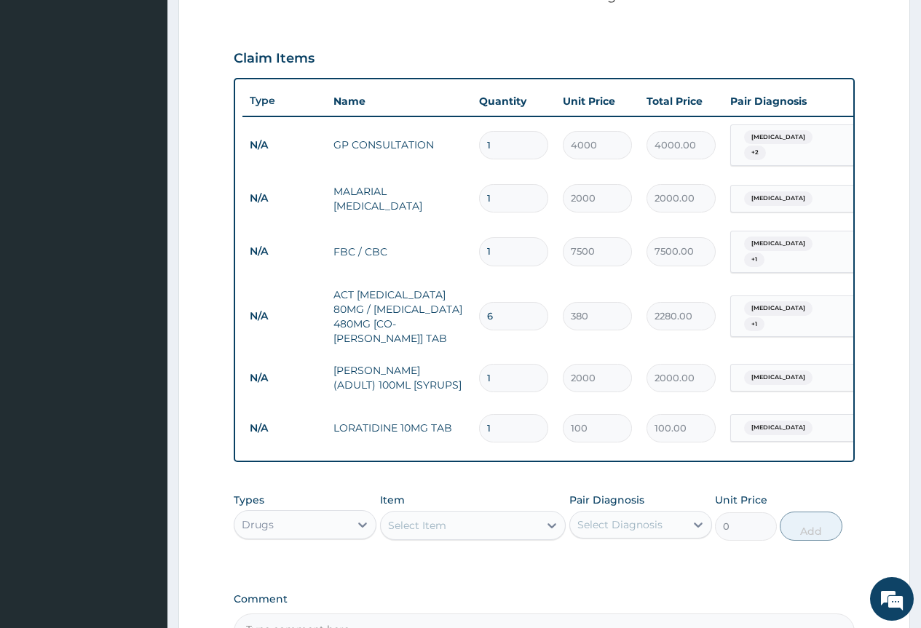
type input "0.00"
type input "6"
type input "600.00"
type input "6"
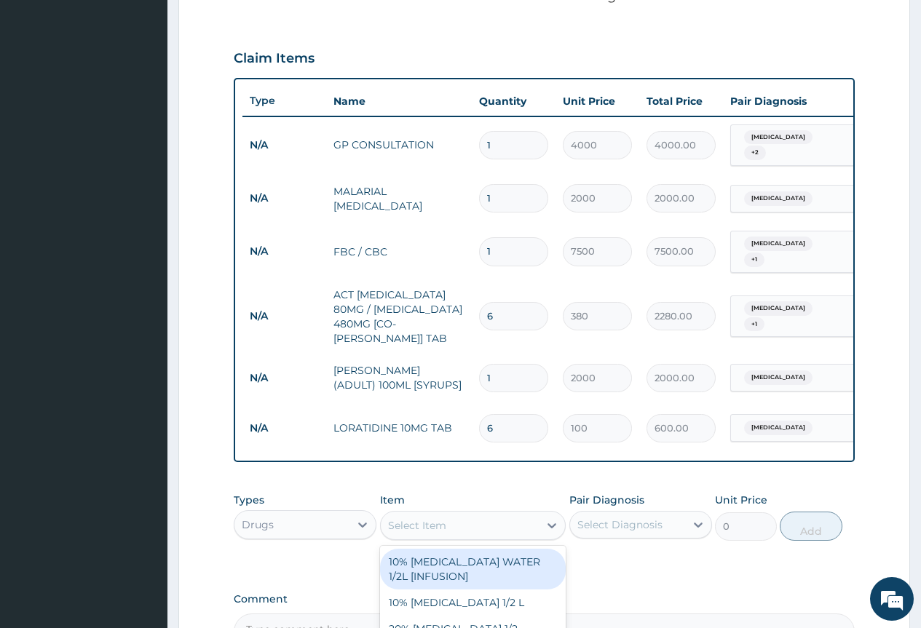
click at [401, 518] on div "Select Item" at bounding box center [417, 525] width 58 height 15
type input "vit"
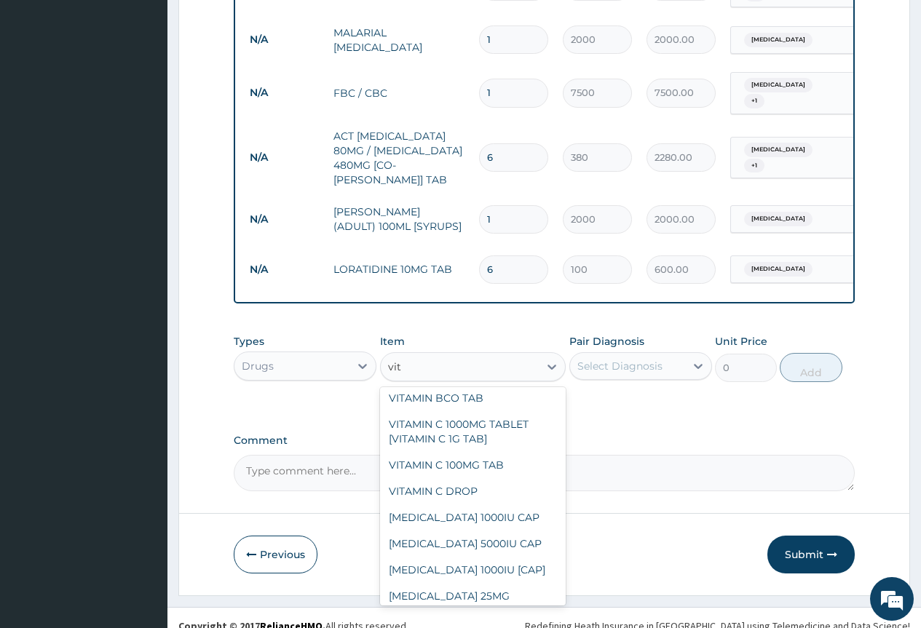
scroll to position [728, 0]
click at [520, 472] on div "VITAMIN C 100MG TAB" at bounding box center [473, 464] width 186 height 26
type input "20"
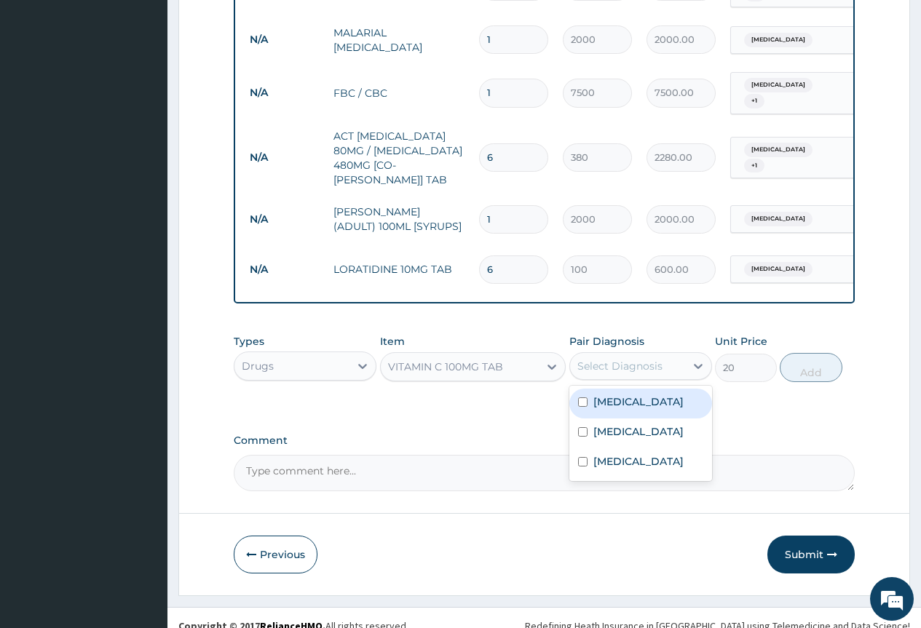
click at [630, 359] on div "Select Diagnosis" at bounding box center [619, 366] width 85 height 15
click at [643, 389] on div "Rhinitis" at bounding box center [640, 404] width 143 height 30
checkbox input "true"
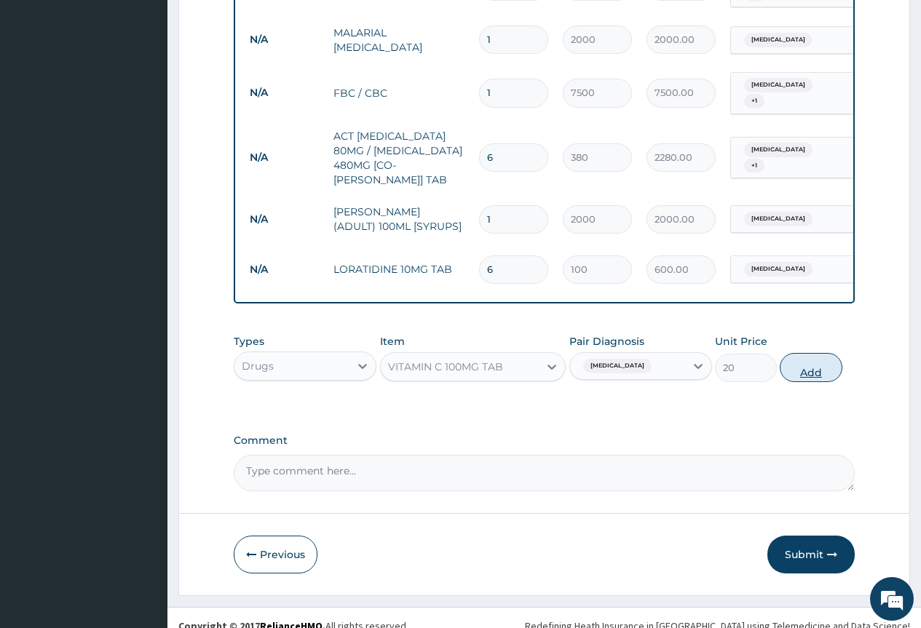
click at [813, 353] on button "Add" at bounding box center [811, 367] width 62 height 29
type input "0"
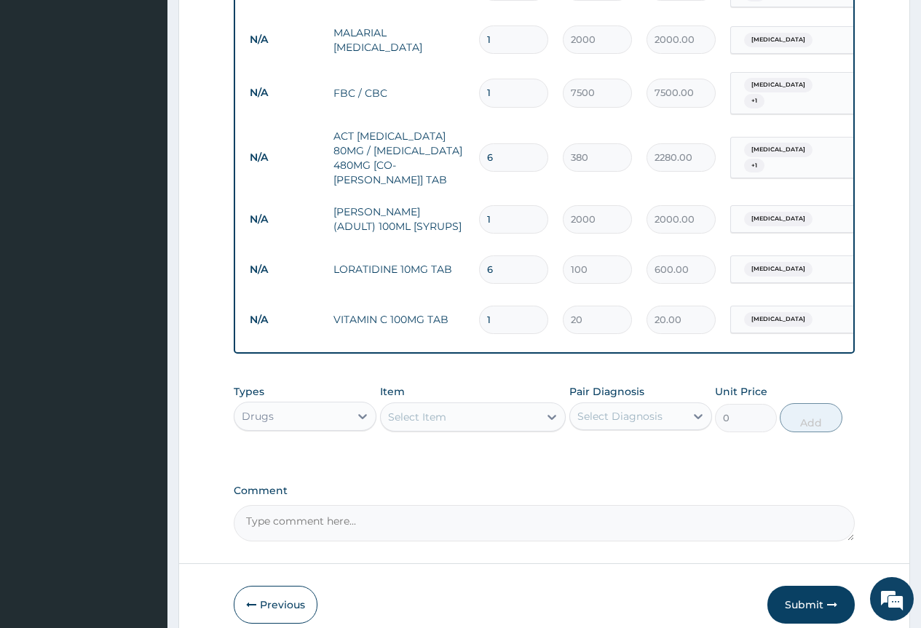
type input "10"
type input "200.00"
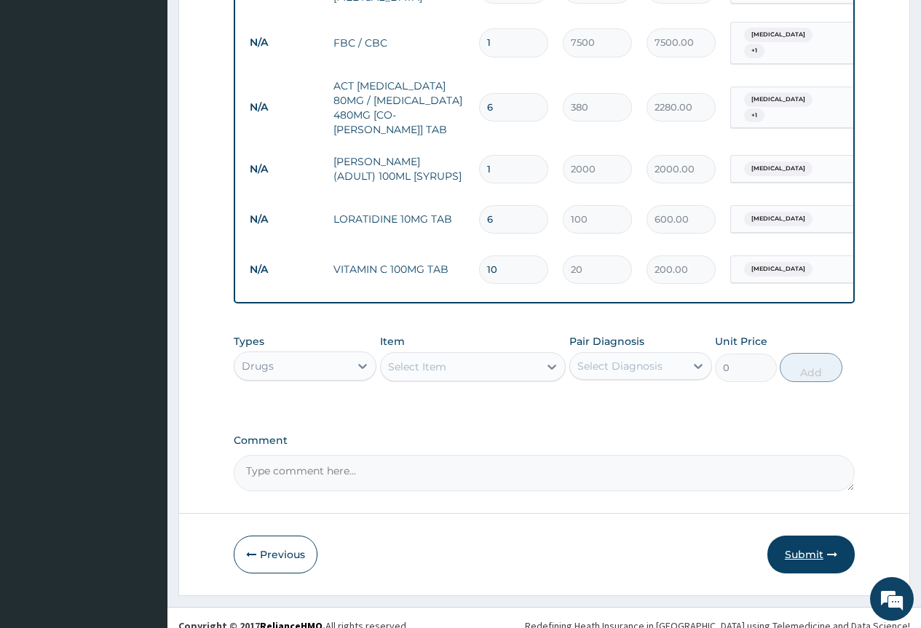
type input "10"
click at [822, 538] on button "Submit" at bounding box center [810, 555] width 87 height 38
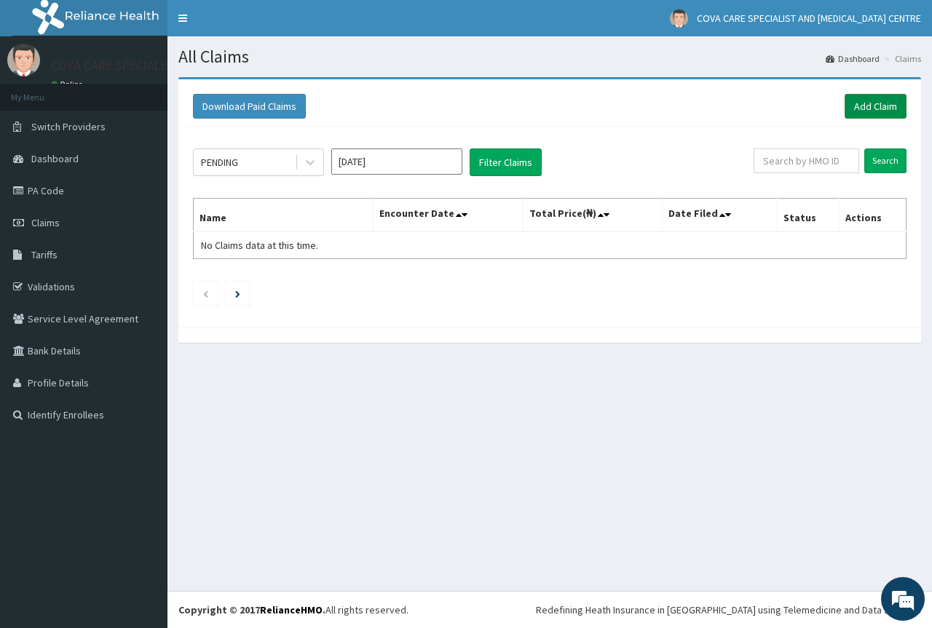
click at [855, 109] on link "Add Claim" at bounding box center [875, 106] width 62 height 25
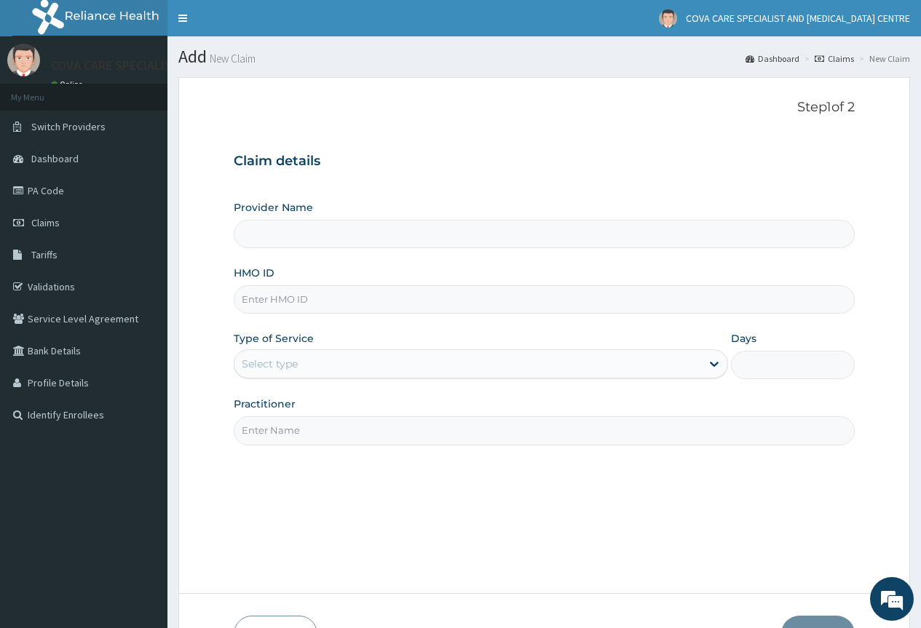
click at [352, 222] on input "Provider Name" at bounding box center [544, 234] width 621 height 28
type input "Cova Care Specialist Hospital and [MEDICAL_DATA][GEOGRAPHIC_DATA]"
click at [349, 306] on input "HMO ID" at bounding box center [544, 299] width 621 height 28
paste input "NPM/10210/B"
type input "NPM/10210/B"
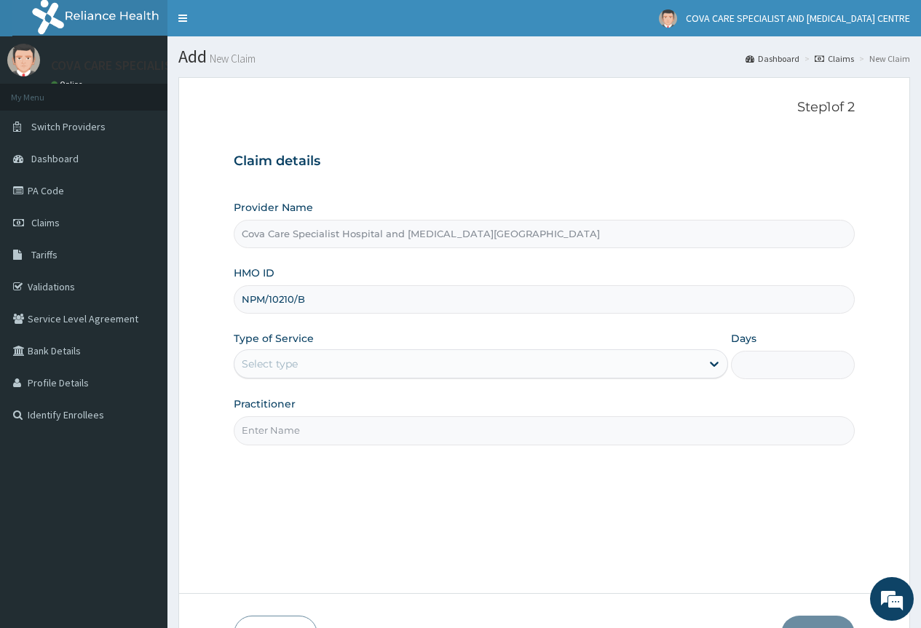
drag, startPoint x: 301, startPoint y: 368, endPoint x: 299, endPoint y: 379, distance: 11.7
click at [300, 372] on div "Select type" at bounding box center [467, 363] width 467 height 23
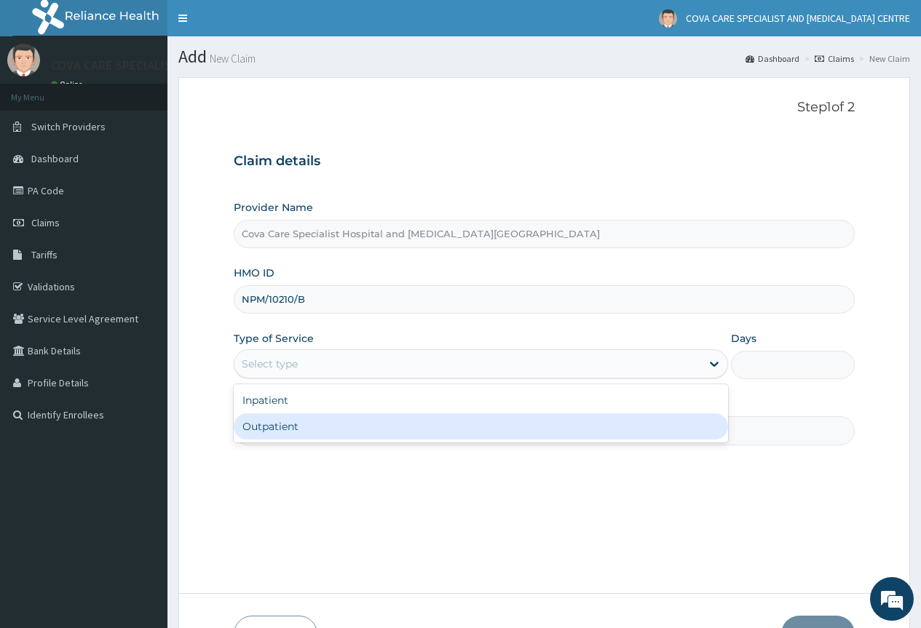
click at [299, 426] on div "Outpatient" at bounding box center [481, 426] width 494 height 26
type input "1"
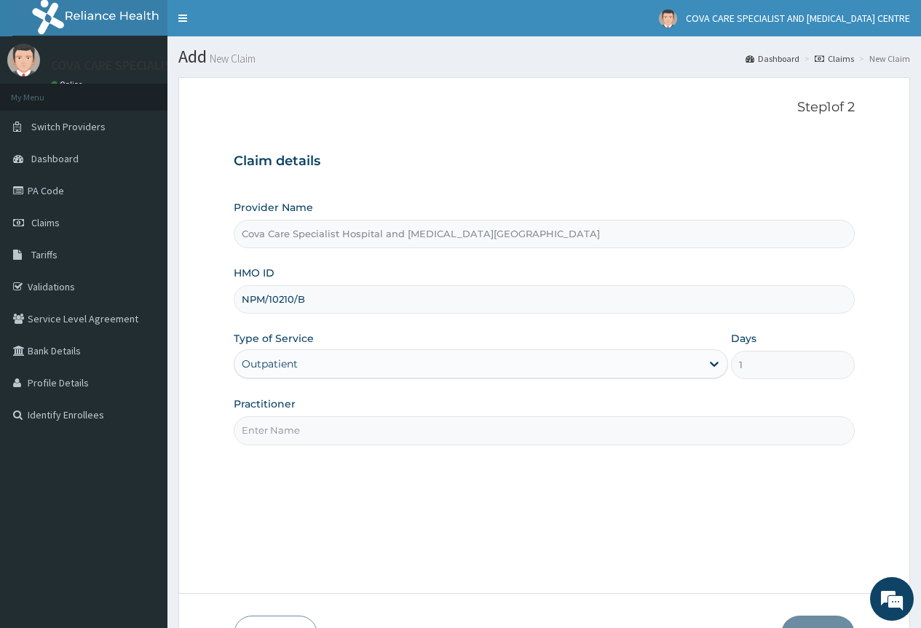
click at [312, 436] on input "Practitioner" at bounding box center [544, 430] width 621 height 28
type input "[PERSON_NAME]"
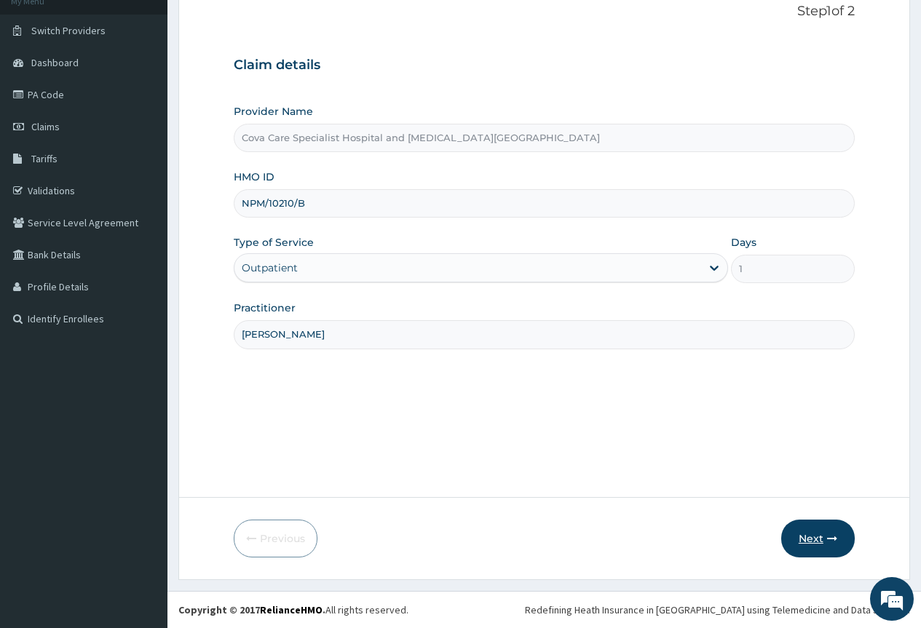
click at [814, 544] on button "Next" at bounding box center [818, 539] width 74 height 38
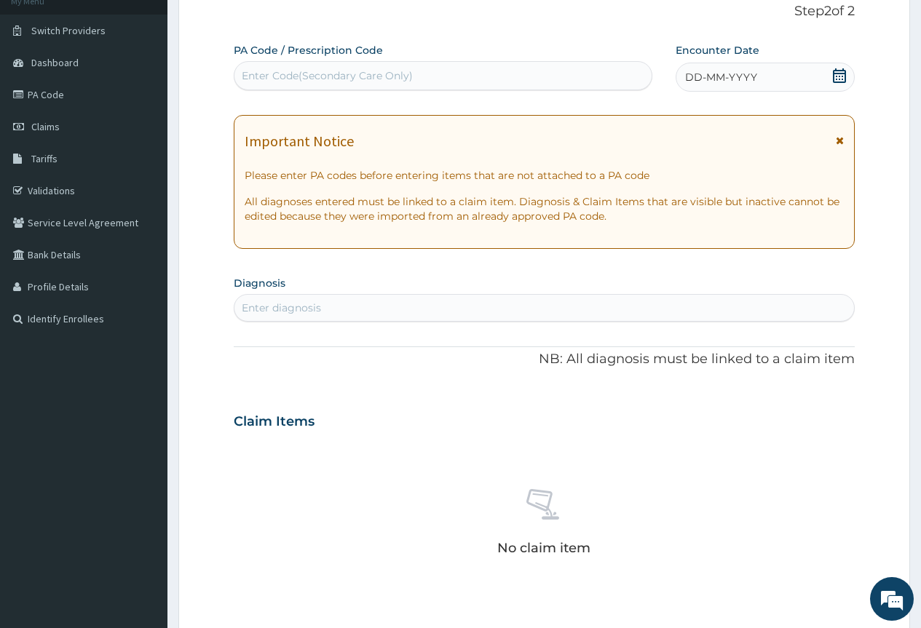
click at [347, 63] on div "Enter Code(Secondary Care Only)" at bounding box center [443, 75] width 418 height 29
paste input "PA/5D39F9"
type input "PA/5D39F9"
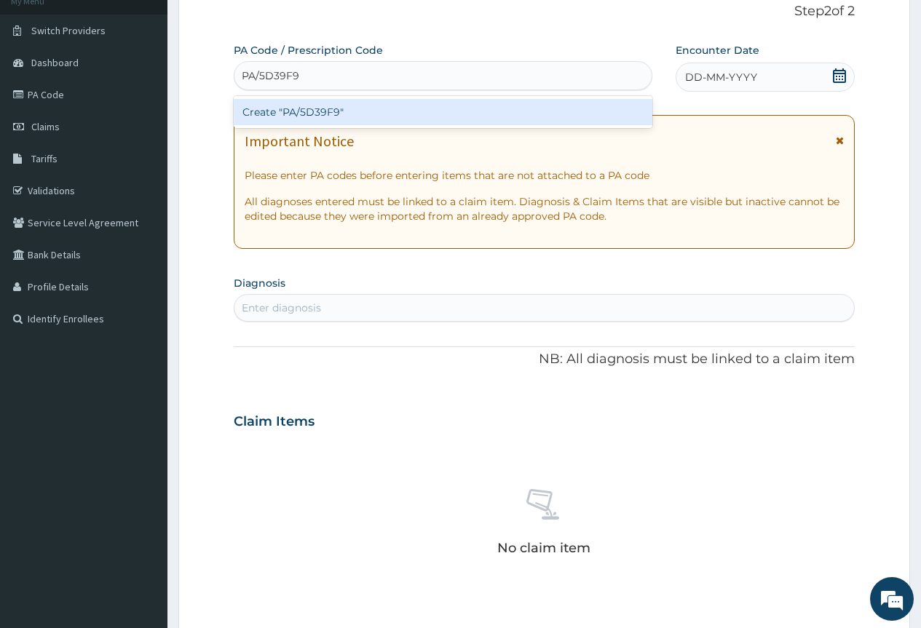
click at [319, 118] on div "Create "PA/5D39F9"" at bounding box center [443, 112] width 418 height 26
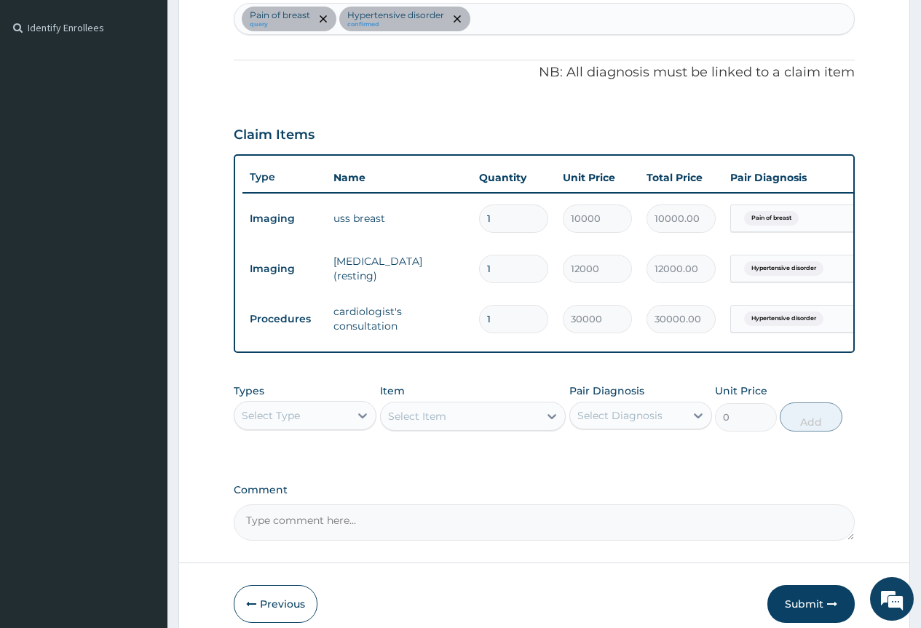
scroll to position [314, 0]
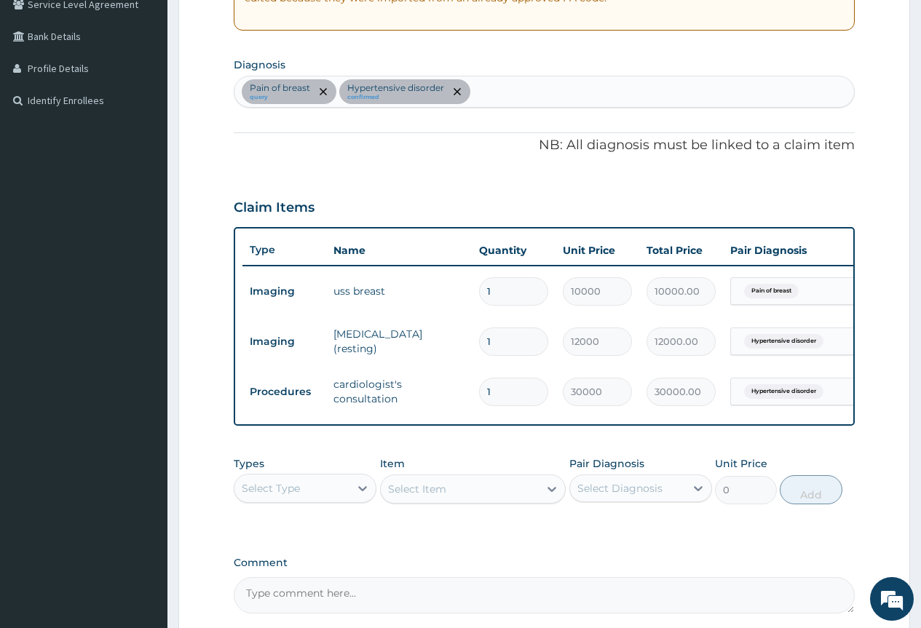
click at [558, 96] on div "Pain of breast query Hypertensive disorder confirmed" at bounding box center [543, 91] width 619 height 31
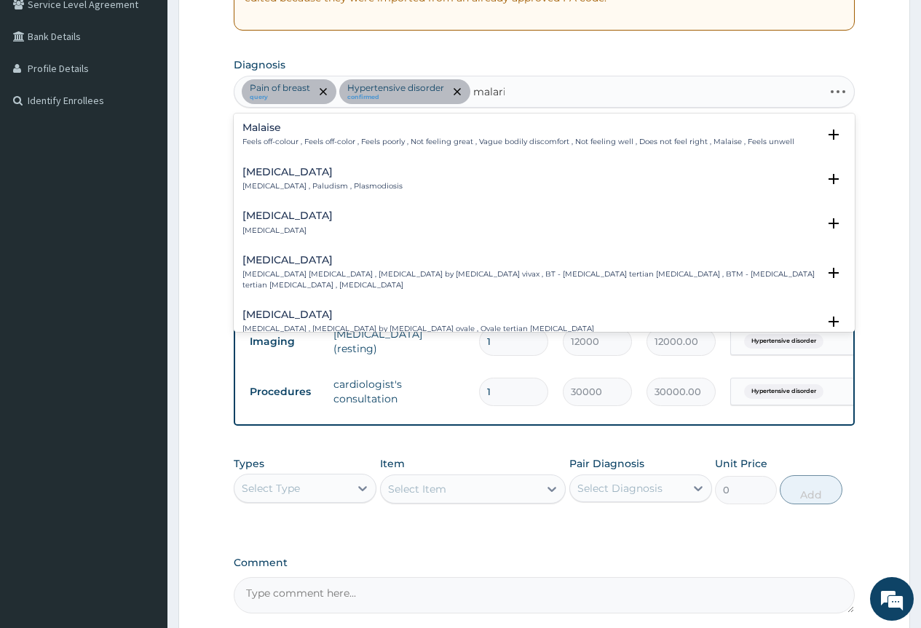
type input "malaria"
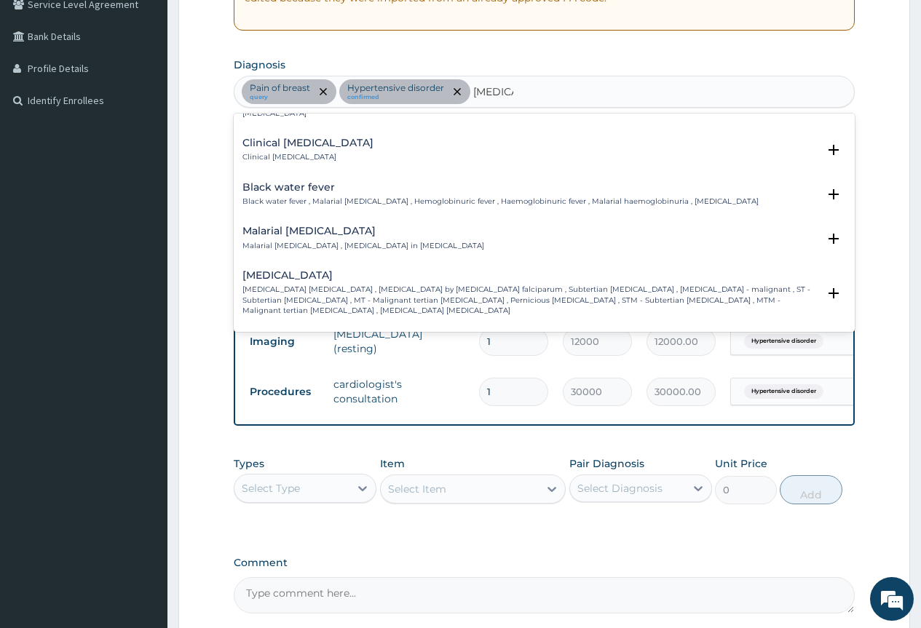
scroll to position [510, 0]
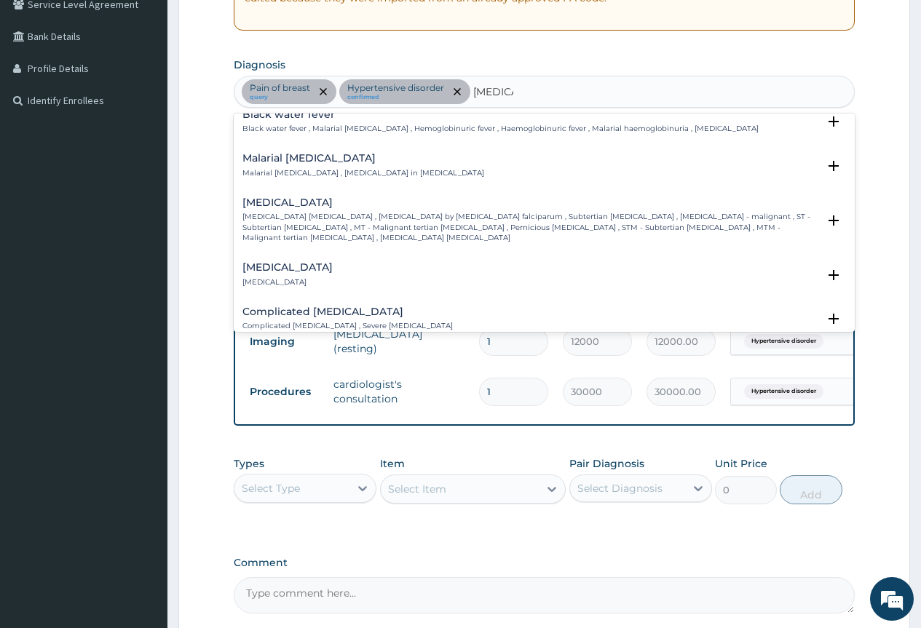
click at [313, 221] on p "Falciparum malaria , Malignant tertian malaria , Malaria by Plasmodium falcipar…" at bounding box center [529, 227] width 575 height 31
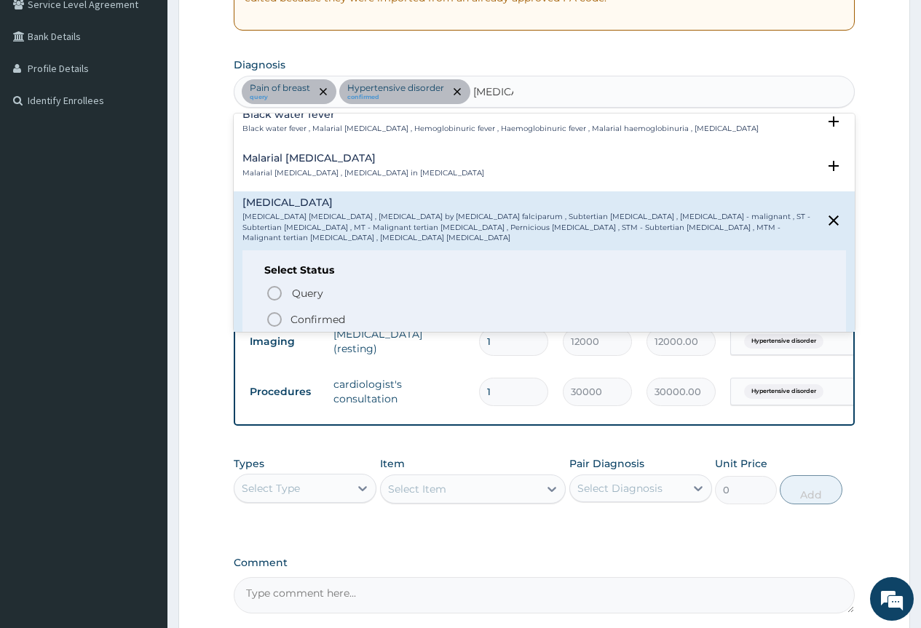
click at [279, 311] on icon "status option filled" at bounding box center [274, 319] width 17 height 17
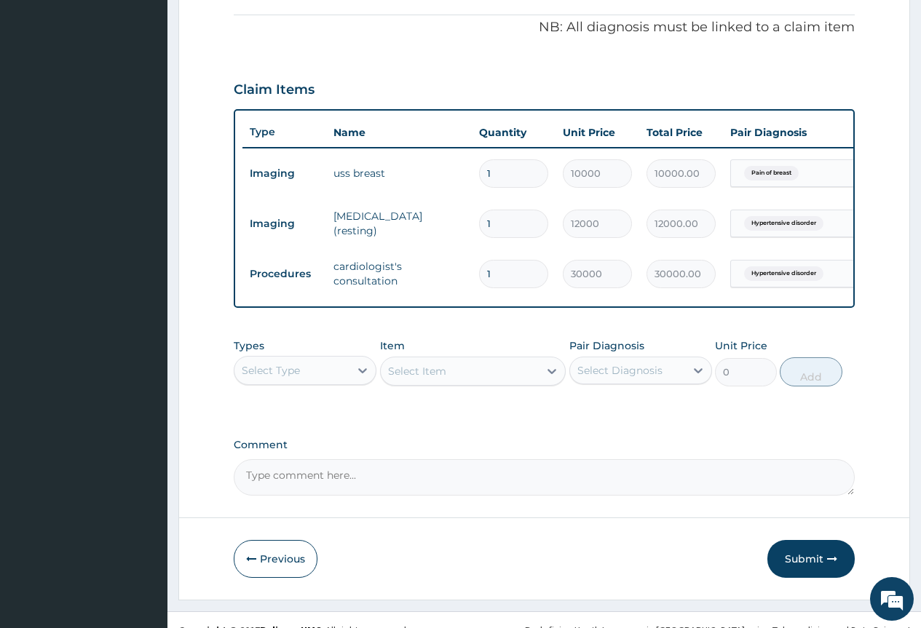
scroll to position [464, 0]
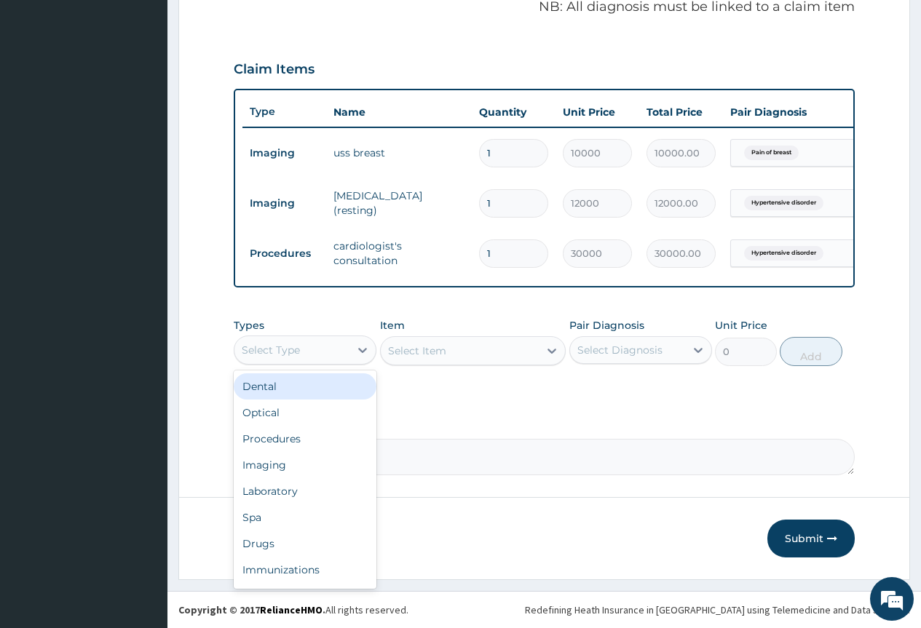
click at [348, 354] on div "Select Type" at bounding box center [291, 349] width 115 height 23
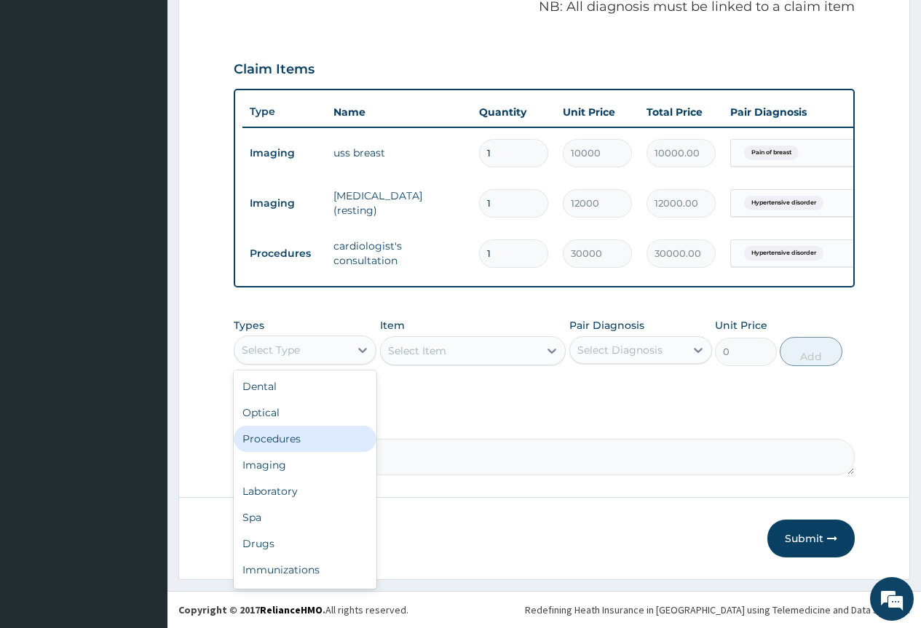
click at [329, 435] on div "Procedures" at bounding box center [305, 439] width 143 height 26
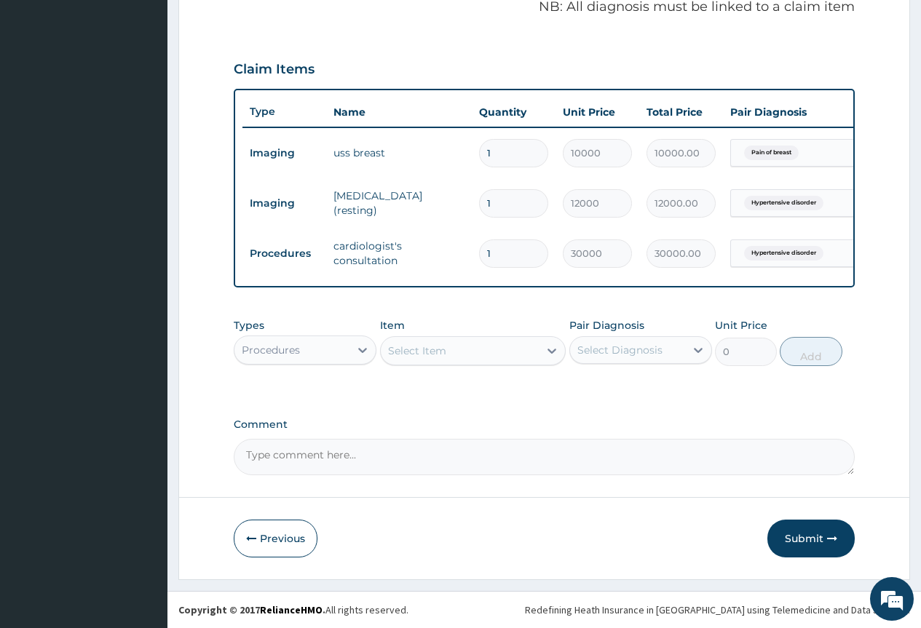
click at [455, 354] on div "Select Item" at bounding box center [460, 350] width 159 height 23
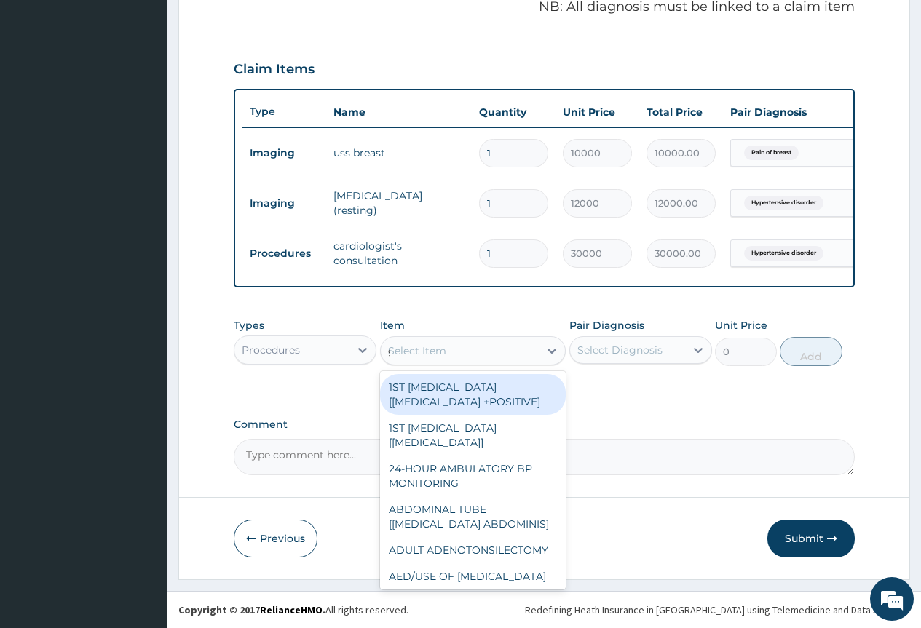
type input "gp"
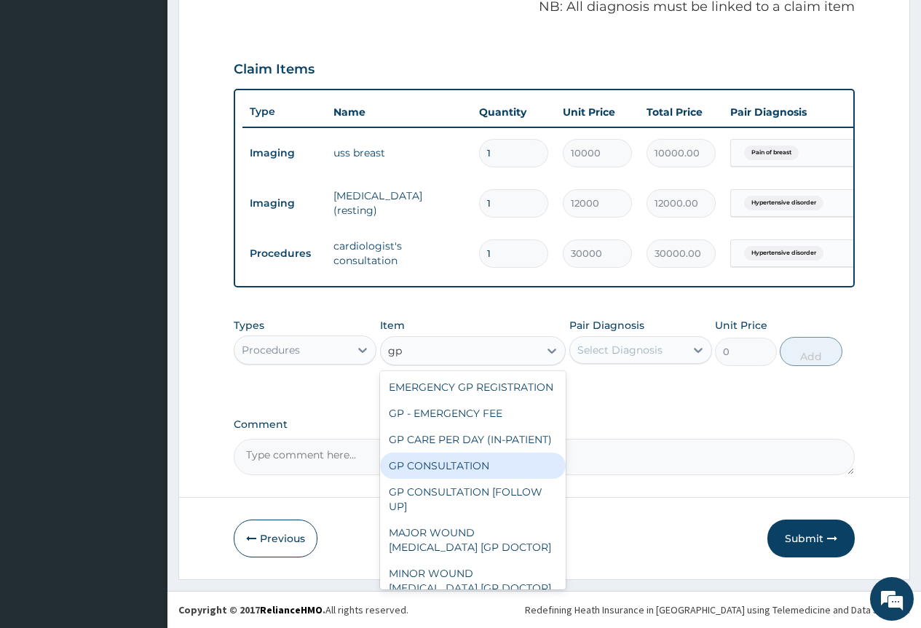
drag, startPoint x: 478, startPoint y: 485, endPoint x: 558, endPoint y: 415, distance: 105.7
click at [480, 479] on div "GP CONSULTATION" at bounding box center [473, 466] width 186 height 26
type input "4000"
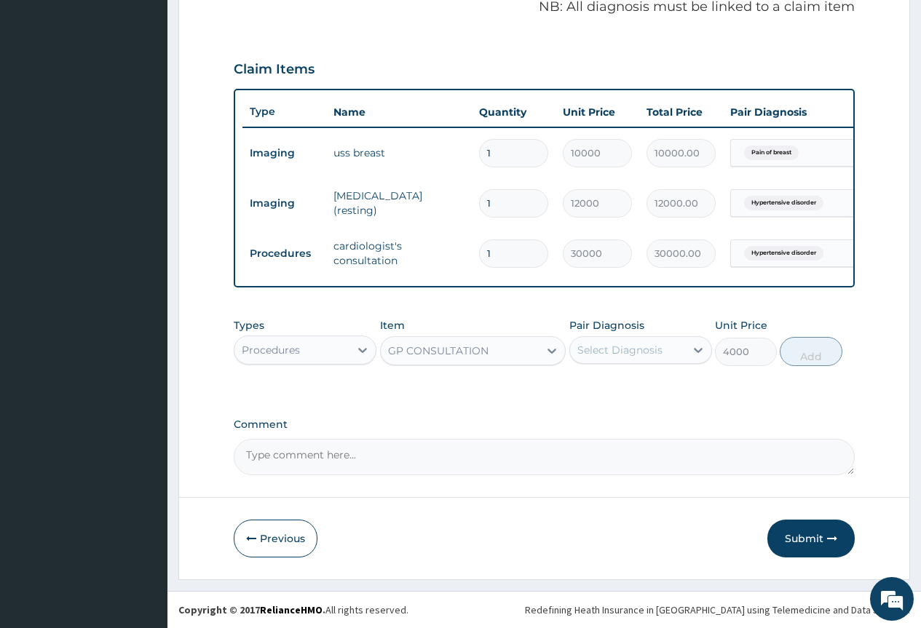
click at [662, 351] on div "Select Diagnosis" at bounding box center [627, 349] width 115 height 23
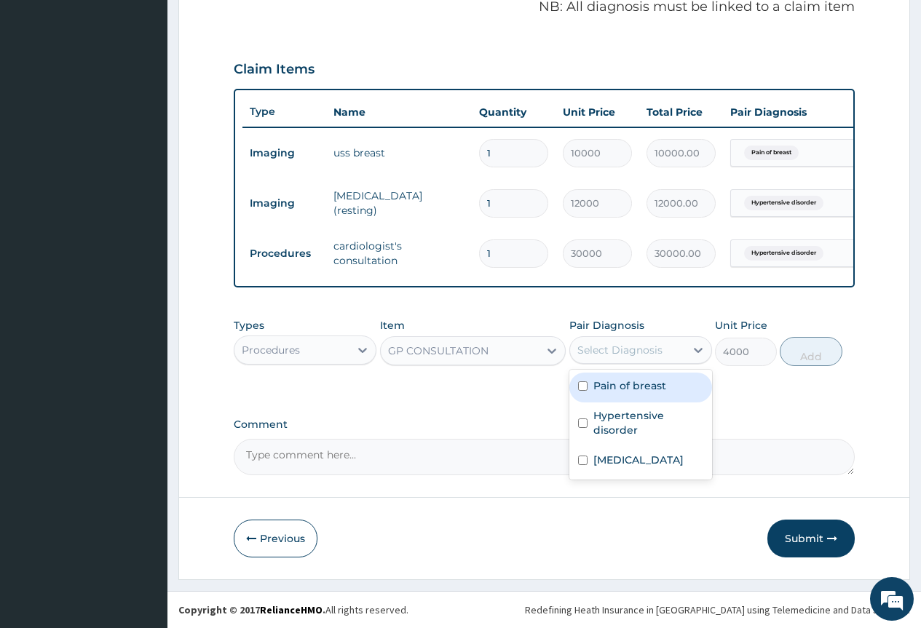
click at [665, 397] on div "Pain of breast" at bounding box center [640, 388] width 143 height 30
checkbox input "true"
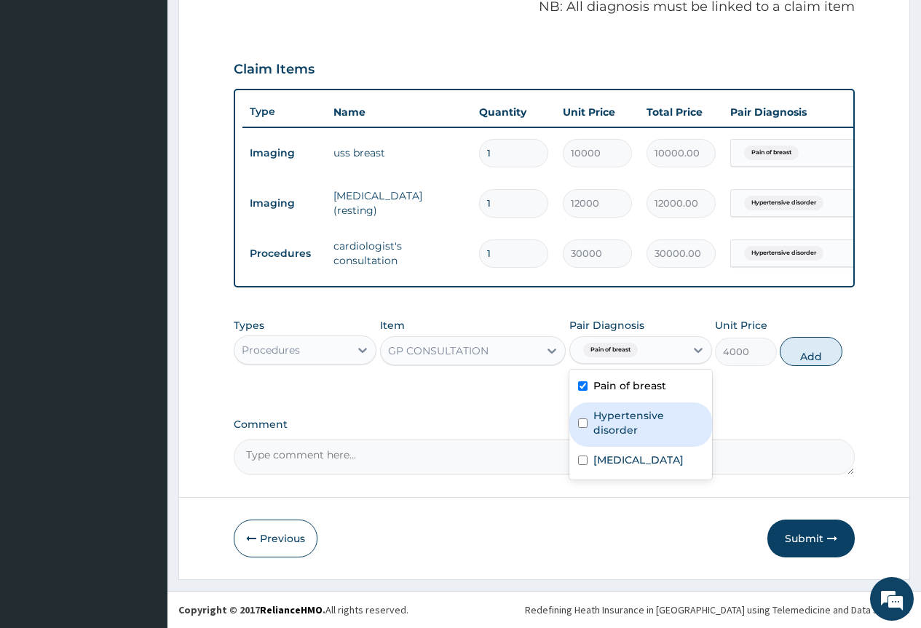
drag, startPoint x: 657, startPoint y: 423, endPoint x: 657, endPoint y: 463, distance: 40.0
click at [657, 430] on label "Hypertensive disorder" at bounding box center [648, 422] width 110 height 29
checkbox input "true"
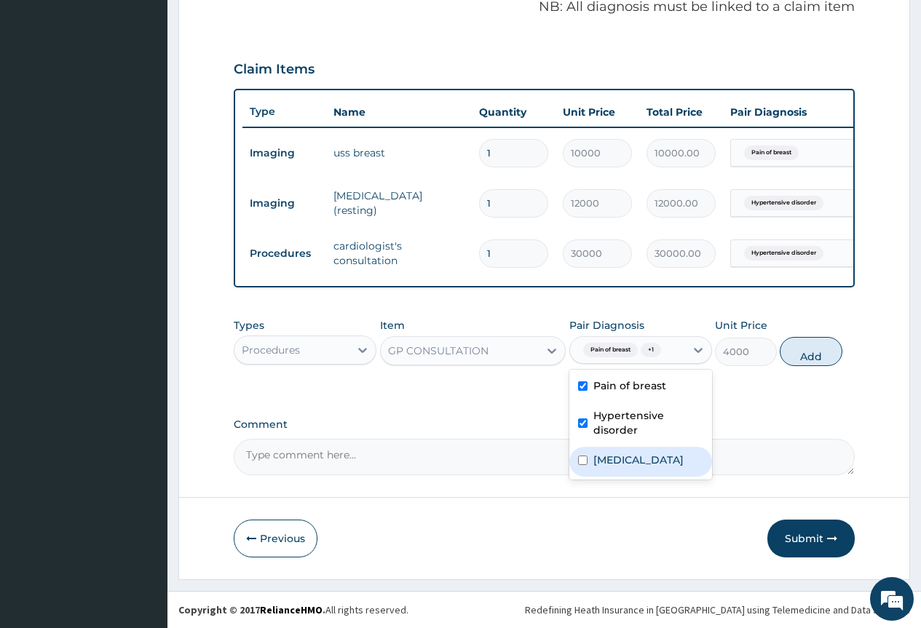
drag, startPoint x: 657, startPoint y: 465, endPoint x: 755, endPoint y: 413, distance: 110.7
click at [660, 464] on label "[MEDICAL_DATA]" at bounding box center [638, 460] width 90 height 15
checkbox input "true"
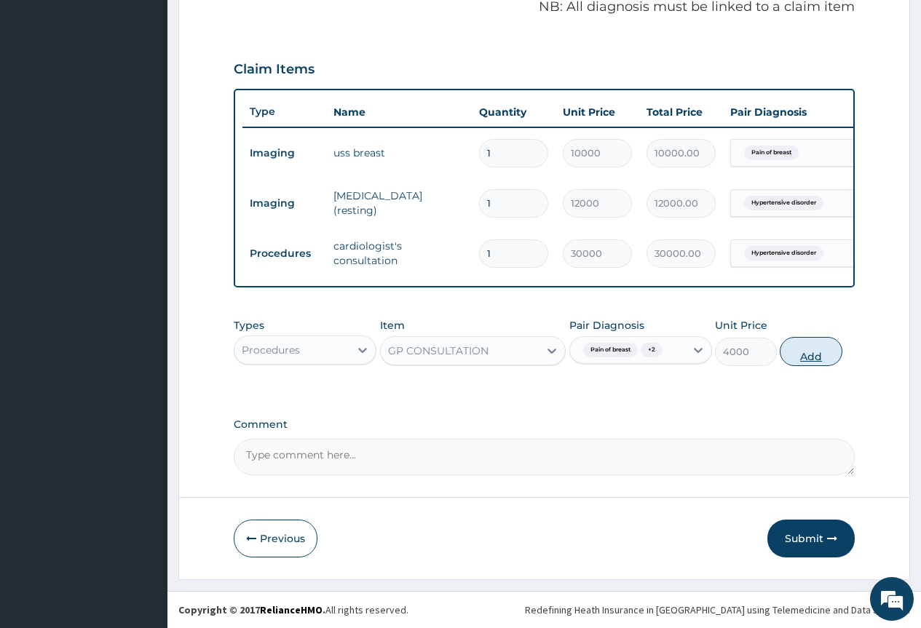
click at [811, 362] on button "Add" at bounding box center [811, 351] width 62 height 29
type input "0"
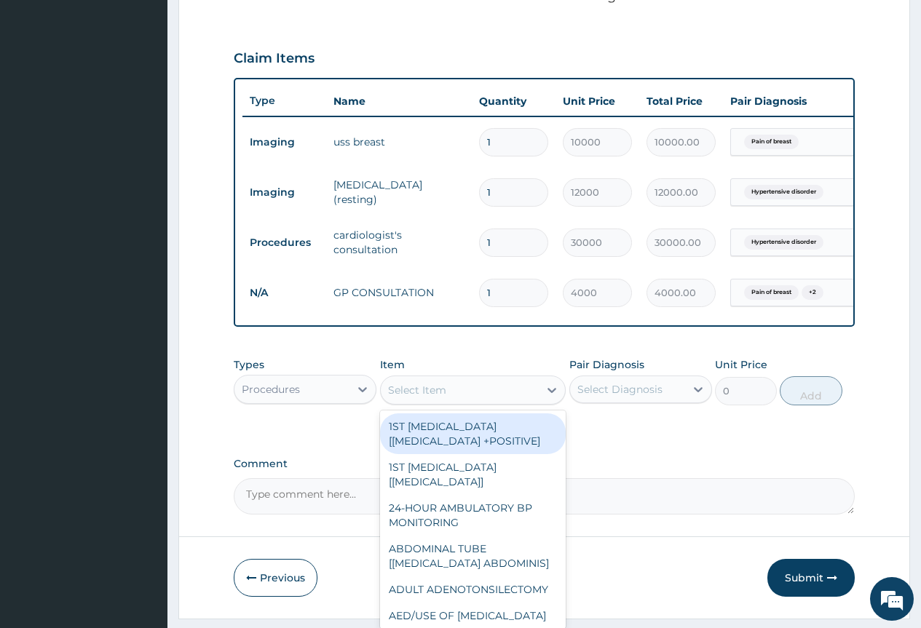
click at [448, 402] on div "Select Item" at bounding box center [460, 389] width 159 height 23
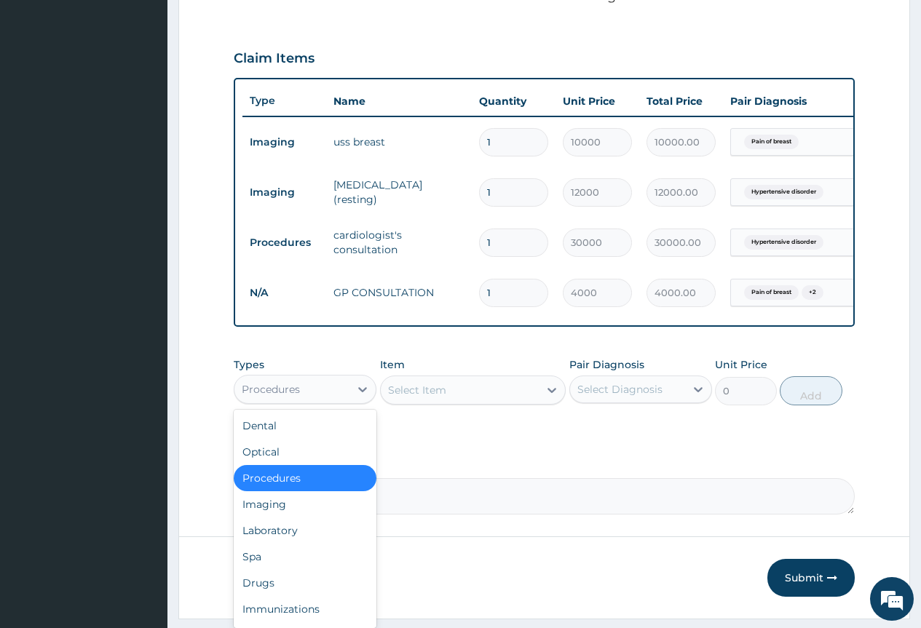
drag, startPoint x: 335, startPoint y: 400, endPoint x: 326, endPoint y: 434, distance: 34.6
click at [334, 401] on div "Procedures" at bounding box center [291, 389] width 115 height 23
drag, startPoint x: 301, startPoint y: 539, endPoint x: 303, endPoint y: 518, distance: 21.2
click at [301, 539] on div "Laboratory" at bounding box center [305, 531] width 143 height 26
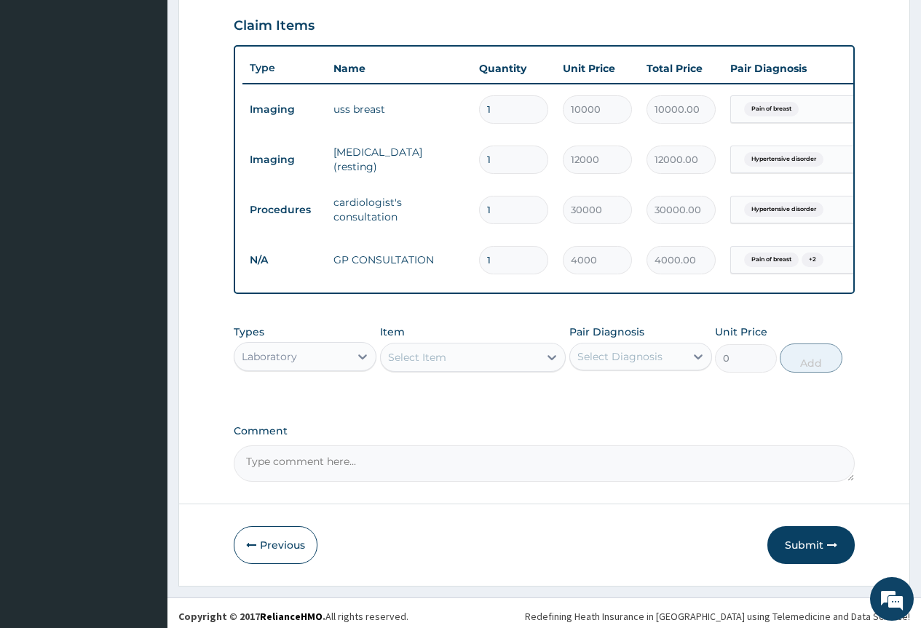
scroll to position [514, 0]
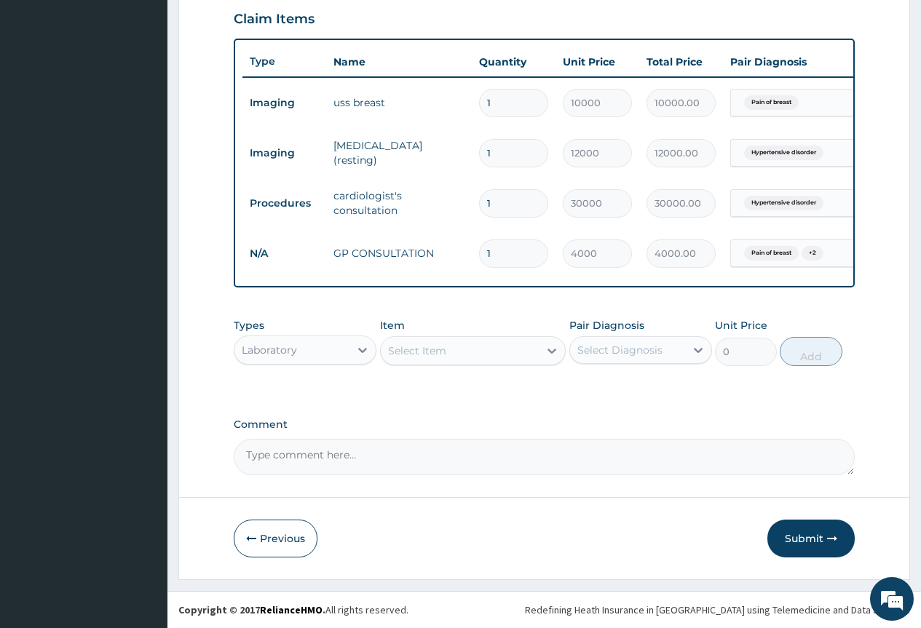
click at [475, 341] on div "Select Item" at bounding box center [460, 350] width 159 height 23
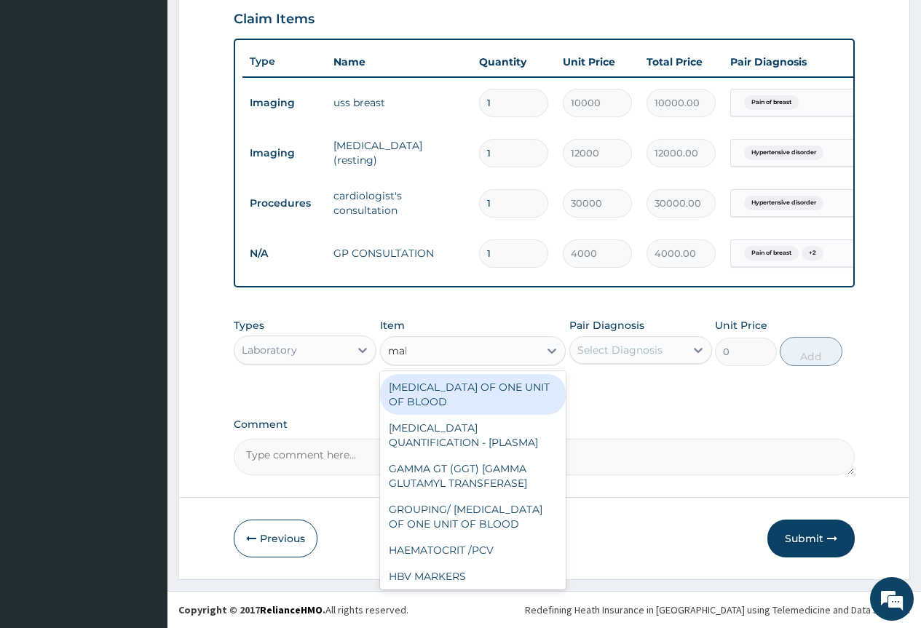
type input "mala"
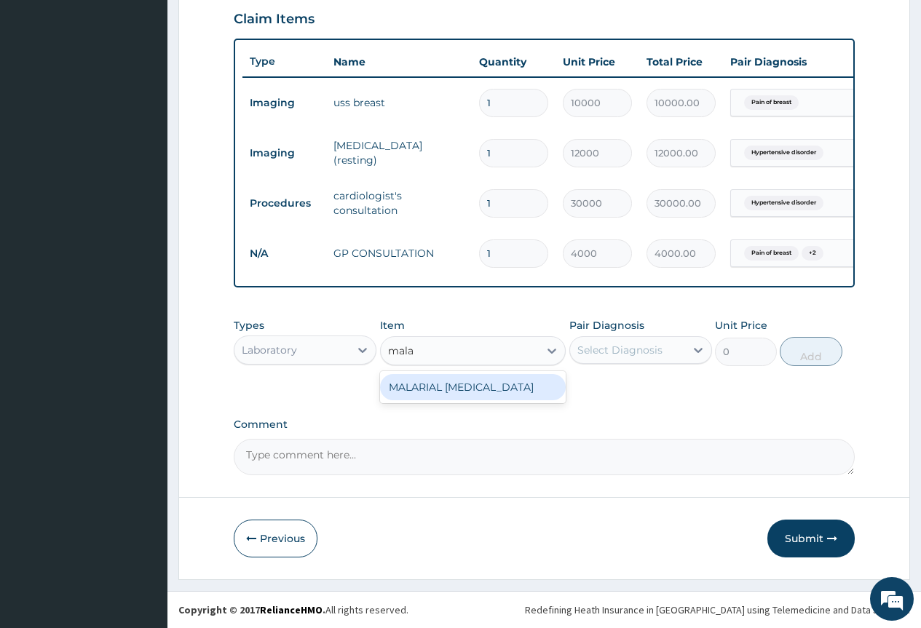
drag, startPoint x: 502, startPoint y: 381, endPoint x: 646, endPoint y: 354, distance: 146.6
click at [512, 381] on div "MALARIAL [MEDICAL_DATA]" at bounding box center [473, 387] width 186 height 26
type input "2000"
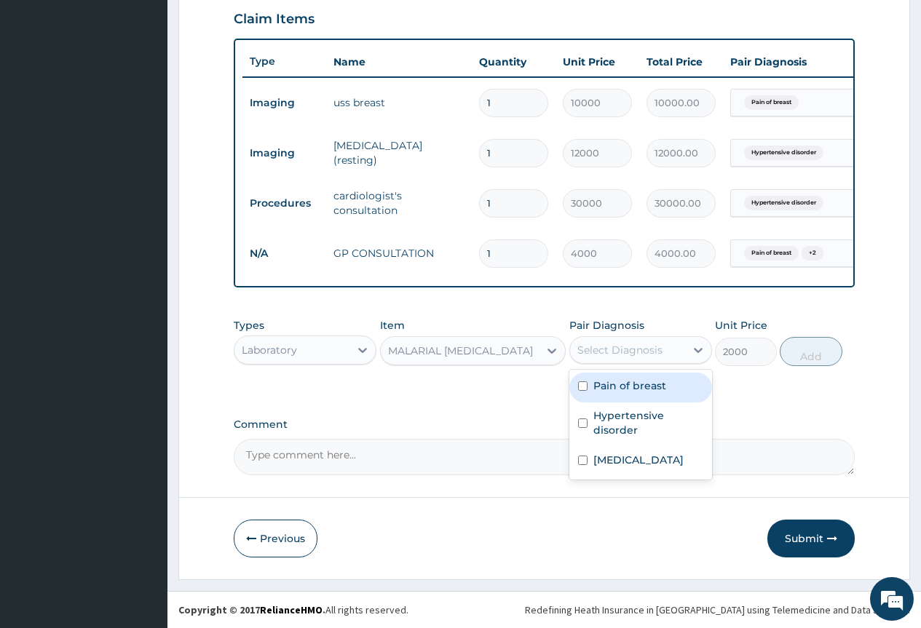
click at [658, 349] on div "Select Diagnosis" at bounding box center [619, 350] width 85 height 15
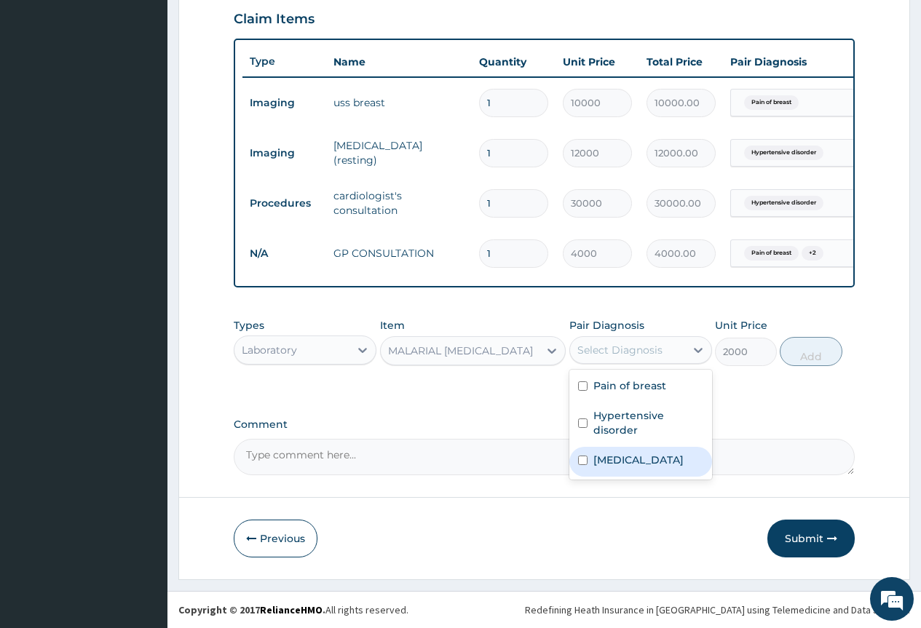
drag, startPoint x: 646, startPoint y: 455, endPoint x: 703, endPoint y: 402, distance: 78.3
click at [649, 456] on label "[MEDICAL_DATA]" at bounding box center [638, 460] width 90 height 15
checkbox input "true"
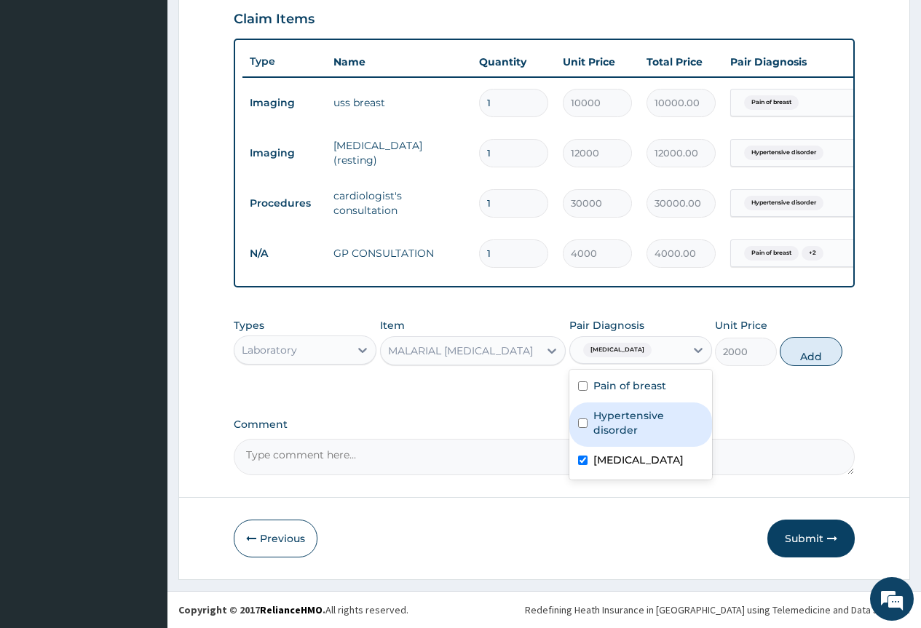
drag, startPoint x: 817, startPoint y: 353, endPoint x: 808, endPoint y: 356, distance: 9.9
click at [814, 353] on button "Add" at bounding box center [811, 351] width 62 height 29
type input "0"
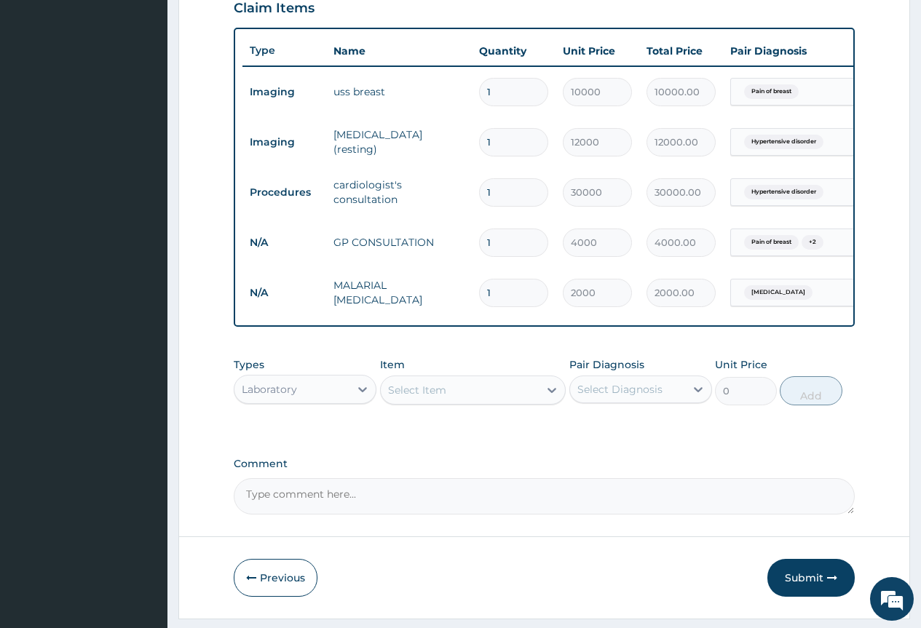
click at [449, 402] on div "Select Item" at bounding box center [460, 389] width 159 height 23
type input "cbc"
drag, startPoint x: 436, startPoint y: 435, endPoint x: 606, endPoint y: 423, distance: 170.7
click at [468, 431] on div "FBC / CBC" at bounding box center [473, 426] width 186 height 26
type input "7500"
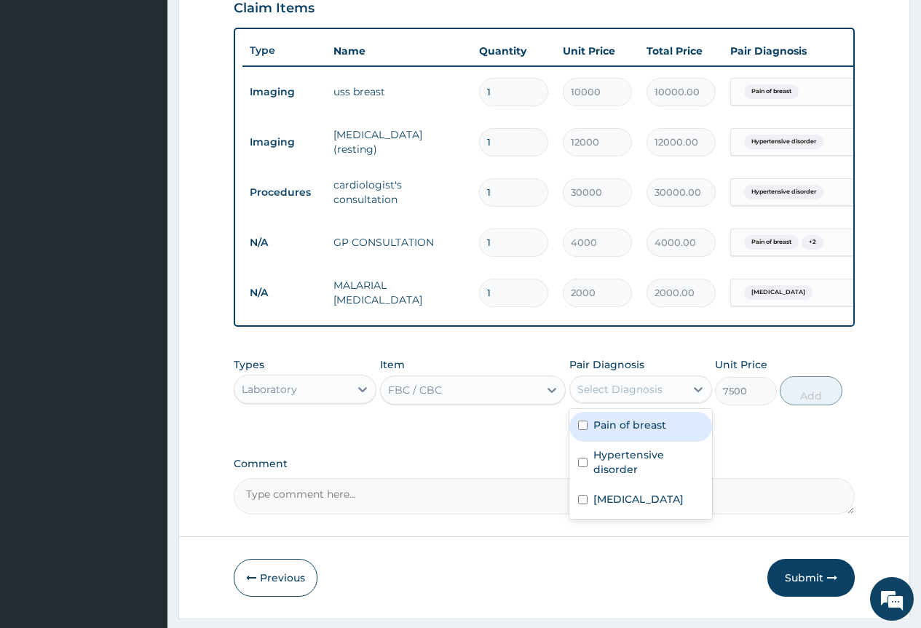
click at [625, 403] on div "Select Diagnosis" at bounding box center [640, 390] width 143 height 28
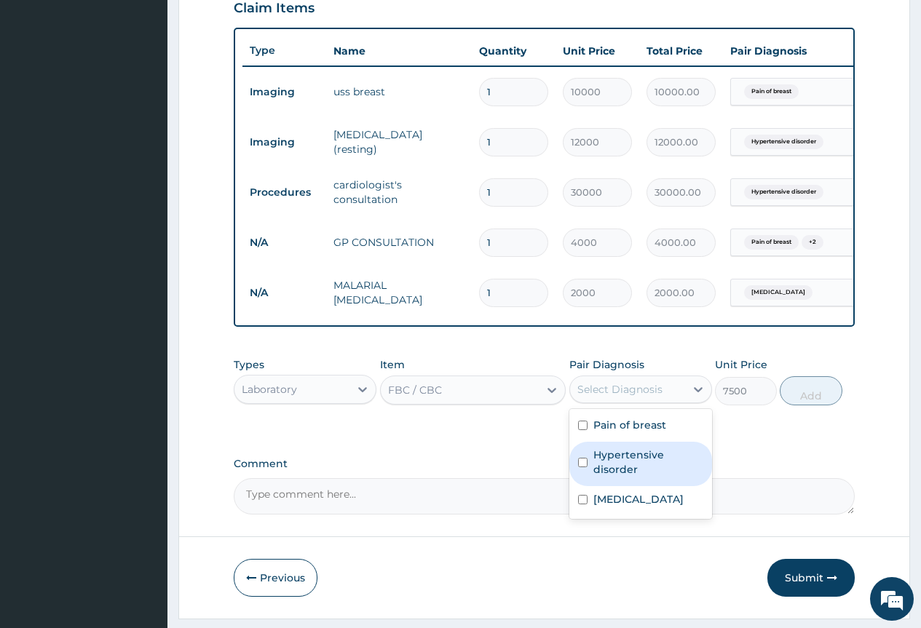
click at [646, 472] on label "Hypertensive disorder" at bounding box center [648, 462] width 110 height 29
checkbox input "true"
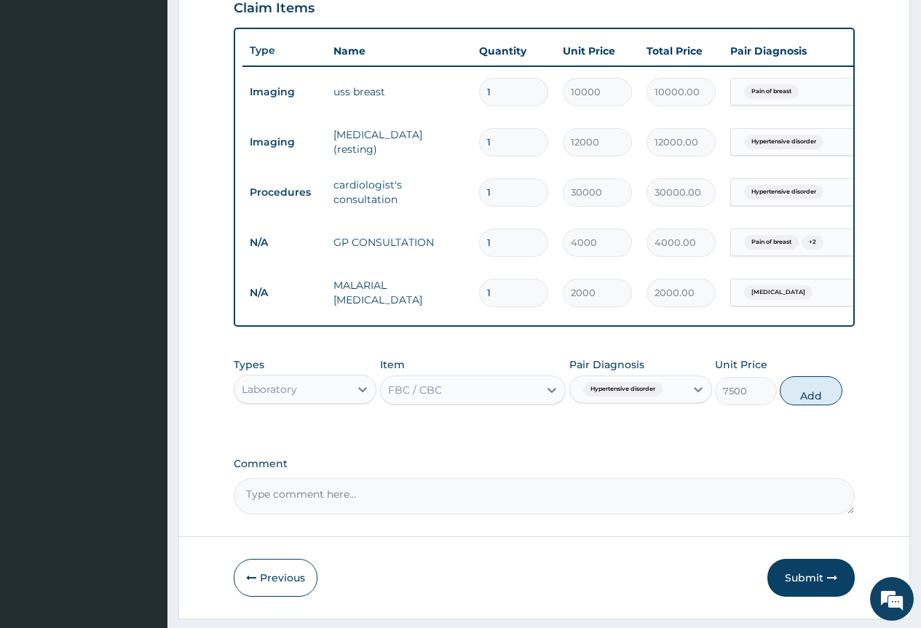
drag, startPoint x: 798, startPoint y: 409, endPoint x: 737, endPoint y: 464, distance: 83.0
click at [797, 405] on button "Add" at bounding box center [811, 390] width 62 height 29
type input "0"
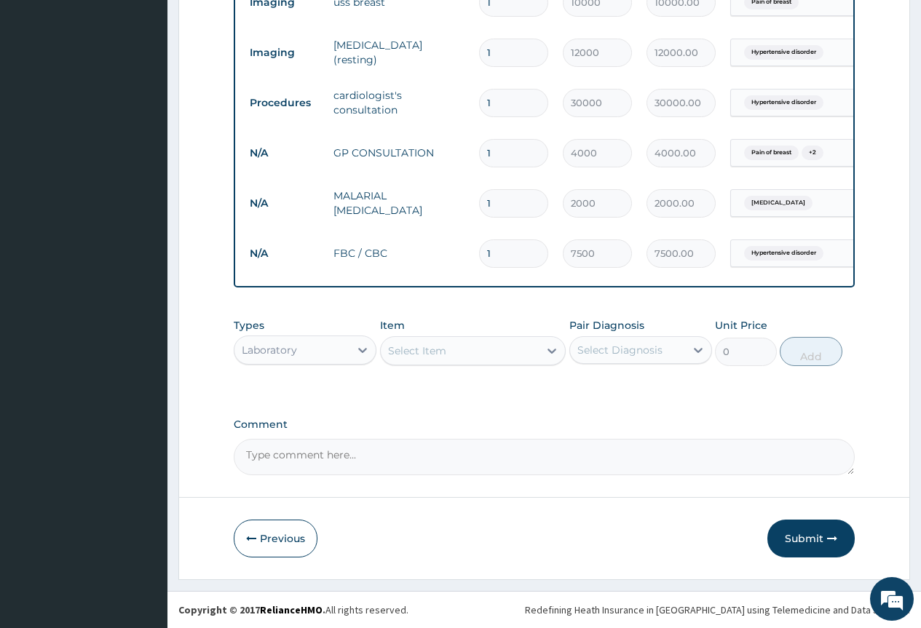
scroll to position [614, 0]
click at [312, 351] on div "Laboratory" at bounding box center [291, 349] width 115 height 23
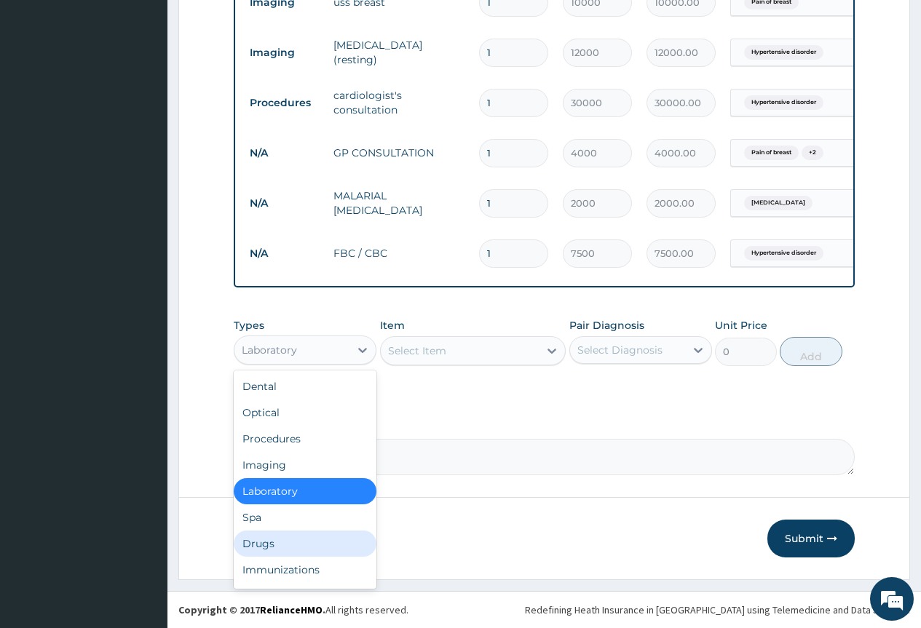
click at [304, 546] on div "Drugs" at bounding box center [305, 544] width 143 height 26
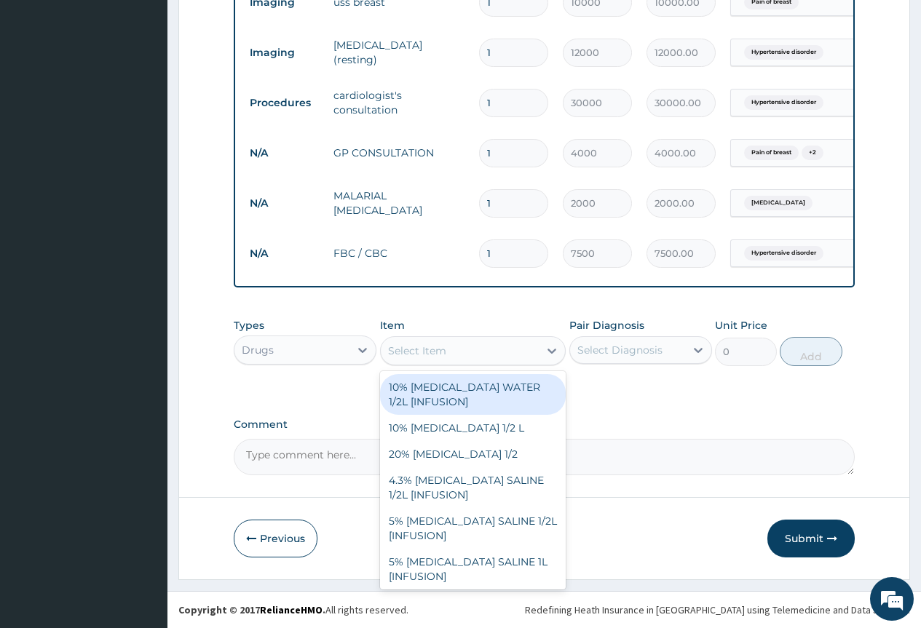
click at [475, 350] on div "Select Item" at bounding box center [460, 350] width 159 height 23
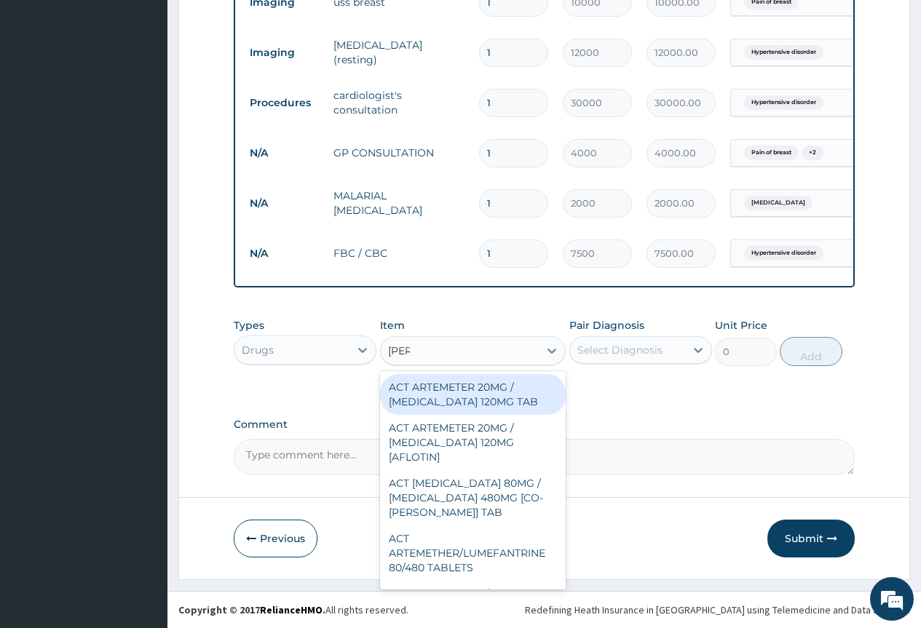
type input "lume"
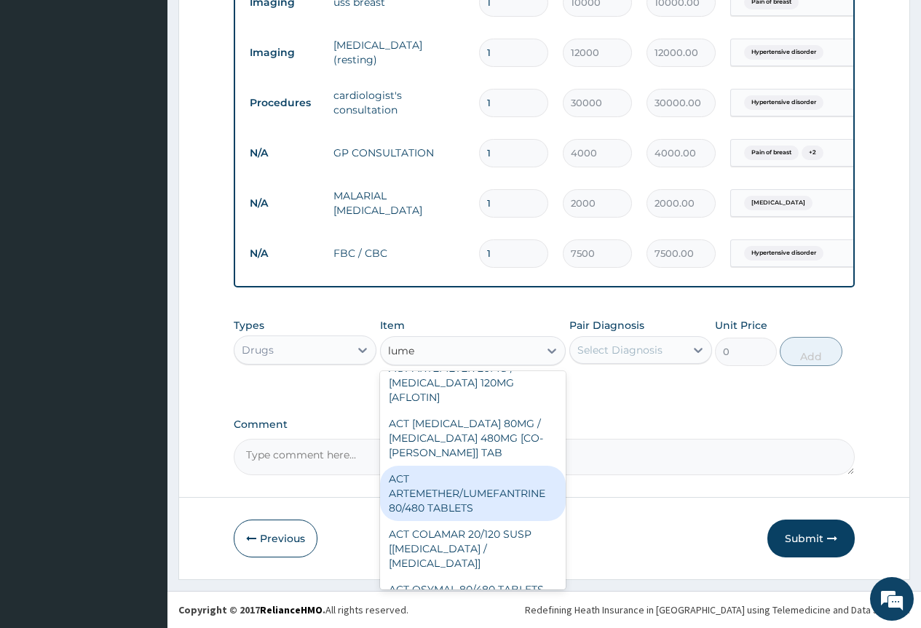
scroll to position [146, 0]
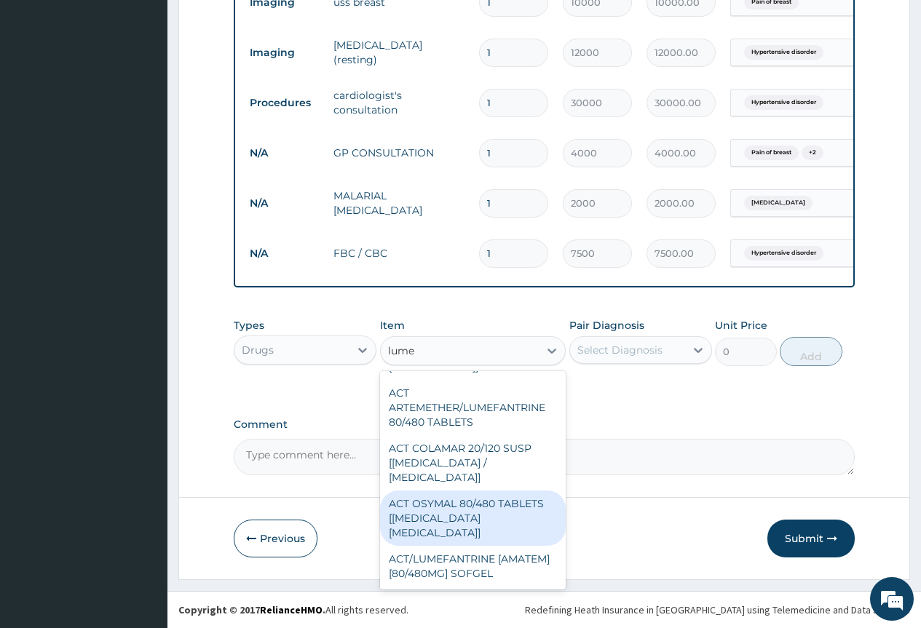
click at [499, 526] on div "ACT OSYMAL 80/480 TABLETS [[MEDICAL_DATA] [MEDICAL_DATA]]" at bounding box center [473, 518] width 186 height 55
type input "380"
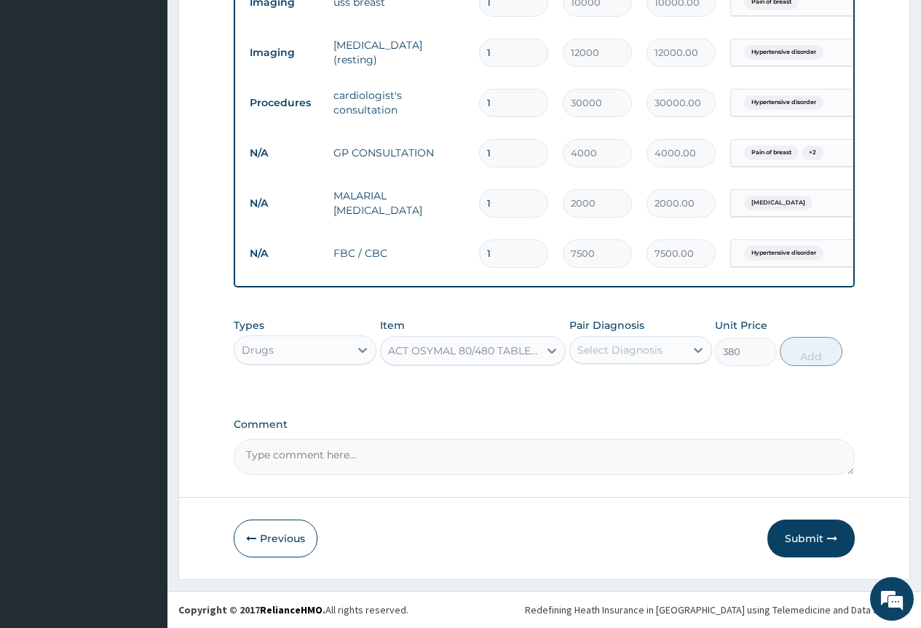
click at [646, 358] on div "Select Diagnosis" at bounding box center [627, 349] width 115 height 23
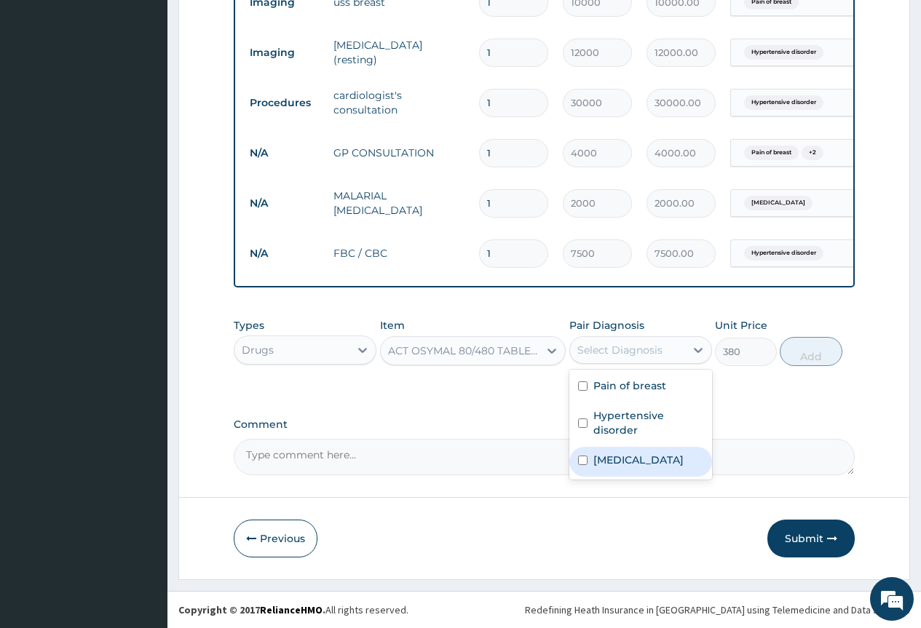
drag, startPoint x: 648, startPoint y: 468, endPoint x: 714, endPoint y: 418, distance: 83.1
click at [658, 465] on div "[MEDICAL_DATA]" at bounding box center [640, 462] width 143 height 30
checkbox input "true"
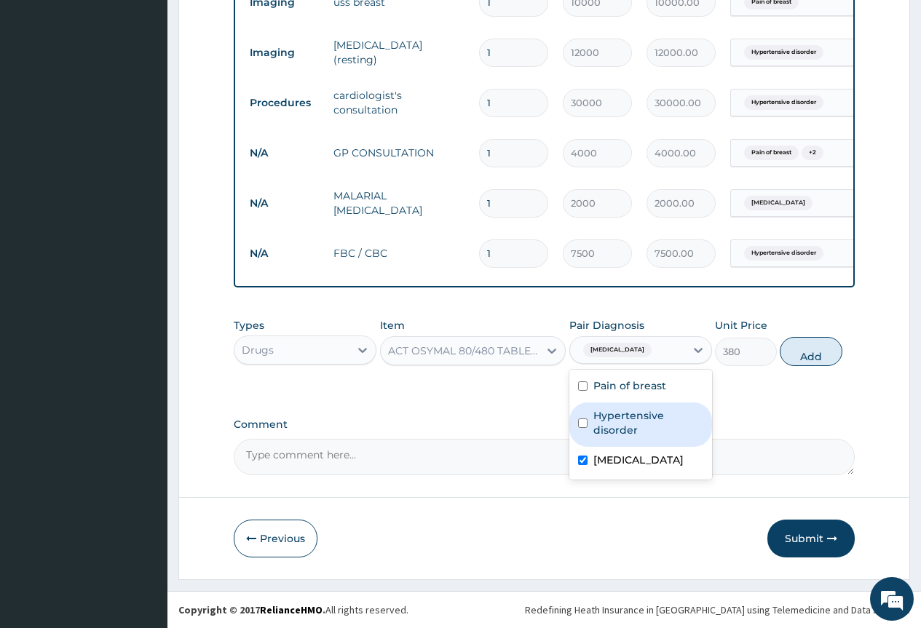
click at [805, 350] on button "Add" at bounding box center [811, 351] width 62 height 29
type input "0"
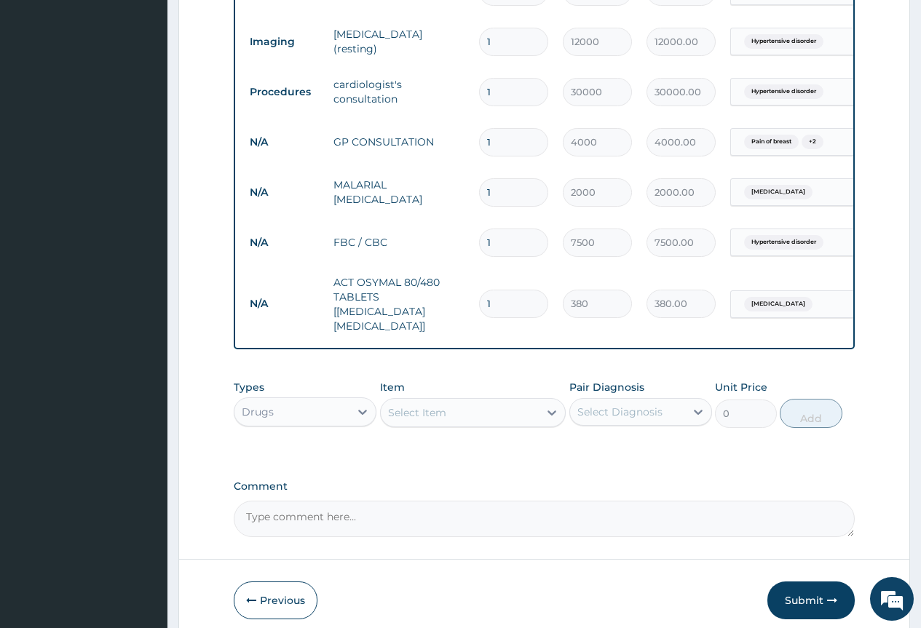
type input "0.00"
type input "6"
type input "2280.00"
type input "6"
click at [457, 410] on div "Select Item" at bounding box center [460, 412] width 159 height 23
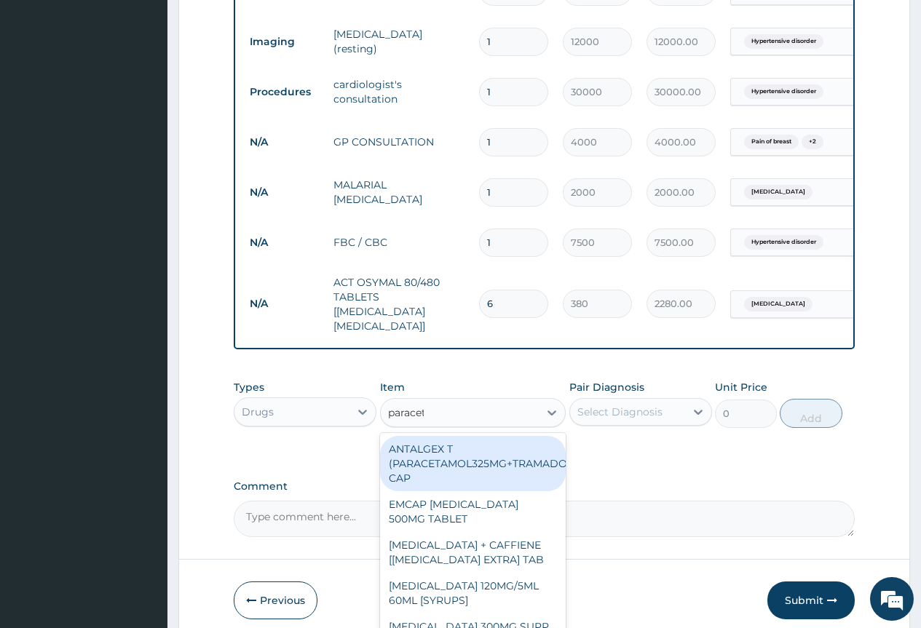
type input "paraceta"
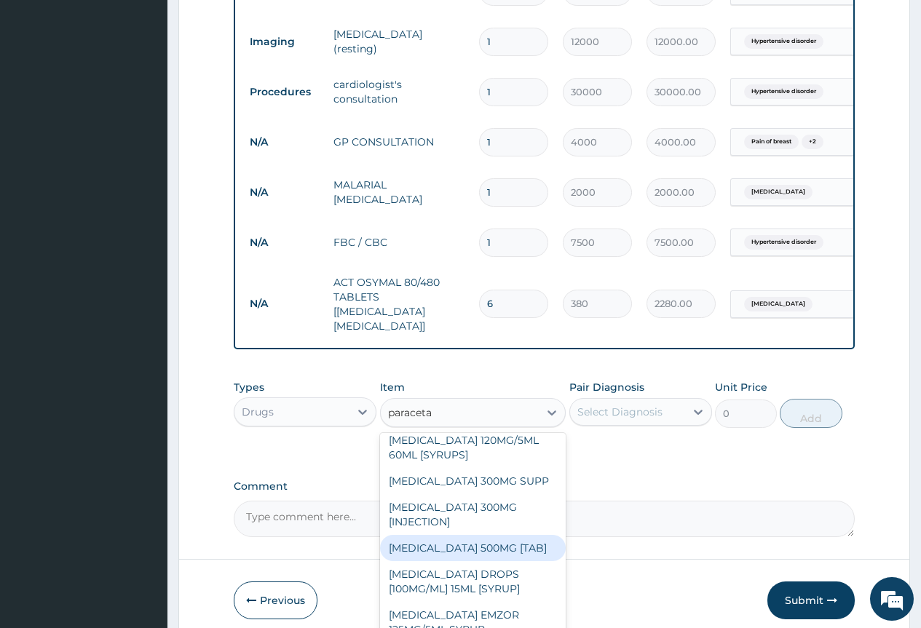
drag, startPoint x: 485, startPoint y: 538, endPoint x: 496, endPoint y: 537, distance: 11.7
click at [486, 539] on div "[MEDICAL_DATA] 500MG [TAB]" at bounding box center [473, 548] width 186 height 26
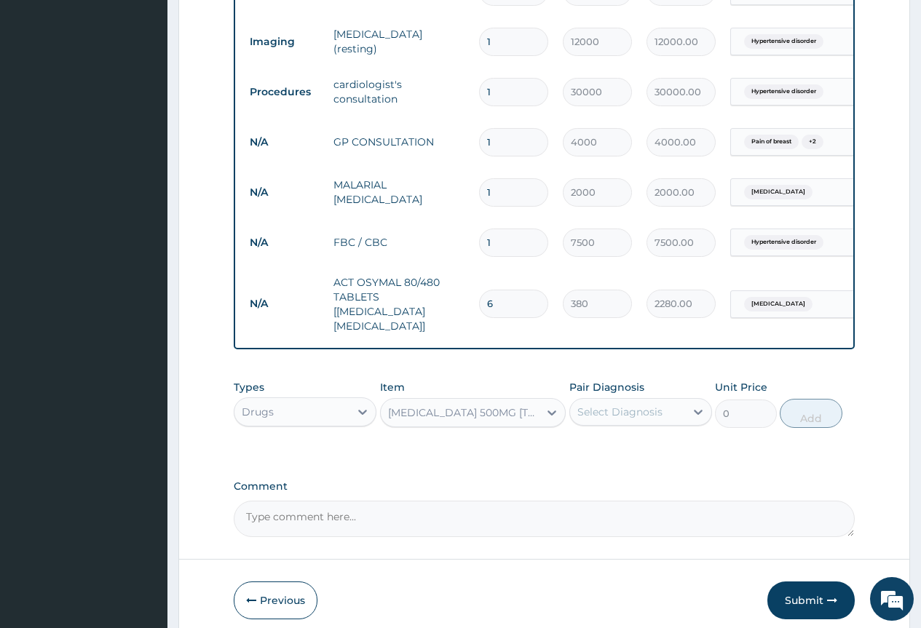
type input "30"
click at [630, 380] on label "Pair Diagnosis" at bounding box center [606, 387] width 75 height 15
click at [627, 405] on div "Select Diagnosis" at bounding box center [619, 412] width 85 height 15
drag, startPoint x: 665, startPoint y: 519, endPoint x: 733, endPoint y: 448, distance: 98.3
click at [675, 515] on label "[MEDICAL_DATA]" at bounding box center [638, 522] width 90 height 15
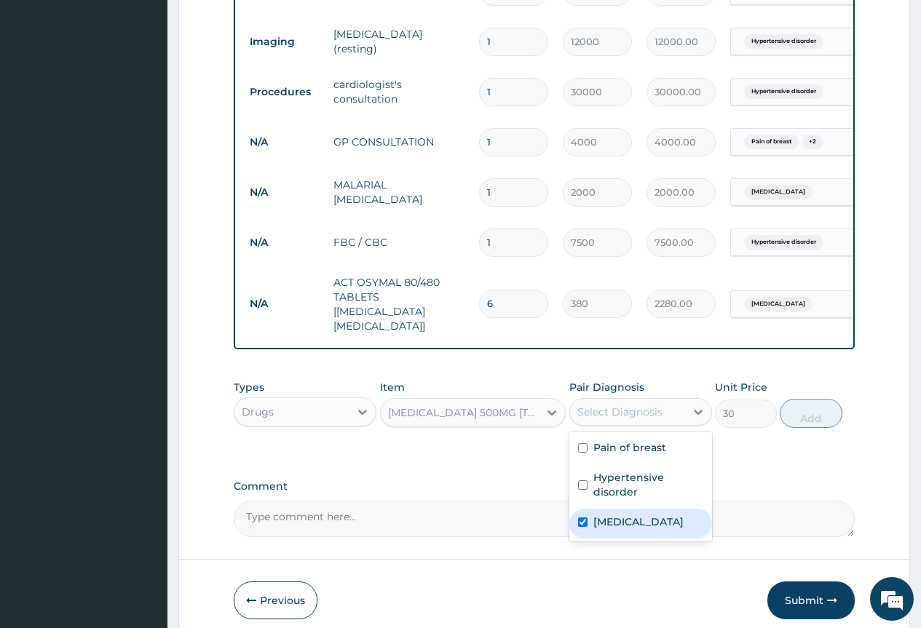
checkbox input "true"
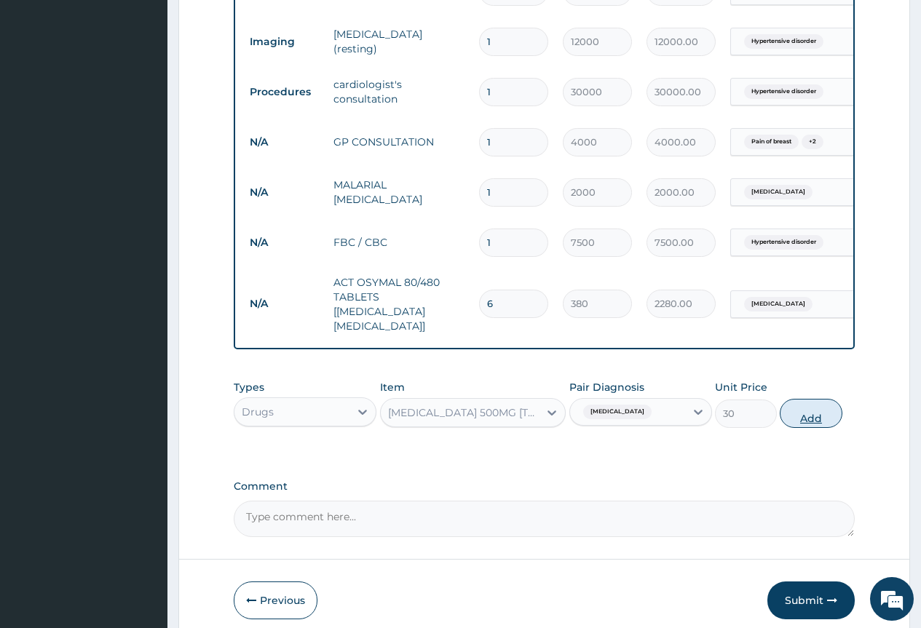
click at [814, 409] on button "Add" at bounding box center [811, 413] width 62 height 29
type input "0"
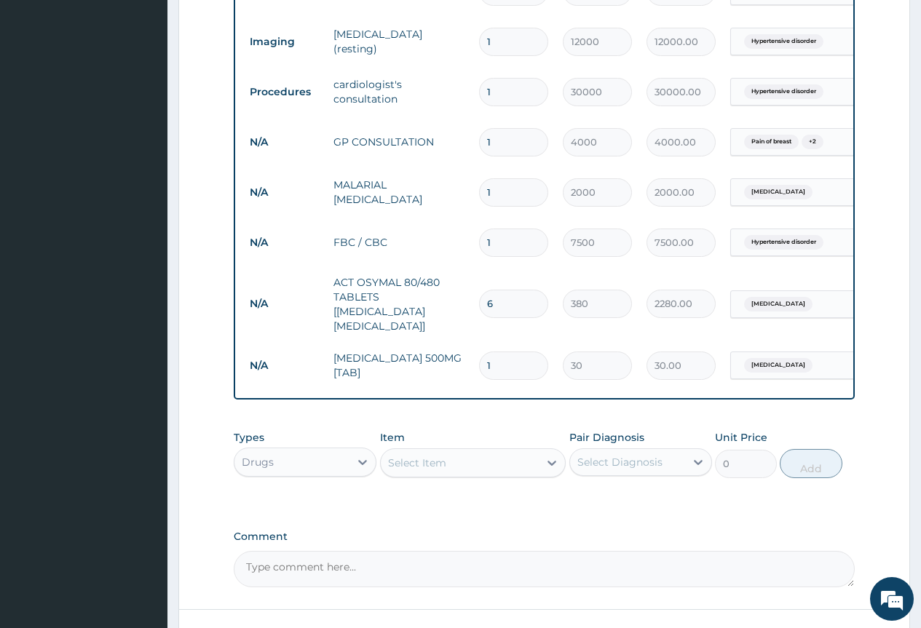
type input "18"
type input "540.00"
type input "18"
click at [437, 461] on div "Select Item" at bounding box center [417, 463] width 58 height 15
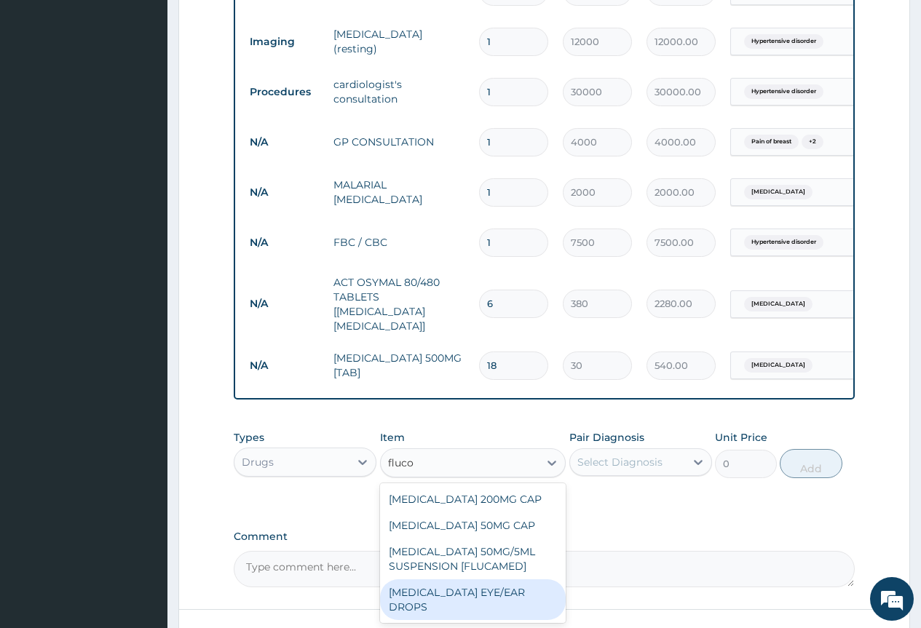
type input "fluco"
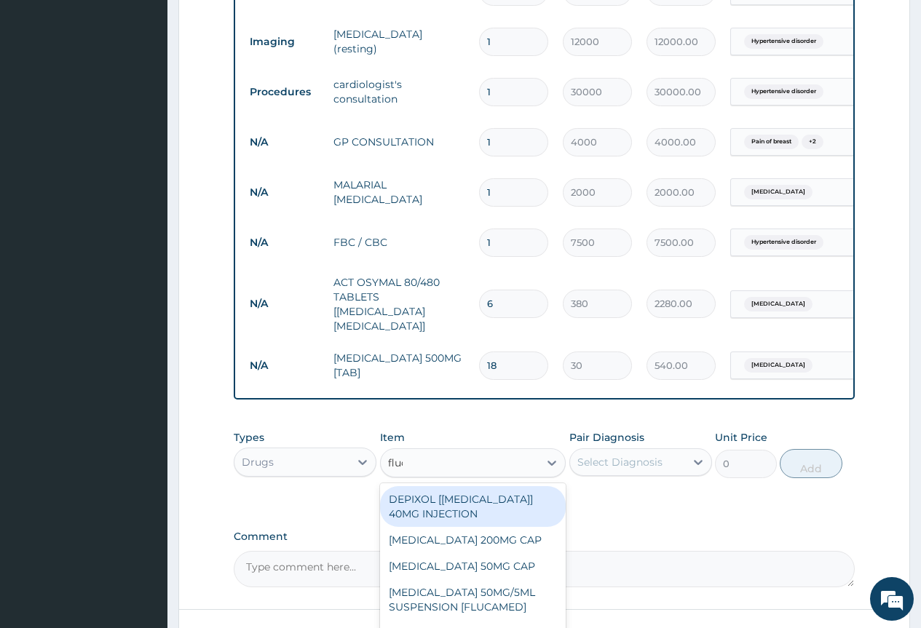
type input "fluco"
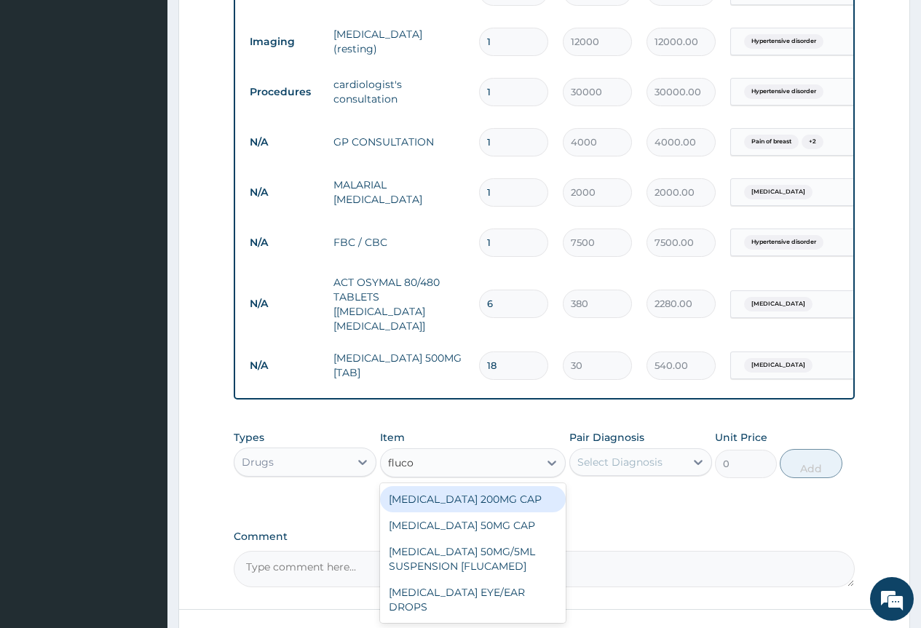
click at [507, 493] on div "[MEDICAL_DATA] 200MG CAP" at bounding box center [473, 499] width 186 height 26
type input "500"
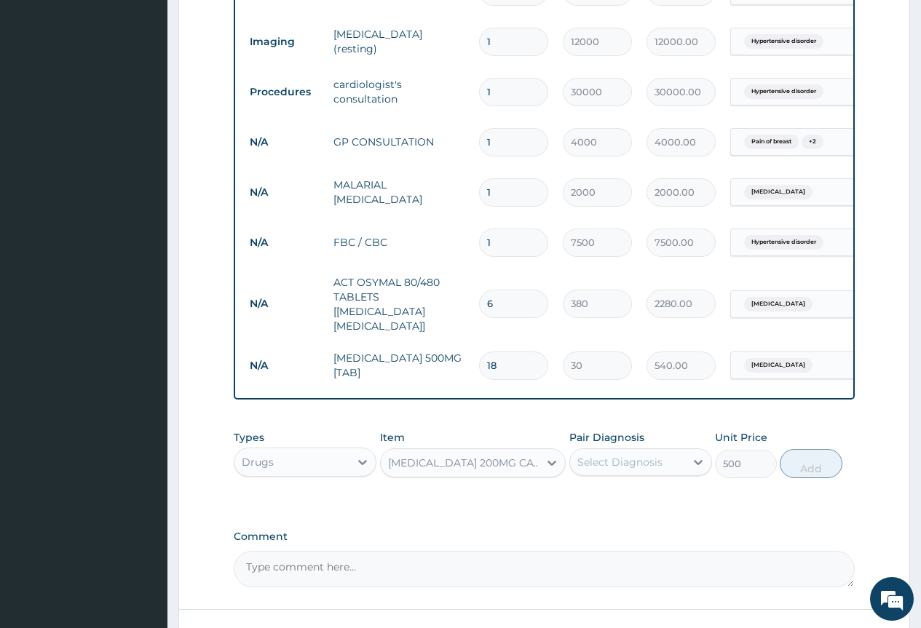
click at [673, 448] on div "Select Diagnosis" at bounding box center [640, 462] width 143 height 28
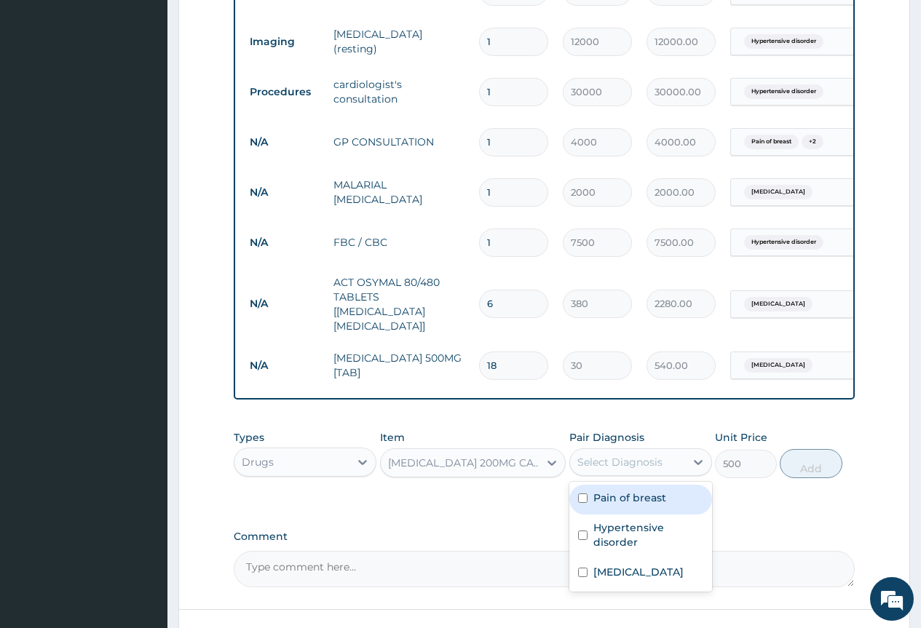
click at [675, 498] on div "Pain of breast" at bounding box center [640, 500] width 143 height 30
checkbox input "true"
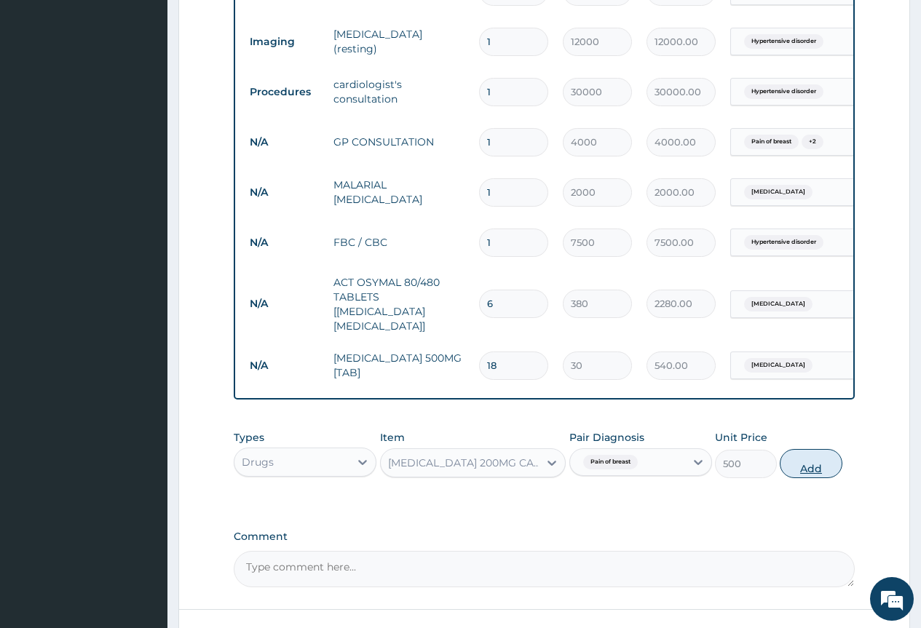
click at [812, 450] on button "Add" at bounding box center [811, 463] width 62 height 29
type input "0"
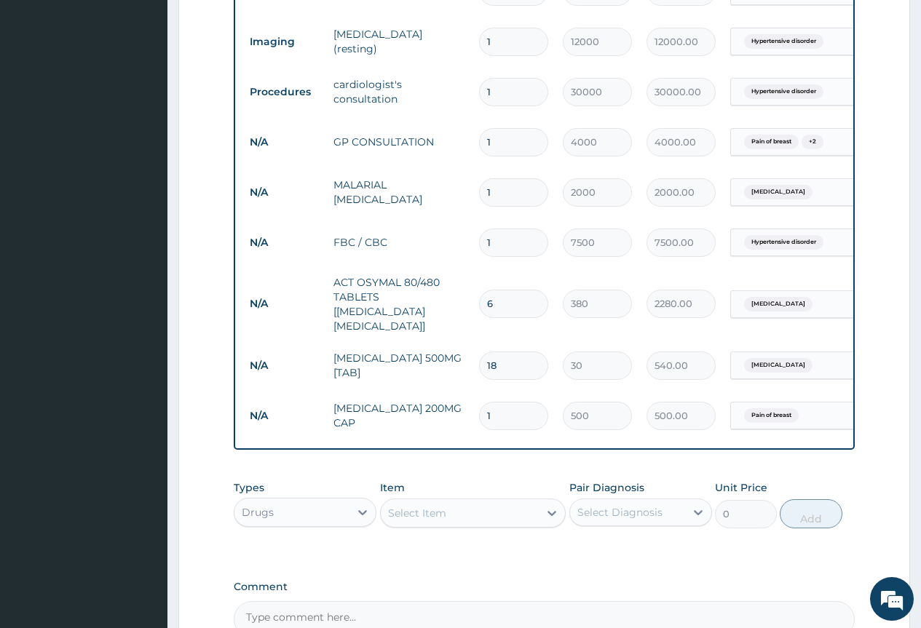
type input "0.00"
type input "7"
type input "3500.00"
type input "7"
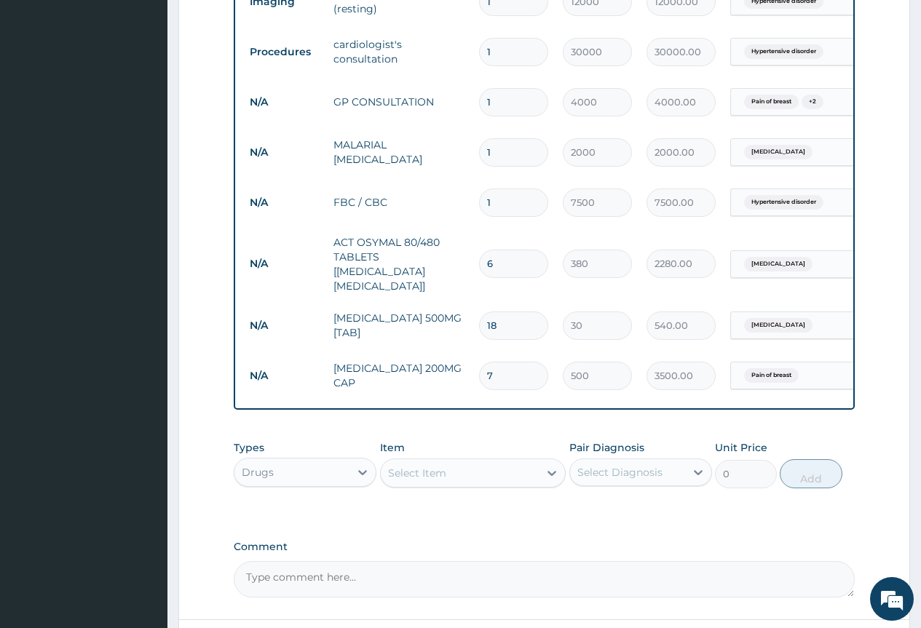
scroll to position [687, 0]
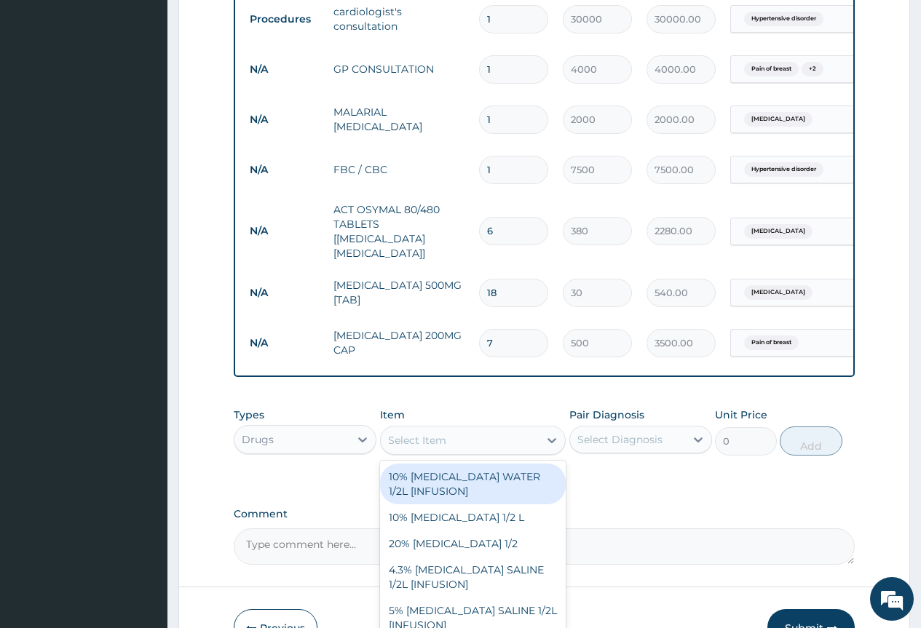
click at [453, 439] on div "Select Item" at bounding box center [460, 440] width 159 height 23
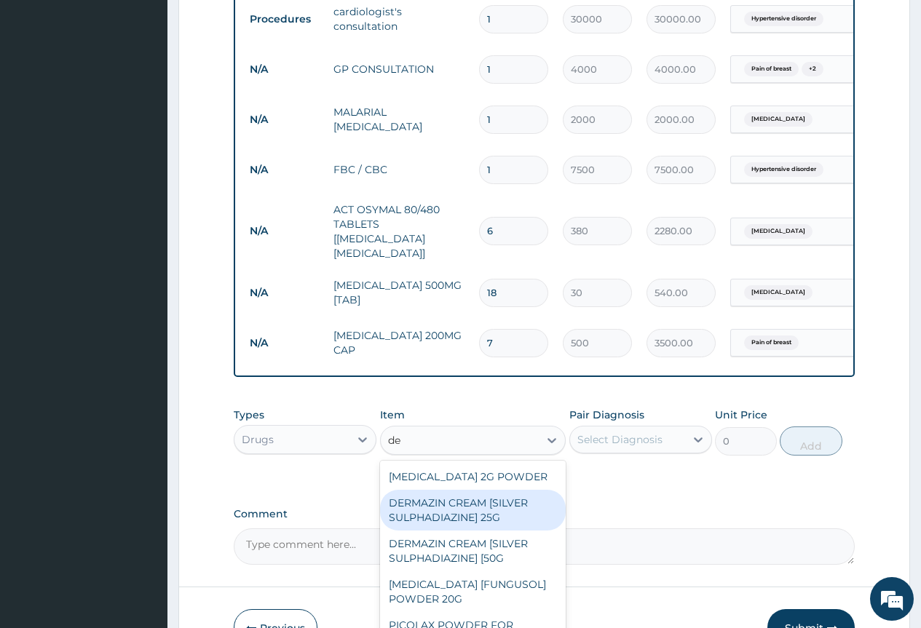
type input "d"
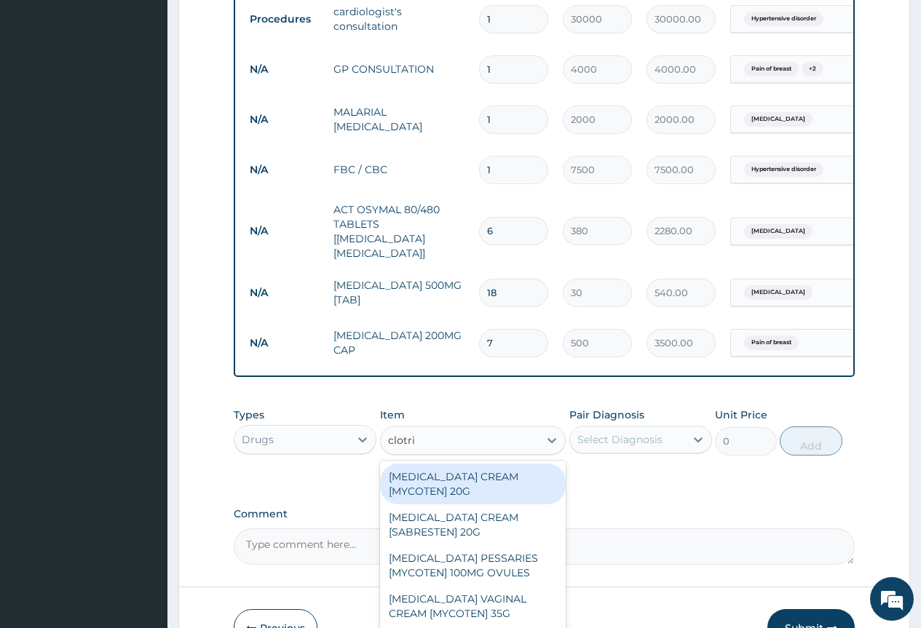
type input "clotrima"
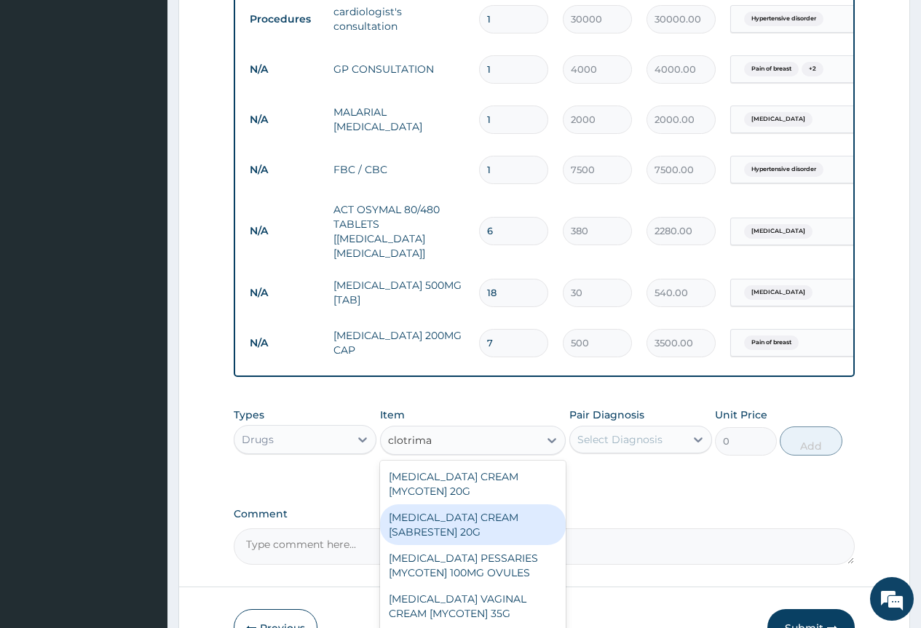
click at [505, 521] on div "[MEDICAL_DATA] CREAM [SABRESTEN] 20G" at bounding box center [473, 524] width 186 height 41
type input "2000"
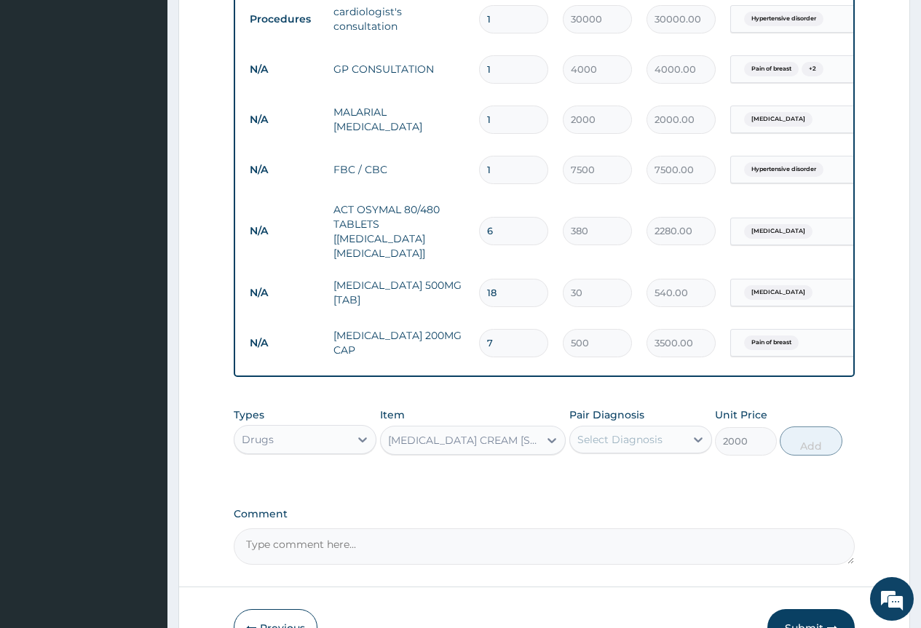
click at [667, 428] on div "Select Diagnosis" at bounding box center [627, 439] width 115 height 23
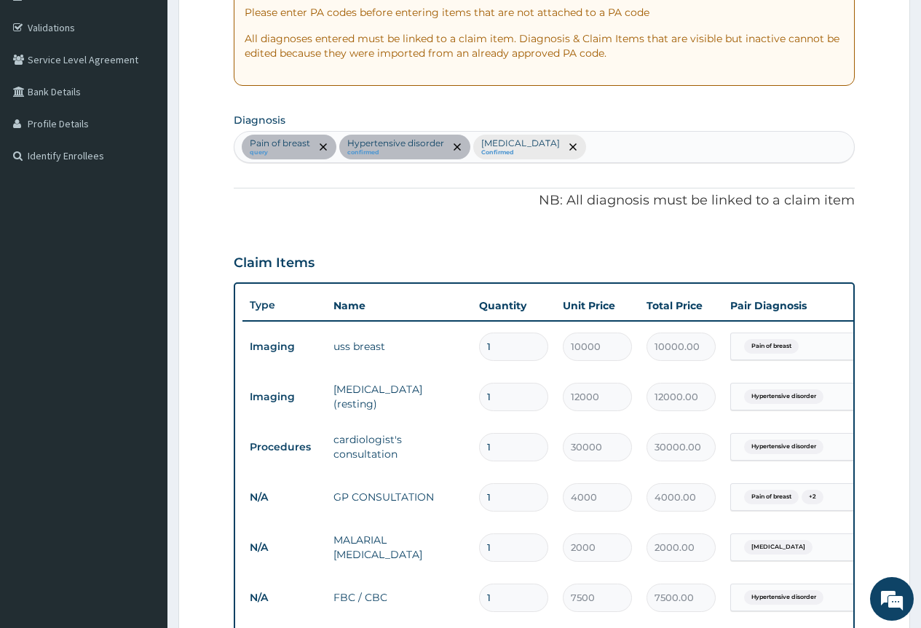
scroll to position [250, 0]
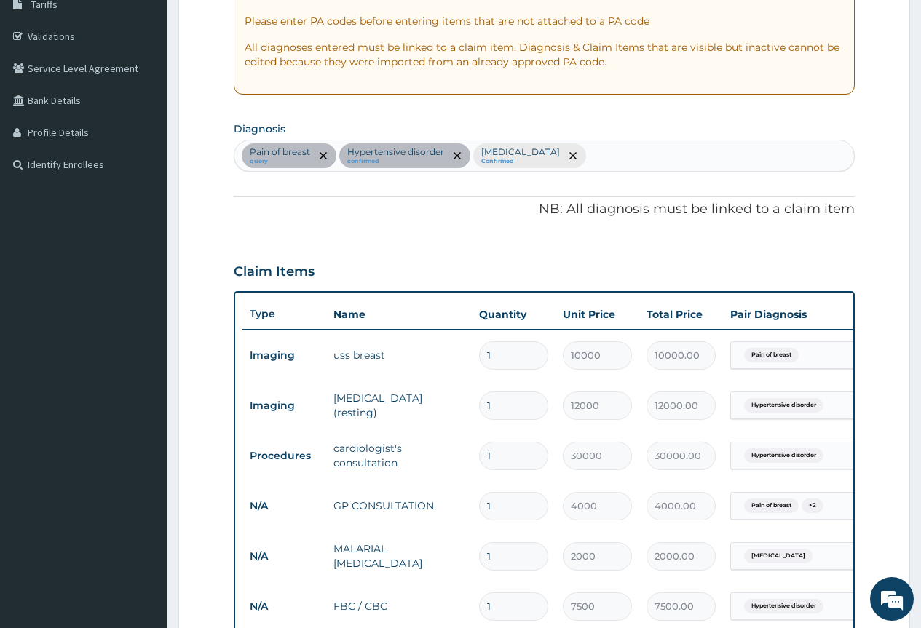
click at [654, 156] on div "Pain of breast query Hypertensive disorder confirmed Falciparum malaria Confirm…" at bounding box center [543, 155] width 619 height 31
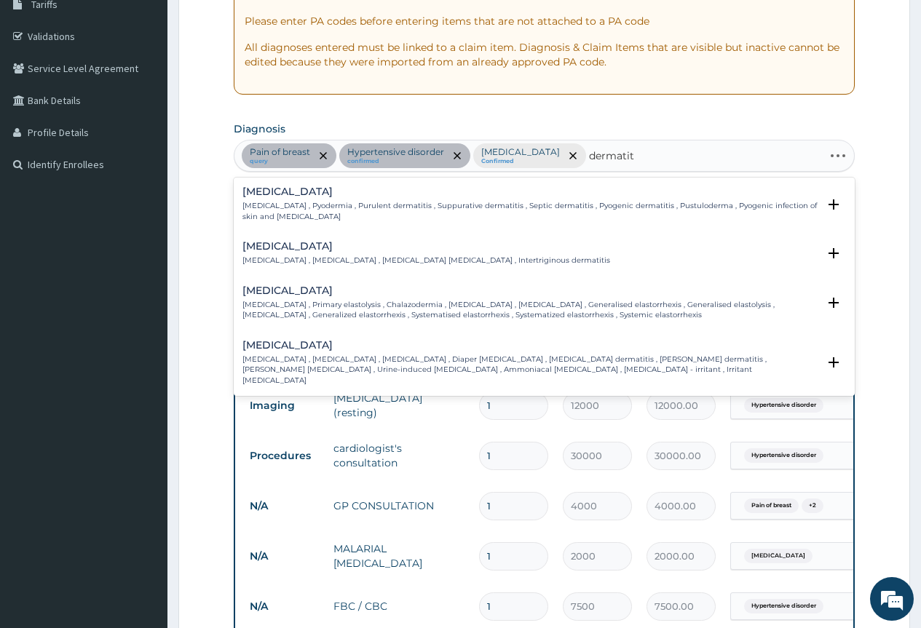
type input "dermatiti"
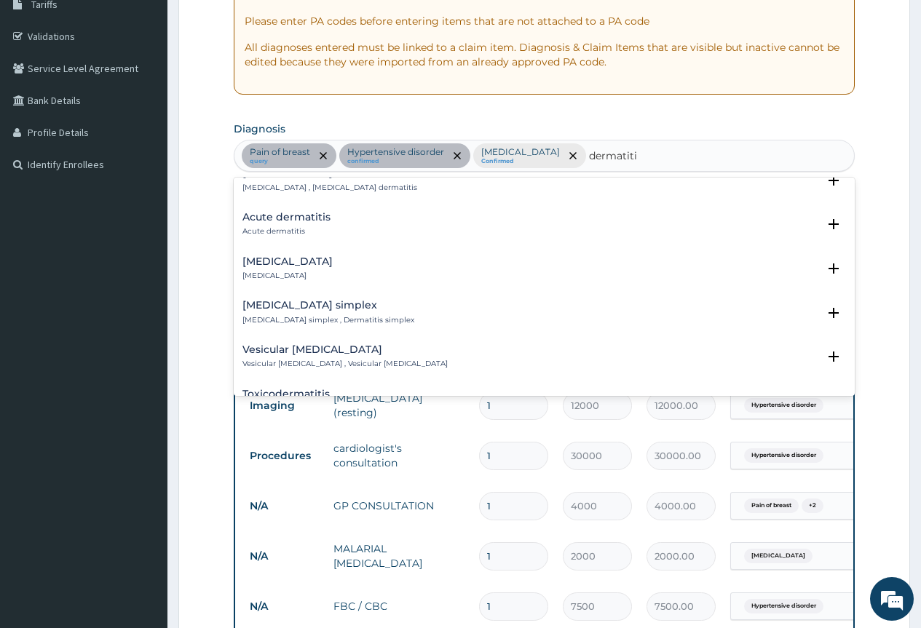
scroll to position [728, 0]
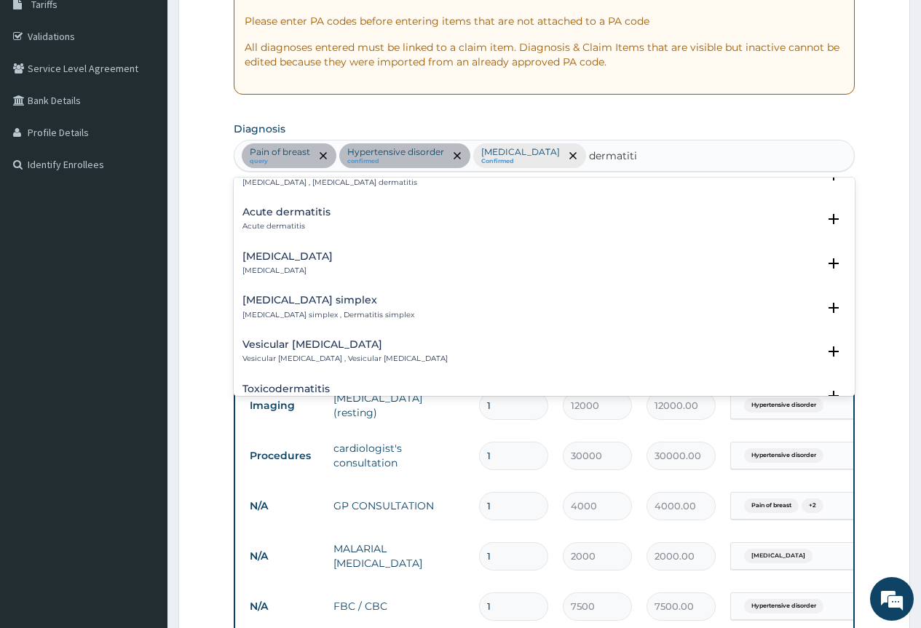
click at [327, 207] on h4 "Acute dermatitis" at bounding box center [286, 212] width 88 height 11
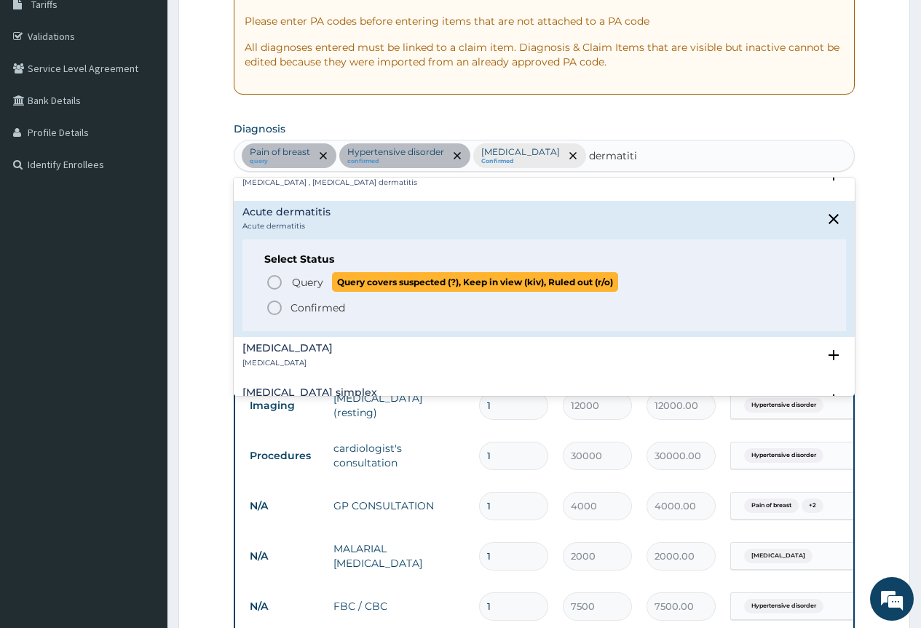
drag, startPoint x: 274, startPoint y: 274, endPoint x: 488, endPoint y: 289, distance: 214.5
click at [275, 274] on icon "status option query" at bounding box center [274, 282] width 17 height 17
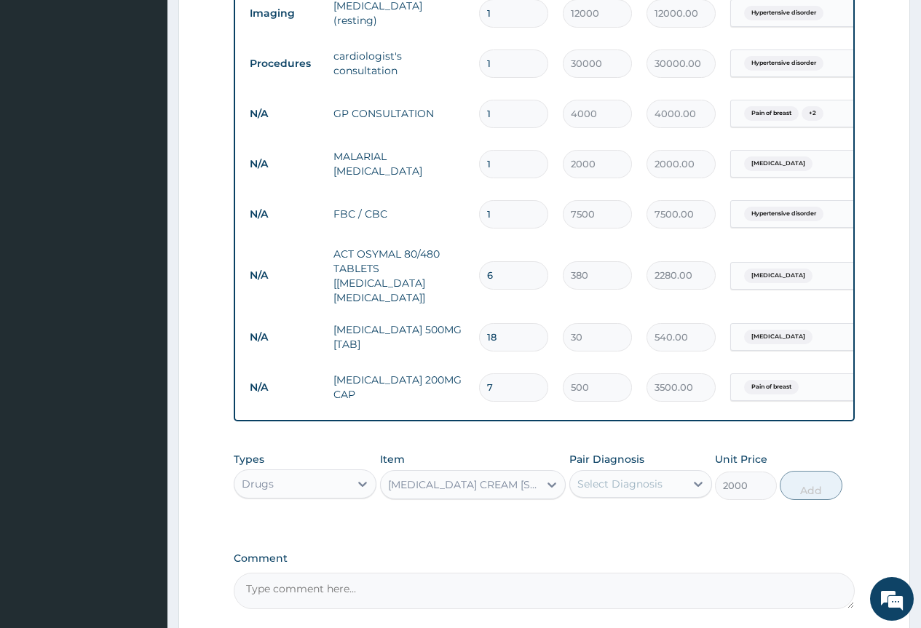
scroll to position [687, 0]
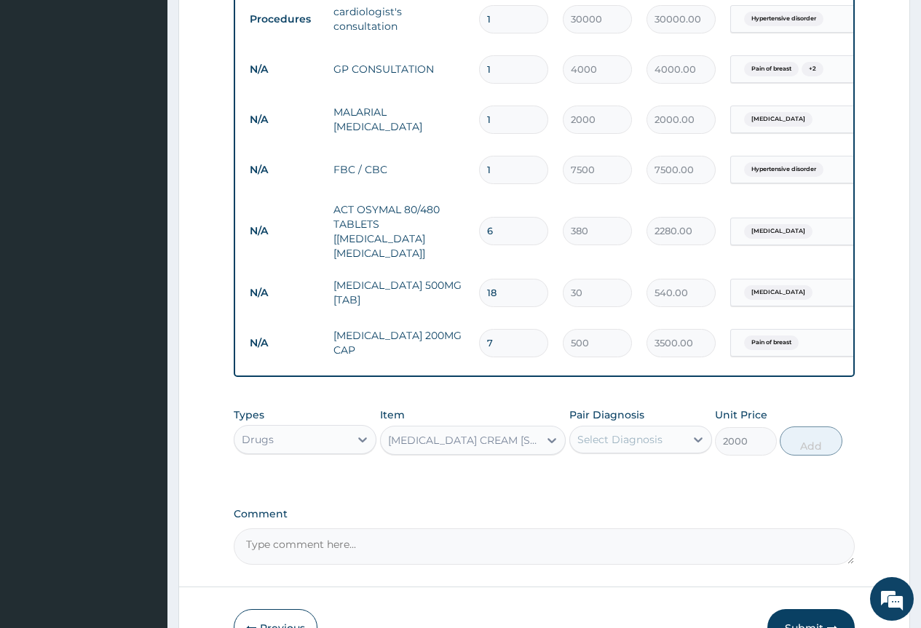
click at [652, 438] on div "Select Diagnosis" at bounding box center [619, 439] width 85 height 15
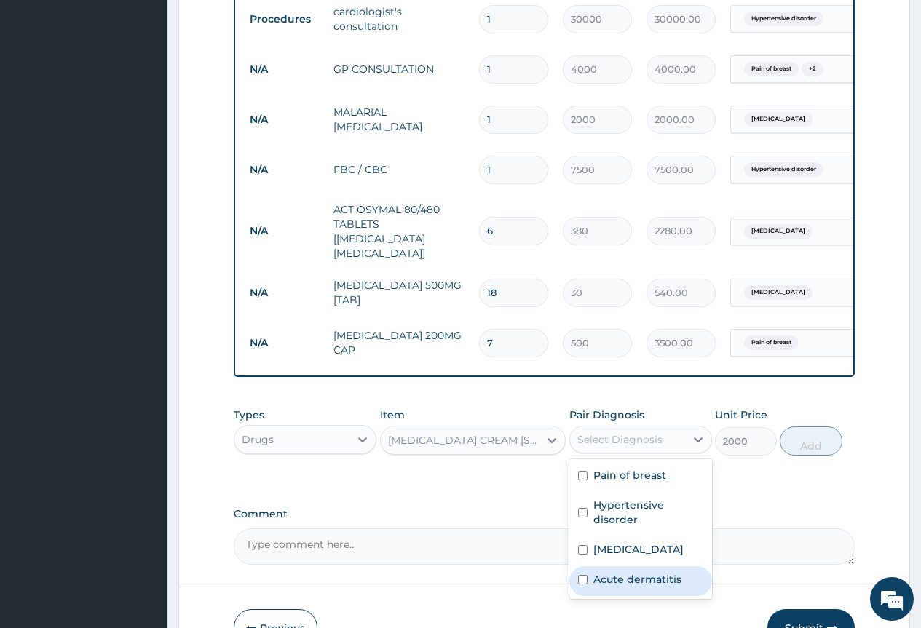
drag, startPoint x: 634, startPoint y: 579, endPoint x: 681, endPoint y: 539, distance: 61.0
click at [637, 574] on label "Acute dermatitis" at bounding box center [637, 579] width 88 height 15
checkbox input "true"
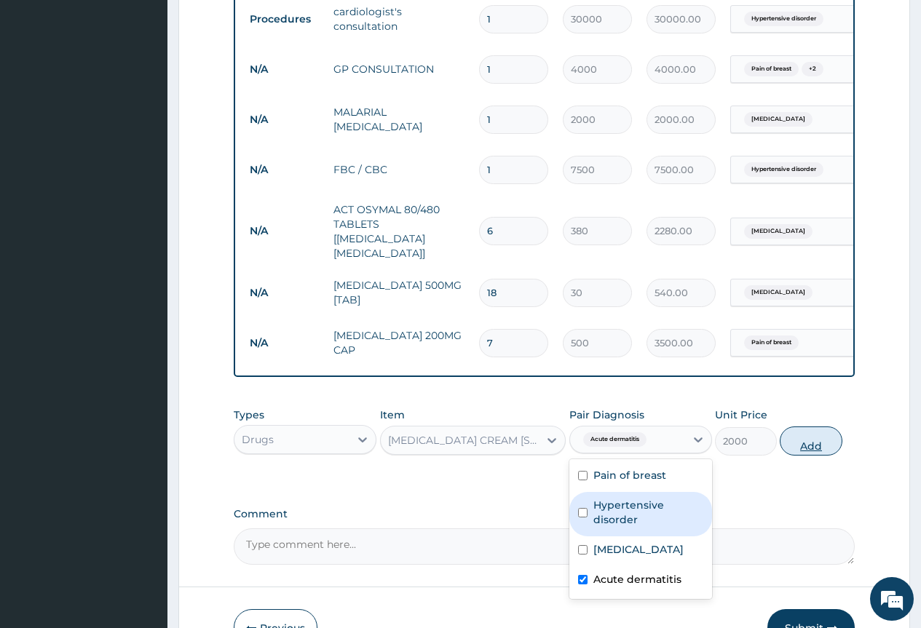
drag, startPoint x: 807, startPoint y: 446, endPoint x: 797, endPoint y: 445, distance: 10.2
click at [807, 445] on button "Add" at bounding box center [811, 441] width 62 height 29
type input "0"
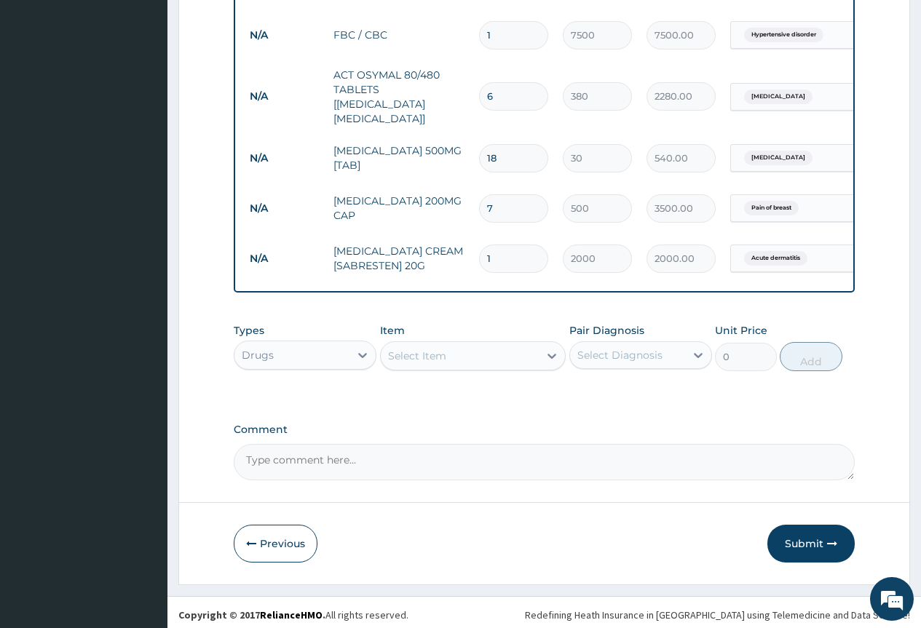
scroll to position [823, 0]
click at [773, 422] on label "Comment" at bounding box center [544, 428] width 621 height 12
click at [773, 443] on textarea "Comment" at bounding box center [544, 461] width 621 height 36
click at [817, 536] on button "Submit" at bounding box center [810, 542] width 87 height 38
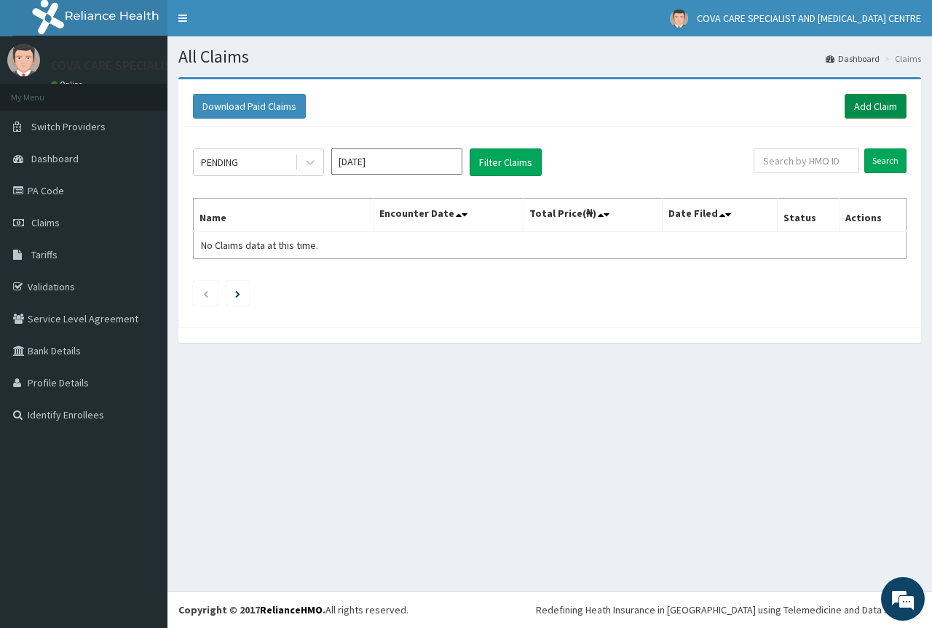
click at [878, 100] on link "Add Claim" at bounding box center [875, 106] width 62 height 25
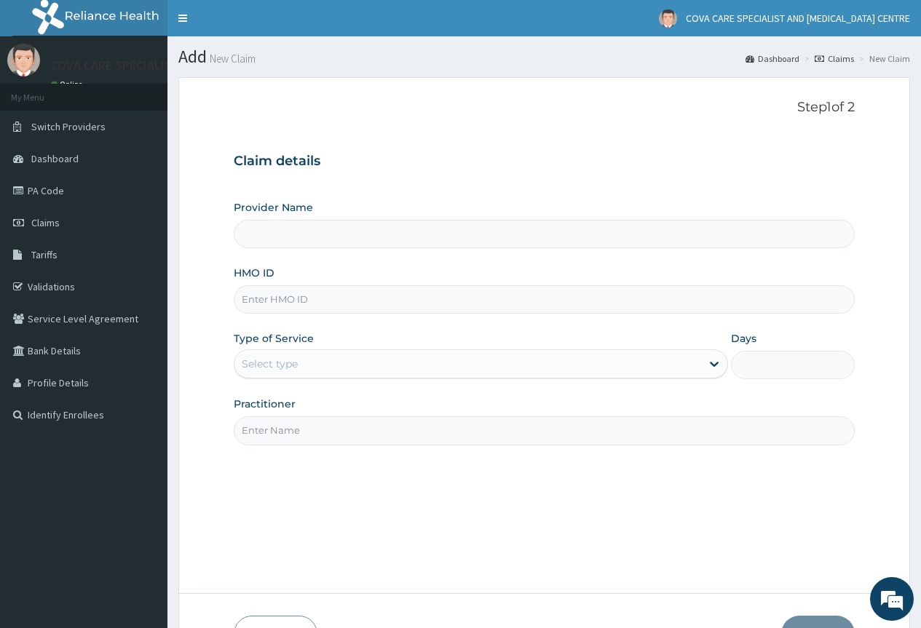
click at [310, 309] on input "HMO ID" at bounding box center [544, 299] width 621 height 28
paste input "CYU/10131/A"
type input "CYU/10131/A"
type input "Cova Care Specialist Hospital and [MEDICAL_DATA][GEOGRAPHIC_DATA]"
type input "CYU/10131/A"
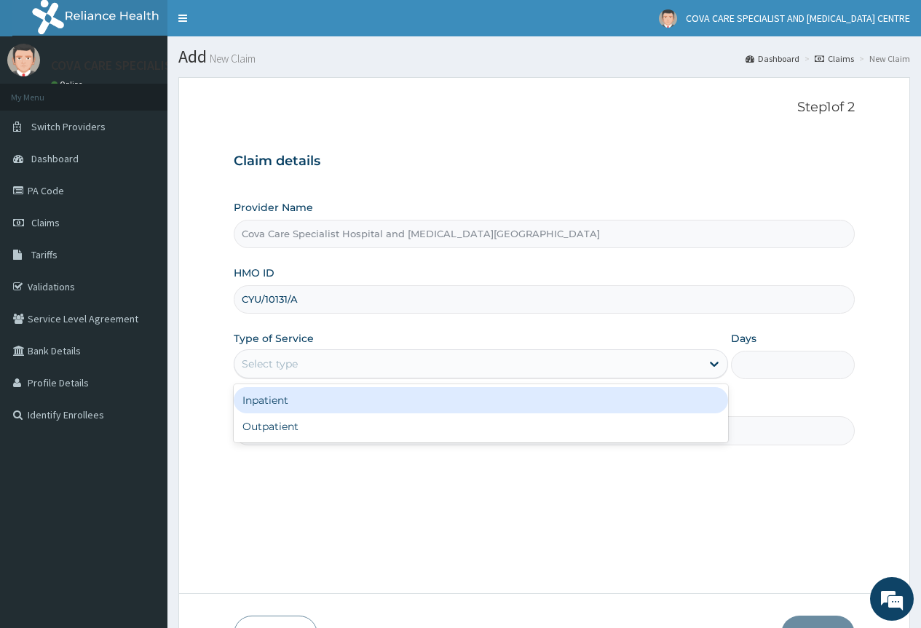
click at [350, 358] on div "Select type" at bounding box center [467, 363] width 467 height 23
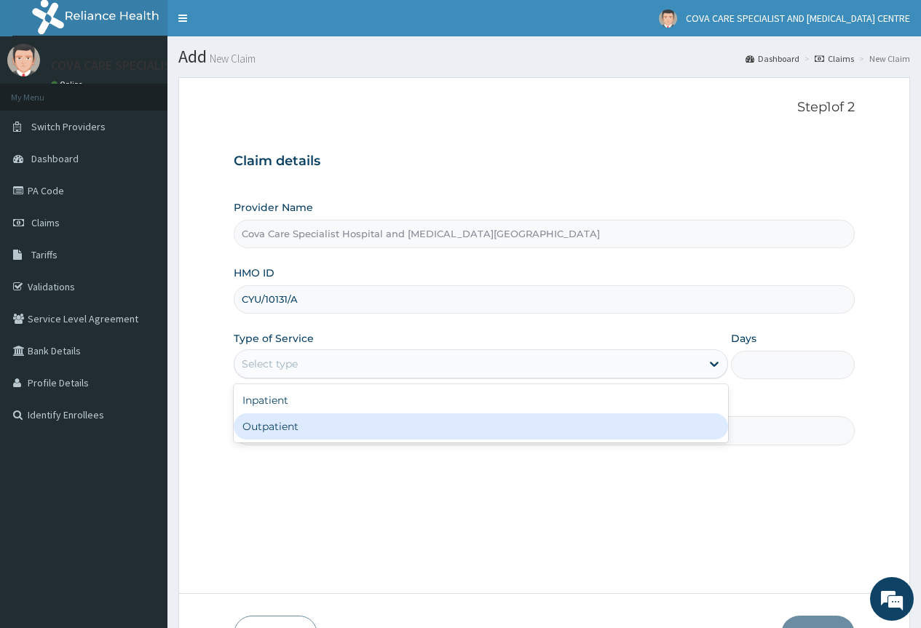
click at [350, 427] on div "Outpatient" at bounding box center [481, 426] width 494 height 26
type input "1"
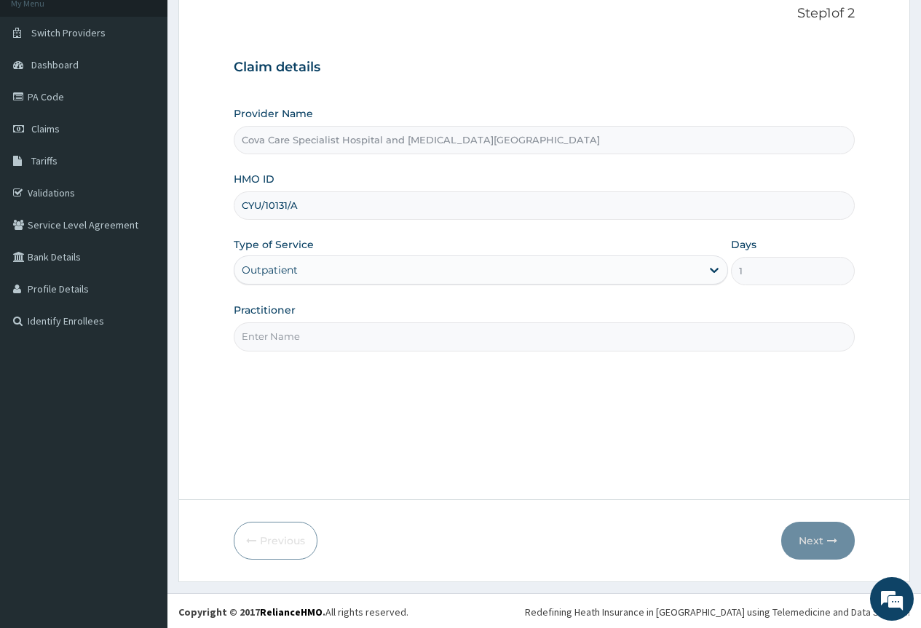
scroll to position [96, 0]
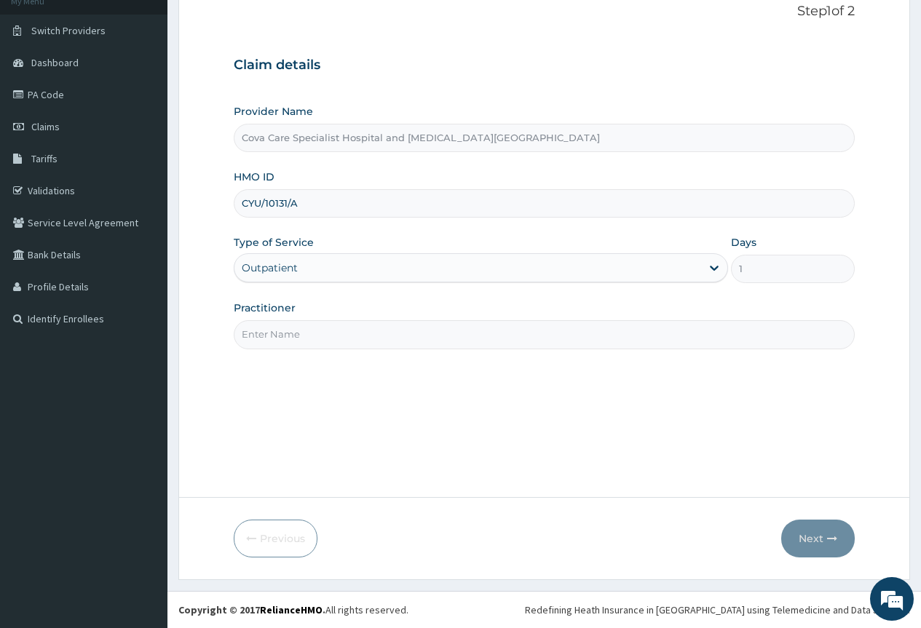
click at [430, 330] on input "Practitioner" at bounding box center [544, 334] width 621 height 28
drag, startPoint x: 356, startPoint y: 335, endPoint x: 356, endPoint y: 349, distance: 14.6
click at [356, 335] on input "Practitioner" at bounding box center [544, 334] width 621 height 28
type input "[PERSON_NAME]"
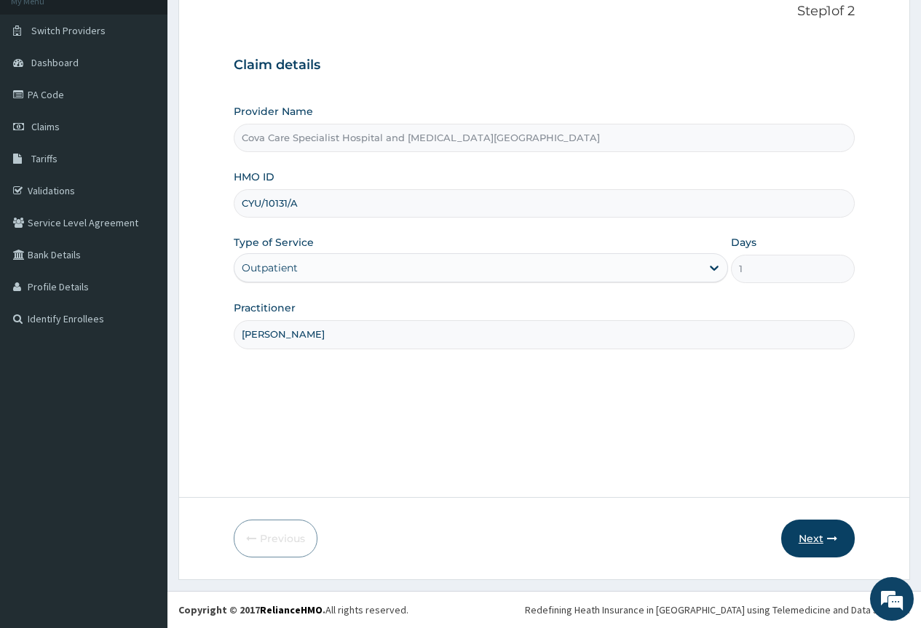
click at [825, 541] on button "Next" at bounding box center [818, 539] width 74 height 38
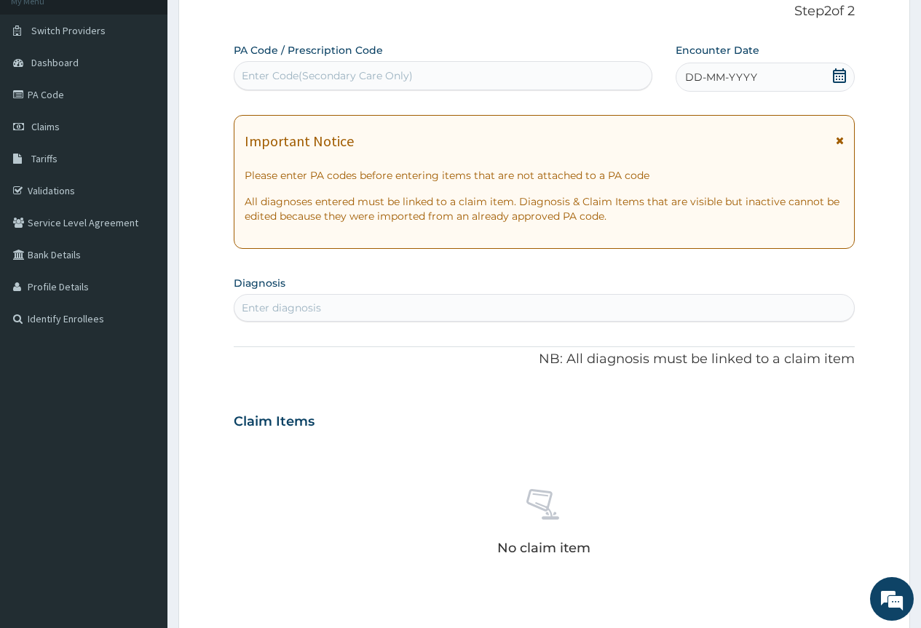
click at [419, 70] on div "Enter Code(Secondary Care Only)" at bounding box center [442, 75] width 416 height 23
paste input "PA/BE6012"
type input "PA/BE6012"
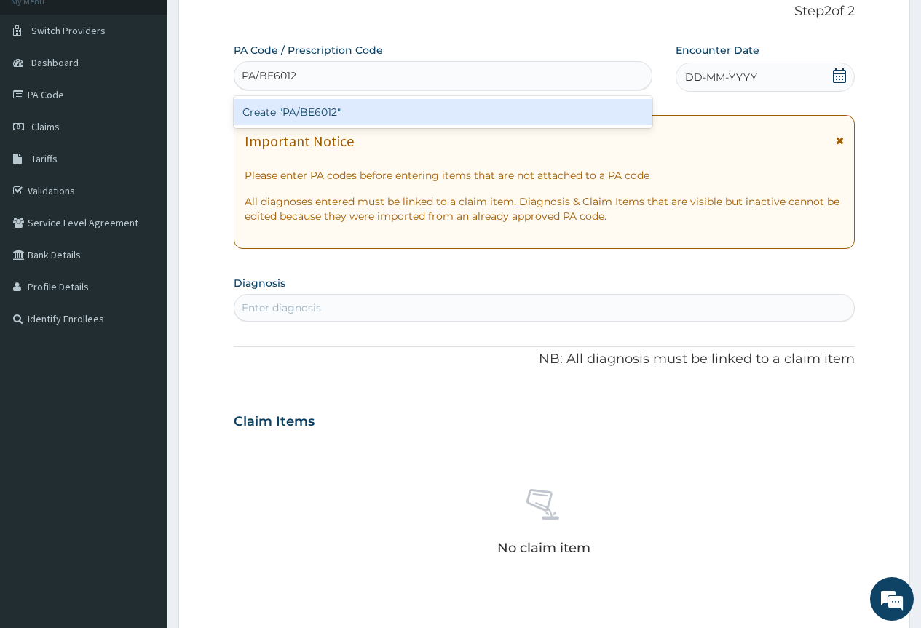
click at [365, 111] on div "Create "PA/BE6012"" at bounding box center [443, 112] width 418 height 26
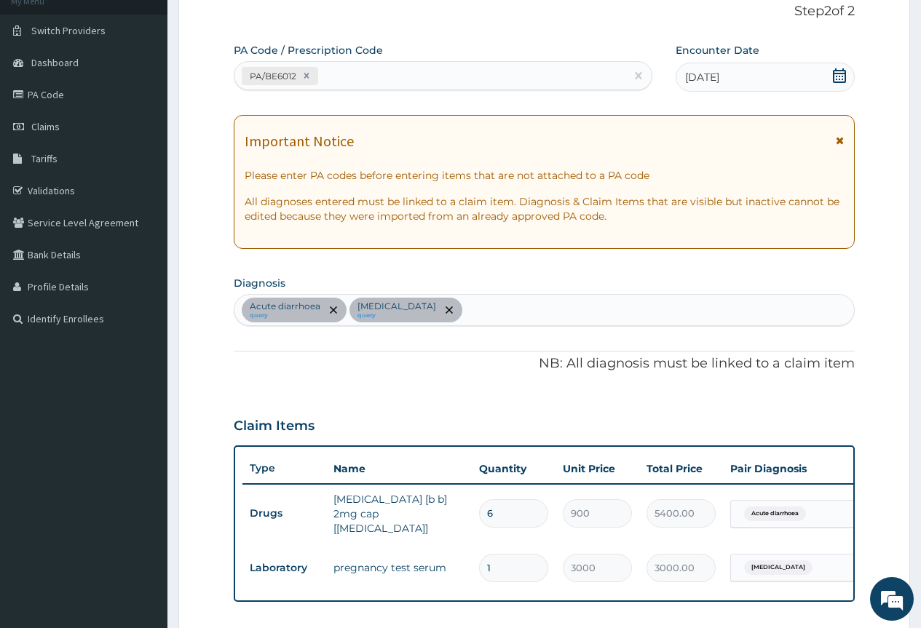
click at [522, 313] on div "Acute diarrhoea query [MEDICAL_DATA] query" at bounding box center [543, 310] width 619 height 31
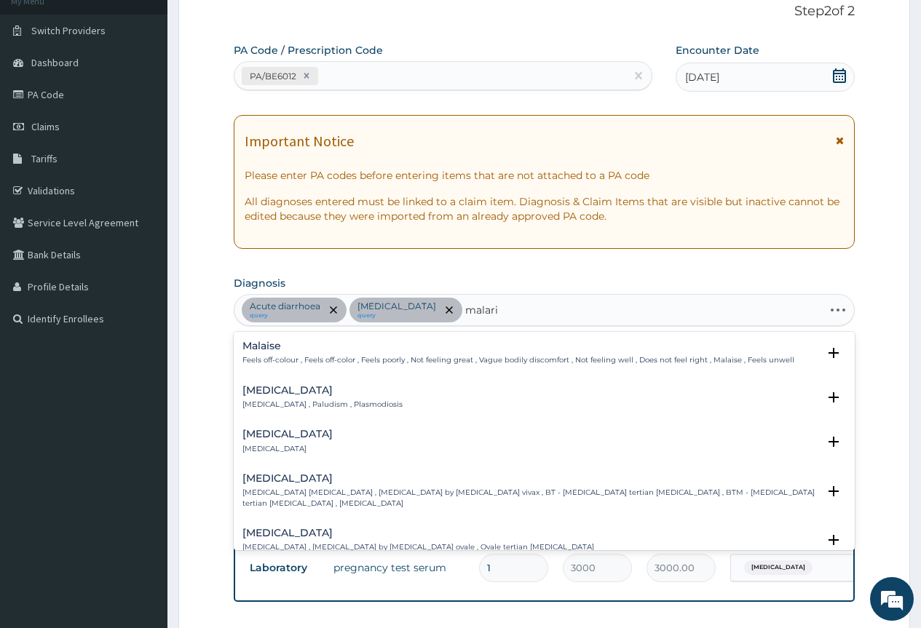
type input "[MEDICAL_DATA]"
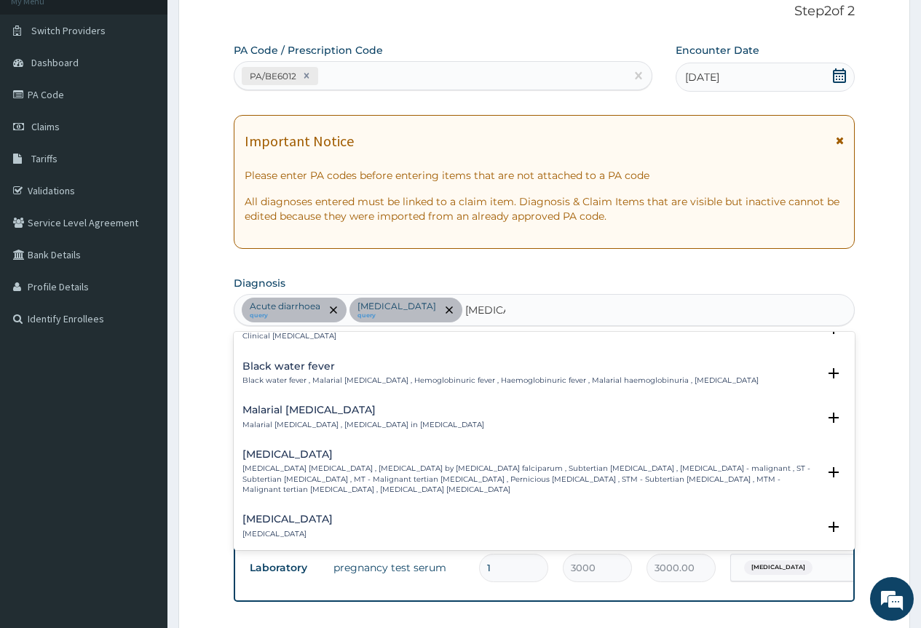
scroll to position [510, 0]
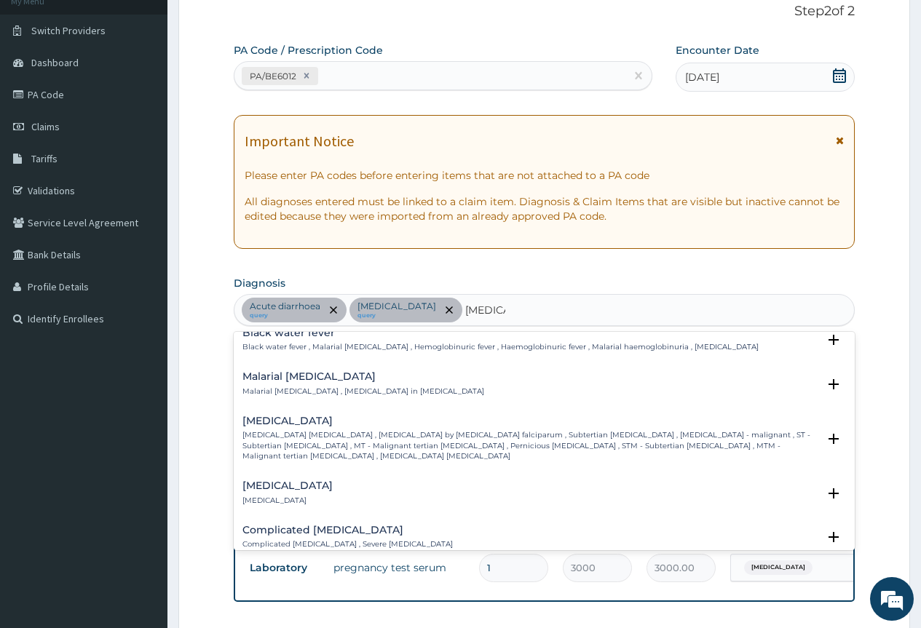
click at [454, 437] on p "[MEDICAL_DATA] [MEDICAL_DATA] , [MEDICAL_DATA] by [MEDICAL_DATA] falciparum , S…" at bounding box center [529, 445] width 575 height 31
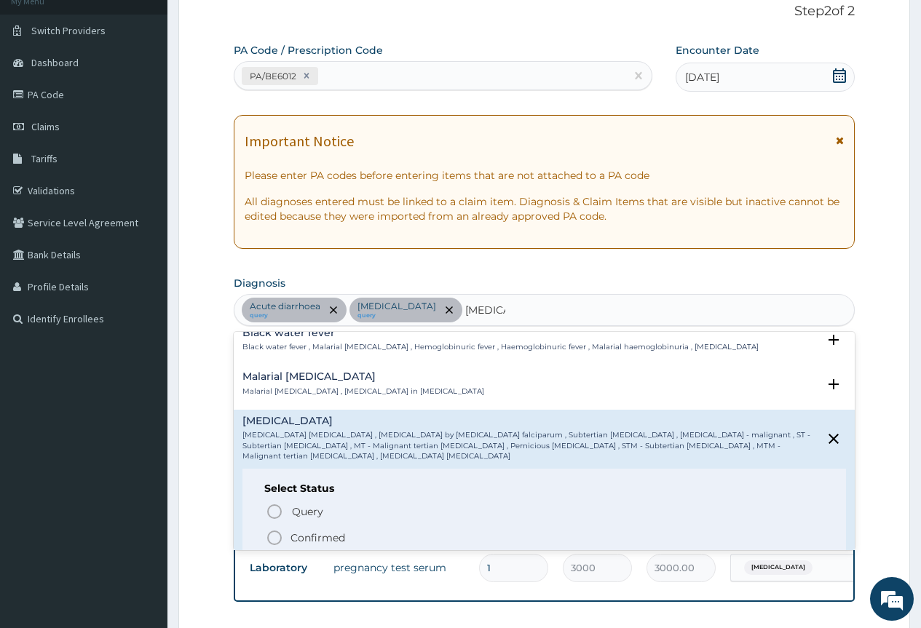
drag, startPoint x: 274, startPoint y: 531, endPoint x: 328, endPoint y: 568, distance: 66.4
click at [274, 531] on icon "status option filled" at bounding box center [274, 537] width 17 height 17
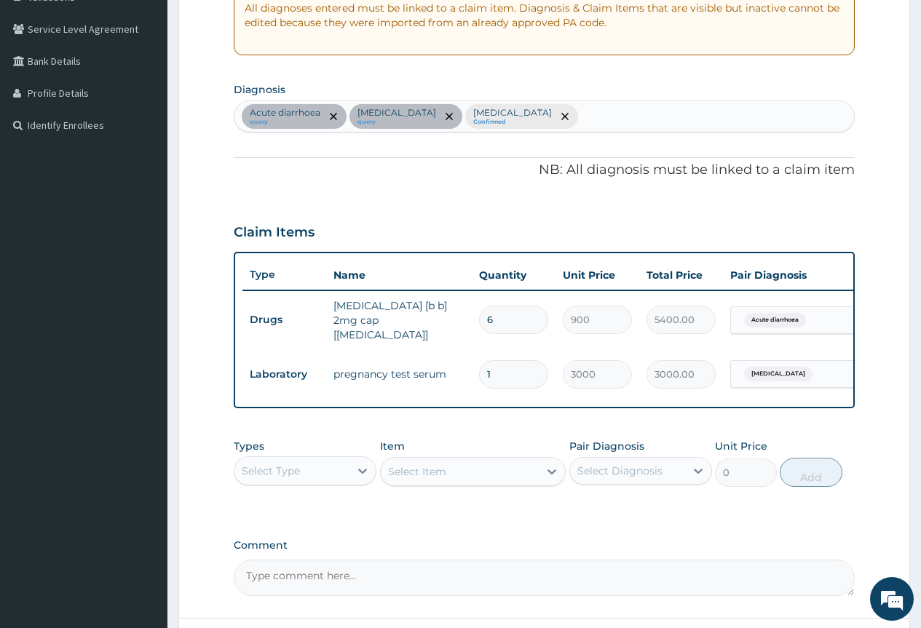
scroll to position [387, 0]
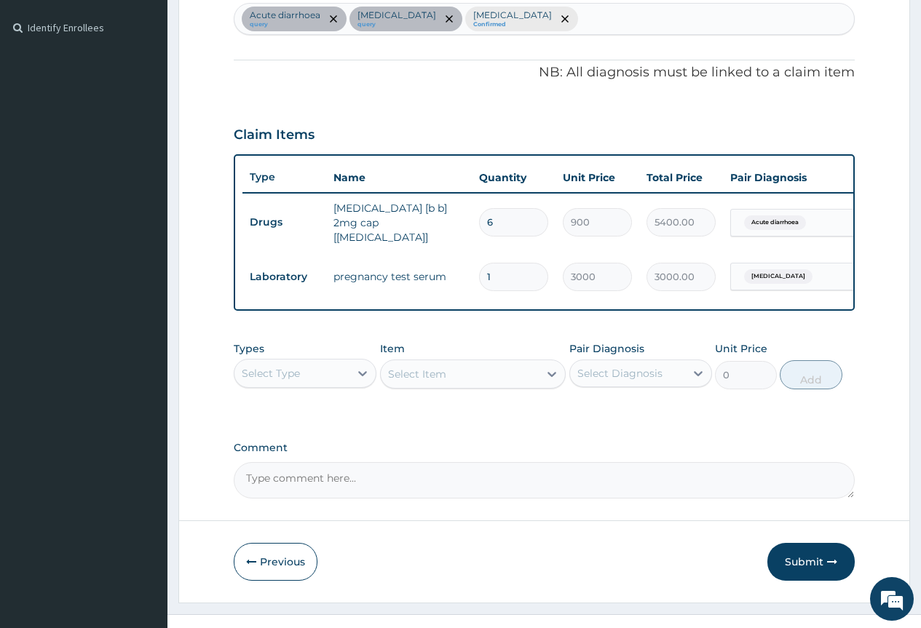
click at [301, 375] on div "Select Type" at bounding box center [291, 373] width 115 height 23
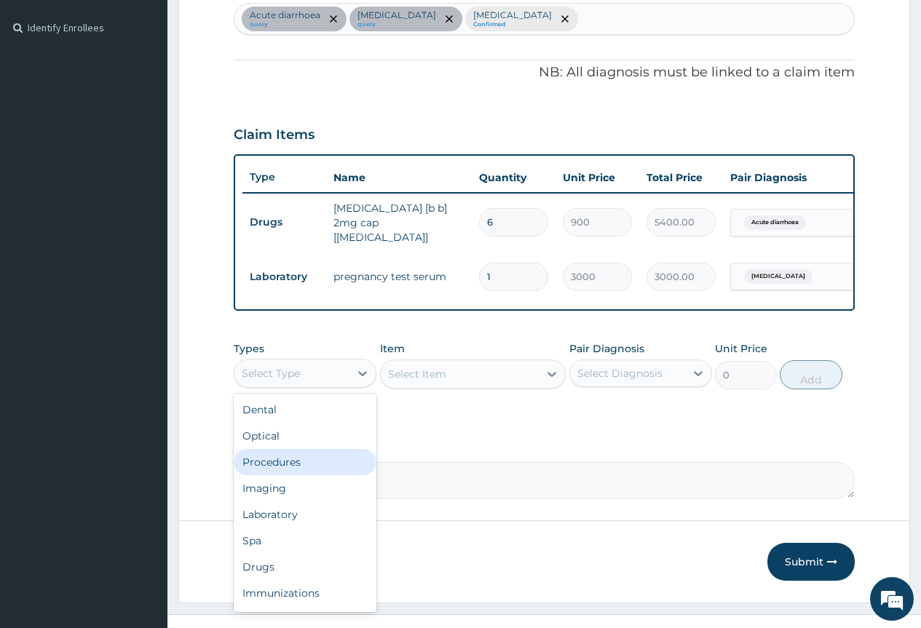
click at [297, 465] on div "Procedures" at bounding box center [305, 462] width 143 height 26
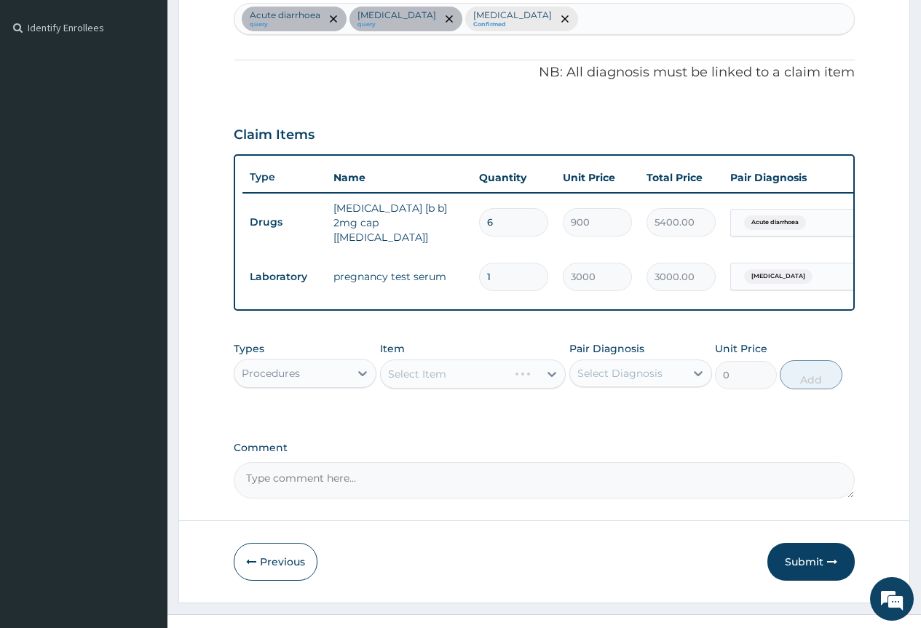
scroll to position [413, 0]
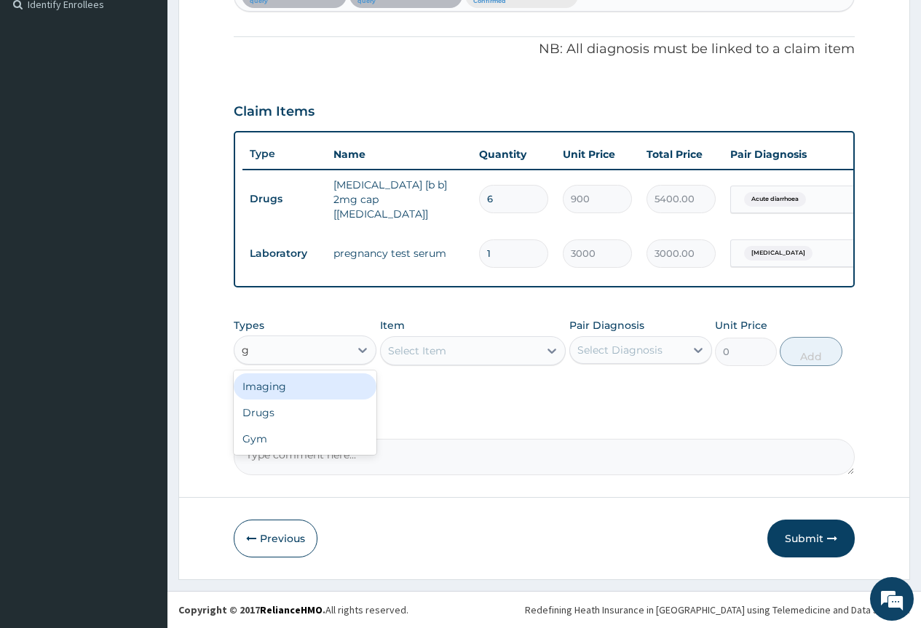
type input "gp"
click at [357, 353] on icon at bounding box center [362, 350] width 15 height 15
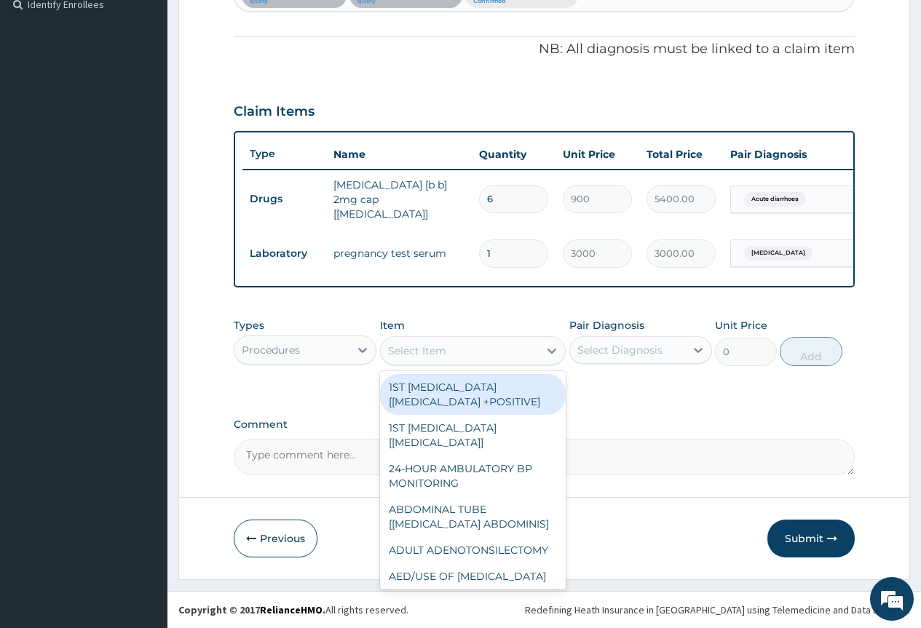
click at [493, 356] on div "Select Item" at bounding box center [460, 350] width 159 height 23
type input "gp"
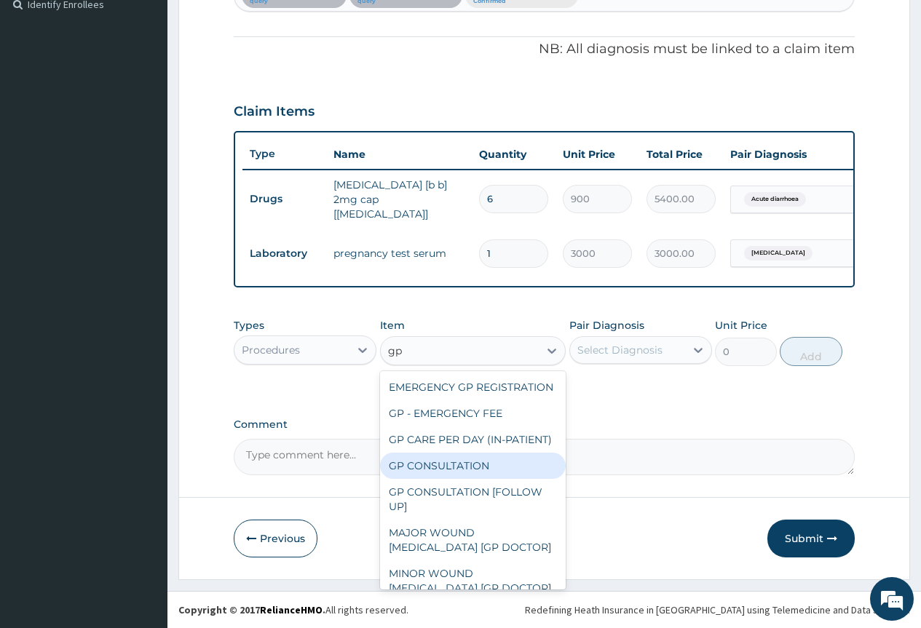
drag, startPoint x: 499, startPoint y: 496, endPoint x: 526, endPoint y: 481, distance: 30.6
click at [504, 479] on div "GP CONSULTATION" at bounding box center [473, 466] width 186 height 26
type input "4000"
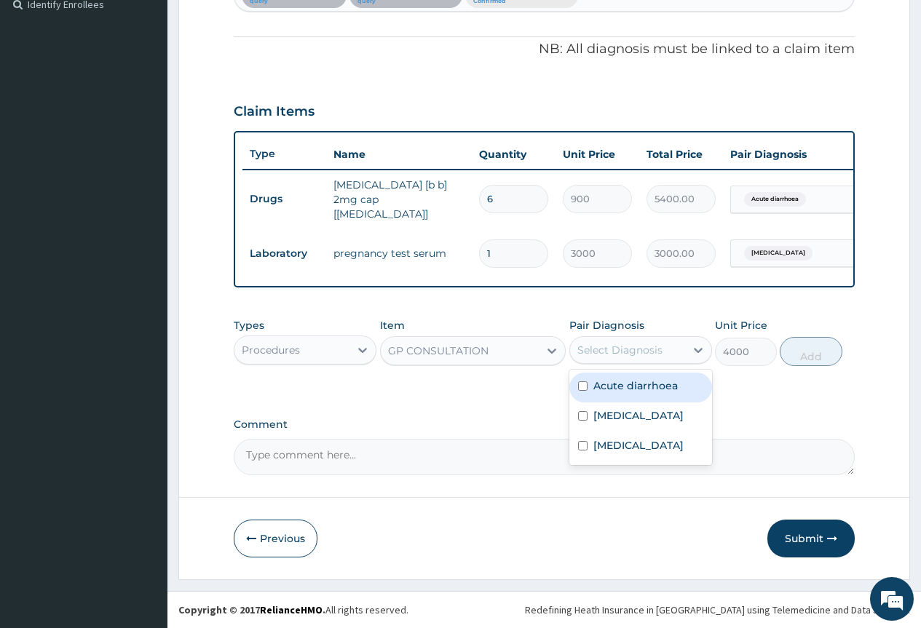
click at [658, 338] on div "Select Diagnosis" at bounding box center [627, 349] width 115 height 23
click at [680, 387] on div "Acute diarrhoea" at bounding box center [640, 388] width 143 height 30
checkbox input "true"
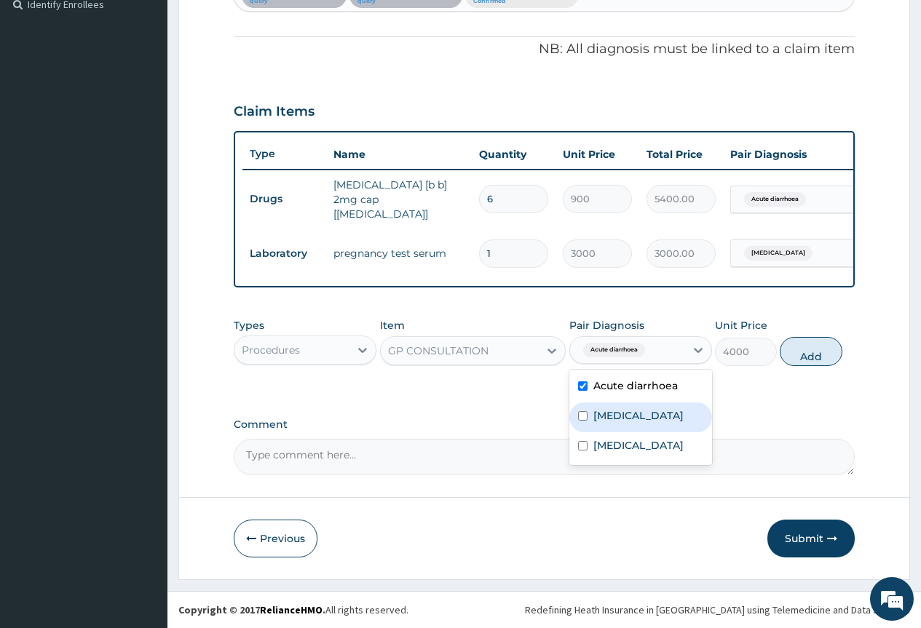
drag, startPoint x: 664, startPoint y: 425, endPoint x: 666, endPoint y: 472, distance: 46.6
click at [664, 423] on label "[MEDICAL_DATA]" at bounding box center [638, 415] width 90 height 15
checkbox input "true"
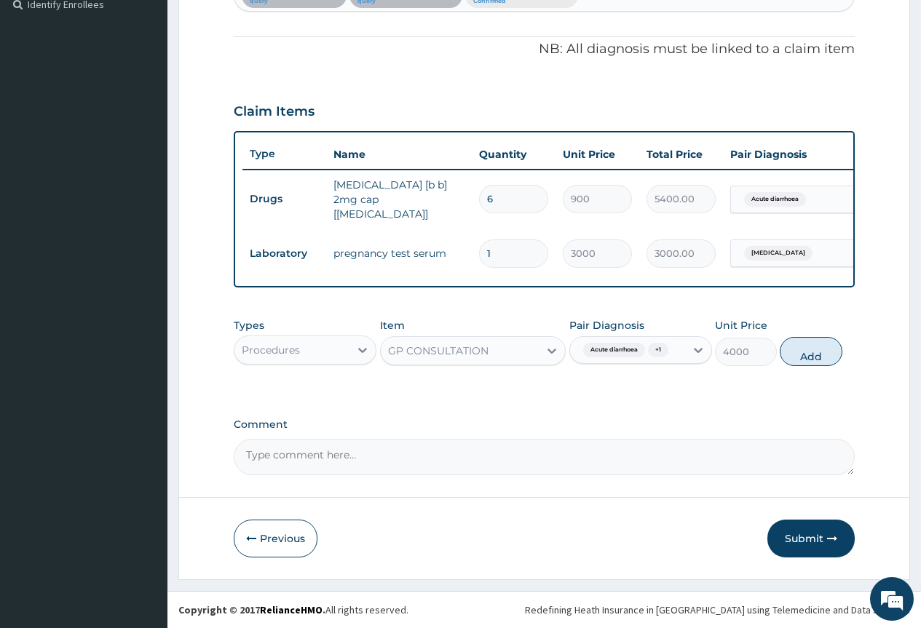
click at [667, 480] on form "Step 2 of 2 PA Code / Prescription Code PA/BE6012 Encounter Date [DATE] Importa…" at bounding box center [544, 123] width 732 height 913
click at [681, 360] on div "Acute diarrhoea + 1" at bounding box center [627, 350] width 115 height 25
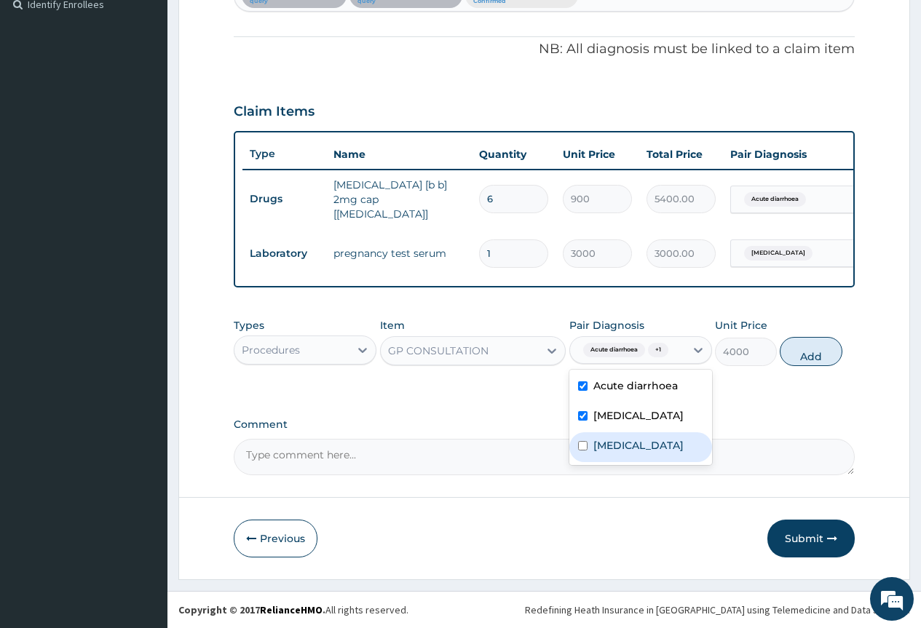
click at [660, 453] on label "[MEDICAL_DATA]" at bounding box center [638, 445] width 90 height 15
checkbox input "true"
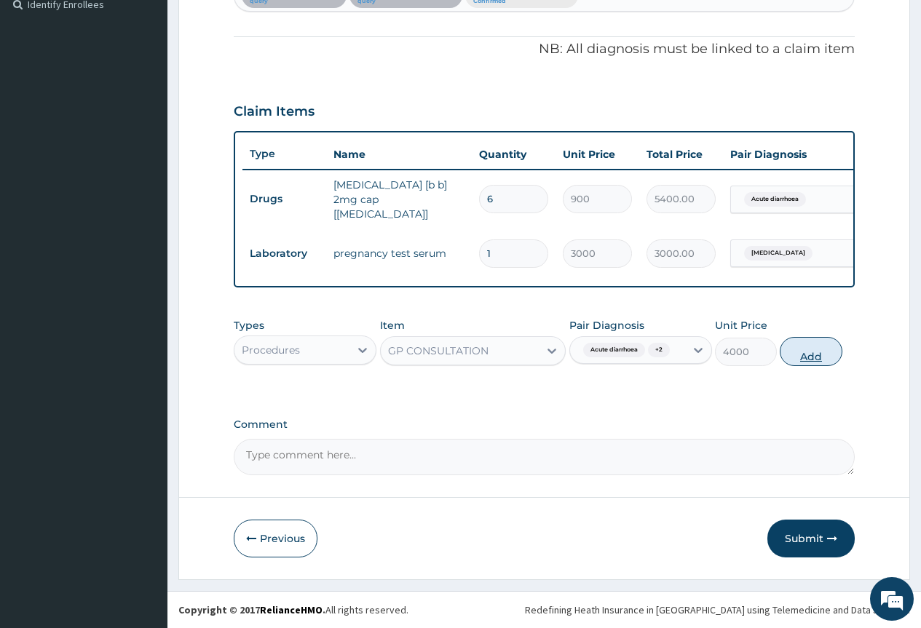
click at [806, 364] on button "Add" at bounding box center [811, 351] width 62 height 29
type input "0"
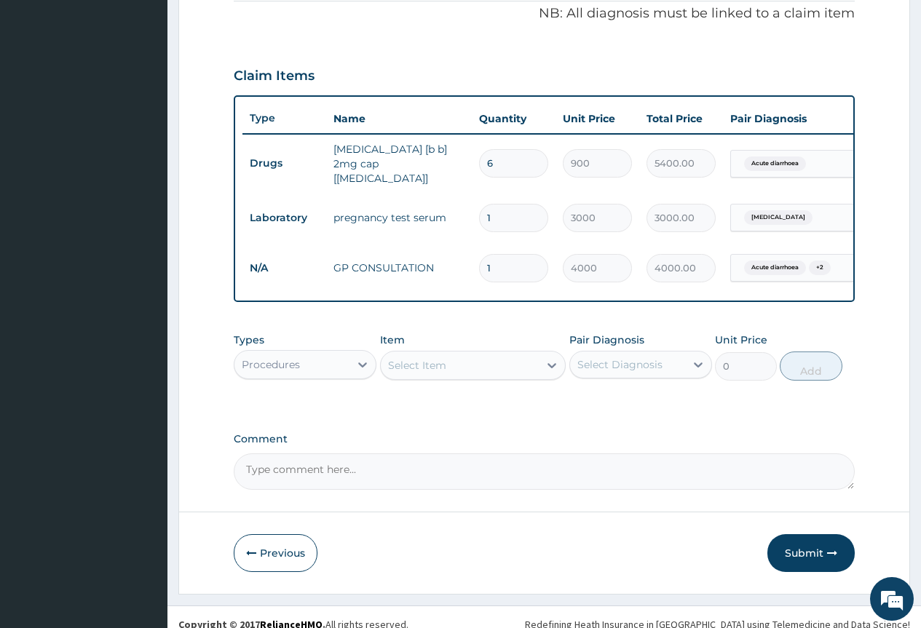
scroll to position [464, 0]
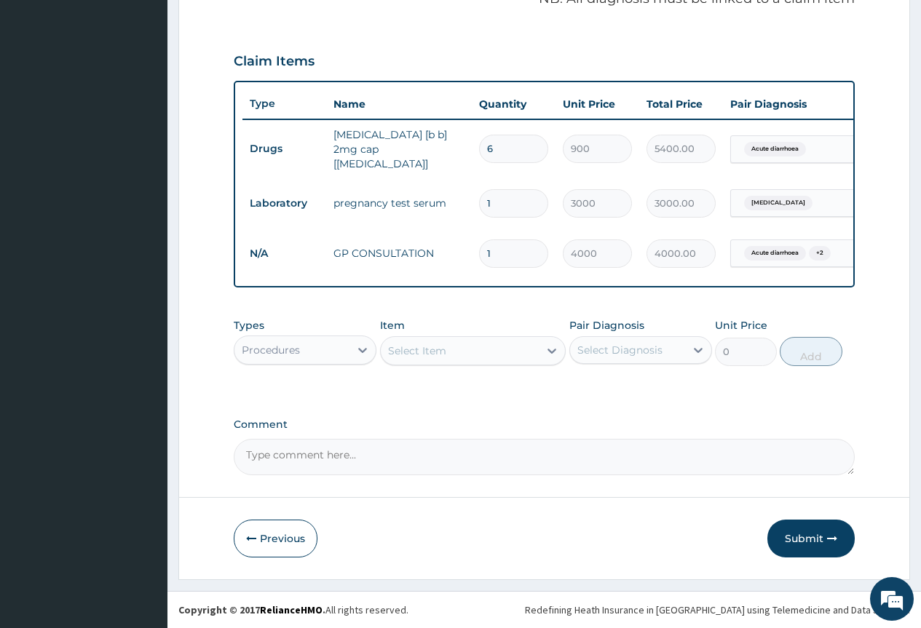
click at [312, 352] on div "Procedures" at bounding box center [291, 349] width 115 height 23
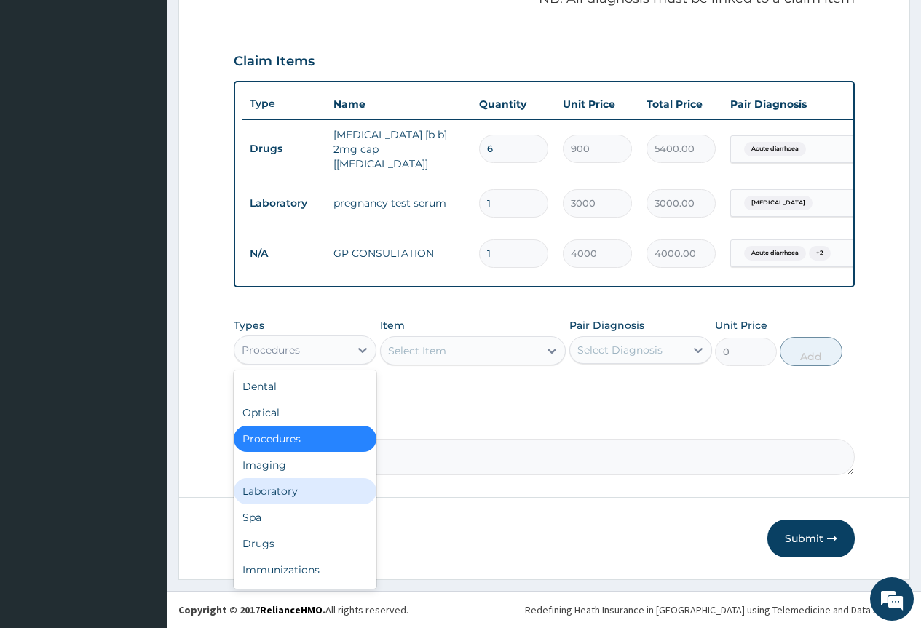
drag, startPoint x: 301, startPoint y: 485, endPoint x: 360, endPoint y: 443, distance: 72.9
click at [301, 485] on div "Laboratory" at bounding box center [305, 491] width 143 height 26
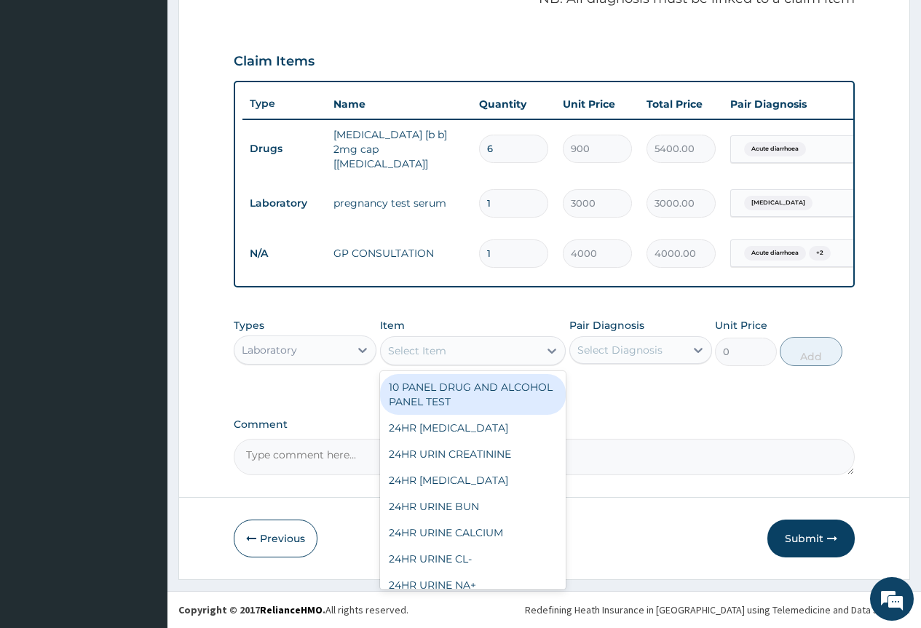
click at [439, 354] on div "Select Item" at bounding box center [417, 351] width 58 height 15
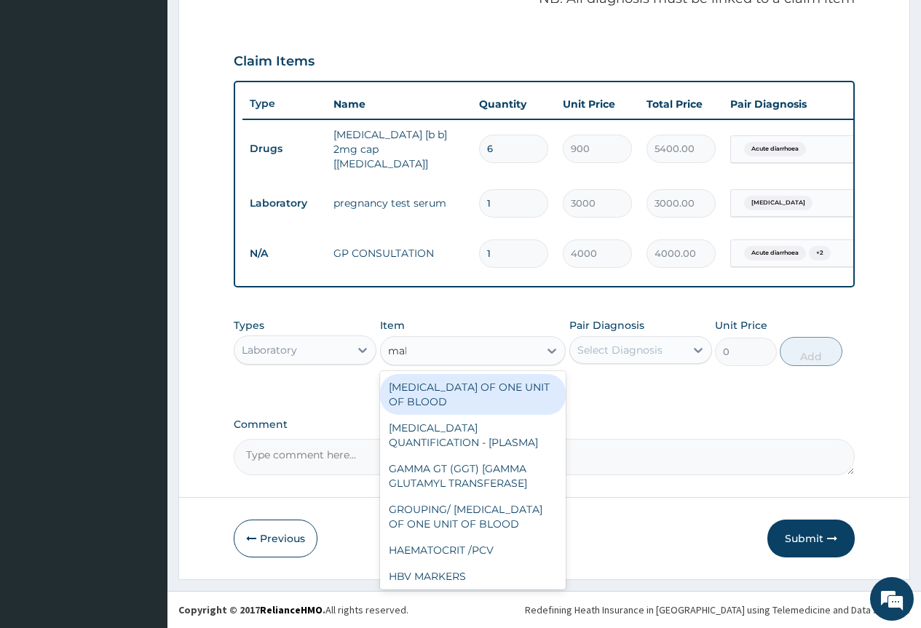
type input "mala"
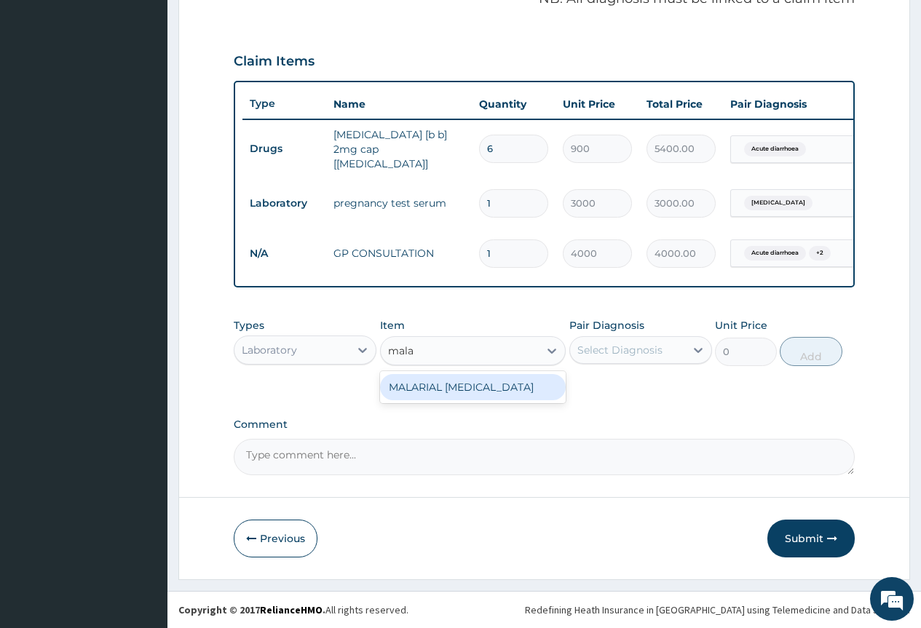
drag, startPoint x: 457, startPoint y: 387, endPoint x: 550, endPoint y: 369, distance: 94.8
click at [461, 386] on div "MALARIAL [MEDICAL_DATA]" at bounding box center [473, 387] width 186 height 26
type input "2000"
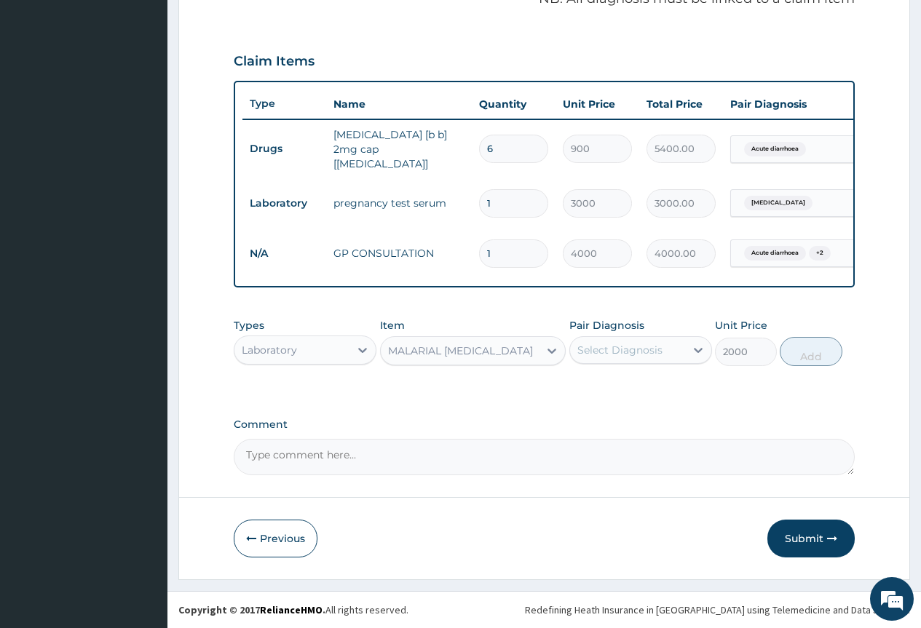
drag, startPoint x: 598, startPoint y: 354, endPoint x: 600, endPoint y: 362, distance: 8.1
click at [599, 354] on div "Select Diagnosis" at bounding box center [619, 350] width 85 height 15
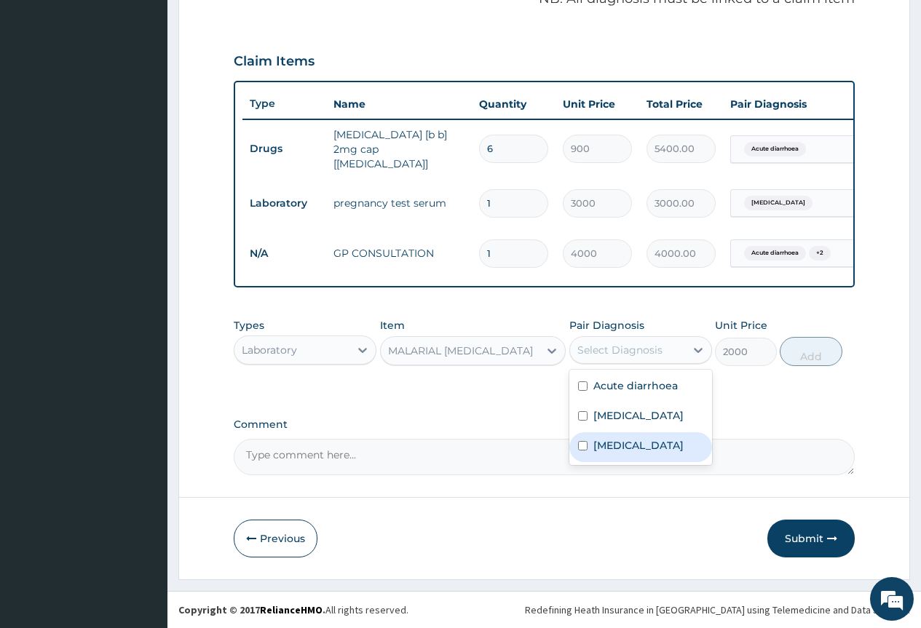
drag, startPoint x: 618, startPoint y: 462, endPoint x: 632, endPoint y: 425, distance: 39.6
click at [618, 453] on label "[MEDICAL_DATA]" at bounding box center [638, 445] width 90 height 15
checkbox input "true"
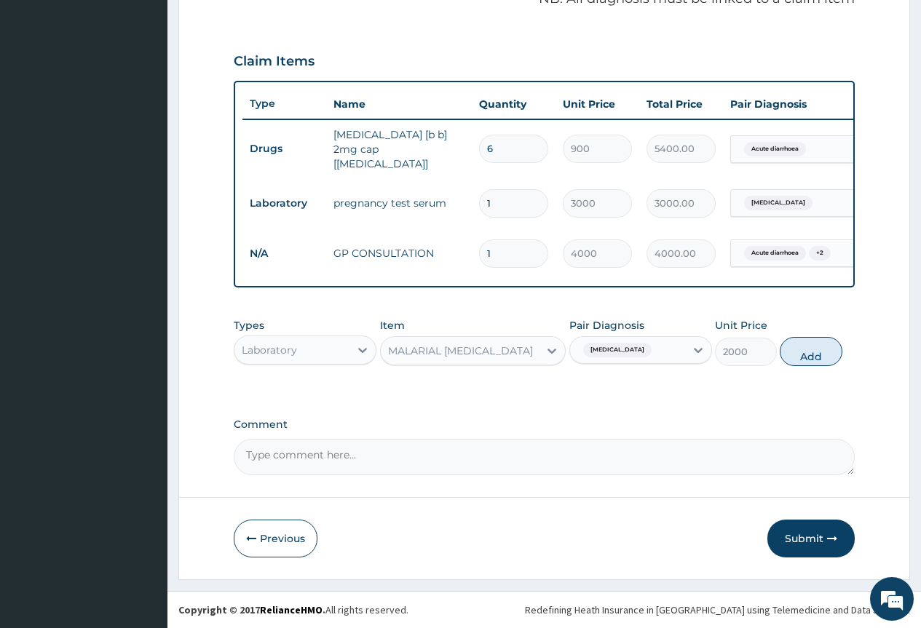
drag, startPoint x: 822, startPoint y: 349, endPoint x: 697, endPoint y: 369, distance: 126.0
click at [817, 350] on button "Add" at bounding box center [811, 351] width 62 height 29
type input "0"
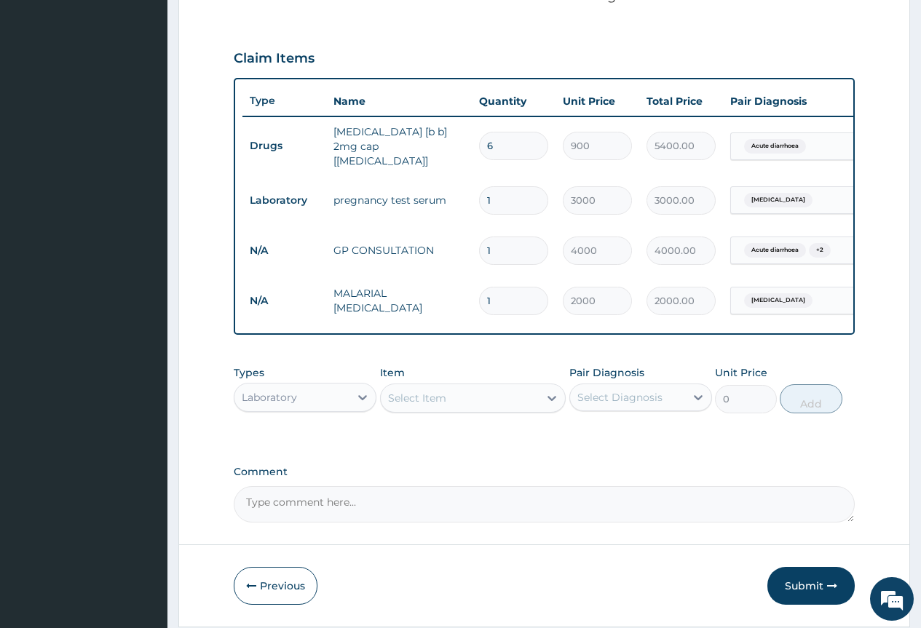
click at [476, 392] on div "Select Item" at bounding box center [460, 398] width 159 height 23
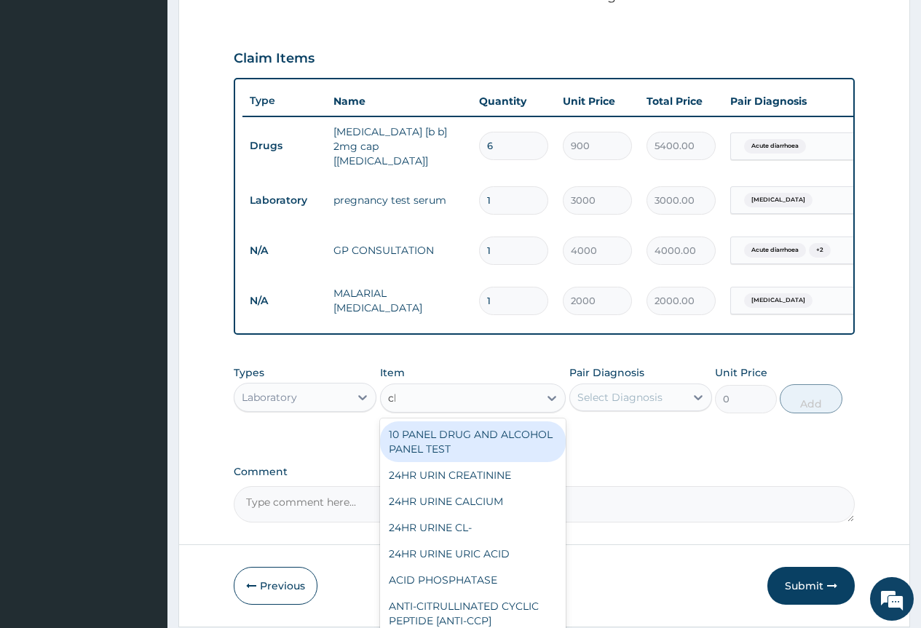
type input "cbc"
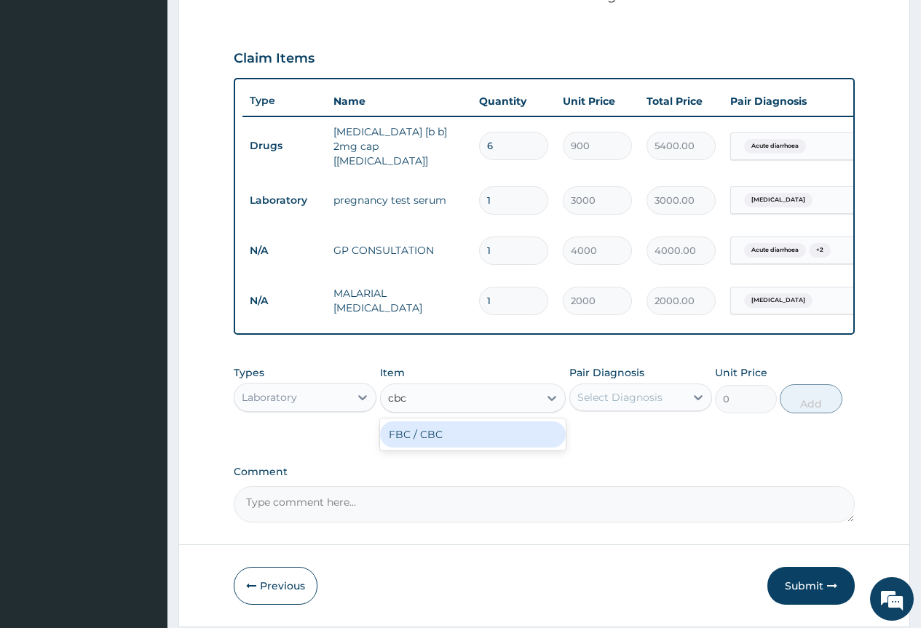
click at [492, 440] on div "FBC / CBC" at bounding box center [473, 434] width 186 height 26
type input "7500"
click at [654, 389] on div "Select Diagnosis" at bounding box center [627, 397] width 115 height 23
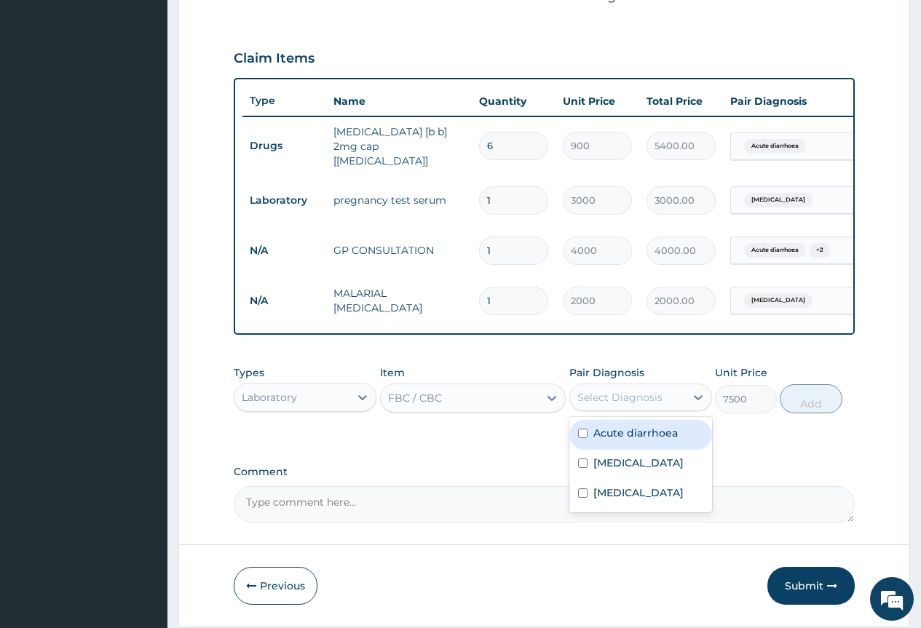
drag, startPoint x: 651, startPoint y: 437, endPoint x: 781, endPoint y: 434, distance: 129.6
click at [653, 437] on label "Acute diarrhoea" at bounding box center [635, 433] width 84 height 15
checkbox input "true"
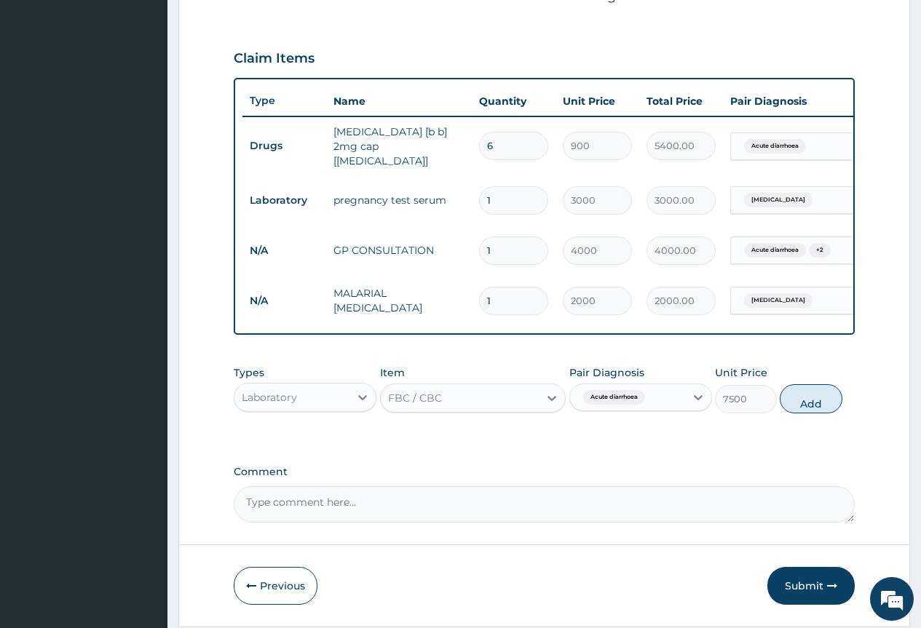
drag, startPoint x: 804, startPoint y: 406, endPoint x: 738, endPoint y: 469, distance: 90.6
click at [799, 408] on button "Add" at bounding box center [811, 398] width 62 height 29
type input "0"
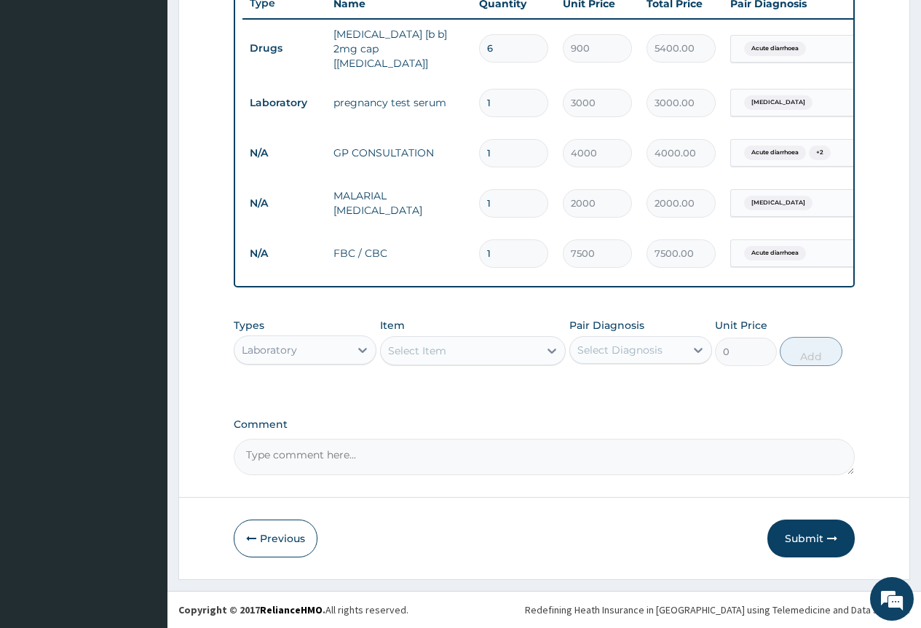
scroll to position [564, 0]
click at [341, 362] on div "Laboratory" at bounding box center [305, 350] width 143 height 29
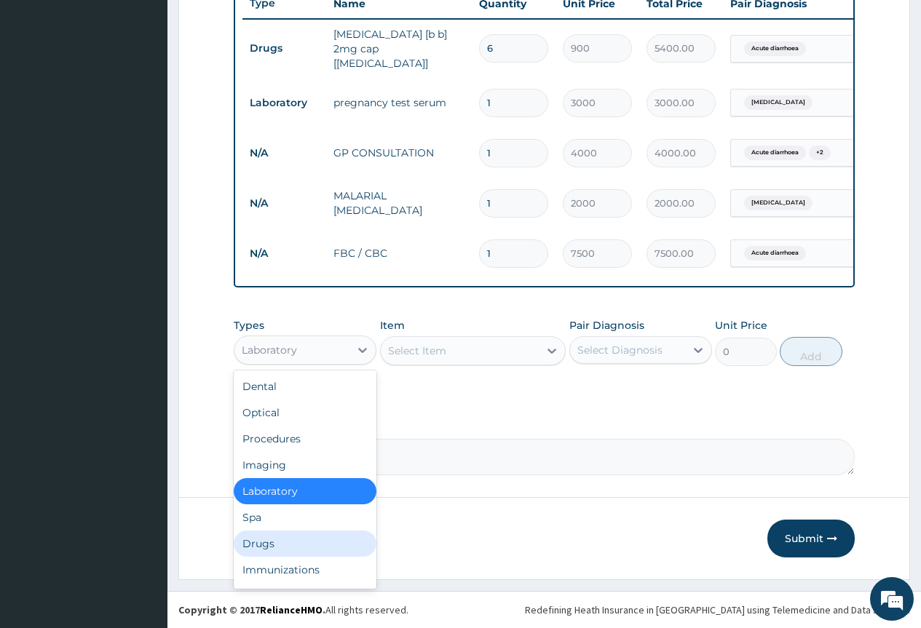
click at [309, 550] on div "Drugs" at bounding box center [305, 544] width 143 height 26
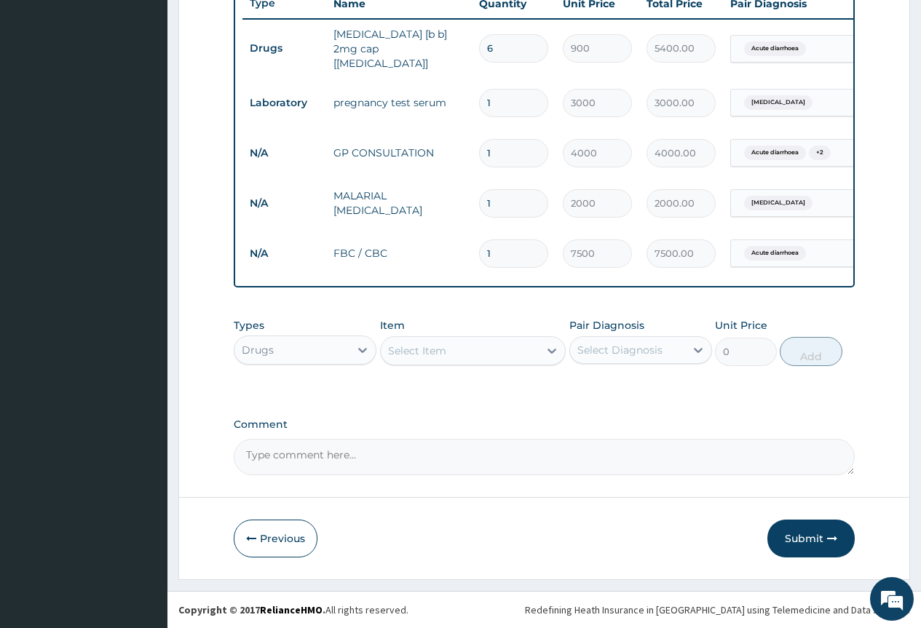
click at [499, 344] on div "Select Item" at bounding box center [460, 350] width 159 height 23
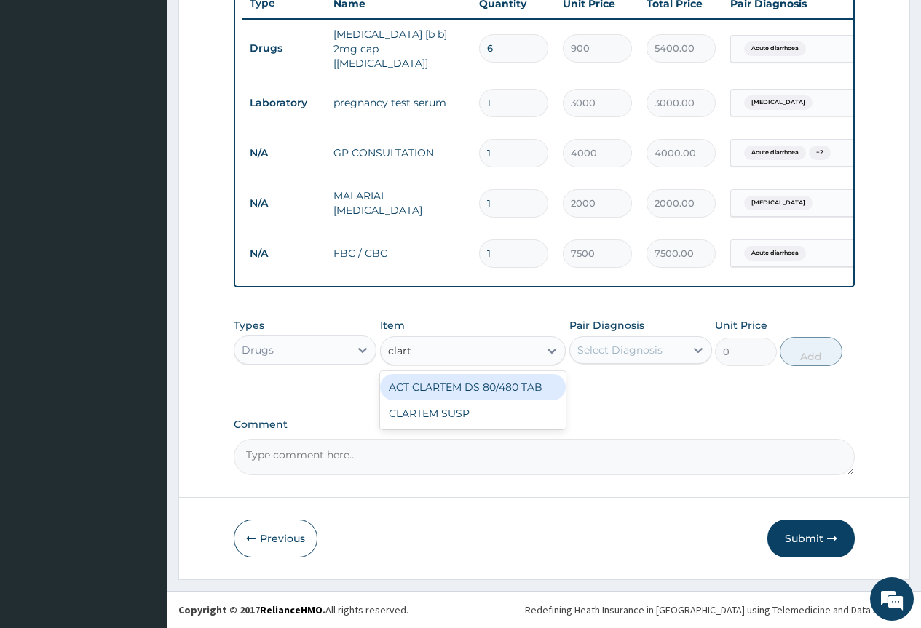
type input "clarte"
drag, startPoint x: 492, startPoint y: 387, endPoint x: 609, endPoint y: 357, distance: 120.8
click at [499, 385] on div "ACT CLARTEM DS 80/480 TAB" at bounding box center [473, 387] width 186 height 26
type input "600"
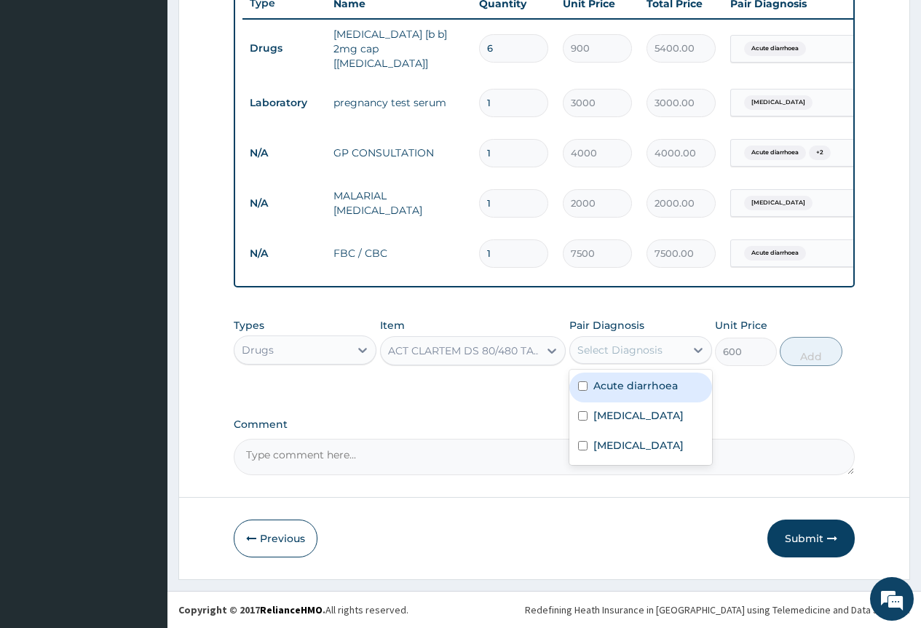
click at [627, 349] on div "Select Diagnosis" at bounding box center [619, 350] width 85 height 15
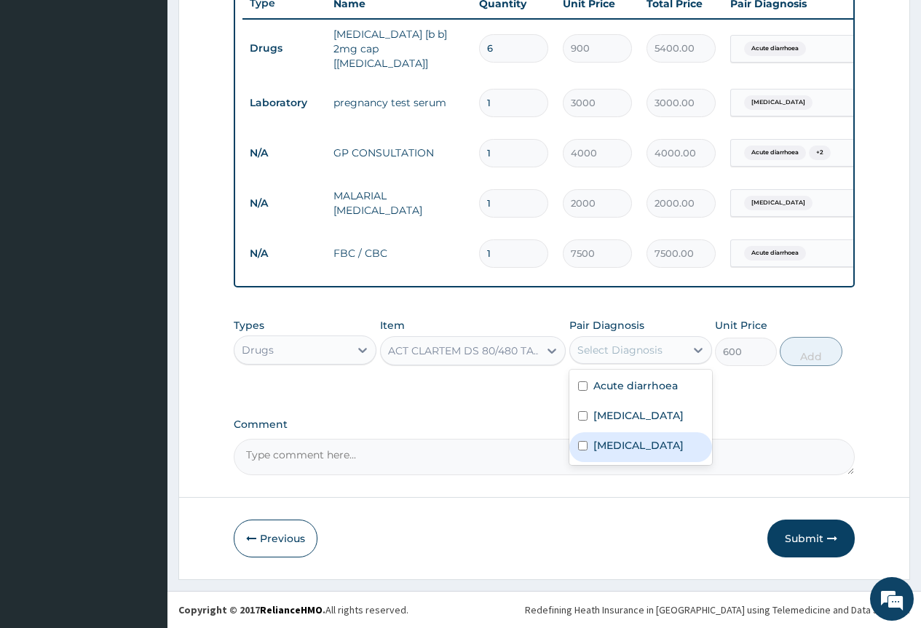
drag, startPoint x: 650, startPoint y: 464, endPoint x: 722, endPoint y: 395, distance: 99.9
click at [651, 453] on label "[MEDICAL_DATA]" at bounding box center [638, 445] width 90 height 15
checkbox input "true"
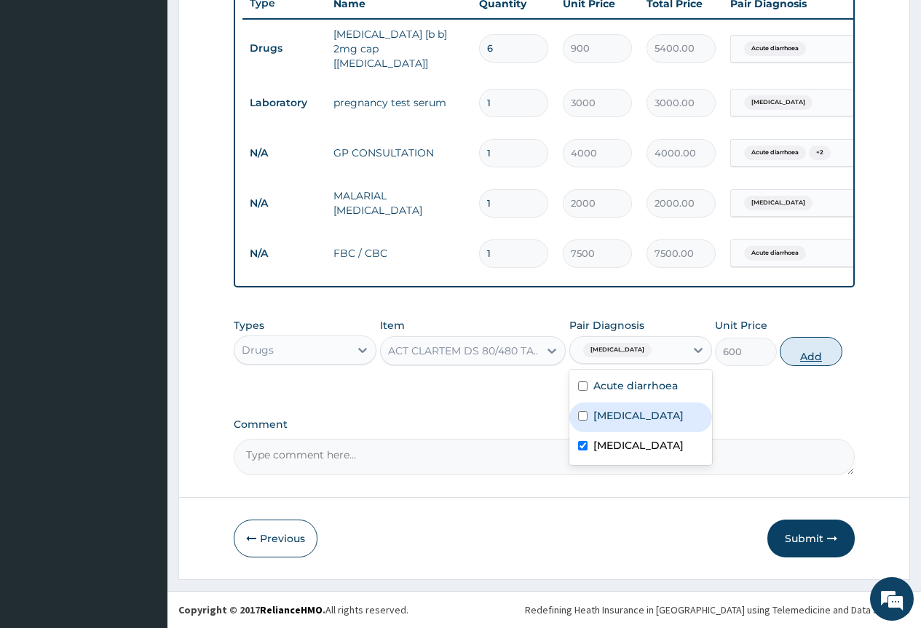
click at [790, 362] on button "Add" at bounding box center [811, 351] width 62 height 29
type input "0"
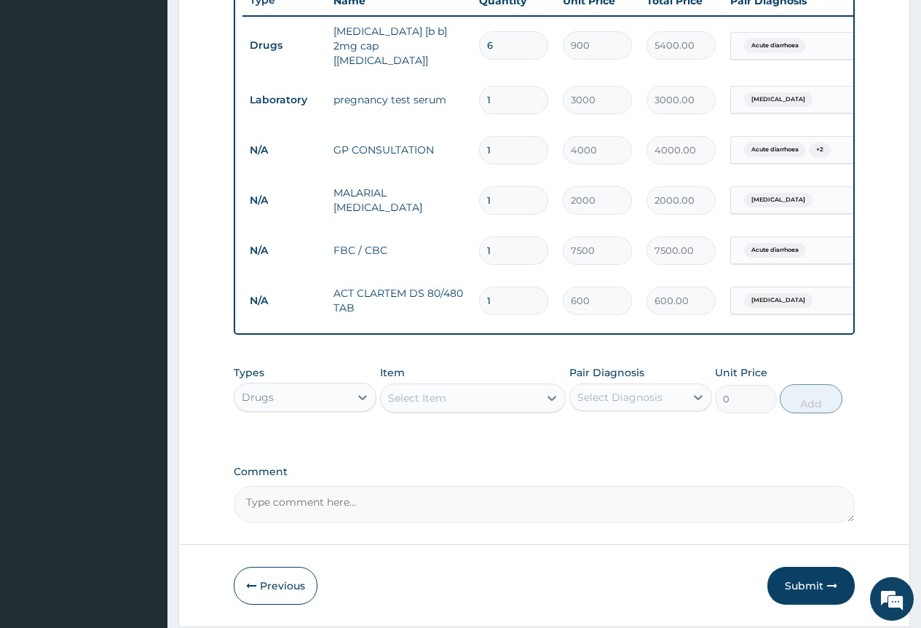
type input "0.00"
type input "6"
type input "3600.00"
type input "6"
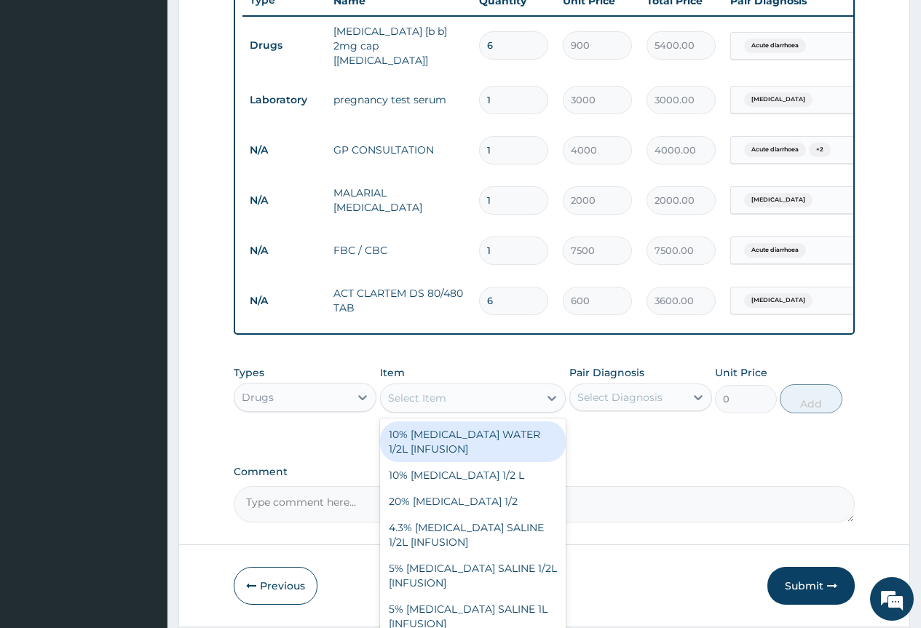
click at [463, 401] on div "Select Item" at bounding box center [460, 398] width 159 height 23
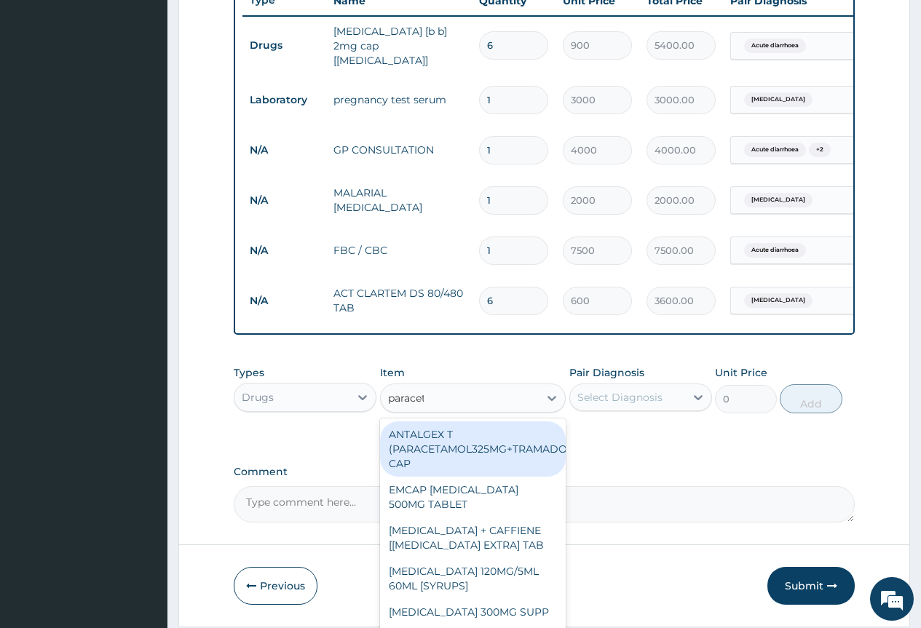
type input "paraceta"
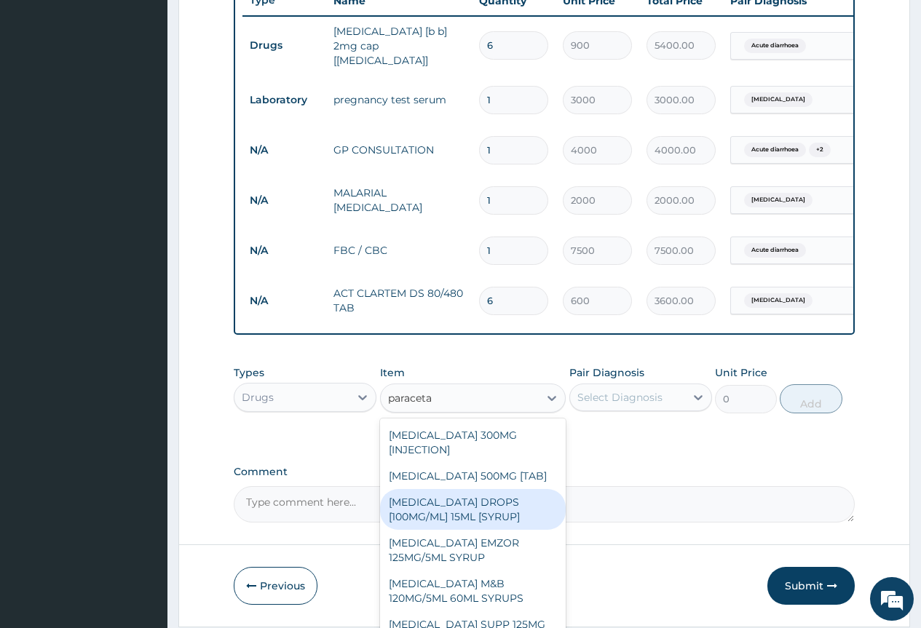
scroll to position [218, 0]
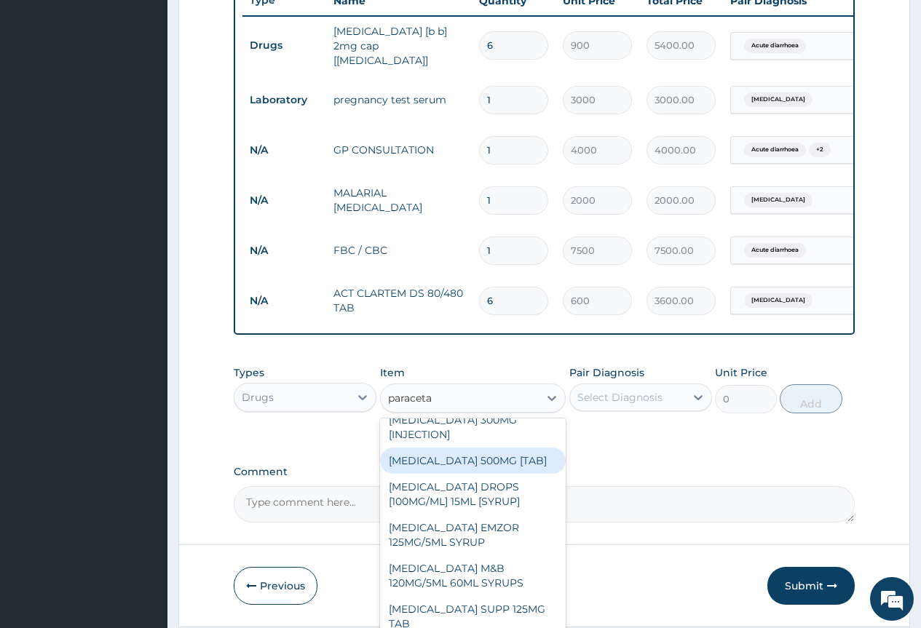
click at [526, 462] on div "[MEDICAL_DATA] 500MG [TAB]" at bounding box center [473, 461] width 186 height 26
type input "30"
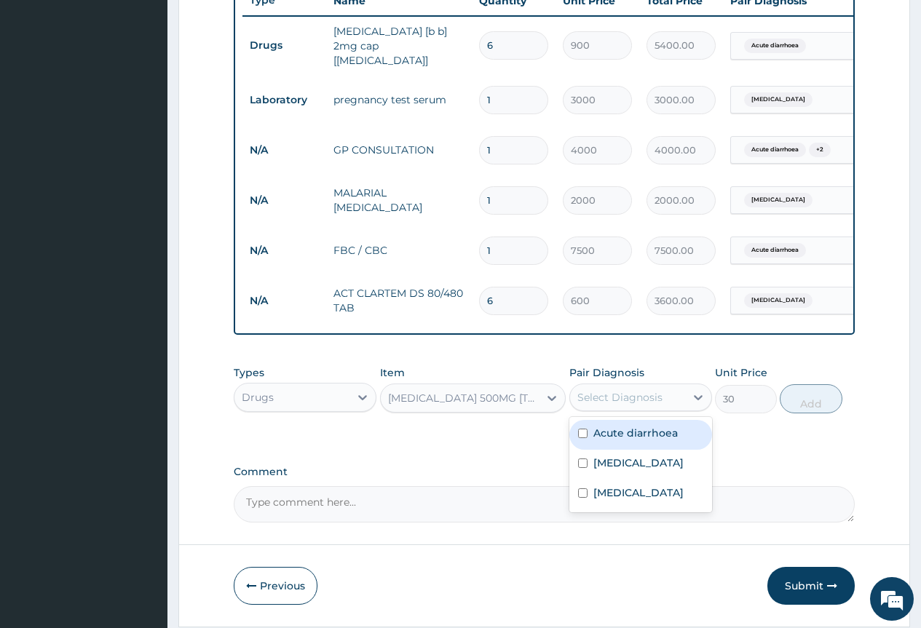
click at [599, 409] on div "Select Diagnosis" at bounding box center [627, 397] width 115 height 23
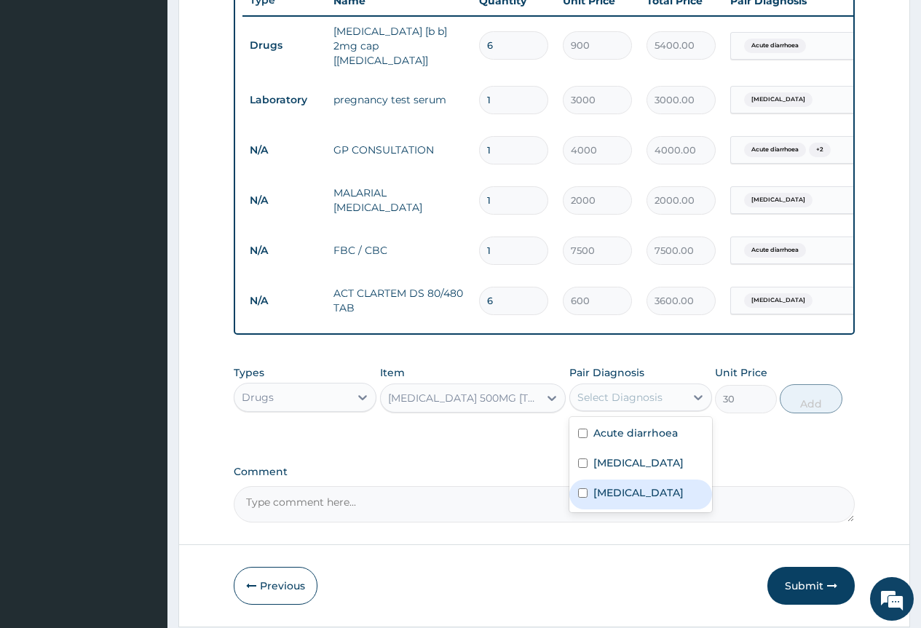
drag, startPoint x: 616, startPoint y: 512, endPoint x: 627, endPoint y: 510, distance: 11.8
click at [625, 500] on label "Falciparum malaria" at bounding box center [638, 492] width 90 height 15
checkbox input "true"
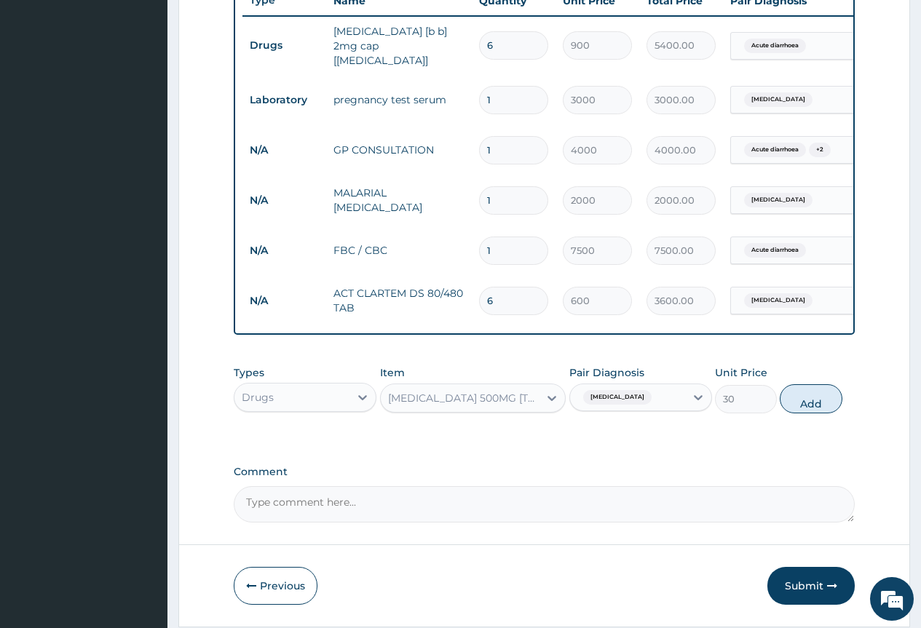
drag, startPoint x: 793, startPoint y: 411, endPoint x: 597, endPoint y: 392, distance: 196.6
click at [789, 411] on button "Add" at bounding box center [811, 398] width 62 height 29
type input "0"
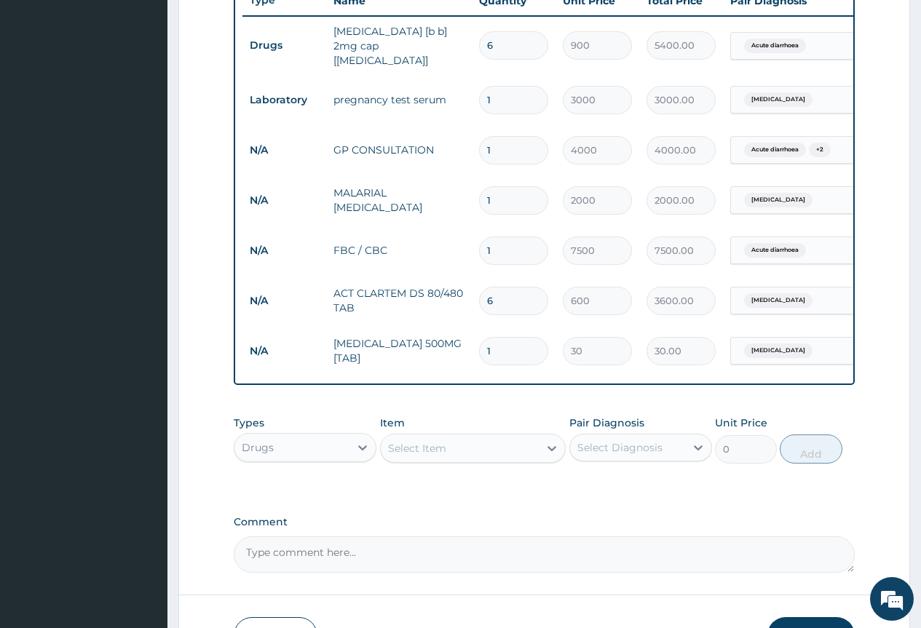
type input "18"
type input "540.00"
type input "18"
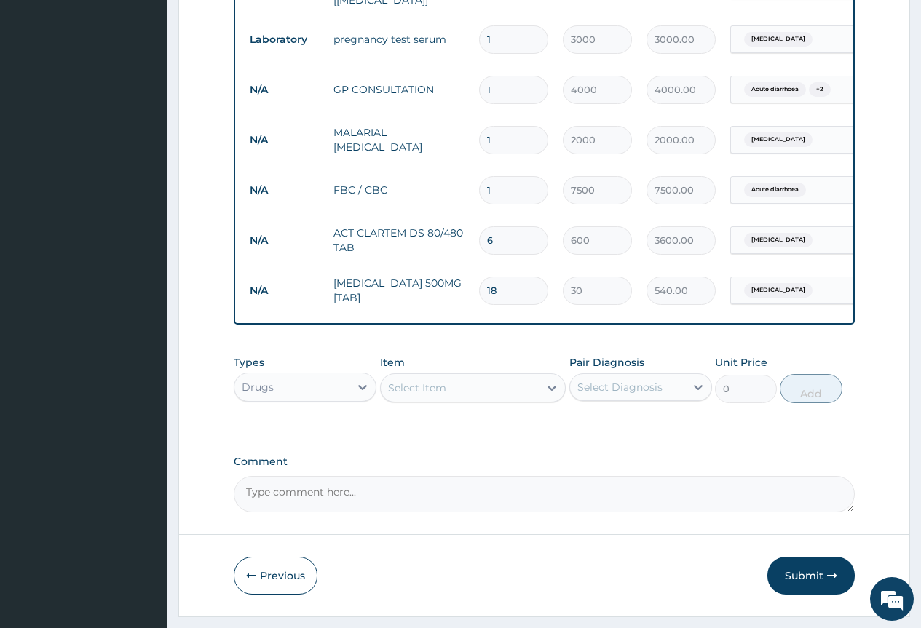
scroll to position [665, 0]
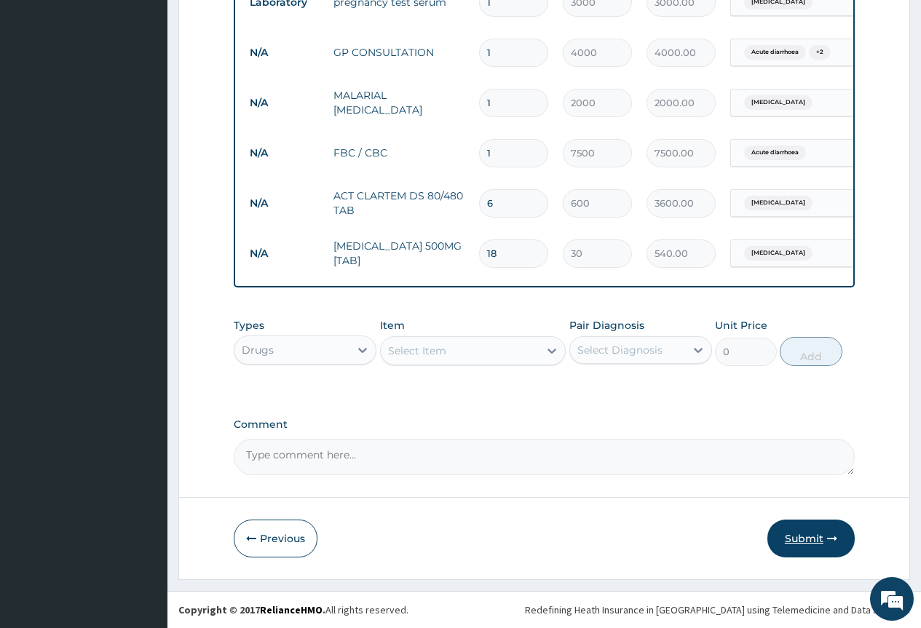
click at [813, 544] on button "Submit" at bounding box center [810, 539] width 87 height 38
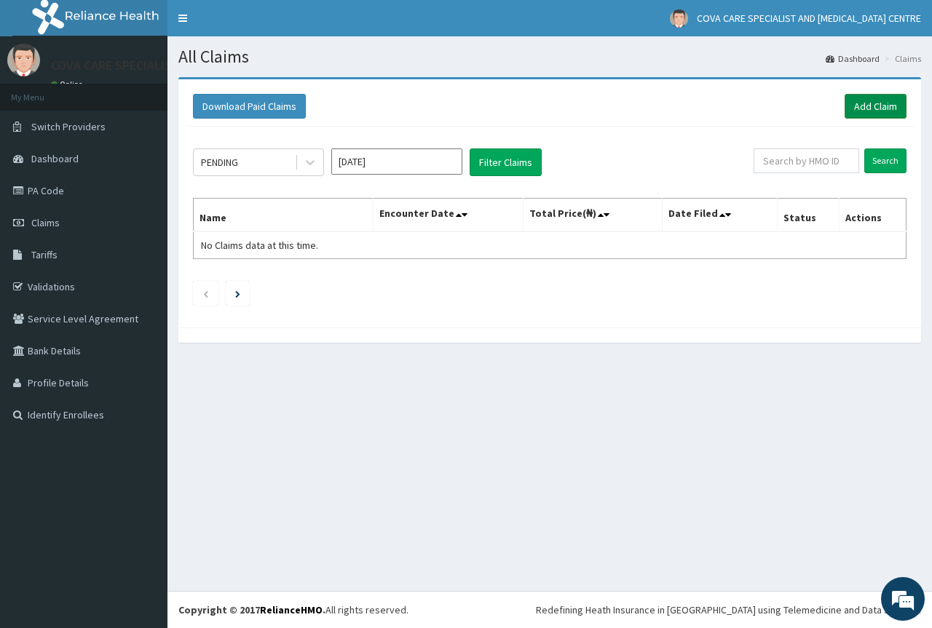
click at [861, 100] on link "Add Claim" at bounding box center [875, 106] width 62 height 25
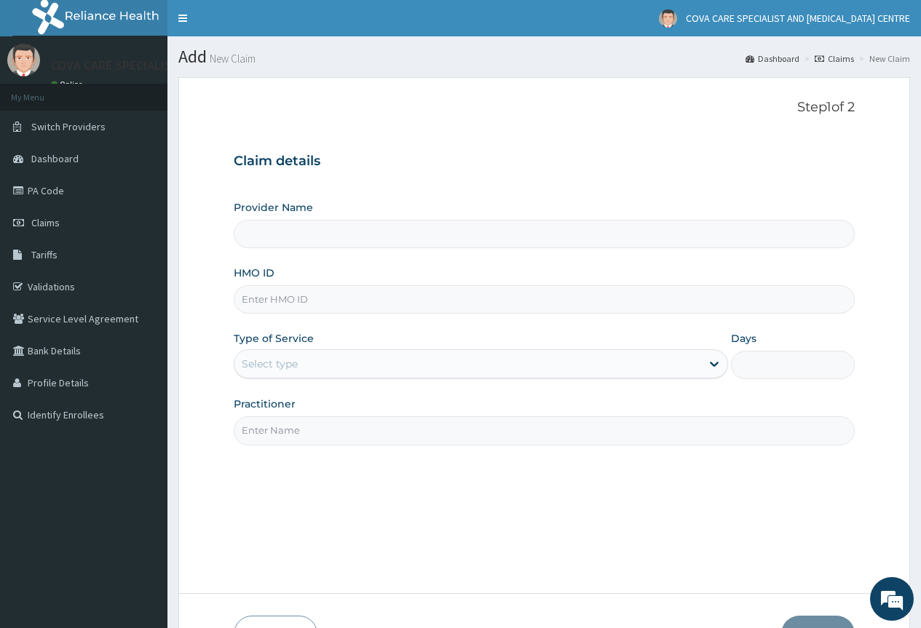
click at [346, 234] on input "Provider Name" at bounding box center [544, 234] width 621 height 28
click at [333, 301] on input "HMO ID" at bounding box center [544, 299] width 621 height 28
type input "Cova Care Specialist Hospital and Endoscopy Centre"
paste input "ANP/10020/B"
type input "ANP/10020/B"
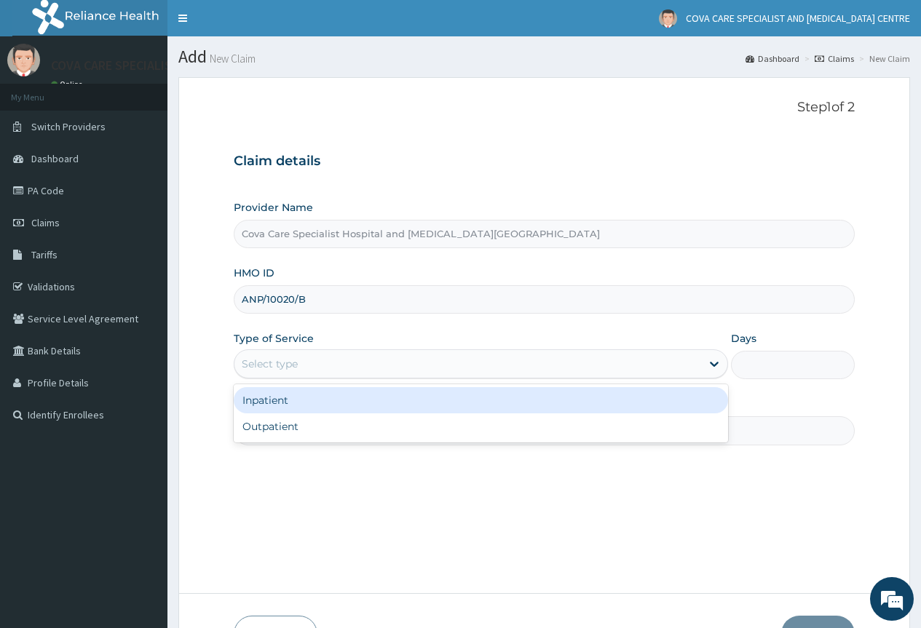
drag, startPoint x: 330, startPoint y: 352, endPoint x: 336, endPoint y: 412, distance: 59.9
click at [330, 357] on div "Select type" at bounding box center [467, 363] width 467 height 23
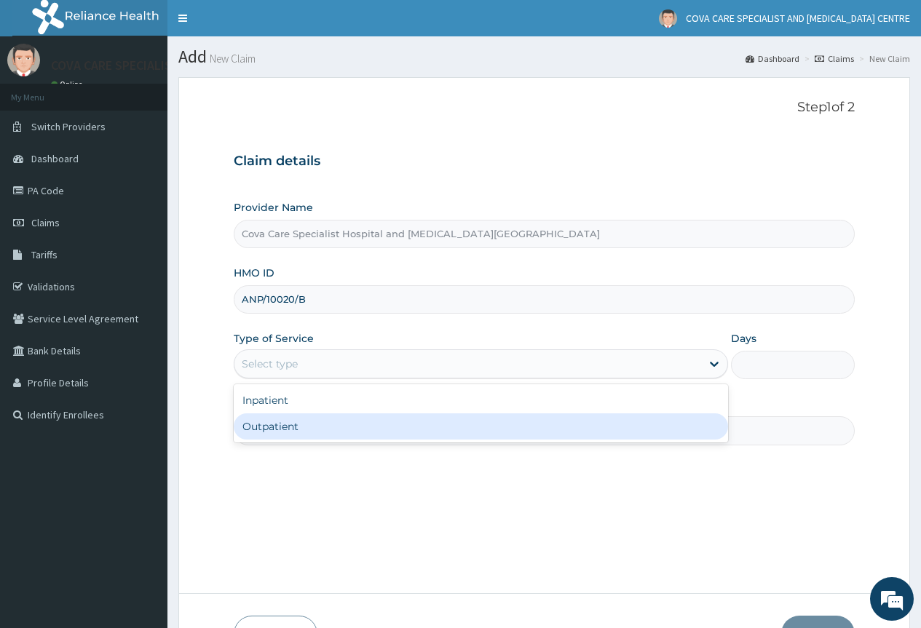
drag, startPoint x: 344, startPoint y: 440, endPoint x: 362, endPoint y: 434, distance: 19.1
click at [344, 439] on div "Outpatient" at bounding box center [481, 426] width 494 height 26
type input "1"
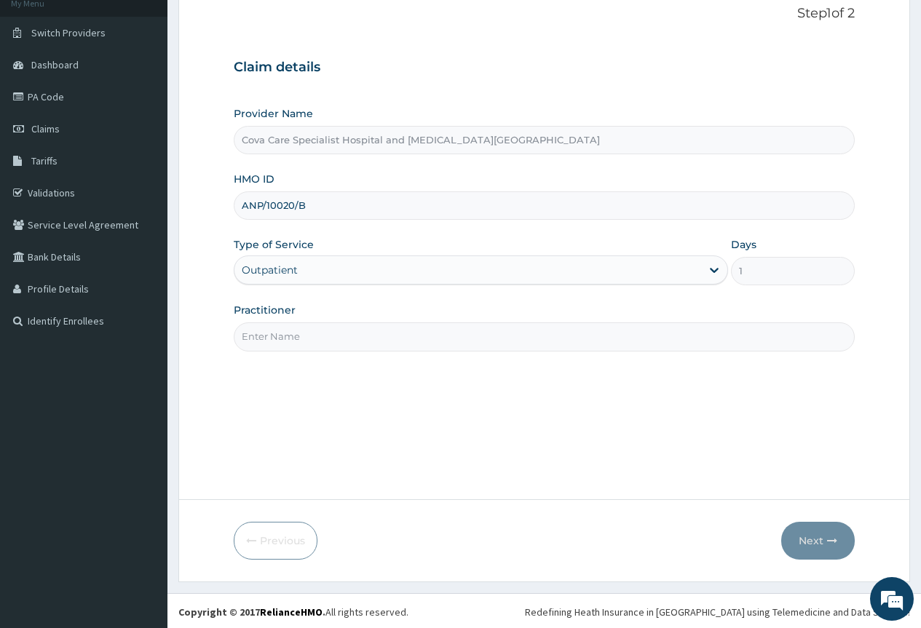
scroll to position [96, 0]
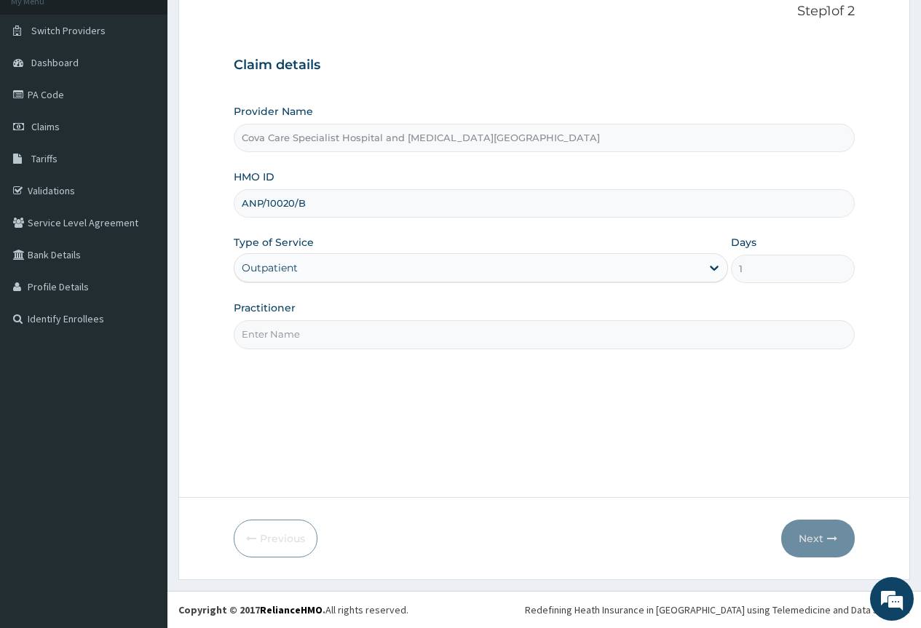
click at [338, 327] on input "Practitioner" at bounding box center [544, 334] width 621 height 28
type input "ANTHONY EJIMADU"
click at [822, 545] on button "Next" at bounding box center [818, 539] width 74 height 38
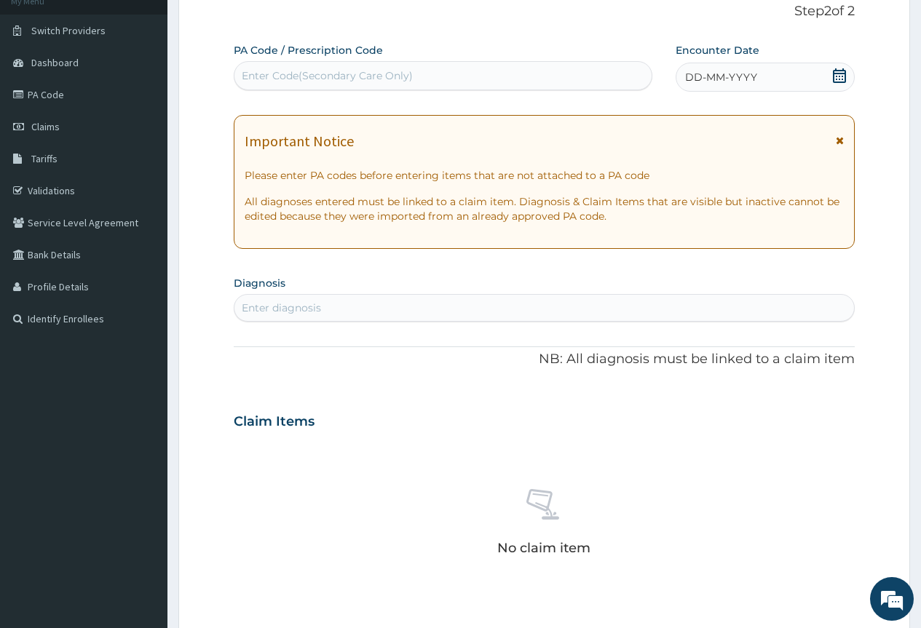
scroll to position [0, 0]
click at [555, 76] on div "Enter Code(Secondary Care Only)" at bounding box center [442, 75] width 416 height 23
paste input "PA/9CED6A"
type input "PA/9CED6A"
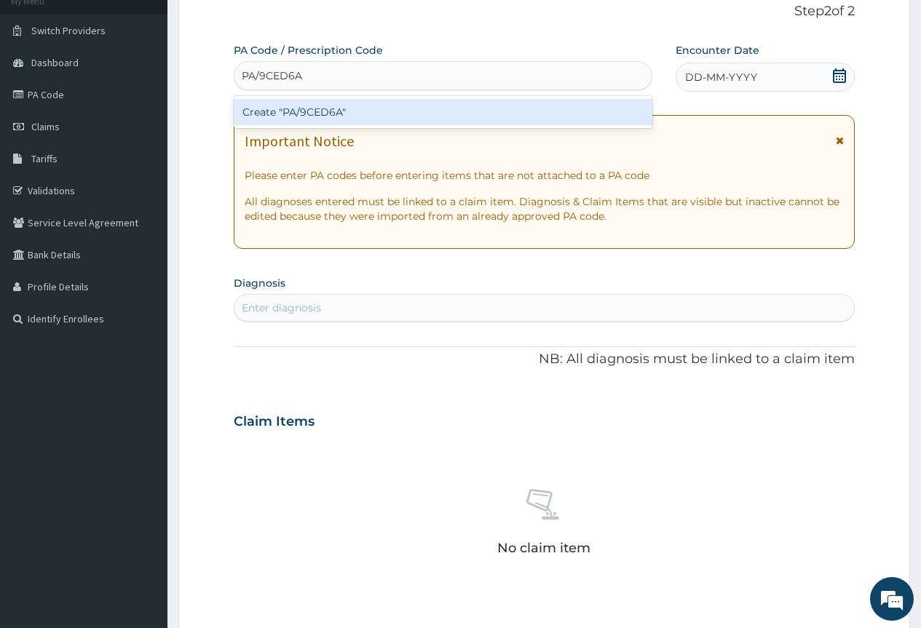
click at [534, 110] on div "Create "PA/9CED6A"" at bounding box center [443, 112] width 418 height 26
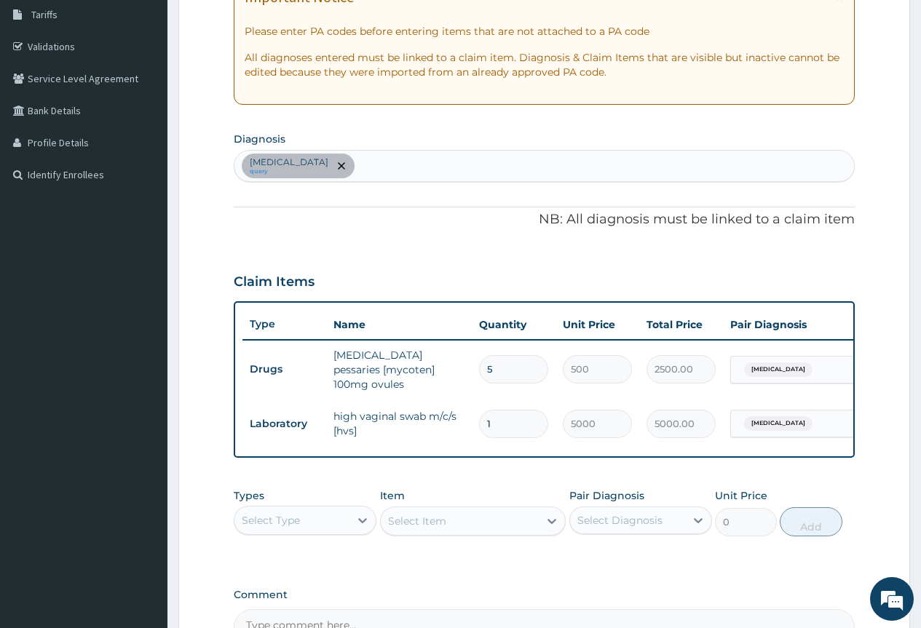
scroll to position [387, 0]
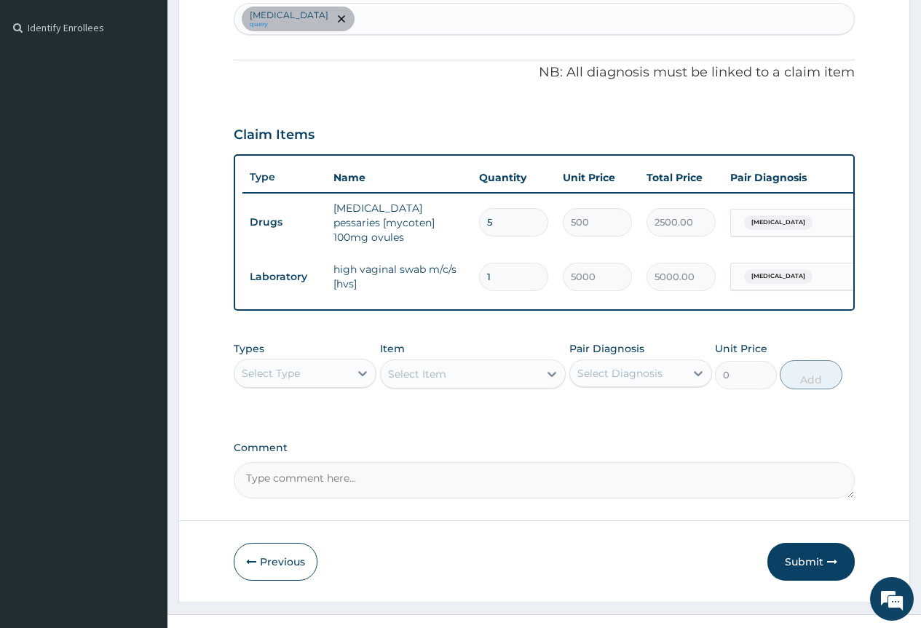
click at [398, 14] on div "Candidiasis query" at bounding box center [543, 19] width 619 height 31
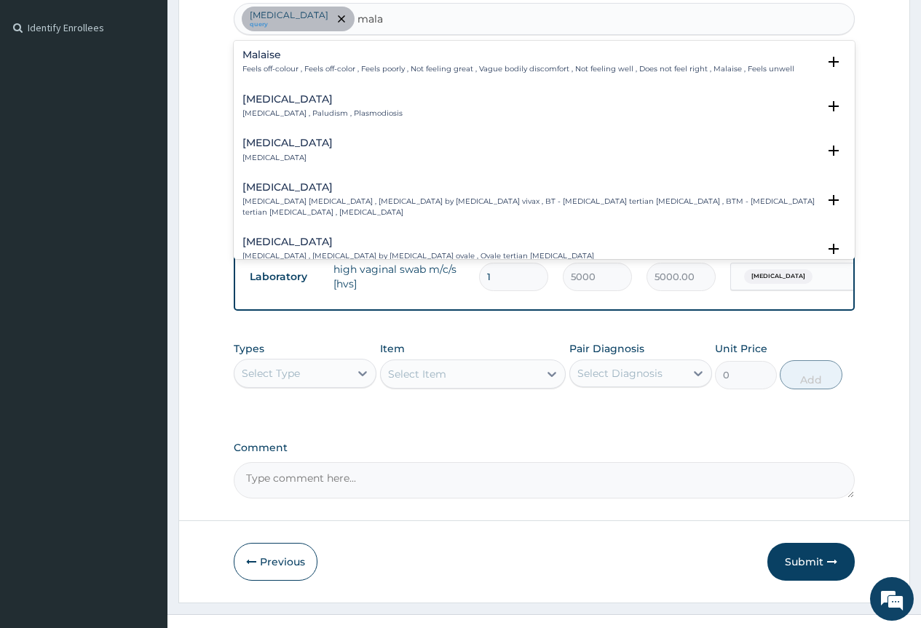
type input "malar"
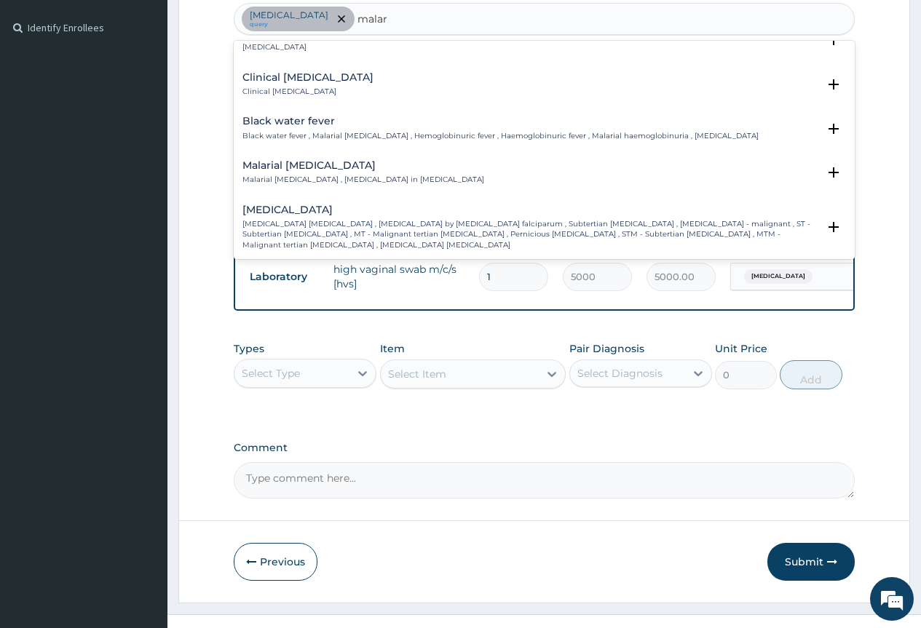
scroll to position [510, 0]
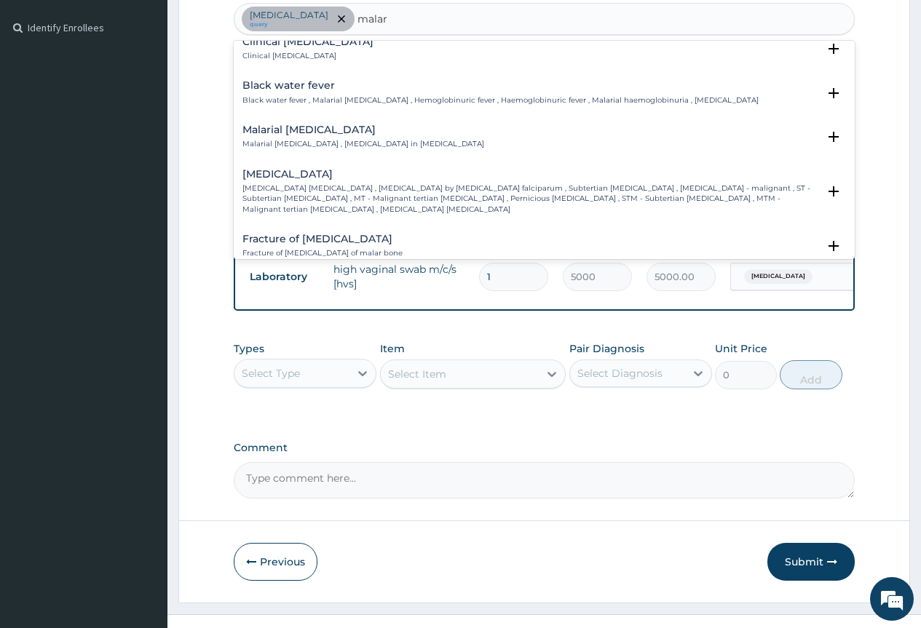
click at [349, 177] on h4 "Falciparum malaria" at bounding box center [529, 174] width 575 height 11
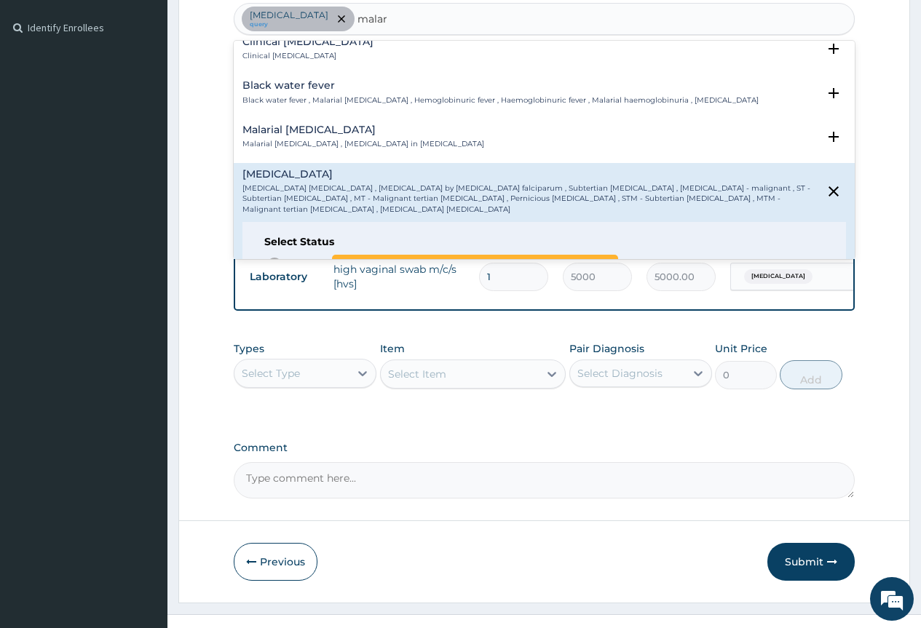
click at [271, 256] on icon "status option query" at bounding box center [274, 264] width 17 height 17
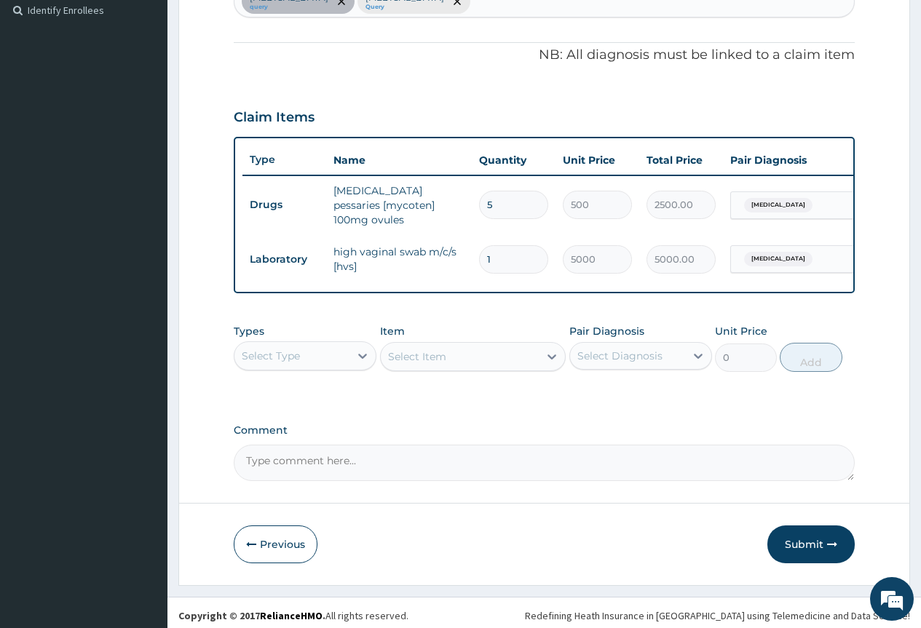
scroll to position [413, 0]
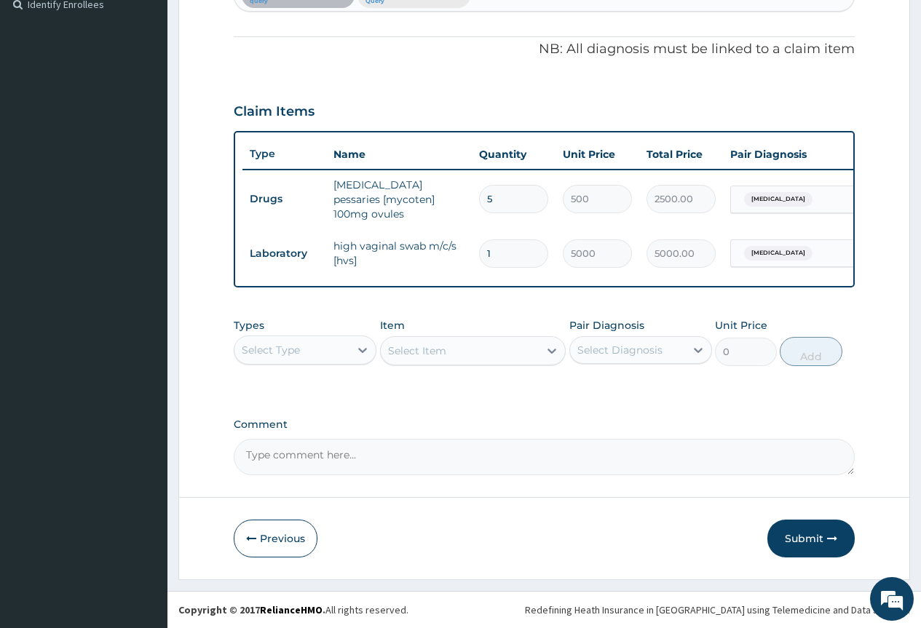
click at [320, 352] on div "Select Type" at bounding box center [291, 349] width 115 height 23
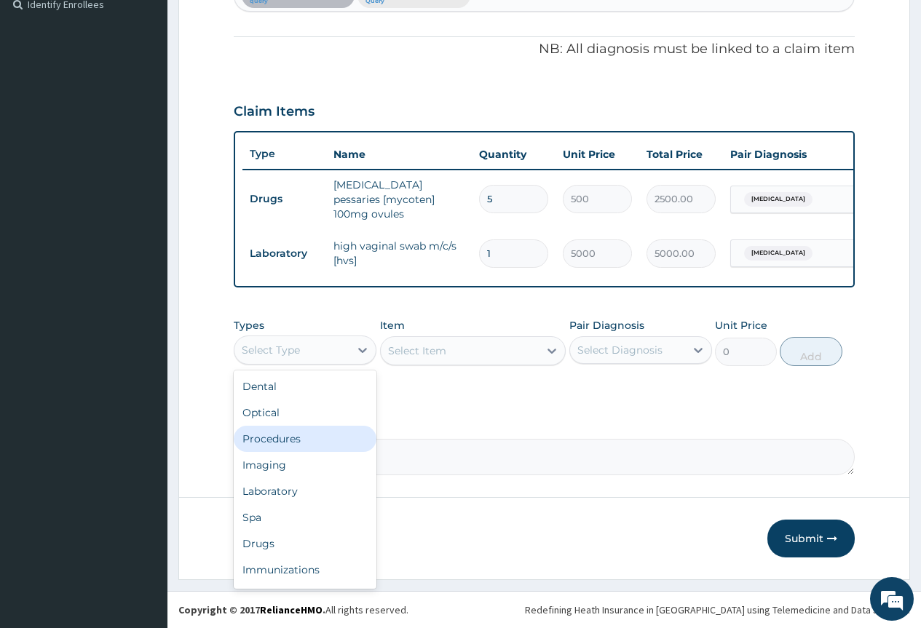
click at [306, 440] on div "Procedures" at bounding box center [305, 439] width 143 height 26
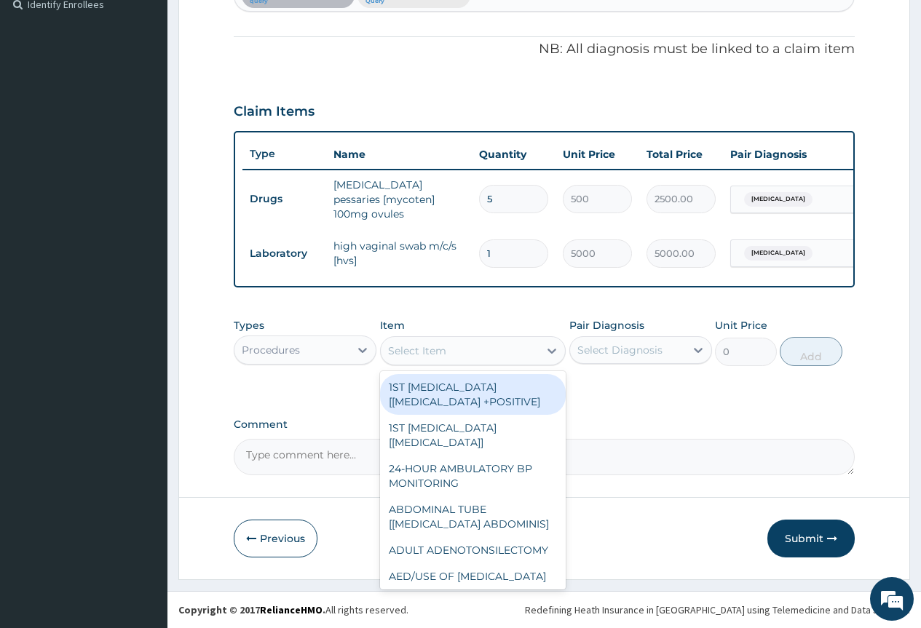
click at [507, 353] on div "Select Item" at bounding box center [460, 350] width 159 height 23
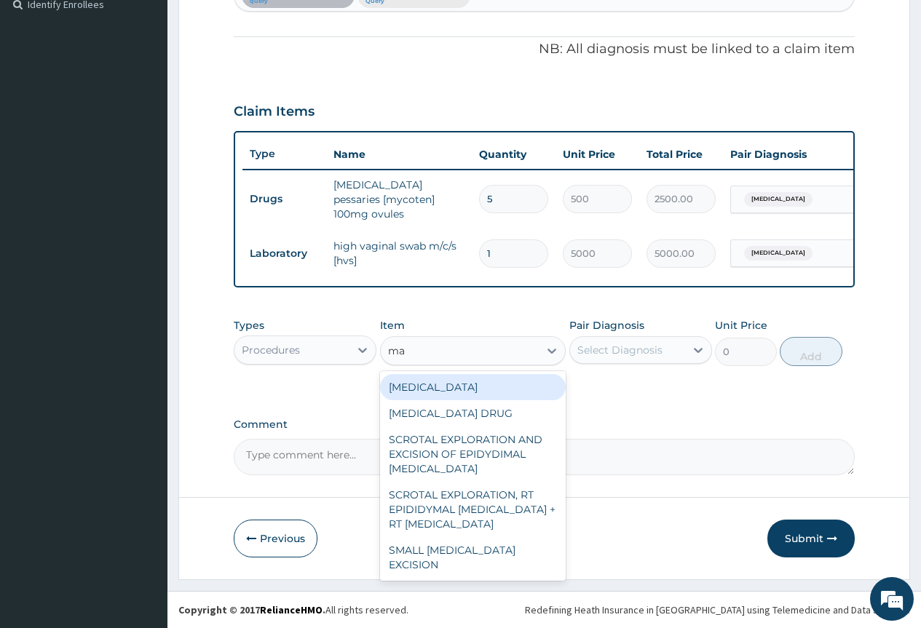
type input "m"
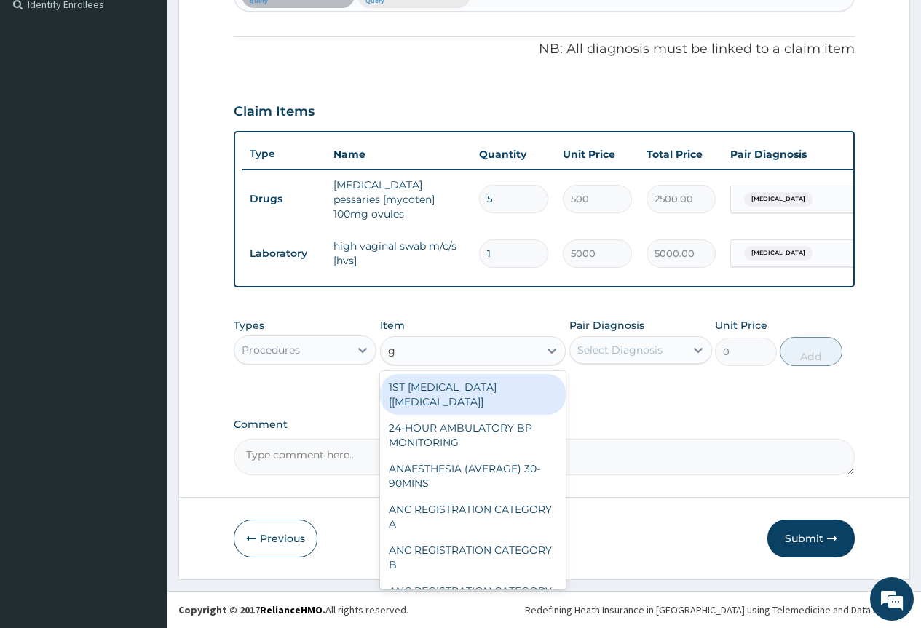
type input "gp"
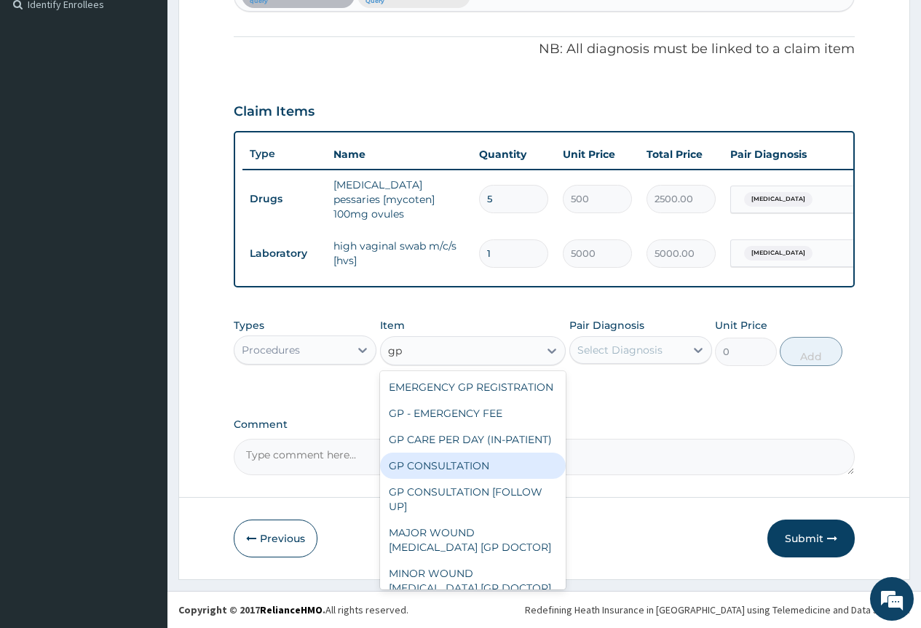
drag, startPoint x: 488, startPoint y: 502, endPoint x: 575, endPoint y: 389, distance: 142.2
click at [488, 479] on div "GP CONSULTATION" at bounding box center [473, 466] width 186 height 26
type input "4000"
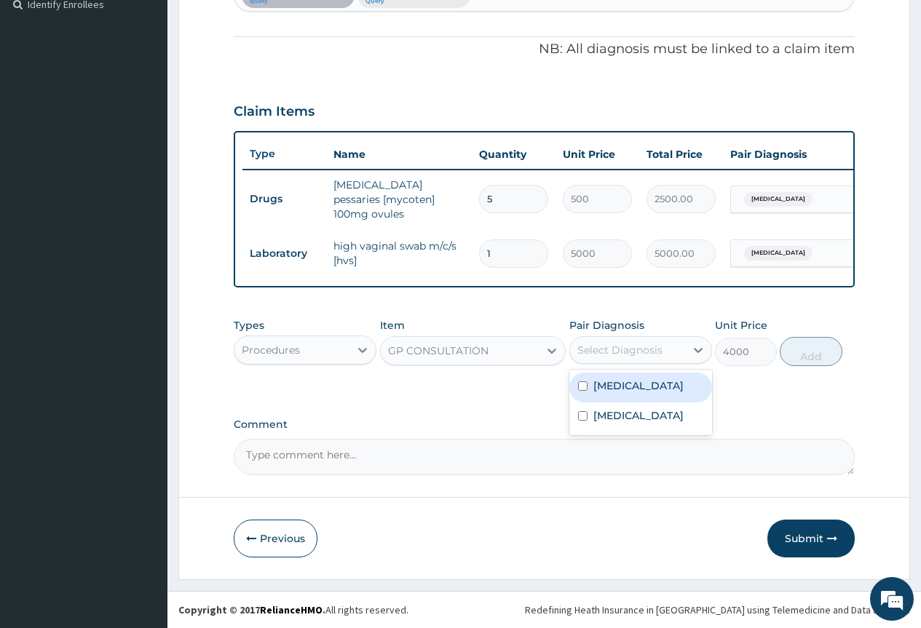
click at [617, 339] on div "Select Diagnosis" at bounding box center [627, 349] width 115 height 23
click at [622, 391] on label "Candidiasis" at bounding box center [638, 385] width 90 height 15
checkbox input "true"
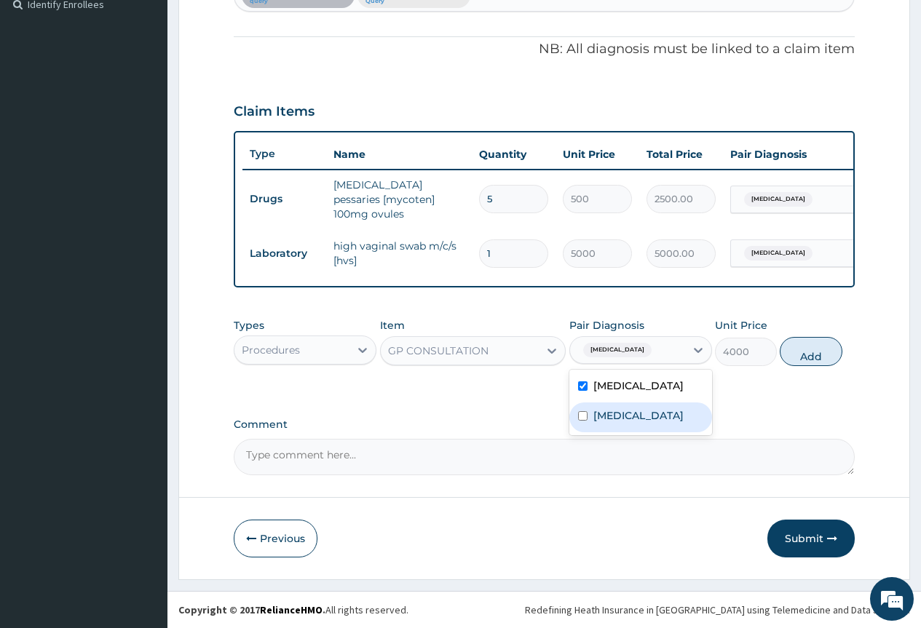
click at [627, 424] on div "Falciparum malaria" at bounding box center [640, 418] width 143 height 30
checkbox input "true"
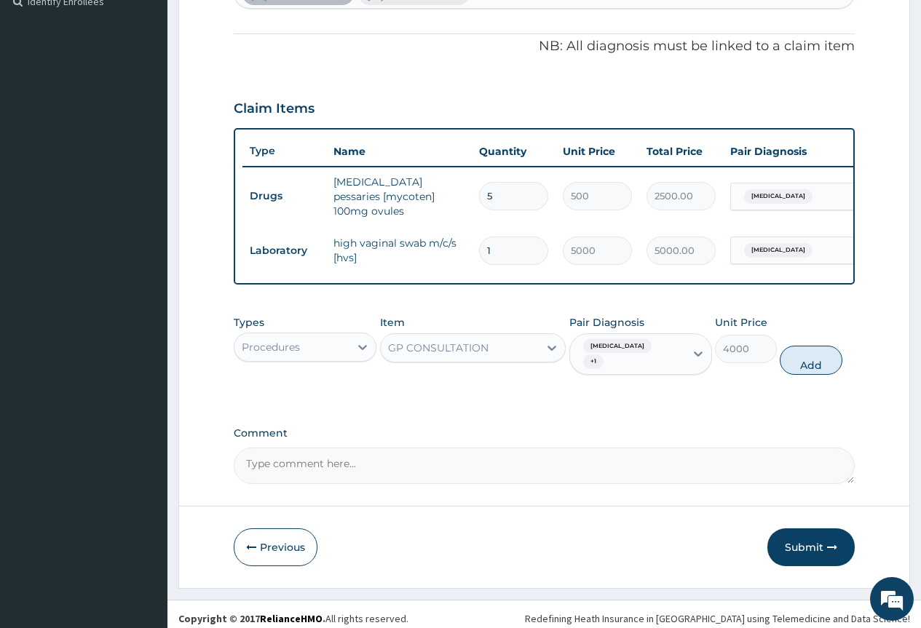
click at [841, 344] on div "Types Procedures Item GP CONSULTATION Pair Diagnosis Candidiasis + 1 Unit Price…" at bounding box center [544, 345] width 621 height 75
drag, startPoint x: 814, startPoint y: 349, endPoint x: 782, endPoint y: 360, distance: 33.8
click at [806, 354] on button "Add" at bounding box center [811, 360] width 62 height 29
type input "0"
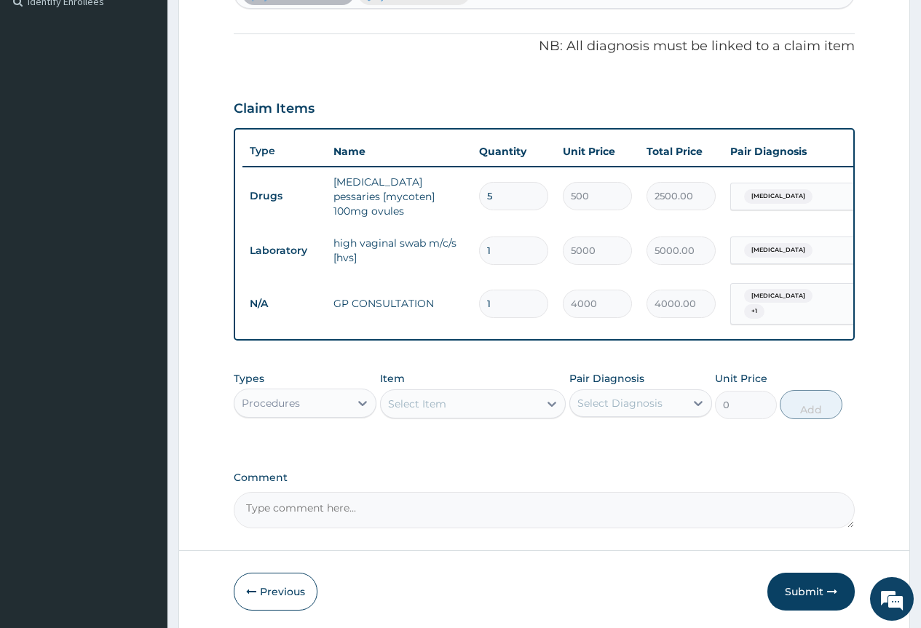
drag, startPoint x: 314, startPoint y: 401, endPoint x: 314, endPoint y: 413, distance: 11.6
click at [314, 402] on div "Procedures" at bounding box center [291, 403] width 115 height 23
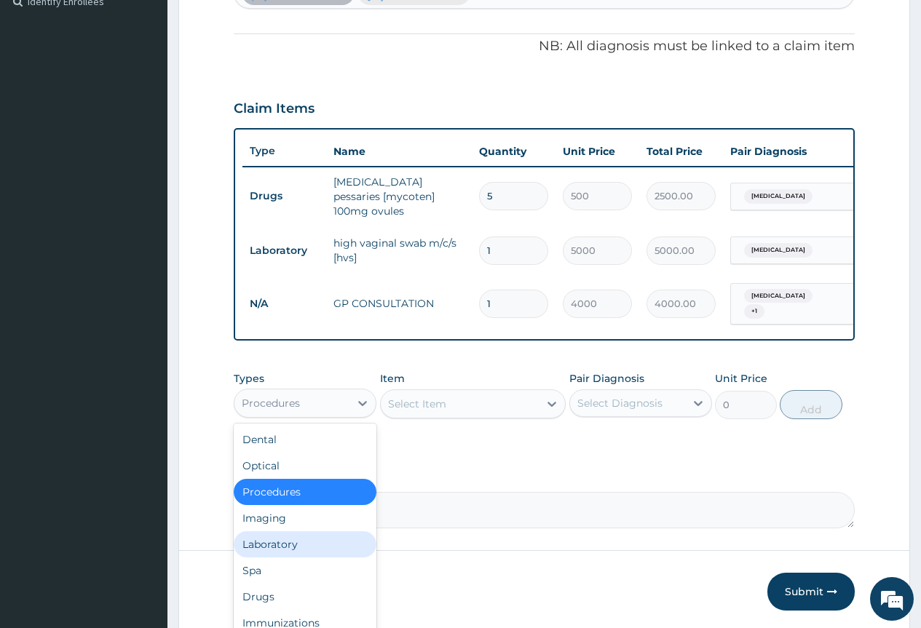
drag, startPoint x: 316, startPoint y: 542, endPoint x: 413, endPoint y: 528, distance: 97.8
click at [319, 543] on div "Laboratory" at bounding box center [305, 544] width 143 height 26
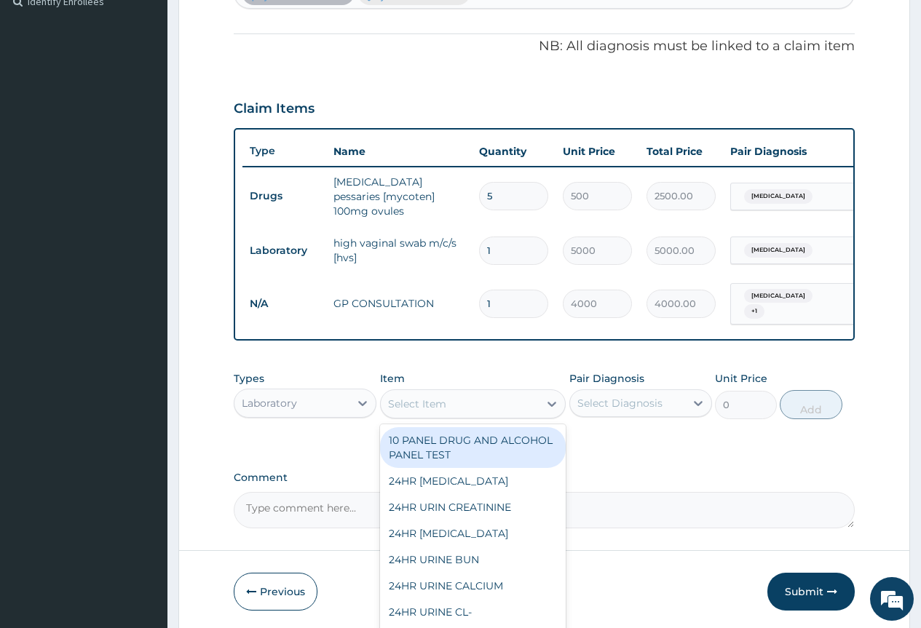
click at [475, 399] on div "Select Item" at bounding box center [460, 403] width 159 height 23
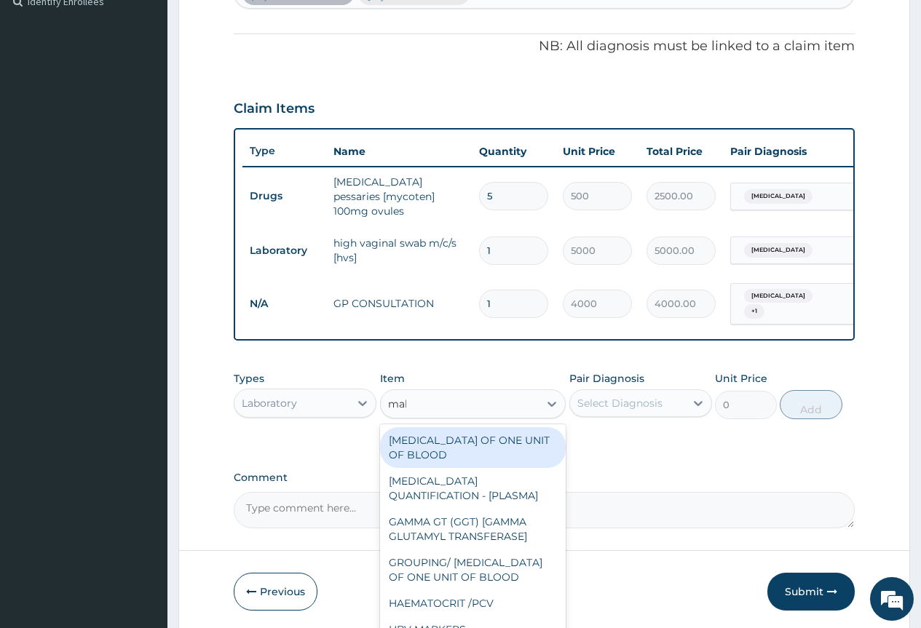
type input "mala"
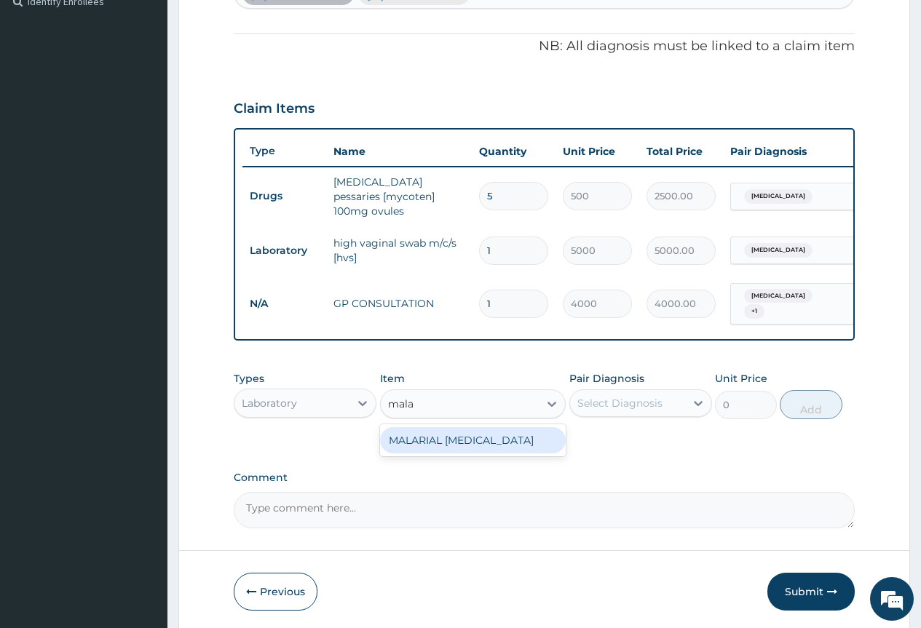
drag, startPoint x: 512, startPoint y: 445, endPoint x: 549, endPoint y: 423, distance: 43.1
click at [527, 435] on div "MALARIAL PARASITE" at bounding box center [473, 440] width 186 height 26
type input "2000"
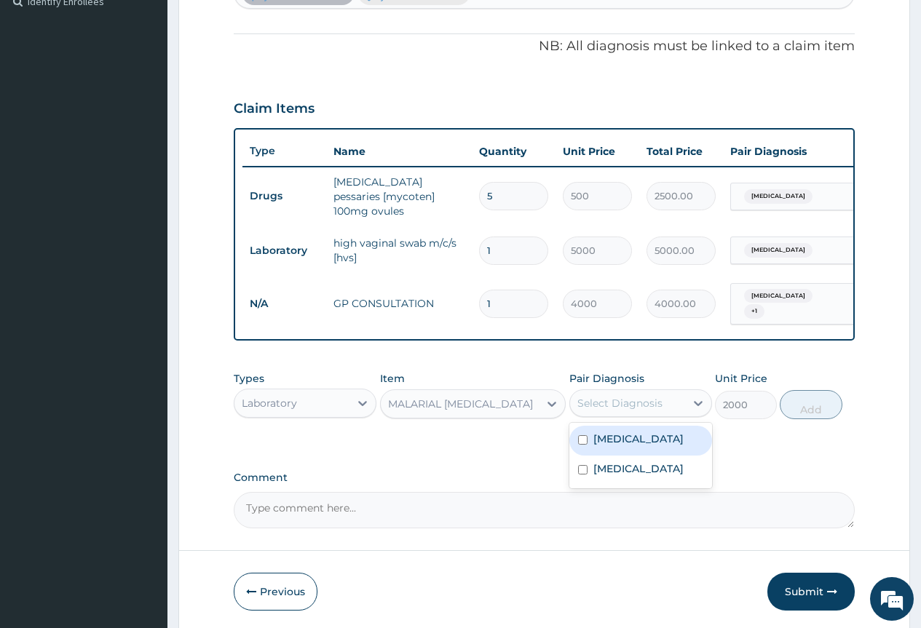
click at [598, 396] on div "Select Diagnosis" at bounding box center [619, 403] width 85 height 15
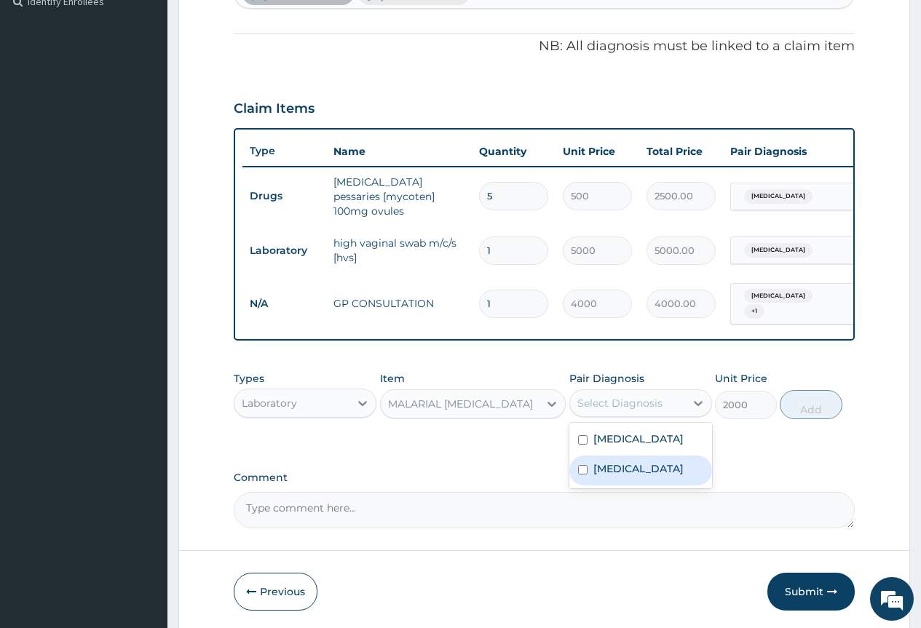
drag, startPoint x: 607, startPoint y: 453, endPoint x: 699, endPoint y: 436, distance: 93.4
click at [610, 456] on div "Falciparum malaria" at bounding box center [640, 471] width 143 height 30
checkbox input "true"
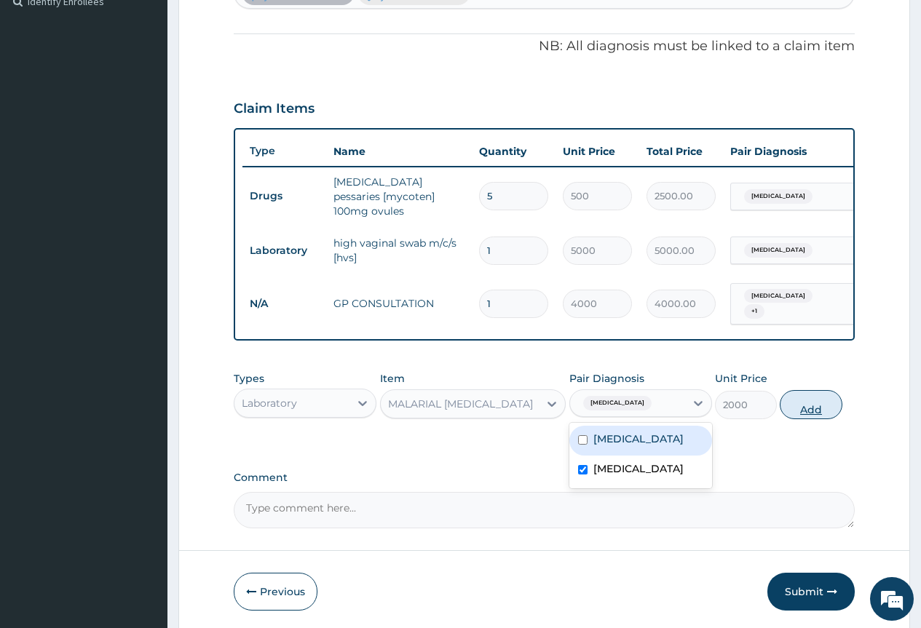
click at [796, 415] on button "Add" at bounding box center [811, 404] width 62 height 29
type input "0"
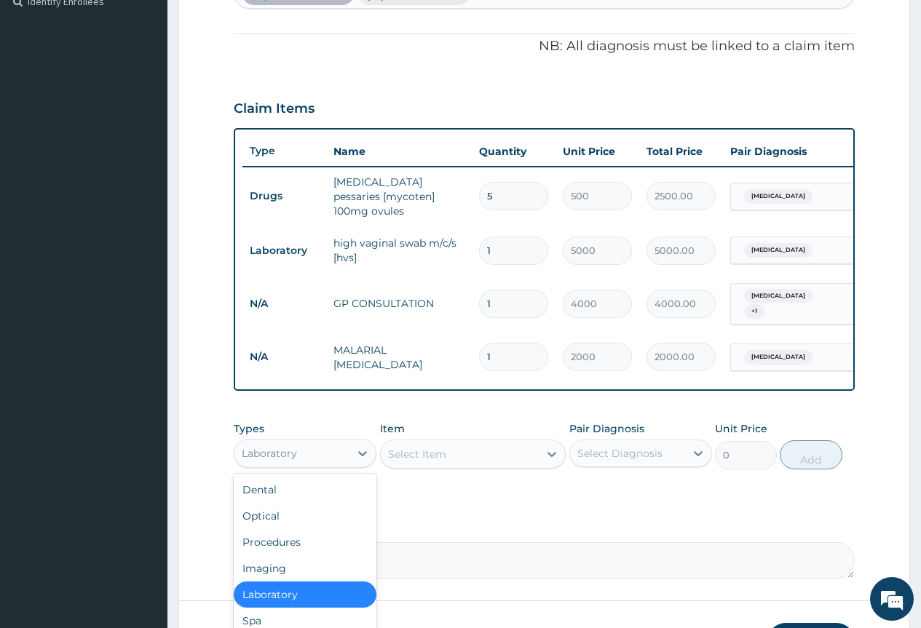
drag, startPoint x: 304, startPoint y: 449, endPoint x: 301, endPoint y: 494, distance: 45.3
click at [304, 451] on div "Laboratory" at bounding box center [291, 453] width 115 height 23
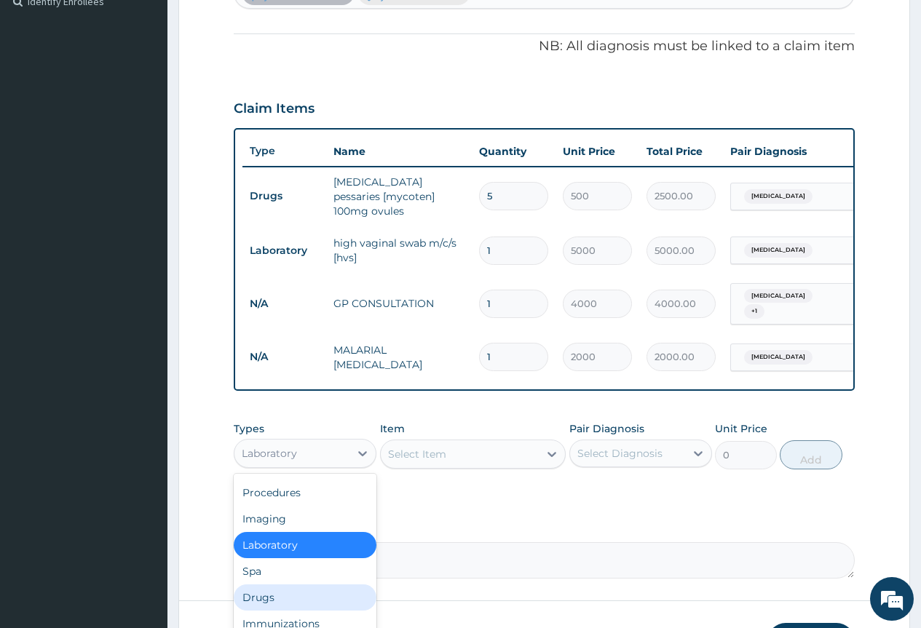
click at [293, 593] on div "Drugs" at bounding box center [305, 597] width 143 height 26
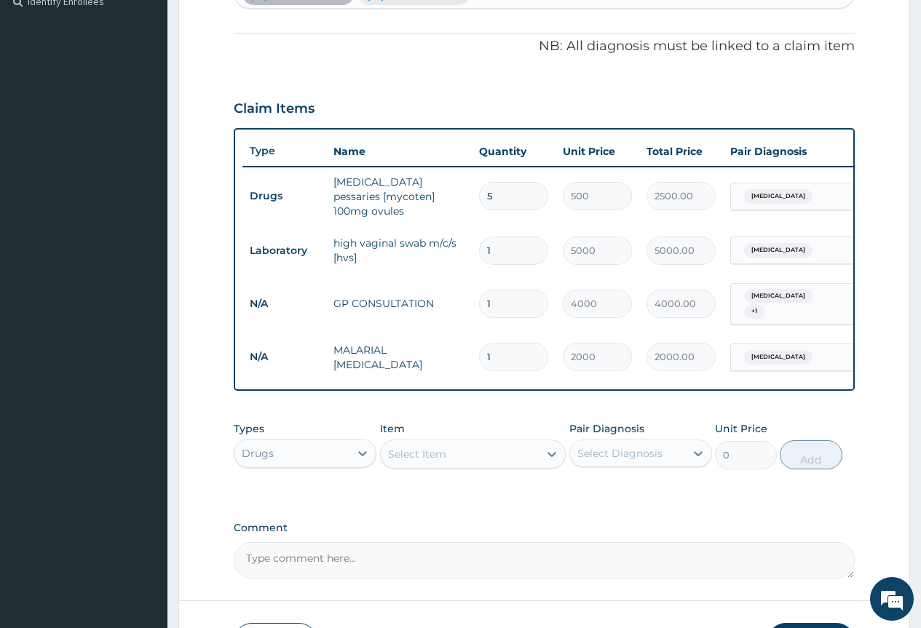
click at [504, 456] on div "Select Item" at bounding box center [460, 454] width 159 height 23
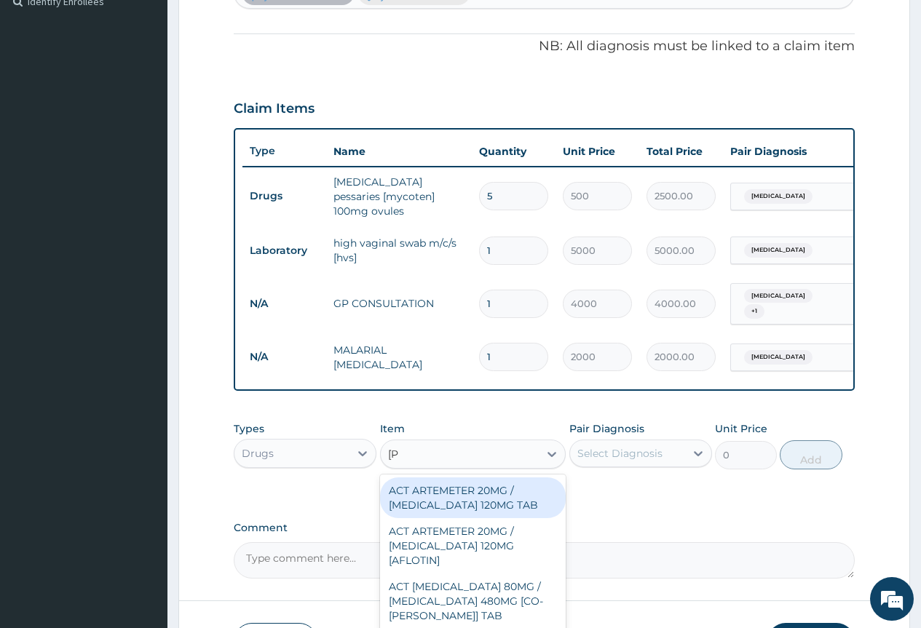
type input "lume"
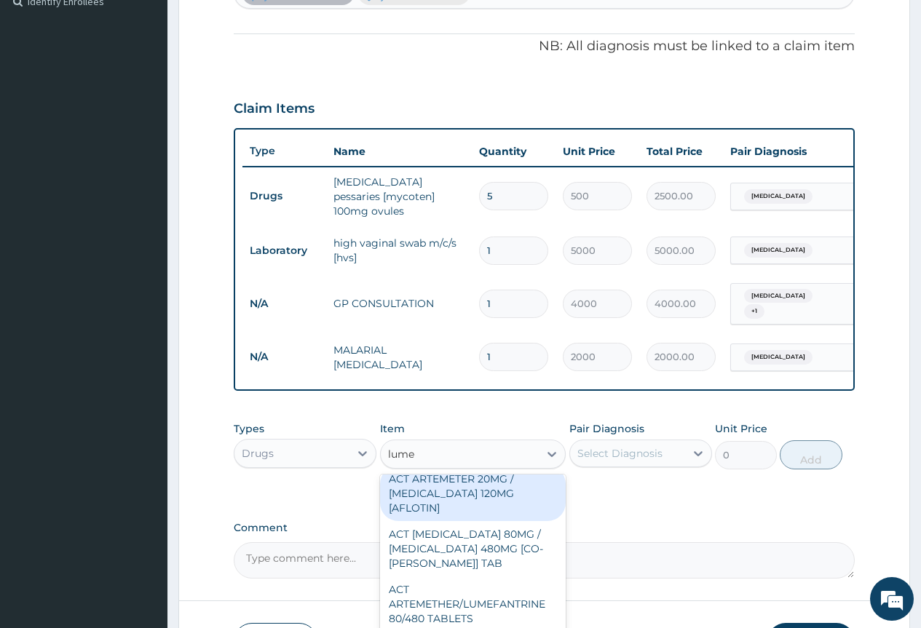
scroll to position [73, 0]
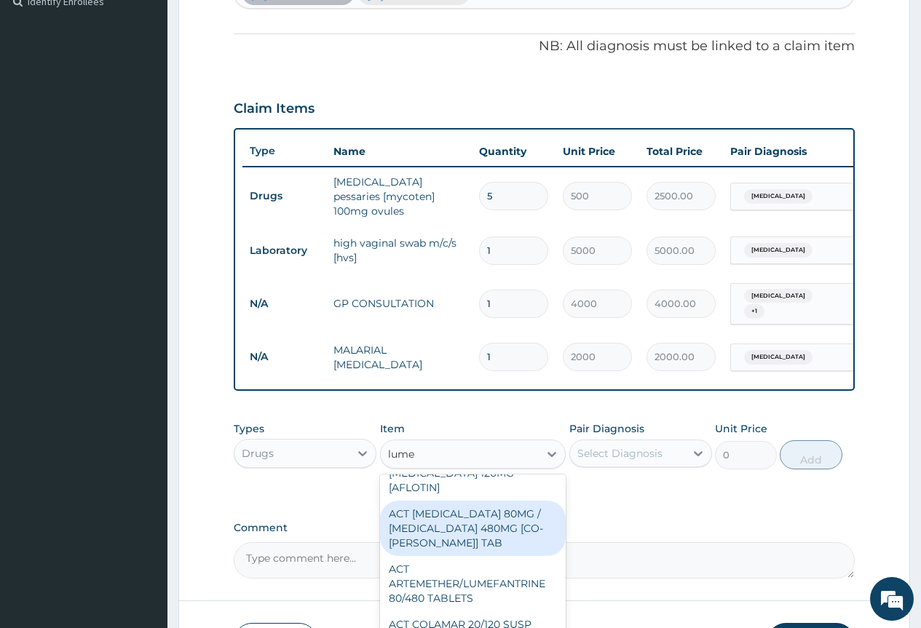
drag, startPoint x: 499, startPoint y: 528, endPoint x: 507, endPoint y: 522, distance: 9.8
click at [501, 529] on div "ACT ARTEMETHER 80MG / LUMEFANTRINE 480MG [CO-MAL FORTE] TAB" at bounding box center [473, 528] width 186 height 55
type input "380"
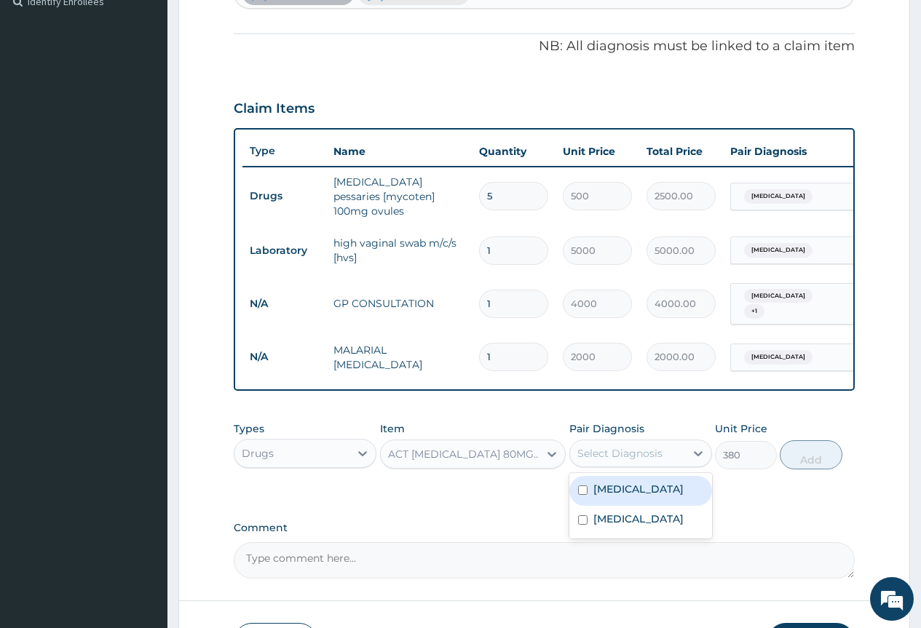
click at [665, 442] on div "Select Diagnosis" at bounding box center [627, 453] width 115 height 23
drag, startPoint x: 650, startPoint y: 523, endPoint x: 777, endPoint y: 492, distance: 131.0
click at [665, 520] on label "Falciparum malaria" at bounding box center [638, 519] width 90 height 15
checkbox input "true"
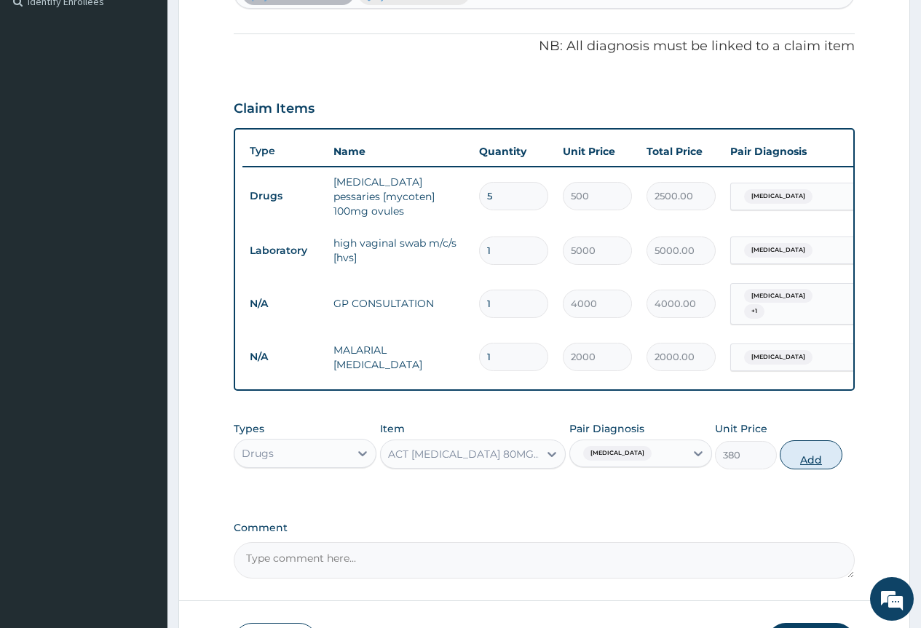
click at [821, 458] on button "Add" at bounding box center [811, 454] width 62 height 29
type input "0"
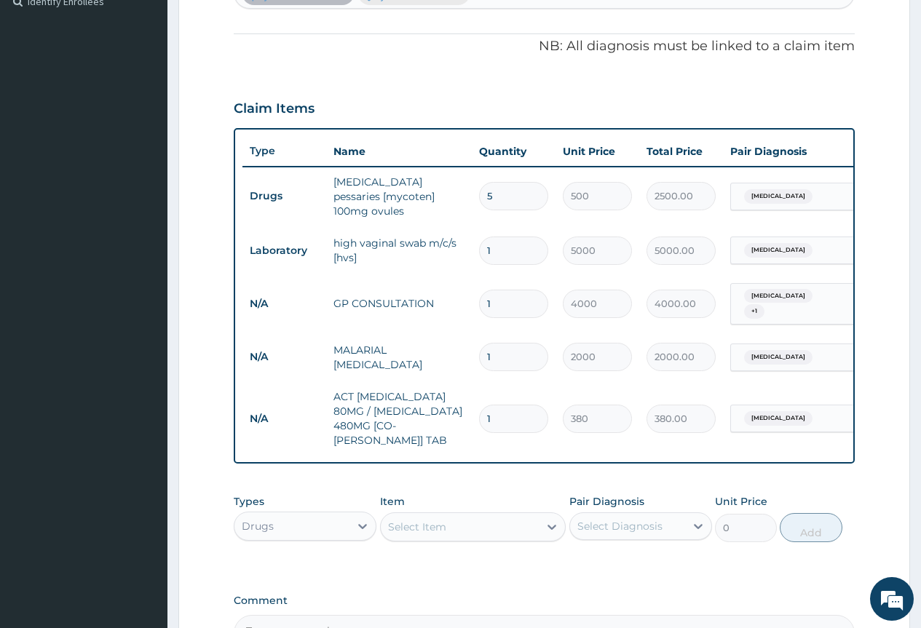
type input "0.00"
type input "6"
type input "2280.00"
type input "6"
click at [386, 515] on div "Select Item" at bounding box center [460, 526] width 159 height 23
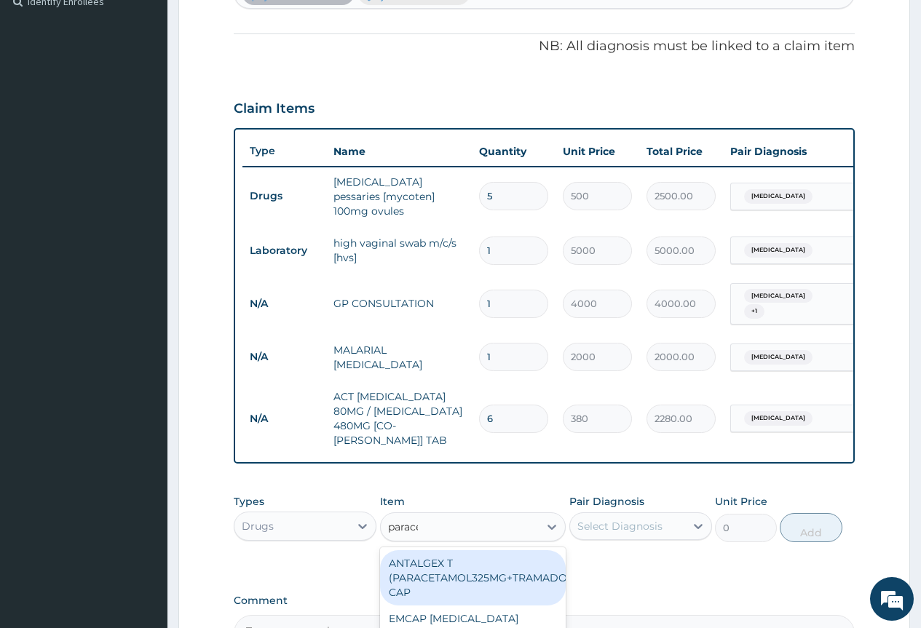
type input "paracet"
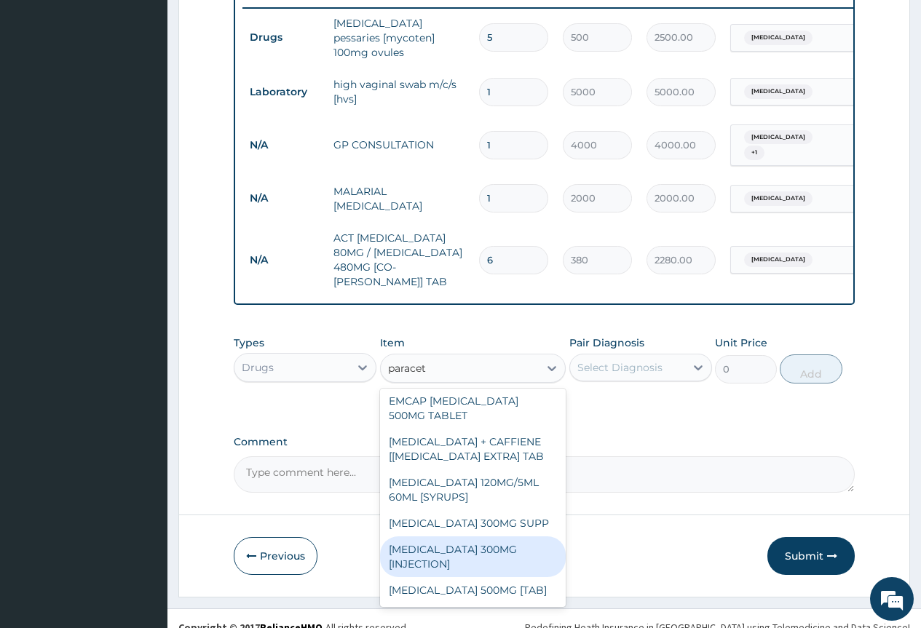
scroll to position [146, 0]
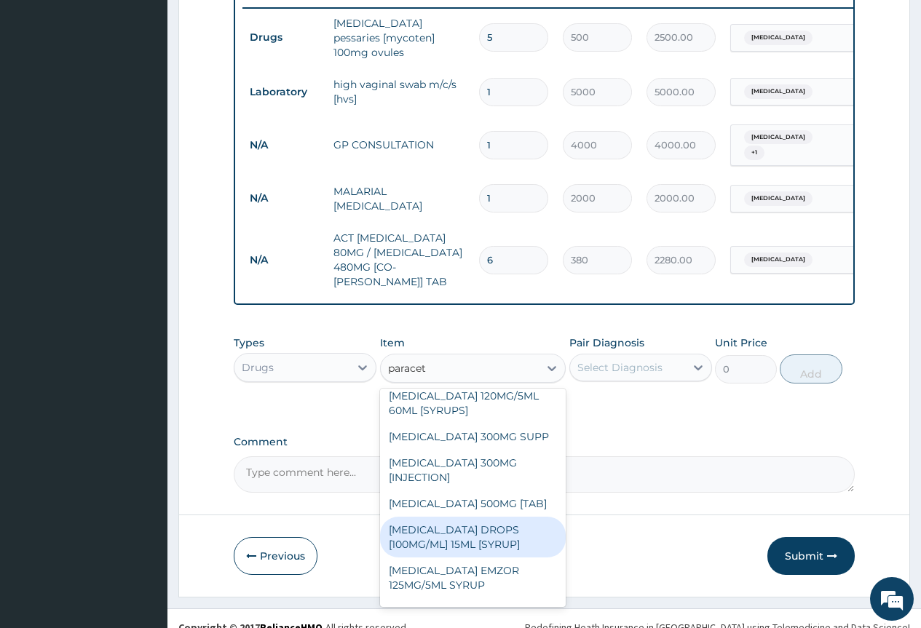
click at [510, 517] on div "PARACETAMOL DROPS [100MG/ML] 15ML [SYRUP]" at bounding box center [473, 537] width 186 height 41
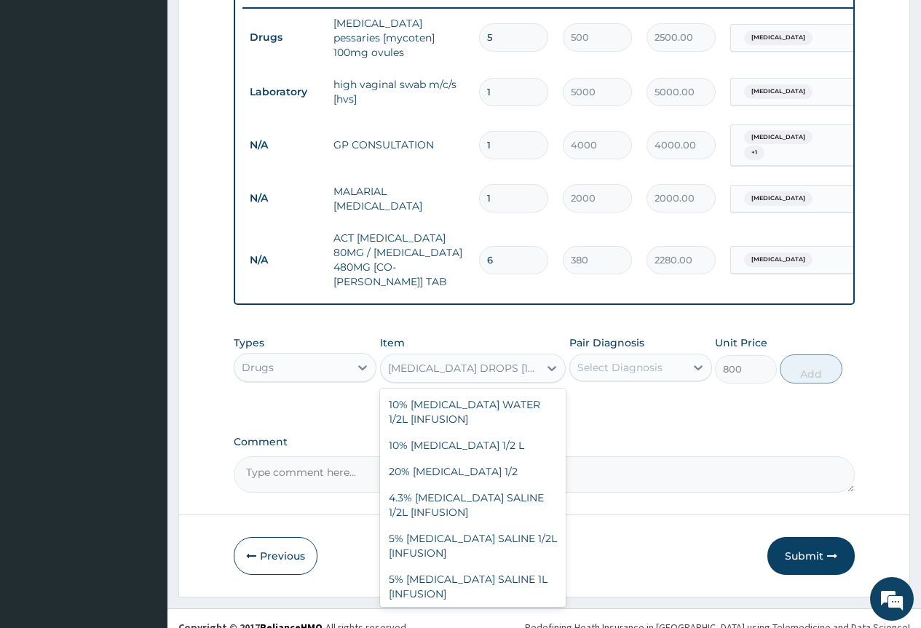
click at [539, 361] on div "PARACETAMOL DROPS [100MG/ML] 15ML [SYRUP]" at bounding box center [464, 368] width 153 height 15
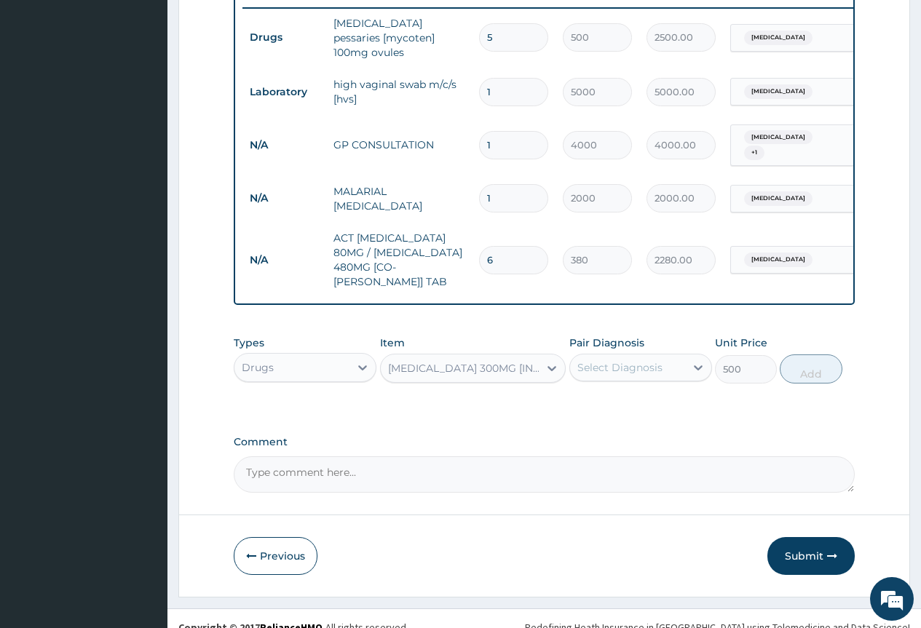
click at [514, 361] on div "PARACETAMOL 300MG [INJECTION]" at bounding box center [464, 368] width 153 height 15
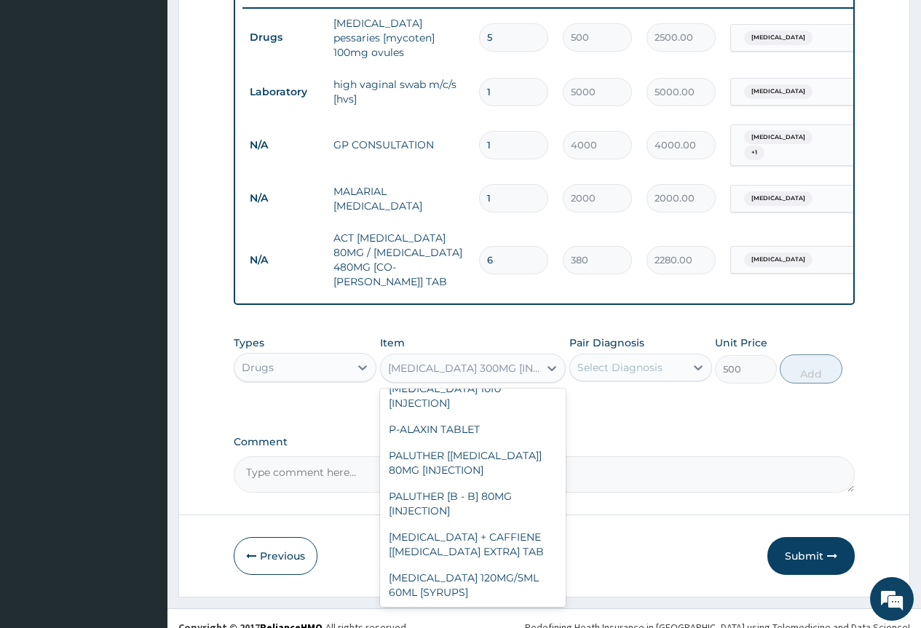
scroll to position [21885, 0]
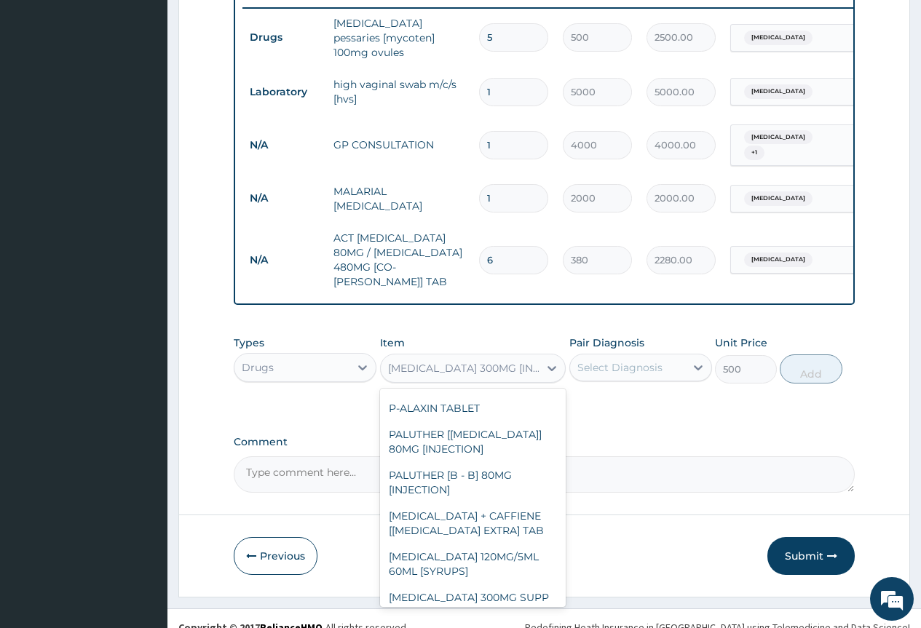
type input "30"
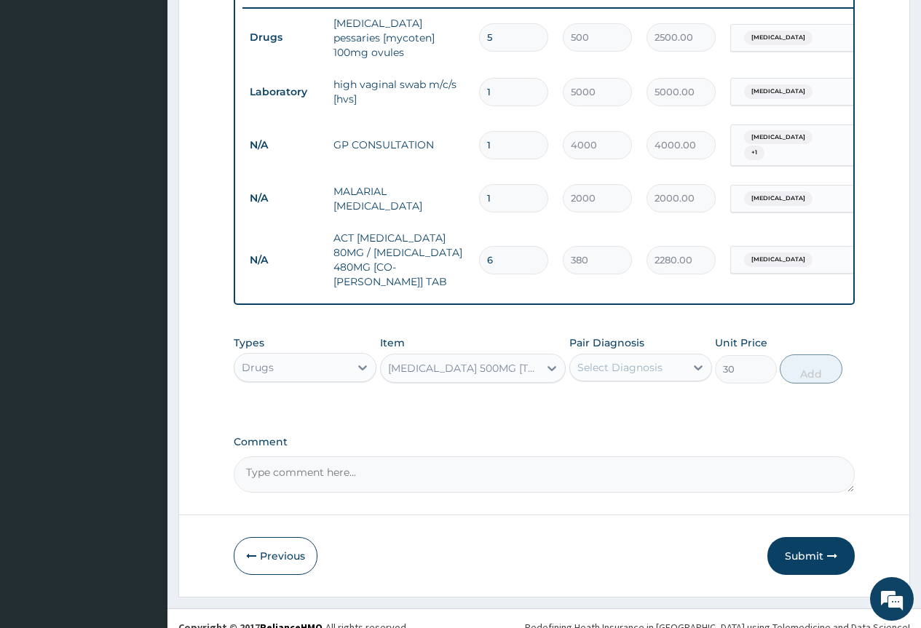
click at [633, 336] on label "Pair Diagnosis" at bounding box center [606, 343] width 75 height 15
click at [626, 360] on div "Select Diagnosis" at bounding box center [619, 367] width 85 height 15
drag, startPoint x: 654, startPoint y: 415, endPoint x: 709, endPoint y: 391, distance: 59.6
click at [664, 426] on label "Falciparum malaria" at bounding box center [638, 433] width 90 height 15
checkbox input "true"
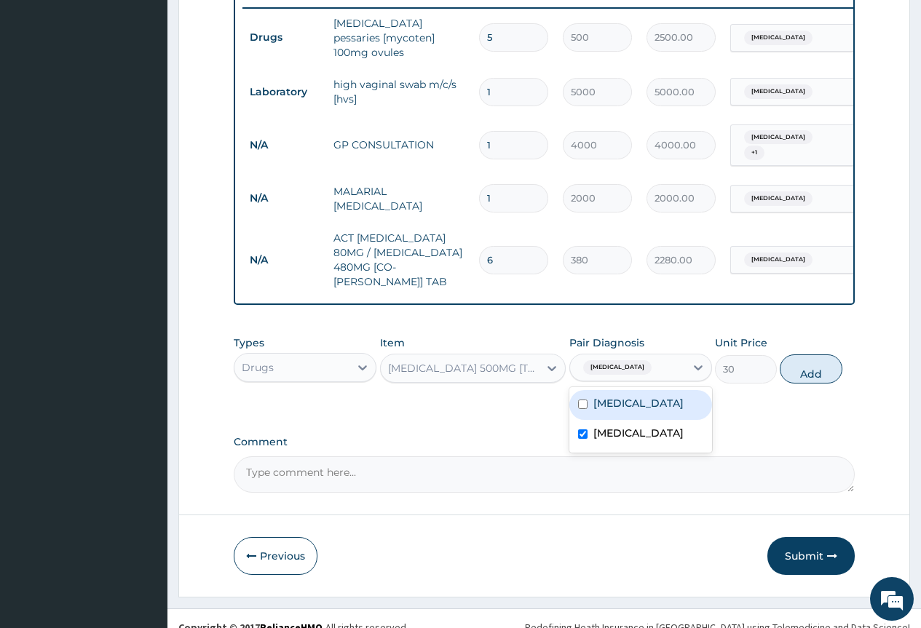
click at [812, 354] on button "Add" at bounding box center [811, 368] width 62 height 29
type input "0"
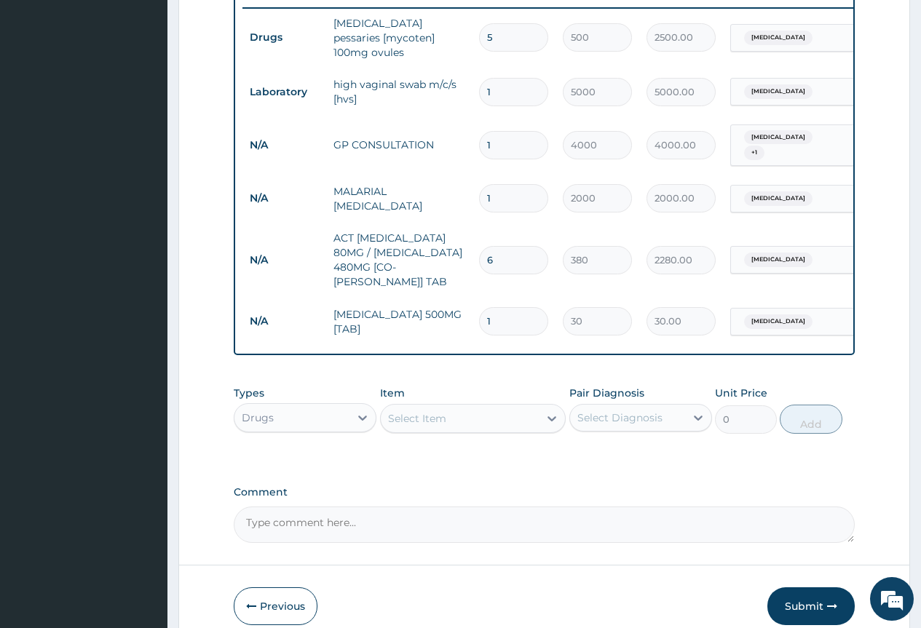
type input "18"
type input "540.00"
type input "18"
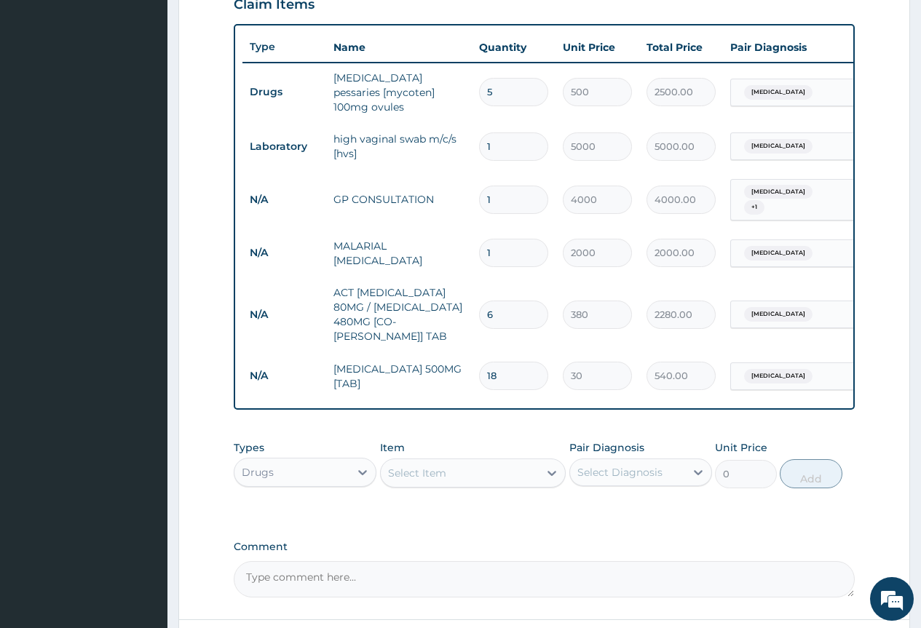
scroll to position [622, 0]
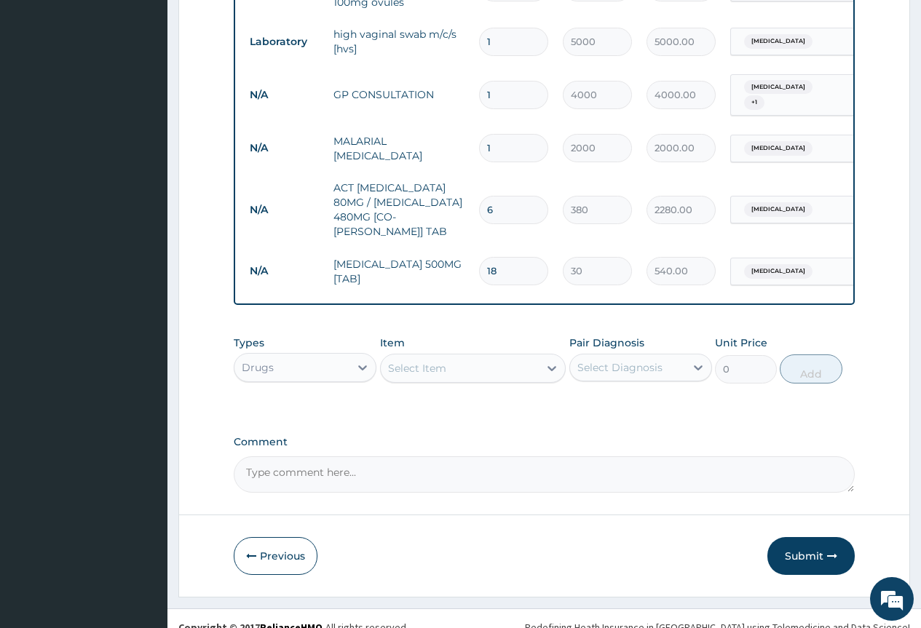
drag, startPoint x: 811, startPoint y: 536, endPoint x: 646, endPoint y: 469, distance: 178.6
click at [809, 537] on button "Submit" at bounding box center [810, 556] width 87 height 38
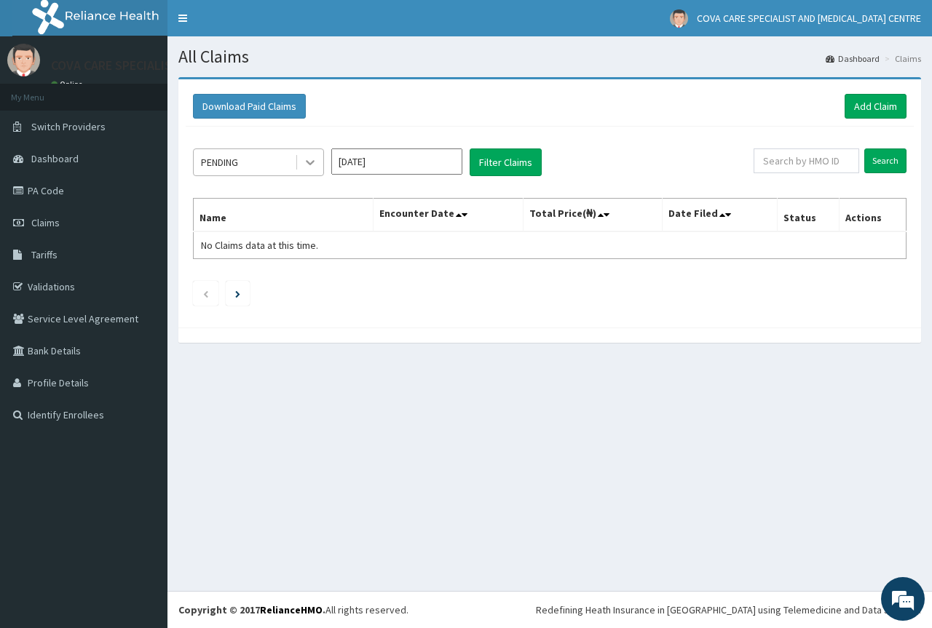
click at [304, 164] on icon at bounding box center [310, 162] width 15 height 15
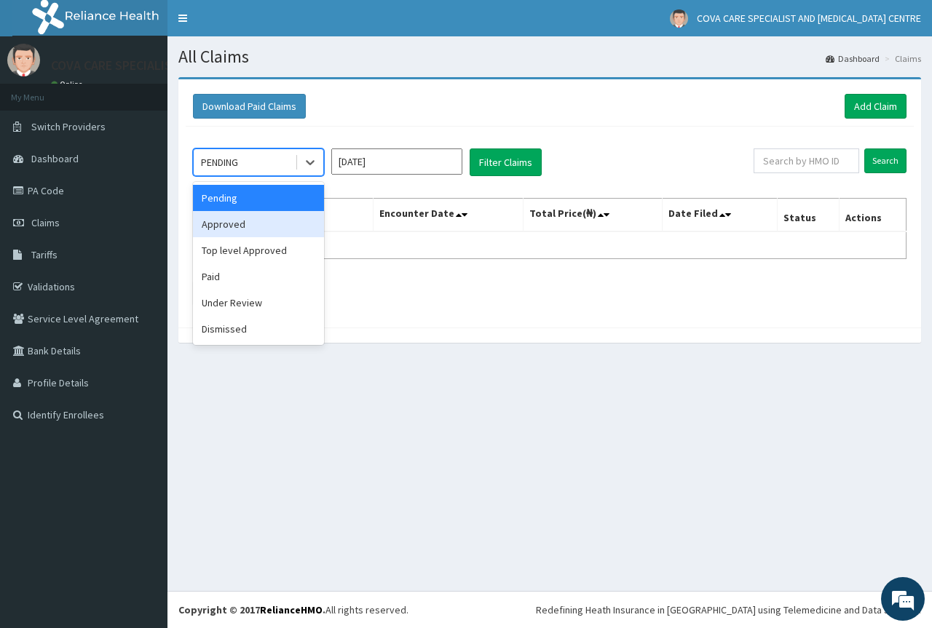
click at [285, 231] on div "Approved" at bounding box center [258, 224] width 131 height 26
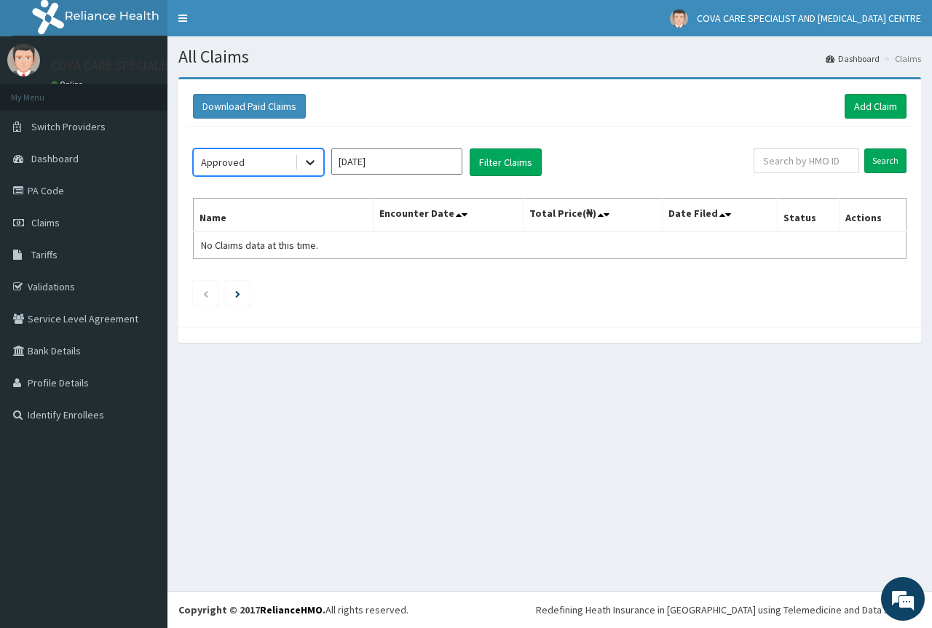
click at [318, 165] on div at bounding box center [310, 162] width 26 height 26
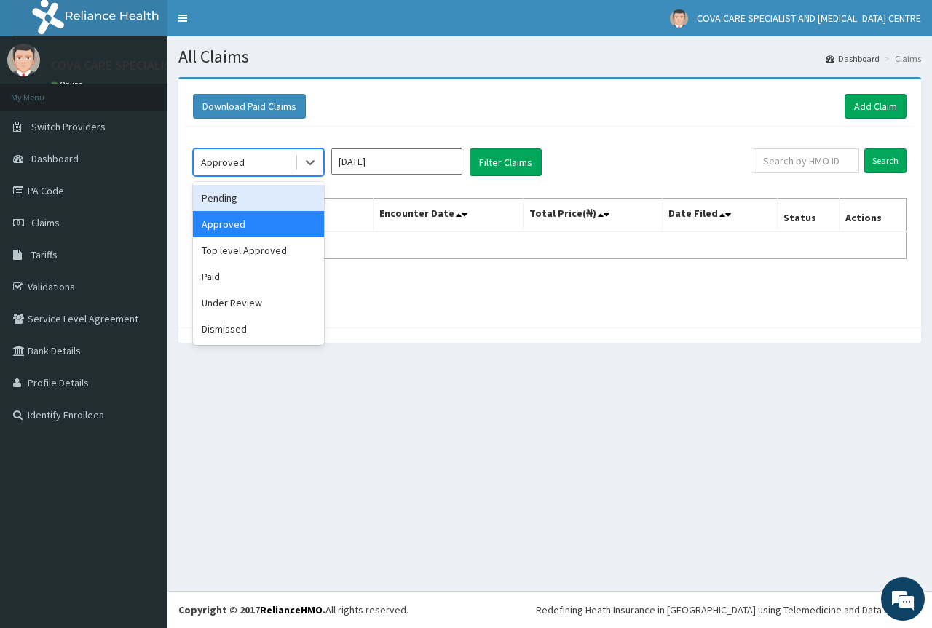
click at [299, 200] on div "Pending" at bounding box center [258, 198] width 131 height 26
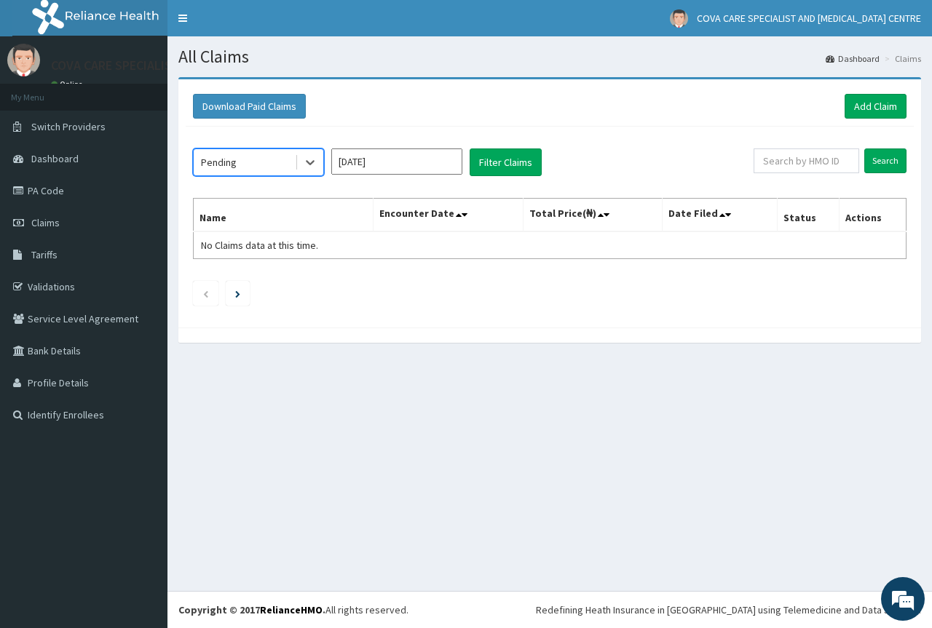
drag, startPoint x: 427, startPoint y: 170, endPoint x: 427, endPoint y: 178, distance: 8.0
click at [427, 173] on input "[DATE]" at bounding box center [396, 161] width 131 height 26
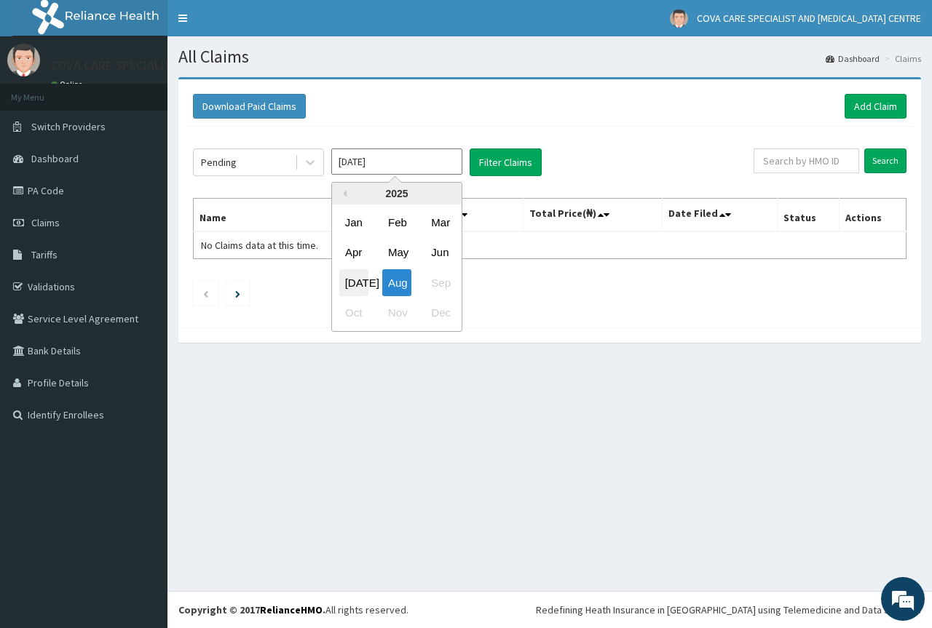
click at [357, 285] on div "[DATE]" at bounding box center [353, 282] width 29 height 27
type input "[DATE]"
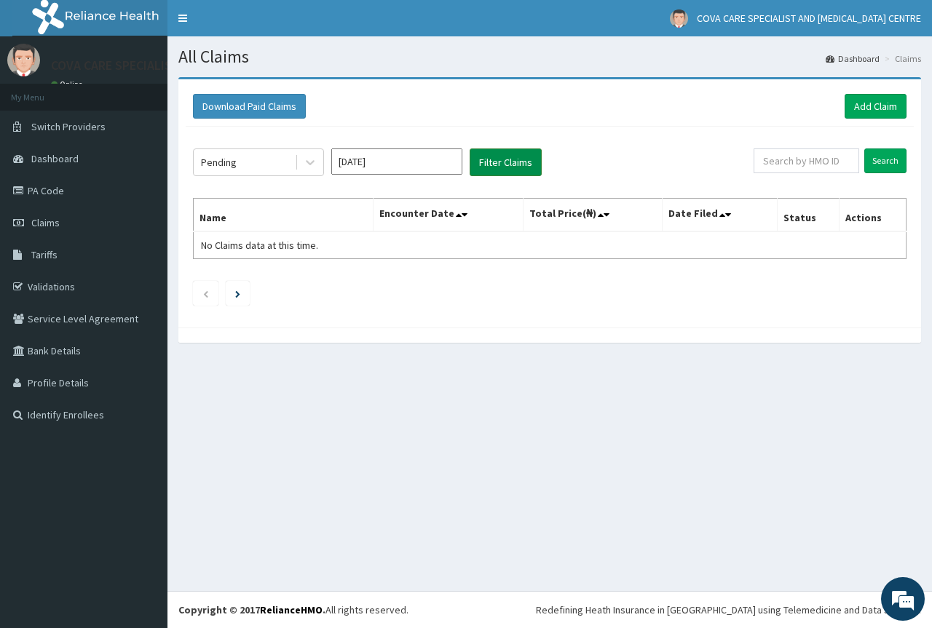
click at [496, 148] on button "Filter Claims" at bounding box center [505, 162] width 72 height 28
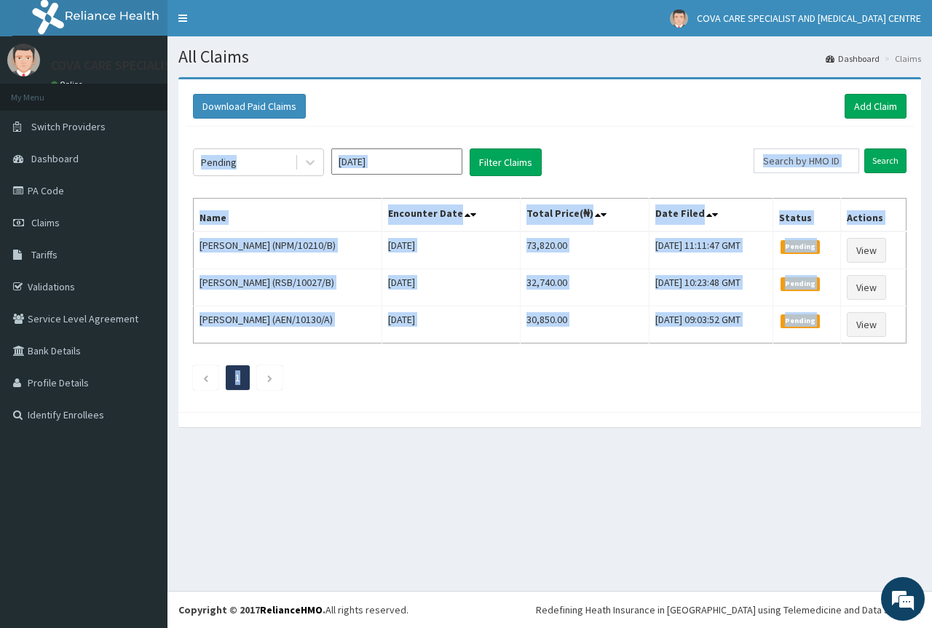
drag, startPoint x: 192, startPoint y: 248, endPoint x: 705, endPoint y: 346, distance: 521.8
click at [705, 346] on div "Pending [DATE] Filter Claims Search Name Encounter Date Total Price(₦) Date Fil…" at bounding box center [550, 266] width 728 height 278
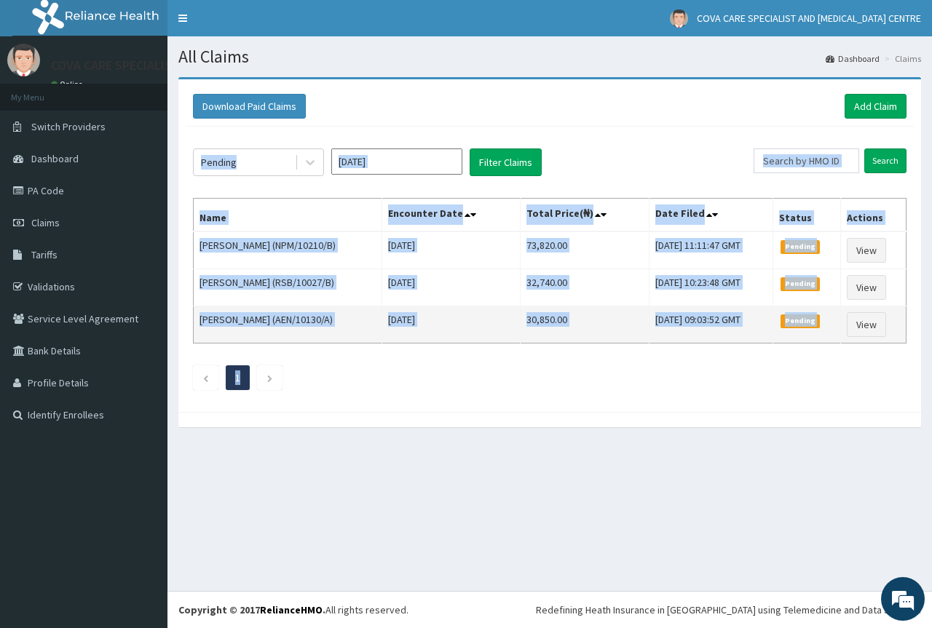
click at [759, 339] on td "[DATE] 09:03:52 GMT" at bounding box center [711, 324] width 124 height 37
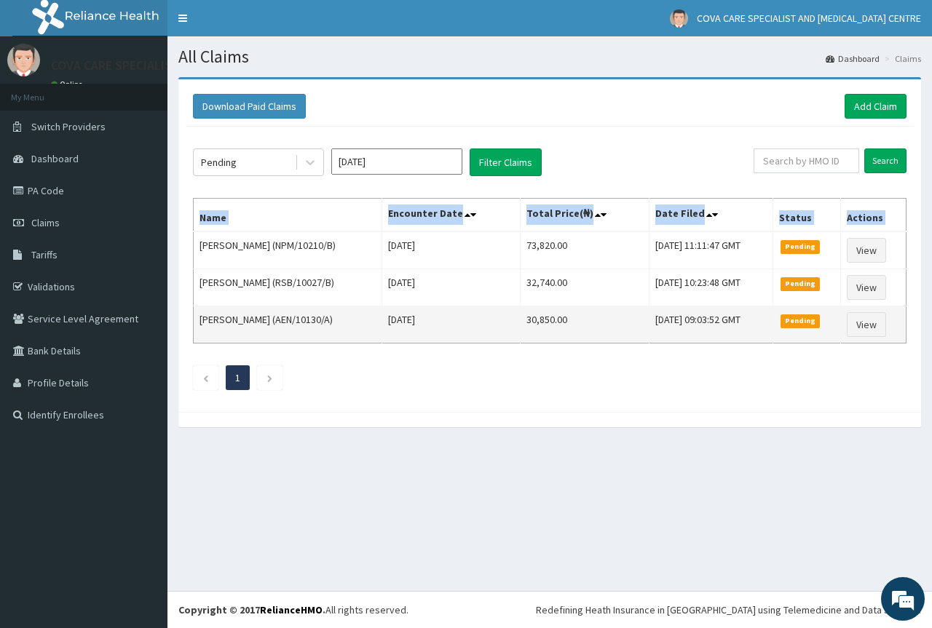
drag, startPoint x: 199, startPoint y: 247, endPoint x: 848, endPoint y: 337, distance: 654.7
click at [848, 337] on tbody "[PERSON_NAME] (NPM/10210/B) [DATE] 73,820.00 [DATE] 11:11:47 GMT Pending View […" at bounding box center [550, 287] width 713 height 112
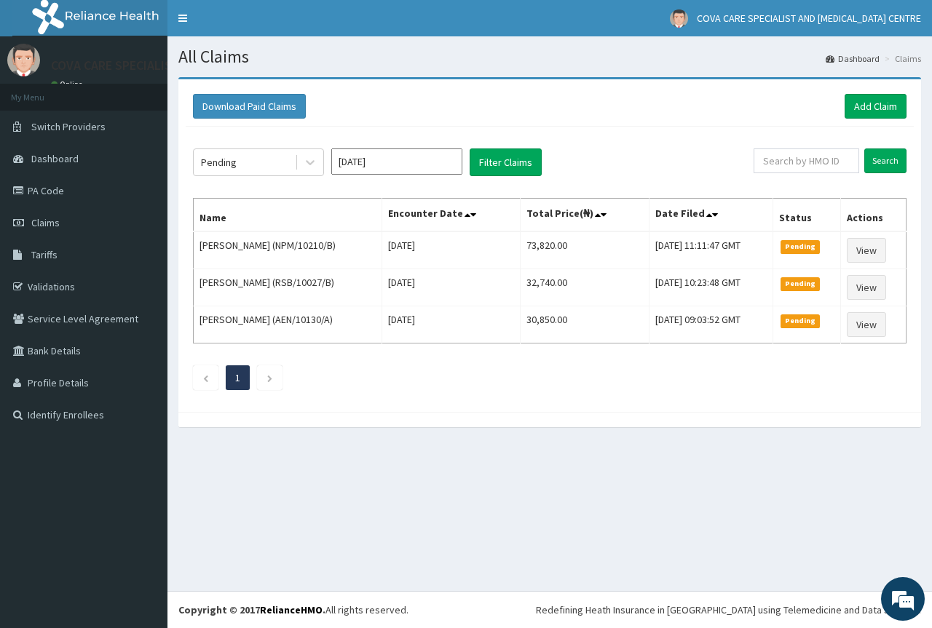
drag, startPoint x: 673, startPoint y: 395, endPoint x: 664, endPoint y: 397, distance: 9.6
click at [673, 397] on div "Pending [DATE] Filter Claims Search Name Encounter Date Total Price(₦) Date Fil…" at bounding box center [550, 266] width 728 height 278
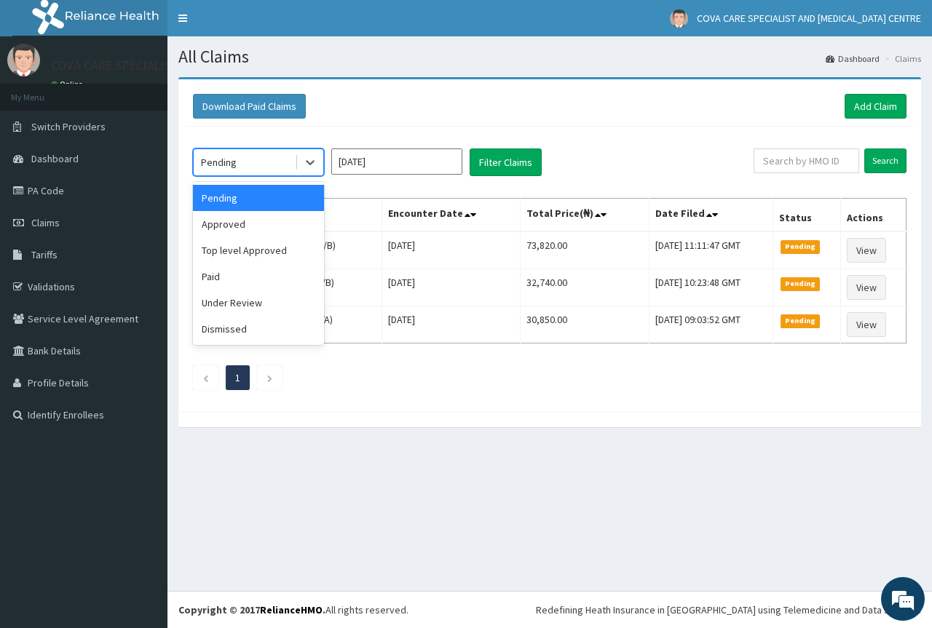
click at [261, 164] on div "Pending" at bounding box center [244, 162] width 101 height 23
click at [278, 226] on div "Approved" at bounding box center [258, 224] width 131 height 26
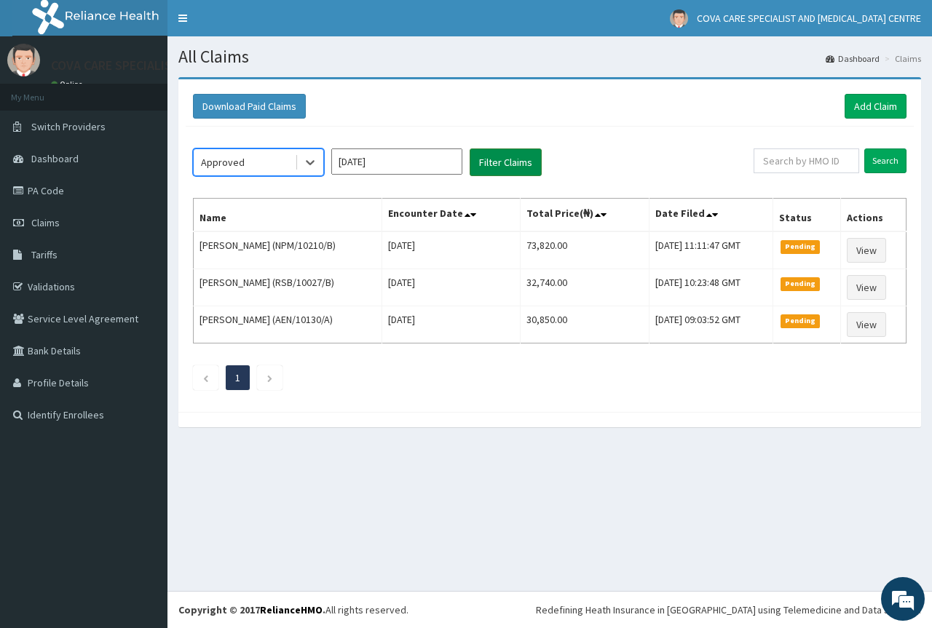
click at [499, 163] on button "Filter Claims" at bounding box center [505, 162] width 72 height 28
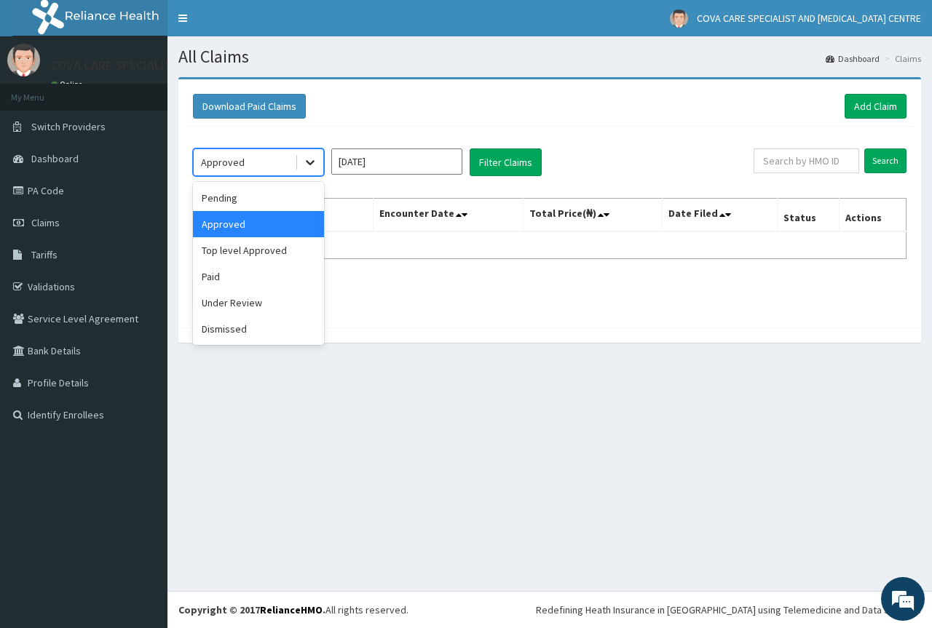
click at [306, 165] on icon at bounding box center [310, 162] width 15 height 15
click at [281, 257] on div "Top level Approved" at bounding box center [258, 250] width 131 height 26
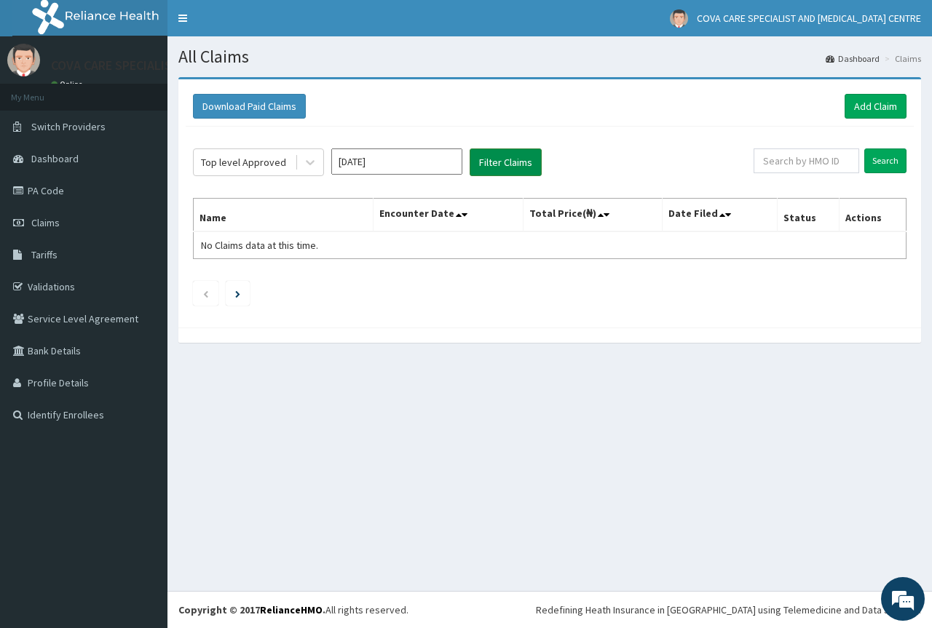
click at [493, 166] on button "Filter Claims" at bounding box center [505, 162] width 72 height 28
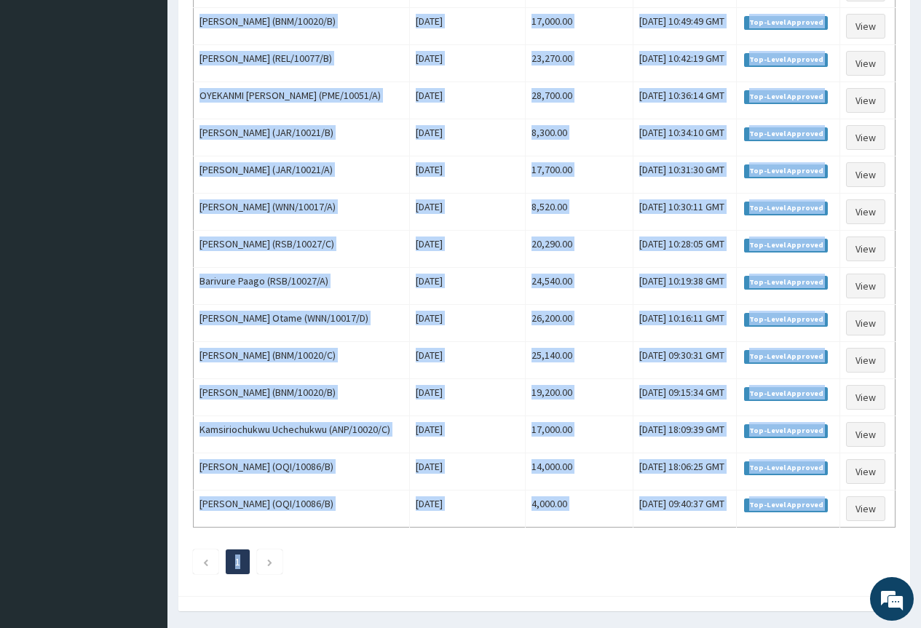
scroll to position [678, 0]
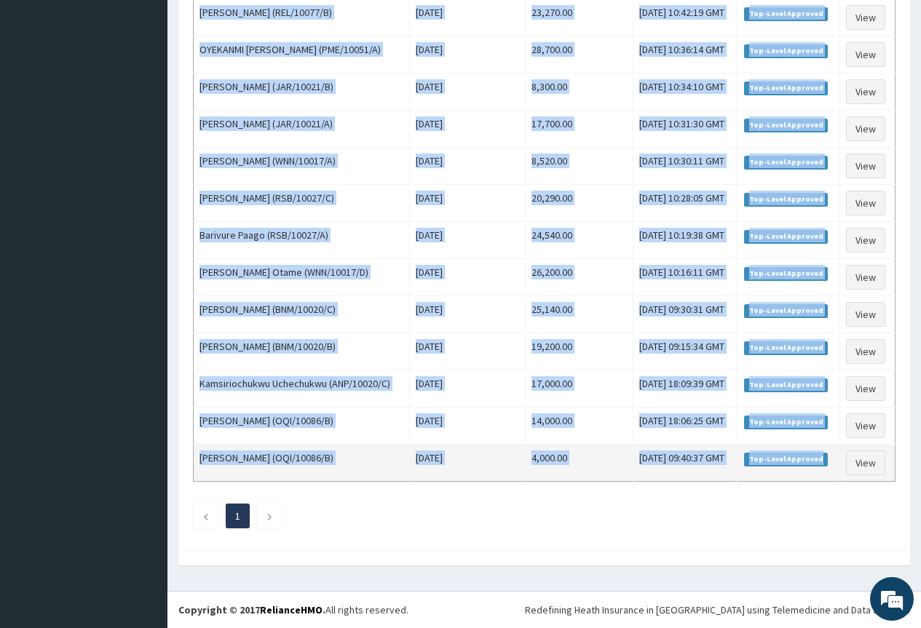
drag, startPoint x: 194, startPoint y: 245, endPoint x: 841, endPoint y: 470, distance: 686.0
click at [841, 470] on tbody "Nmesoma [PERSON_NAME] (ANP/10020/B) [DATE] 16,320.00 [DATE] 11:18:27 GMT Top-Le…" at bounding box center [545, 17] width 702 height 929
copy tbody "Nmesoma [PERSON_NAME] (ANP/10020/B) [DATE] 16,320.00 [DATE] 11:18:27 GMT Top-Le…"
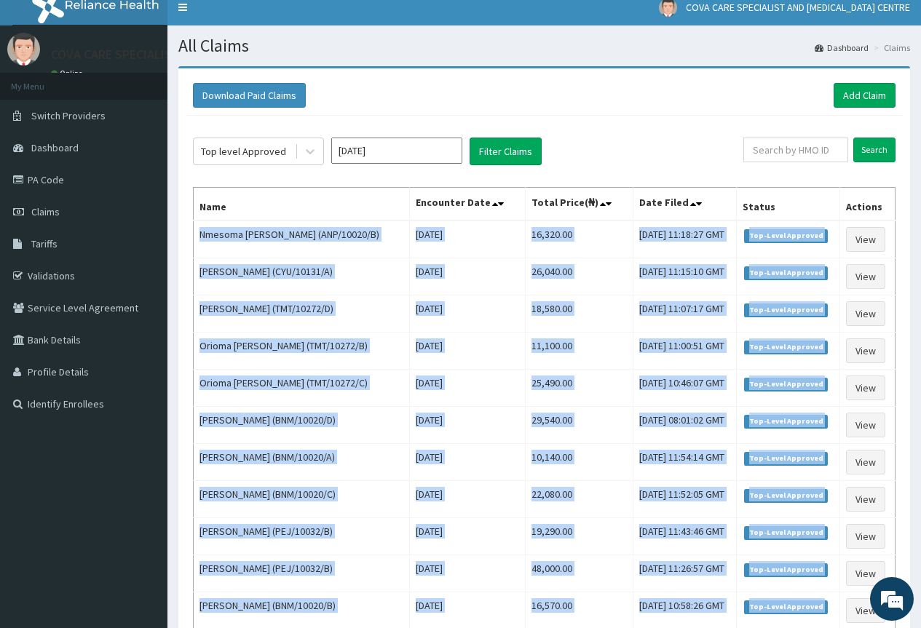
scroll to position [0, 0]
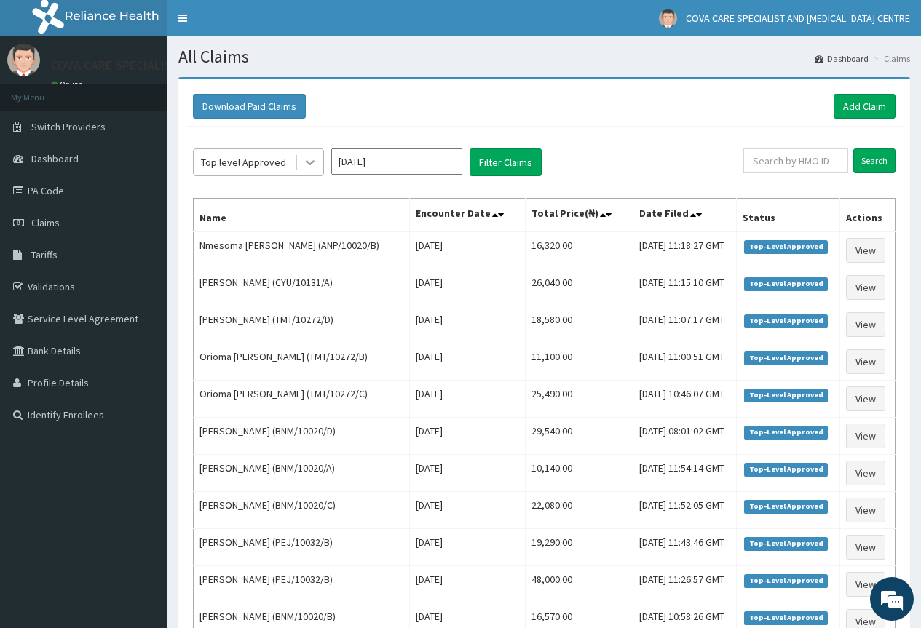
click at [307, 162] on icon at bounding box center [310, 163] width 9 height 5
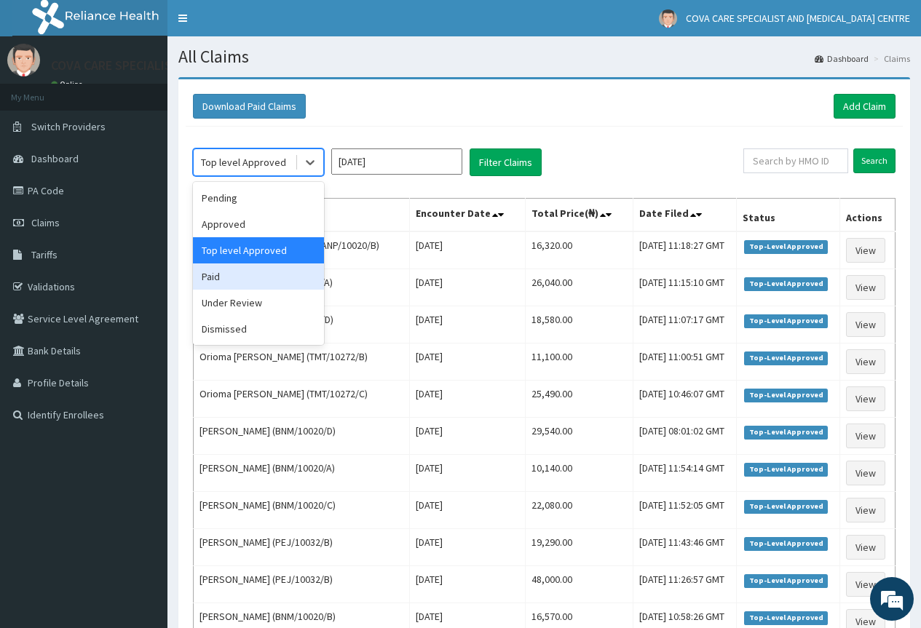
click at [260, 285] on div "Paid" at bounding box center [258, 276] width 131 height 26
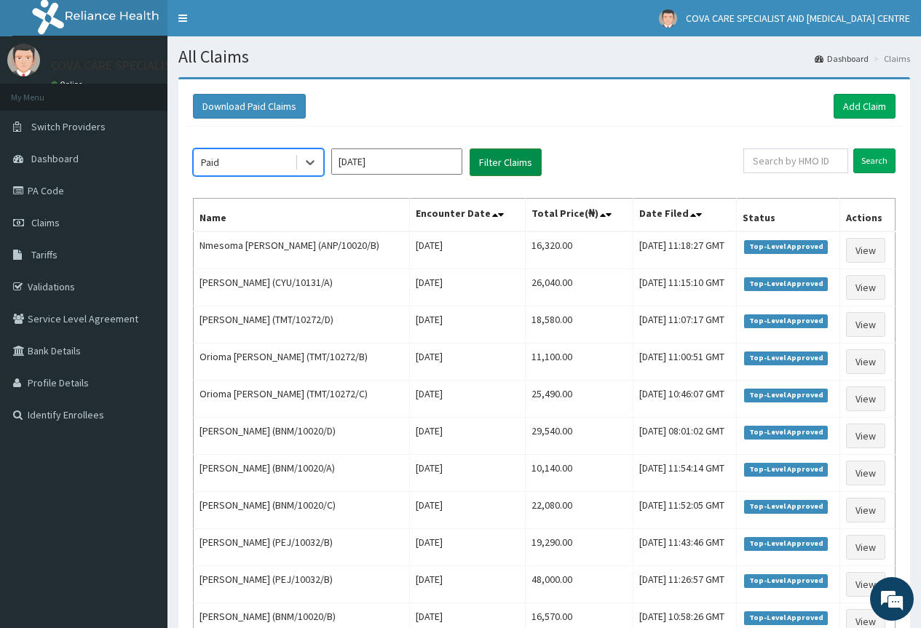
click at [508, 157] on button "Filter Claims" at bounding box center [505, 162] width 72 height 28
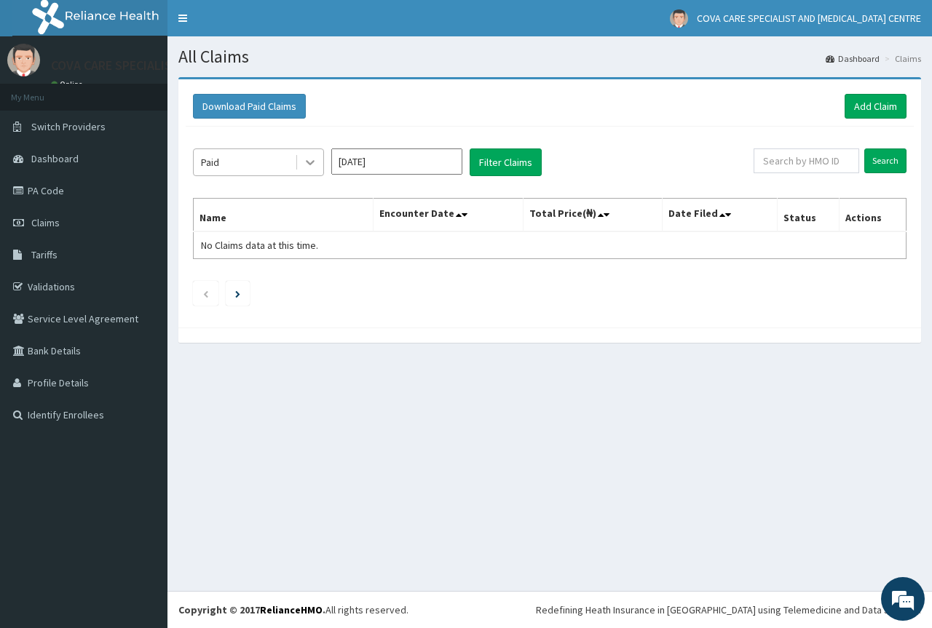
click at [310, 159] on icon at bounding box center [310, 162] width 15 height 15
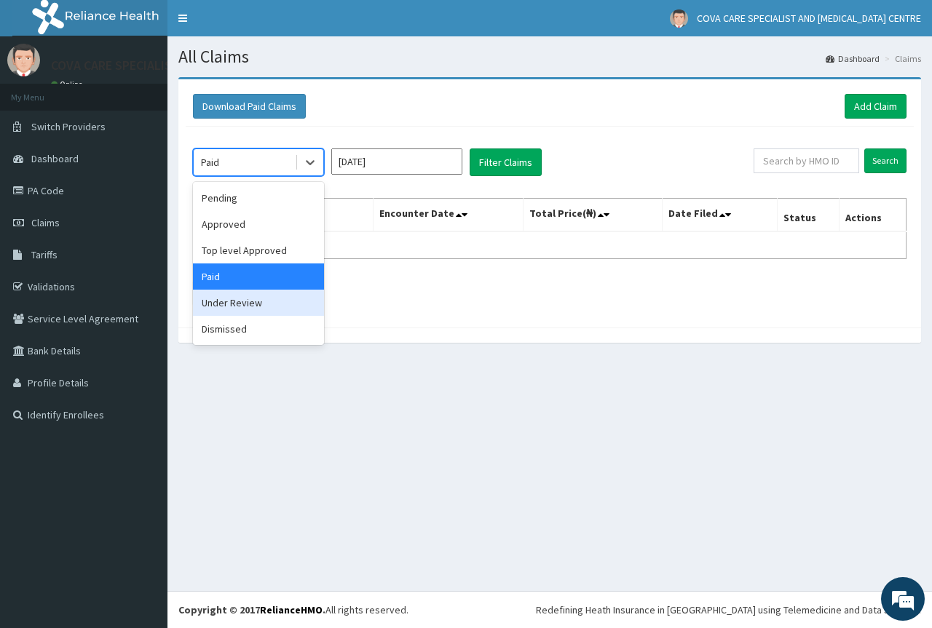
click at [224, 304] on div "Under Review" at bounding box center [258, 303] width 131 height 26
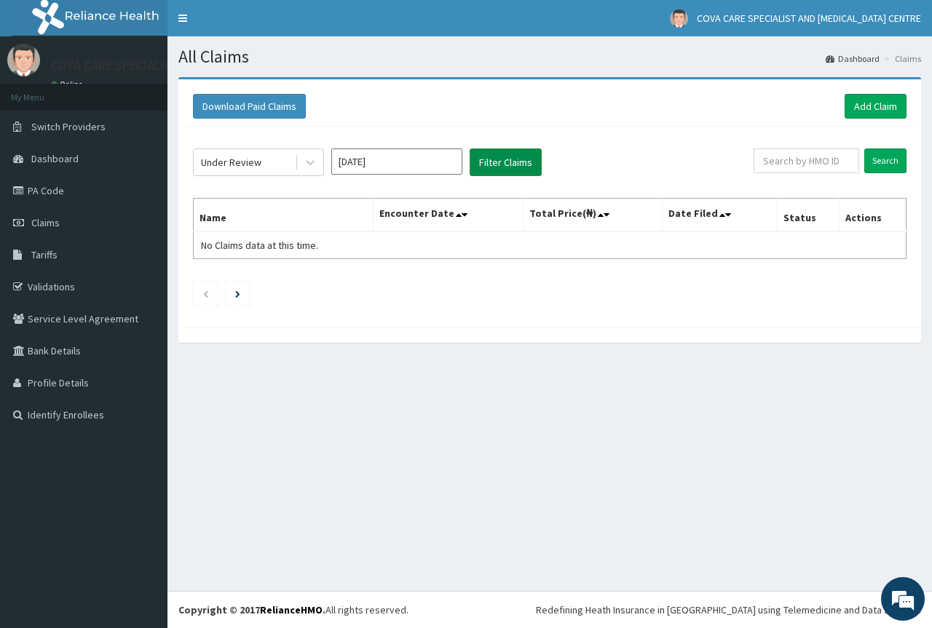
click at [495, 156] on button "Filter Claims" at bounding box center [505, 162] width 72 height 28
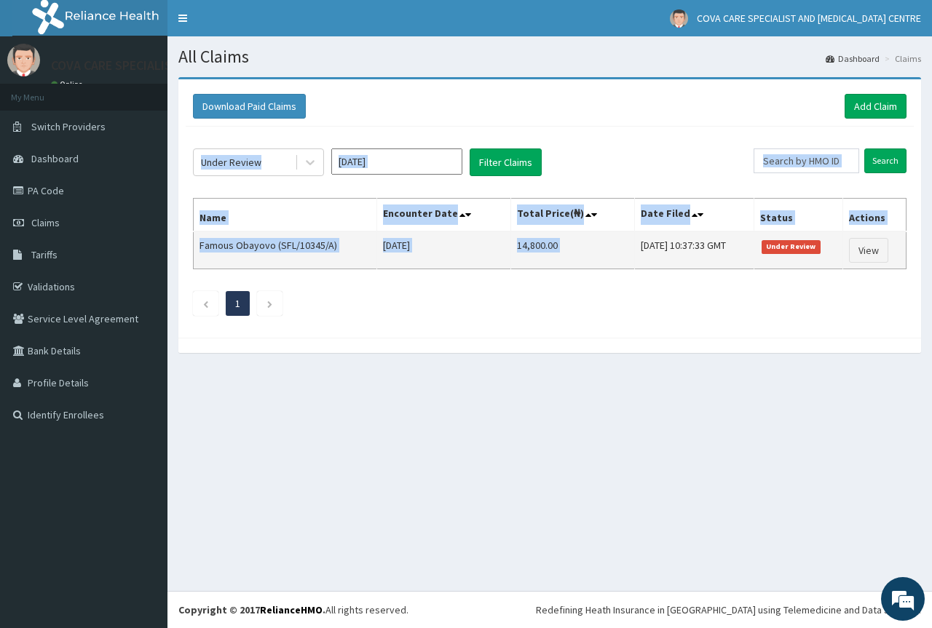
drag, startPoint x: 191, startPoint y: 242, endPoint x: 592, endPoint y: 253, distance: 400.5
click at [603, 252] on div "Under Review [DATE] Filter Claims Search Name Encounter Date Total Price(₦) Dat…" at bounding box center [550, 229] width 728 height 204
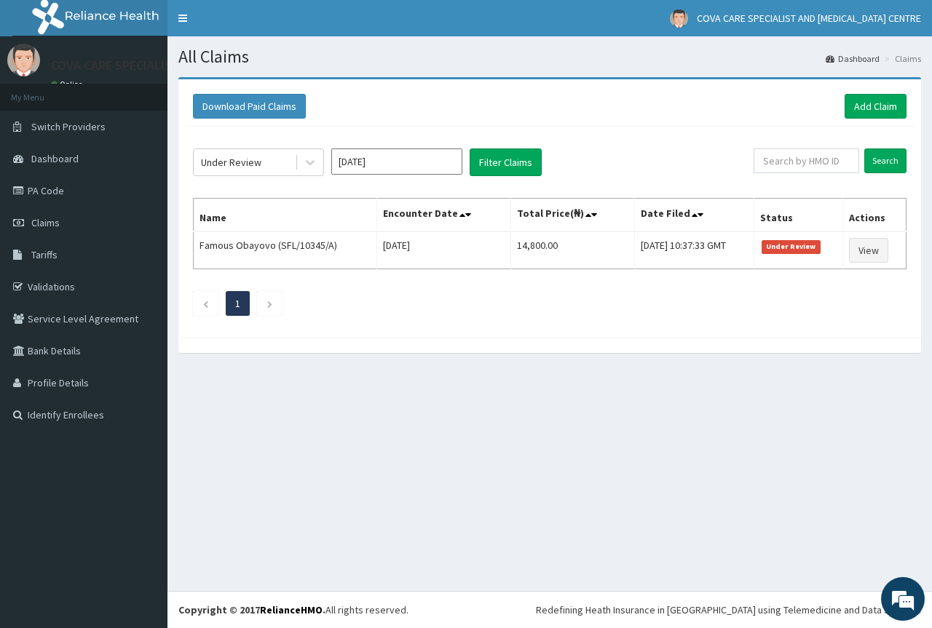
drag, startPoint x: 556, startPoint y: 310, endPoint x: 381, endPoint y: 287, distance: 176.2
click at [553, 310] on ul "1" at bounding box center [549, 303] width 713 height 25
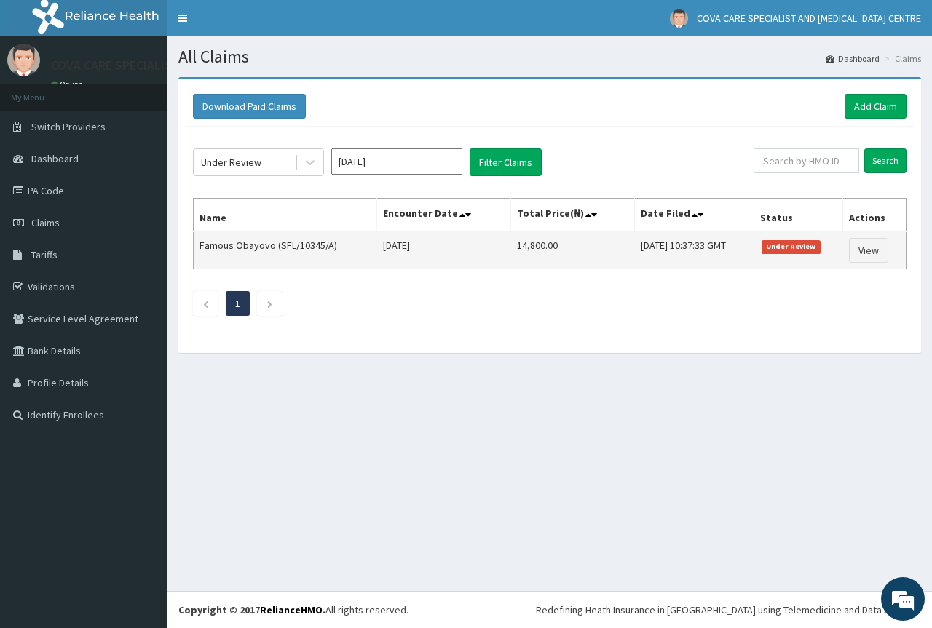
drag, startPoint x: 210, startPoint y: 250, endPoint x: 731, endPoint y: 255, distance: 520.5
click at [731, 255] on tr "Famous Obayovo (SFL/10345/A) [DATE] 14,800.00 [DATE] 10:37:33 GMT Under Review …" at bounding box center [550, 250] width 713 height 38
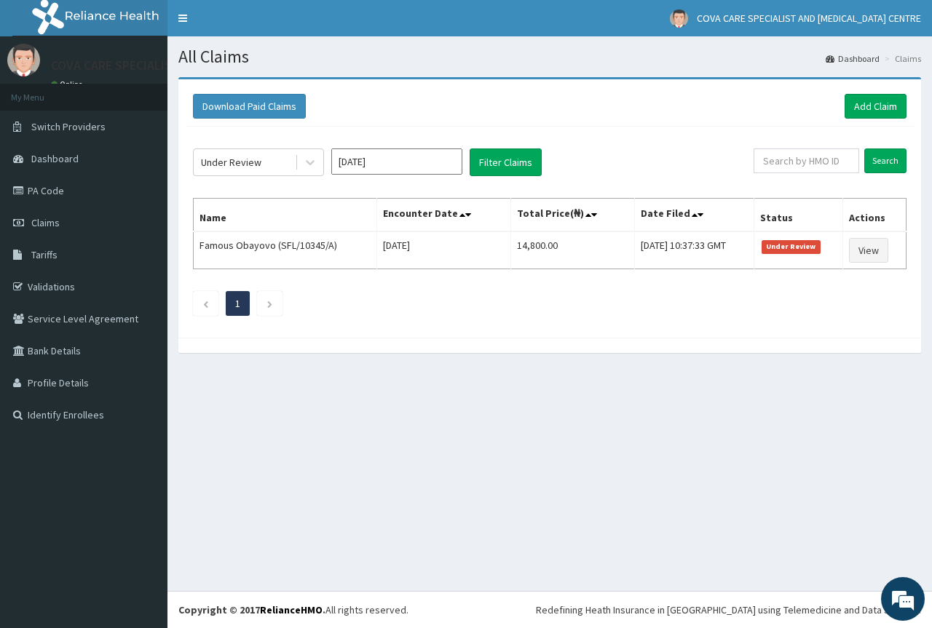
drag, startPoint x: 547, startPoint y: 326, endPoint x: 467, endPoint y: 311, distance: 82.2
click at [547, 327] on div "Under Review [DATE] Filter Claims Search Name Encounter Date Total Price(₦) Dat…" at bounding box center [550, 229] width 728 height 204
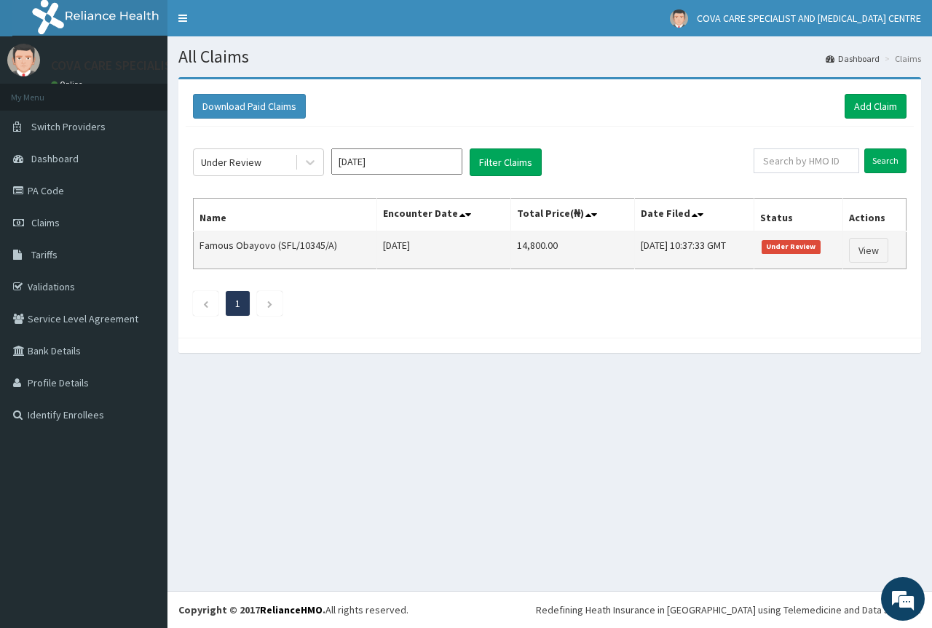
drag, startPoint x: 187, startPoint y: 245, endPoint x: 434, endPoint y: 258, distance: 247.1
click at [434, 258] on div "Under Review [DATE] Filter Claims Search Name Encounter Date Total Price(₦) Dat…" at bounding box center [550, 229] width 728 height 204
drag, startPoint x: 398, startPoint y: 316, endPoint x: 226, endPoint y: 244, distance: 186.3
click at [397, 316] on ul "1" at bounding box center [549, 303] width 713 height 25
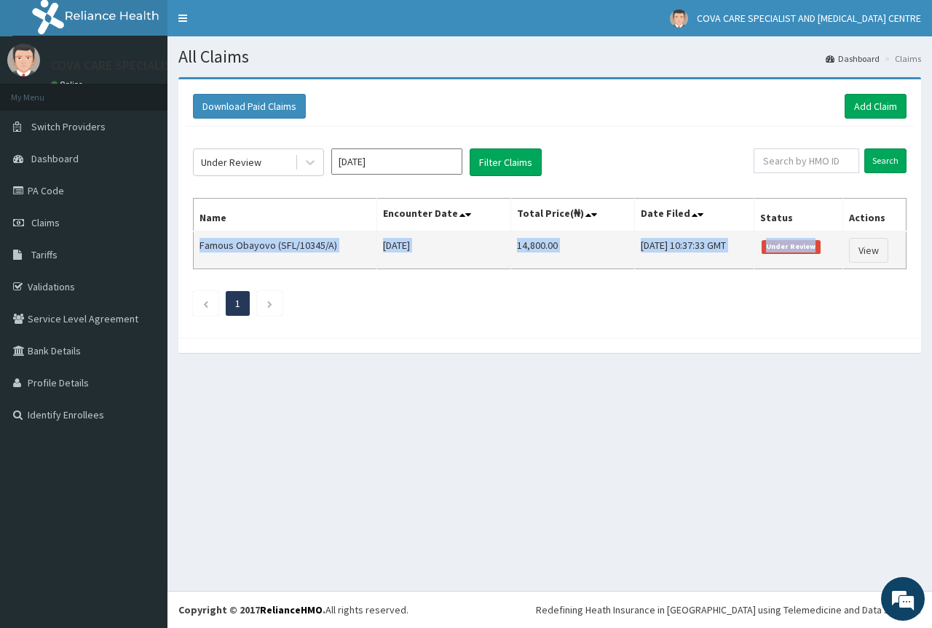
drag, startPoint x: 197, startPoint y: 246, endPoint x: 838, endPoint y: 250, distance: 640.5
click at [838, 250] on tr "Famous Obayovo (SFL/10345/A) [DATE] 14,800.00 [DATE] 10:37:33 GMT Under Review …" at bounding box center [550, 250] width 713 height 38
copy tr "Famous Obayovo (SFL/10345/A) [DATE] 14,800.00 [DATE] 10:37:33 GMT Under Review"
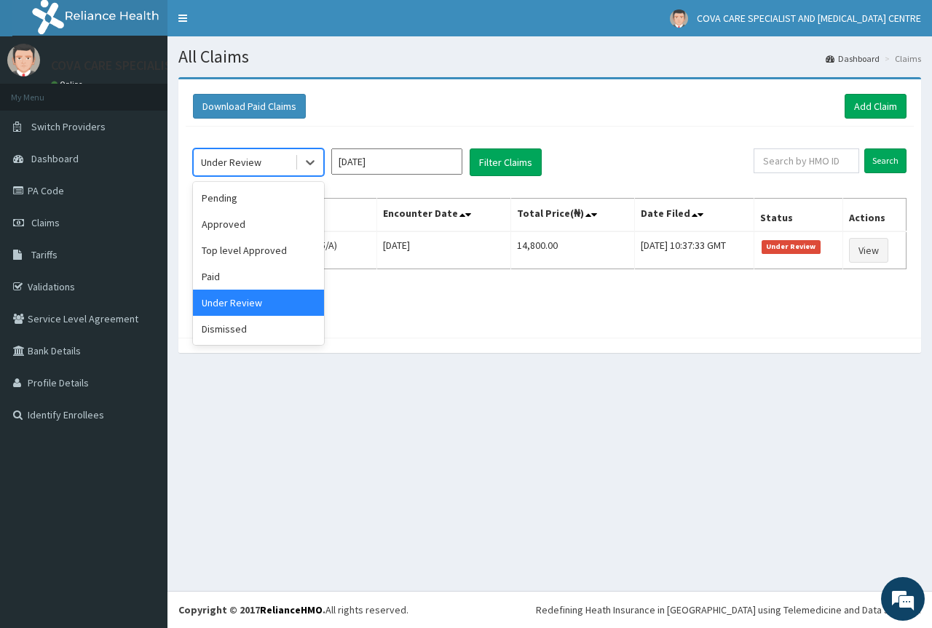
drag, startPoint x: 278, startPoint y: 163, endPoint x: 287, endPoint y: 163, distance: 8.7
click at [277, 164] on div "Under Review" at bounding box center [244, 162] width 101 height 23
click at [269, 335] on div "Dismissed" at bounding box center [258, 329] width 131 height 26
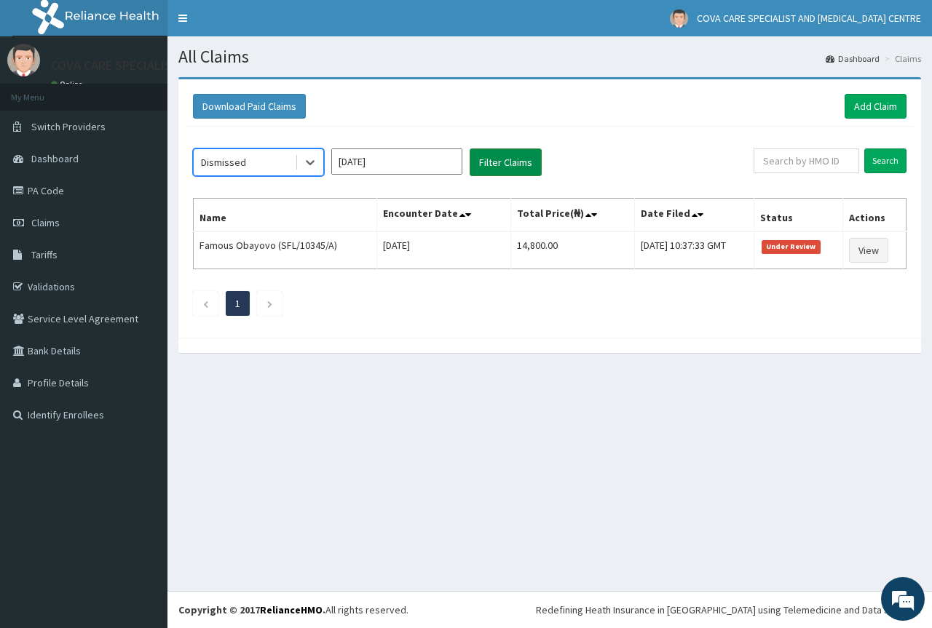
click at [512, 166] on button "Filter Claims" at bounding box center [505, 162] width 72 height 28
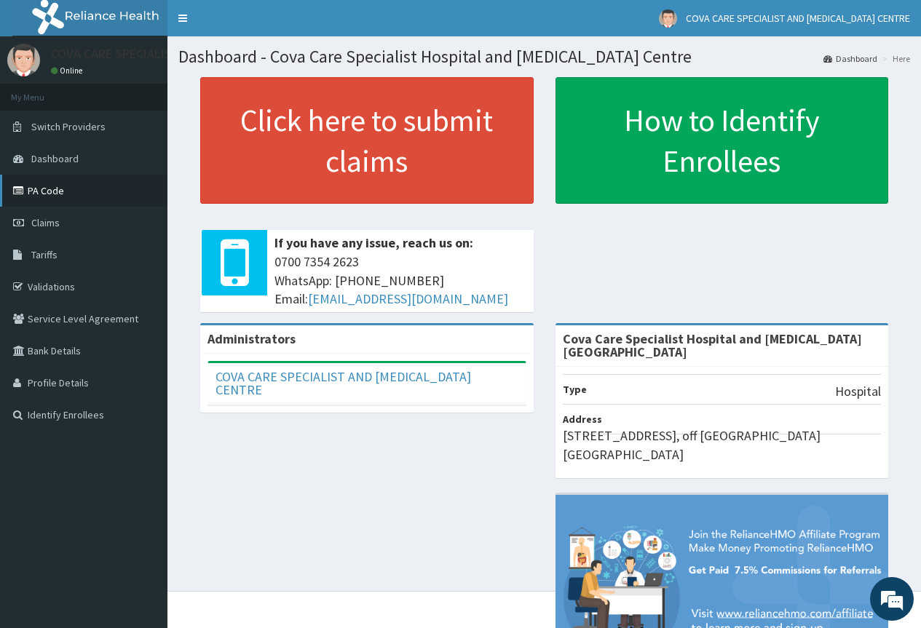
click at [66, 188] on link "PA Code" at bounding box center [83, 191] width 167 height 32
